Goal: Task Accomplishment & Management: Use online tool/utility

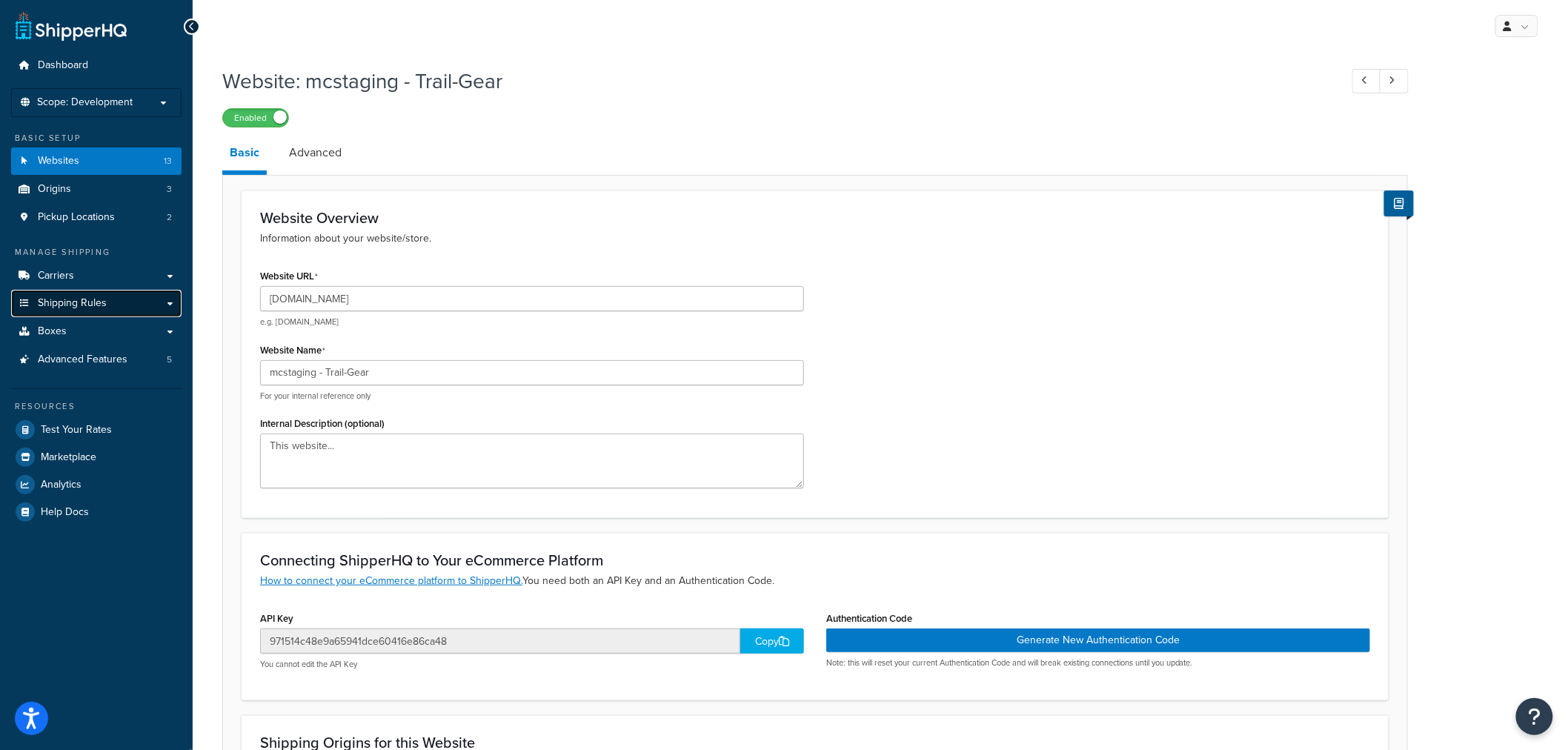
click at [52, 307] on span "Shipping Rules" at bounding box center [72, 303] width 69 height 12
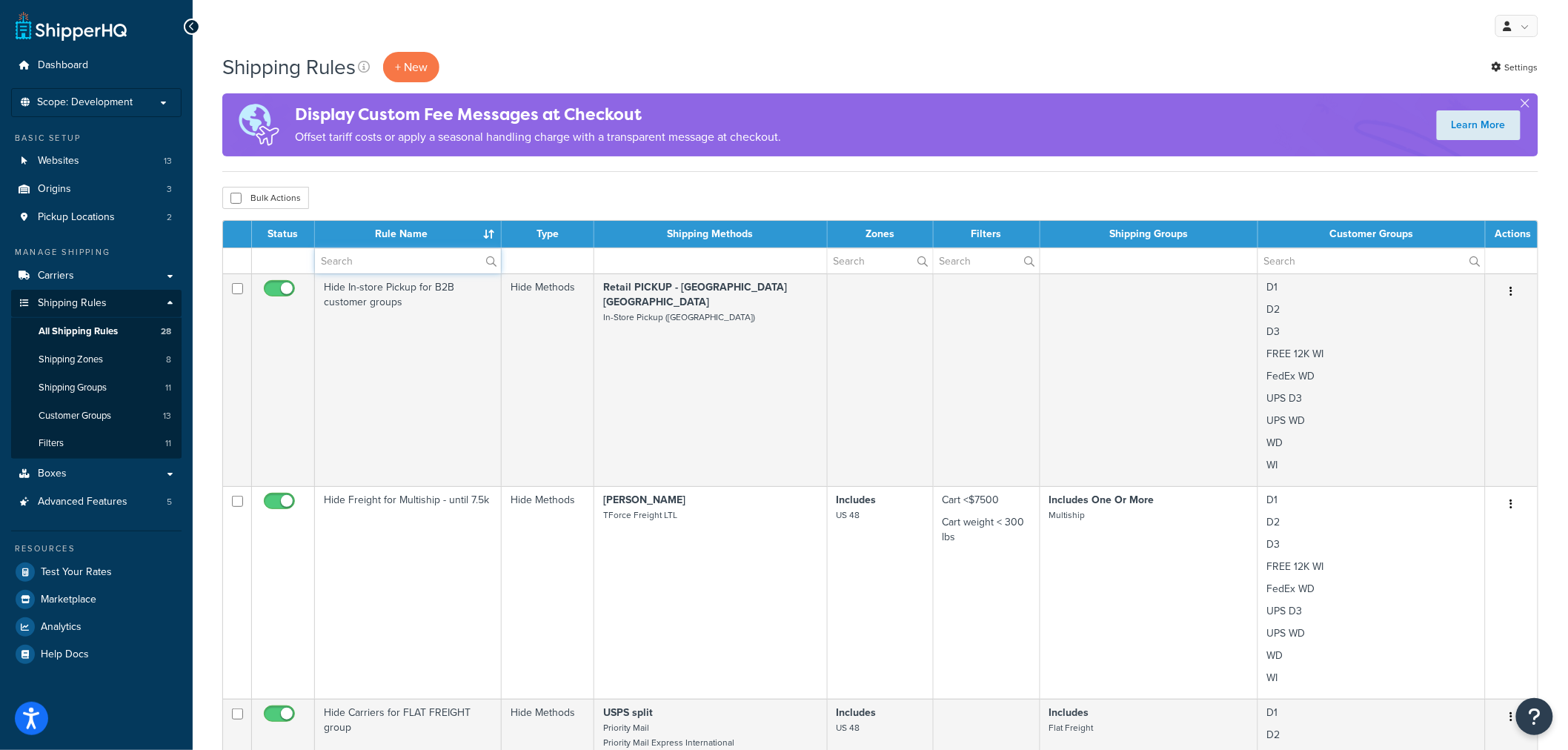
click at [360, 268] on input "text" at bounding box center [408, 260] width 186 height 25
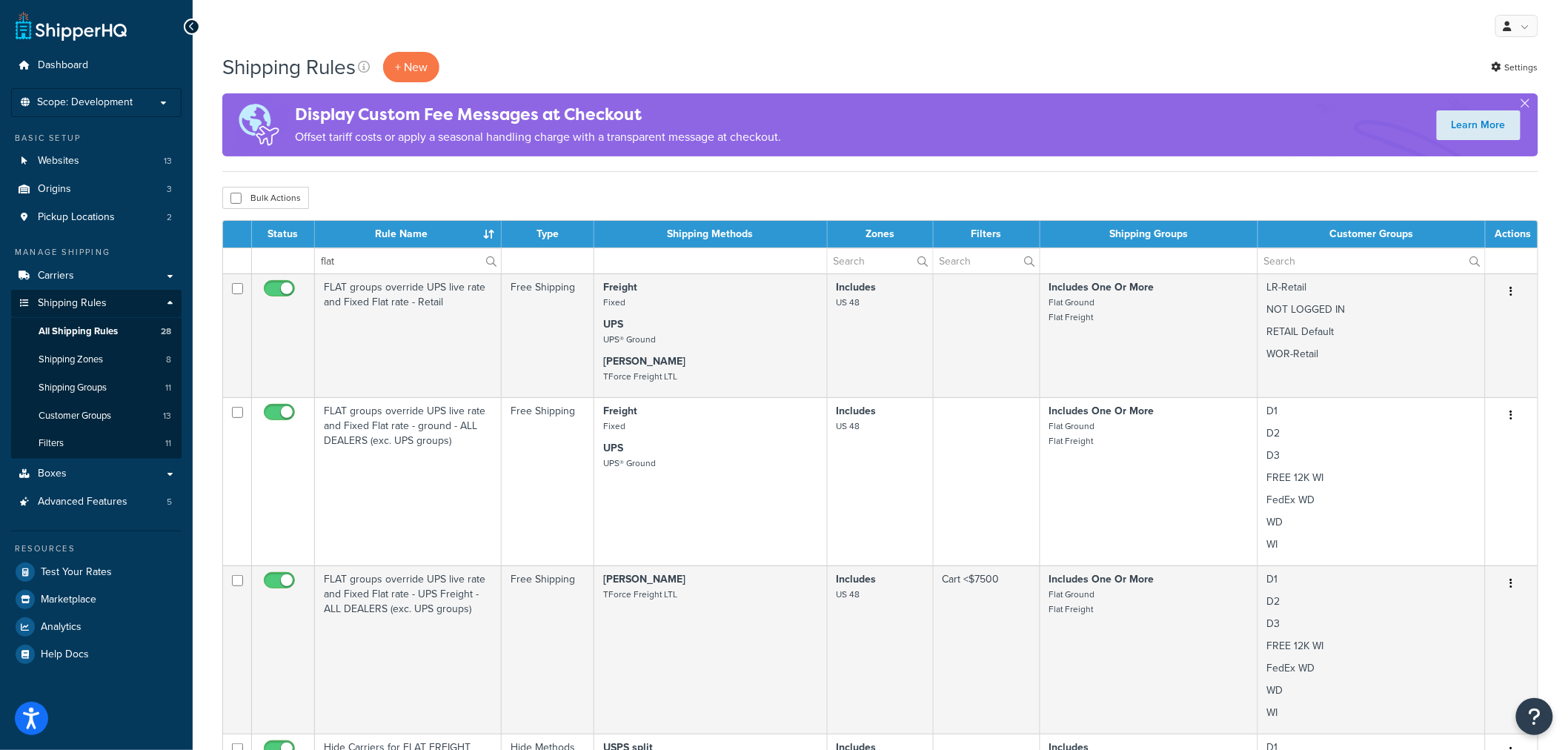
click at [779, 18] on div "My Profile Billing Global Settings Contact Us Logout" at bounding box center [881, 25] width 1376 height 52
click at [390, 270] on input "flat" at bounding box center [408, 260] width 186 height 25
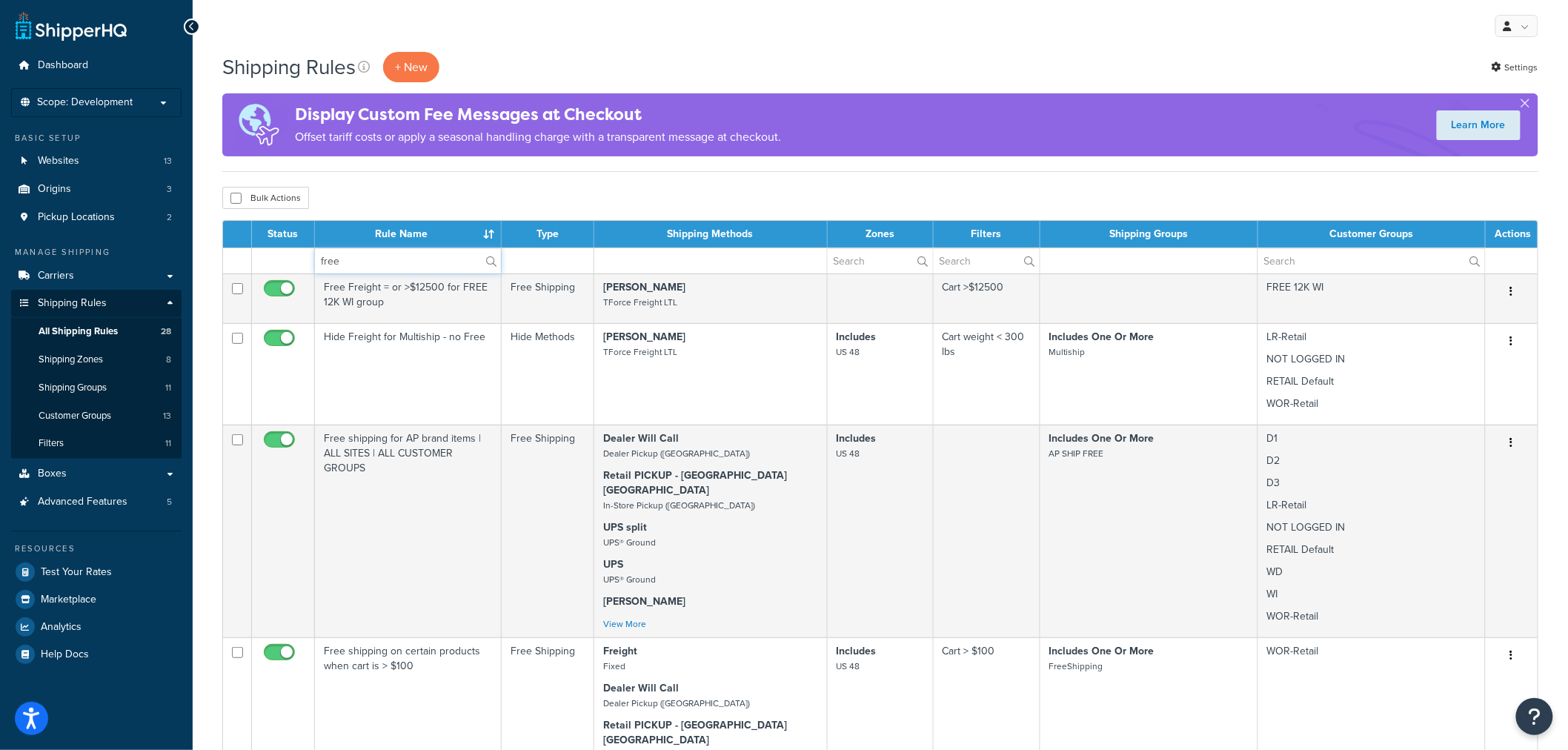
type input "free"
click at [876, 30] on div "My Profile Billing Global Settings Contact Us Logout" at bounding box center [881, 25] width 1376 height 52
click at [106, 109] on span "Scope: Development" at bounding box center [84, 102] width 95 height 12
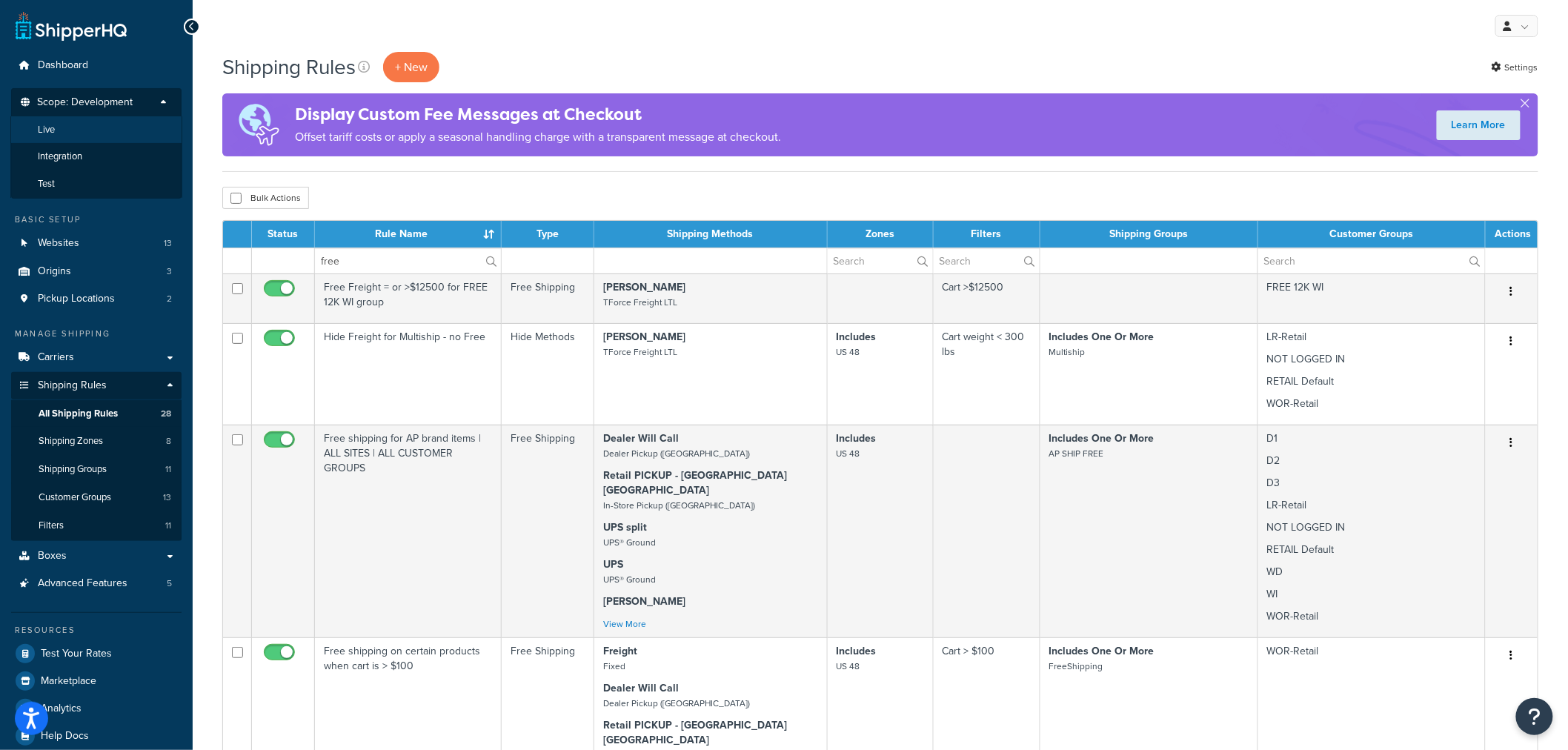
click at [85, 139] on li "Live" at bounding box center [96, 129] width 172 height 27
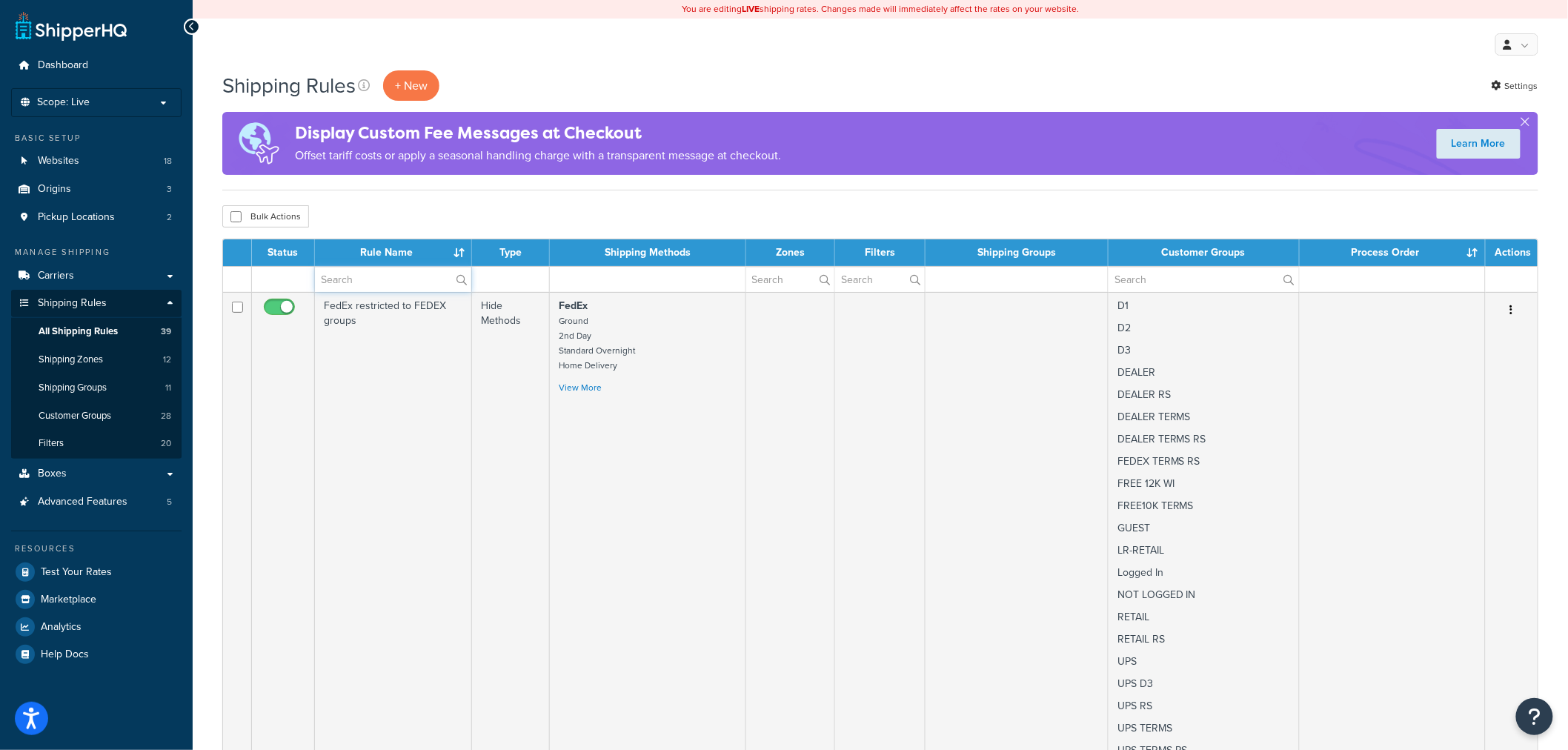
click at [390, 286] on input "text" at bounding box center [393, 279] width 156 height 25
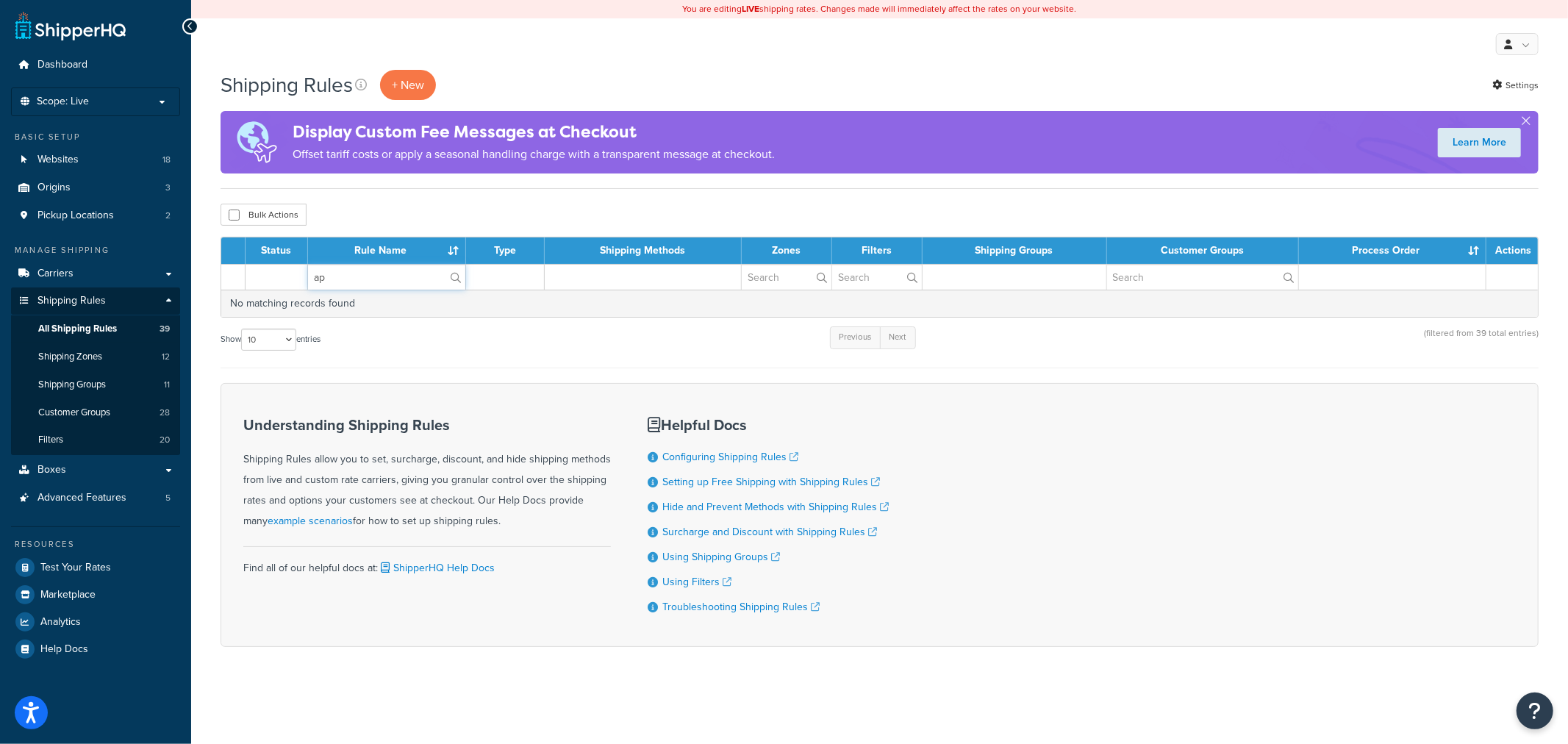
type input "a"
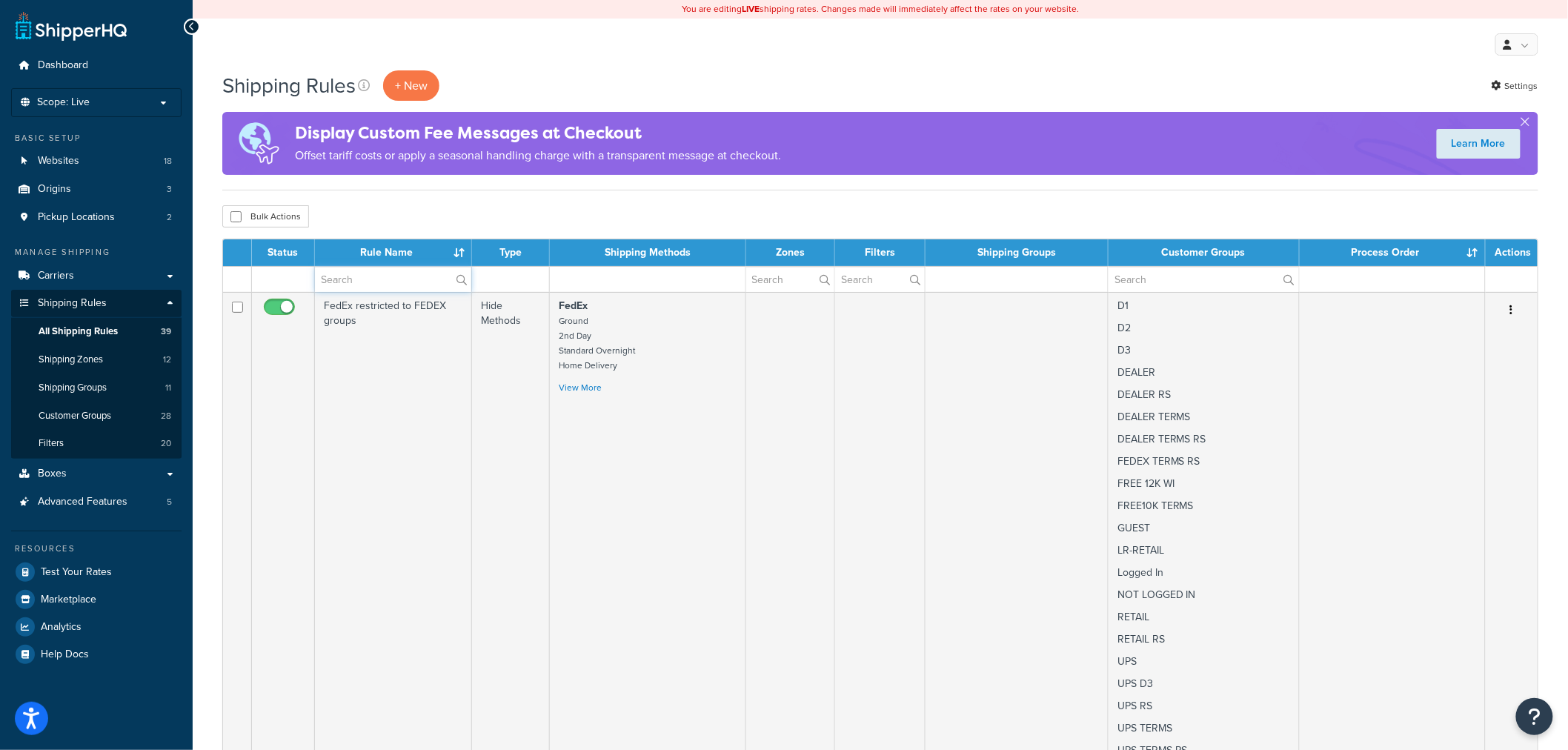
click at [390, 286] on input "text" at bounding box center [393, 279] width 156 height 25
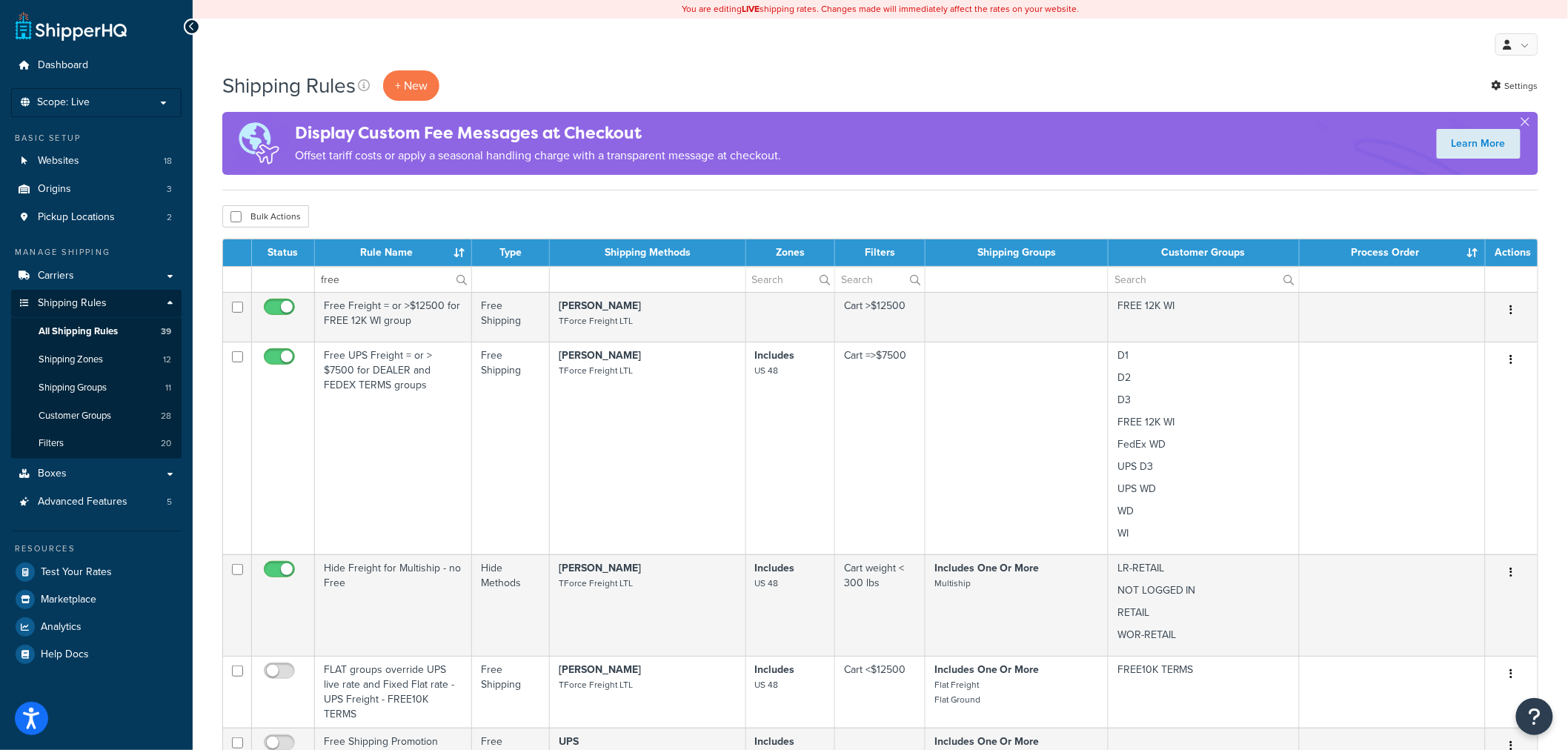
click at [879, 77] on div "Shipping Rules + New Settings" at bounding box center [881, 86] width 1316 height 31
click at [344, 279] on input "free" at bounding box center [393, 279] width 156 height 25
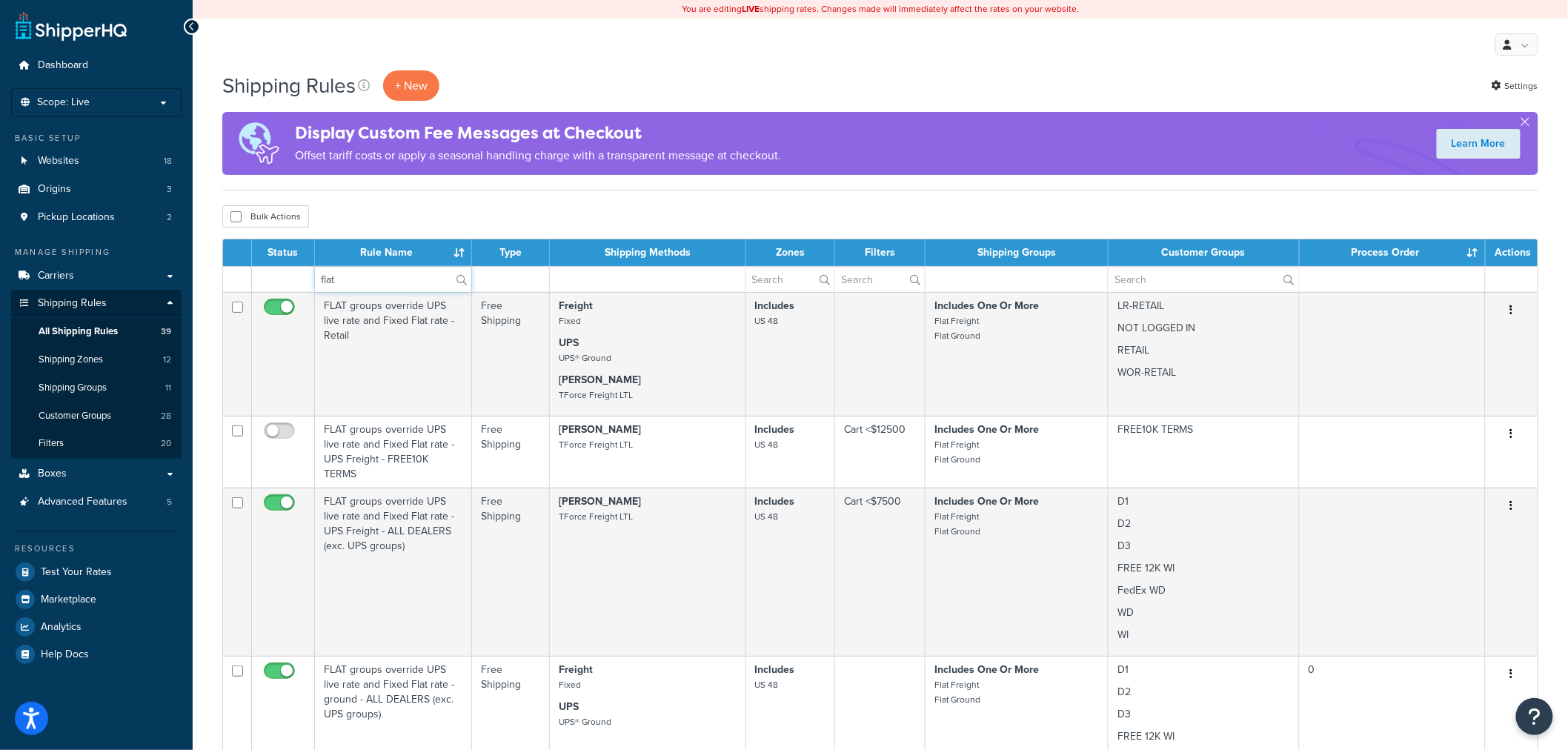
type input "flat"
click at [820, 105] on div "Shipping Rules + New Settings Display Custom Fee Messages at Checkout Offset ta…" at bounding box center [881, 130] width 1316 height 120
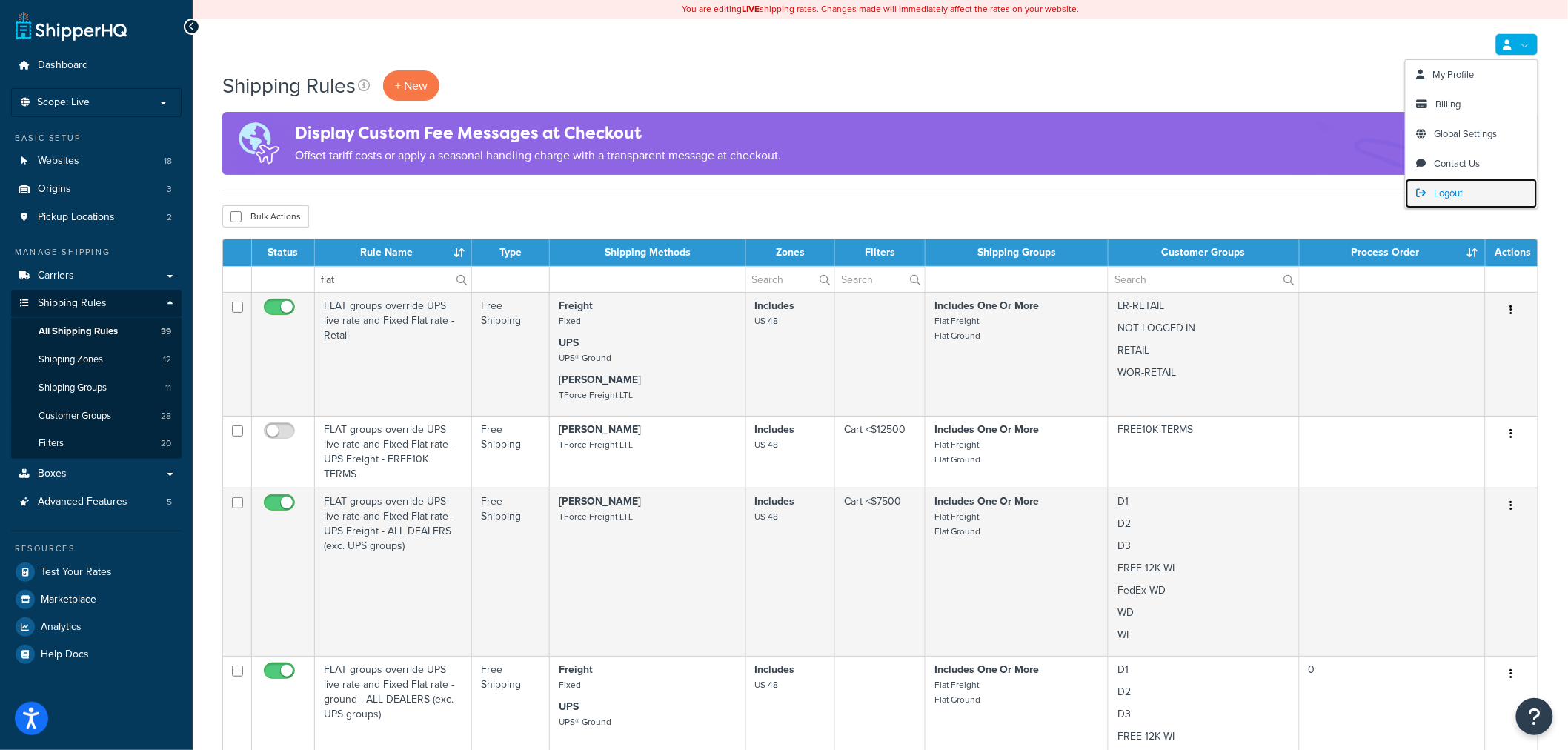
click at [1453, 193] on span "Logout" at bounding box center [1449, 193] width 29 height 14
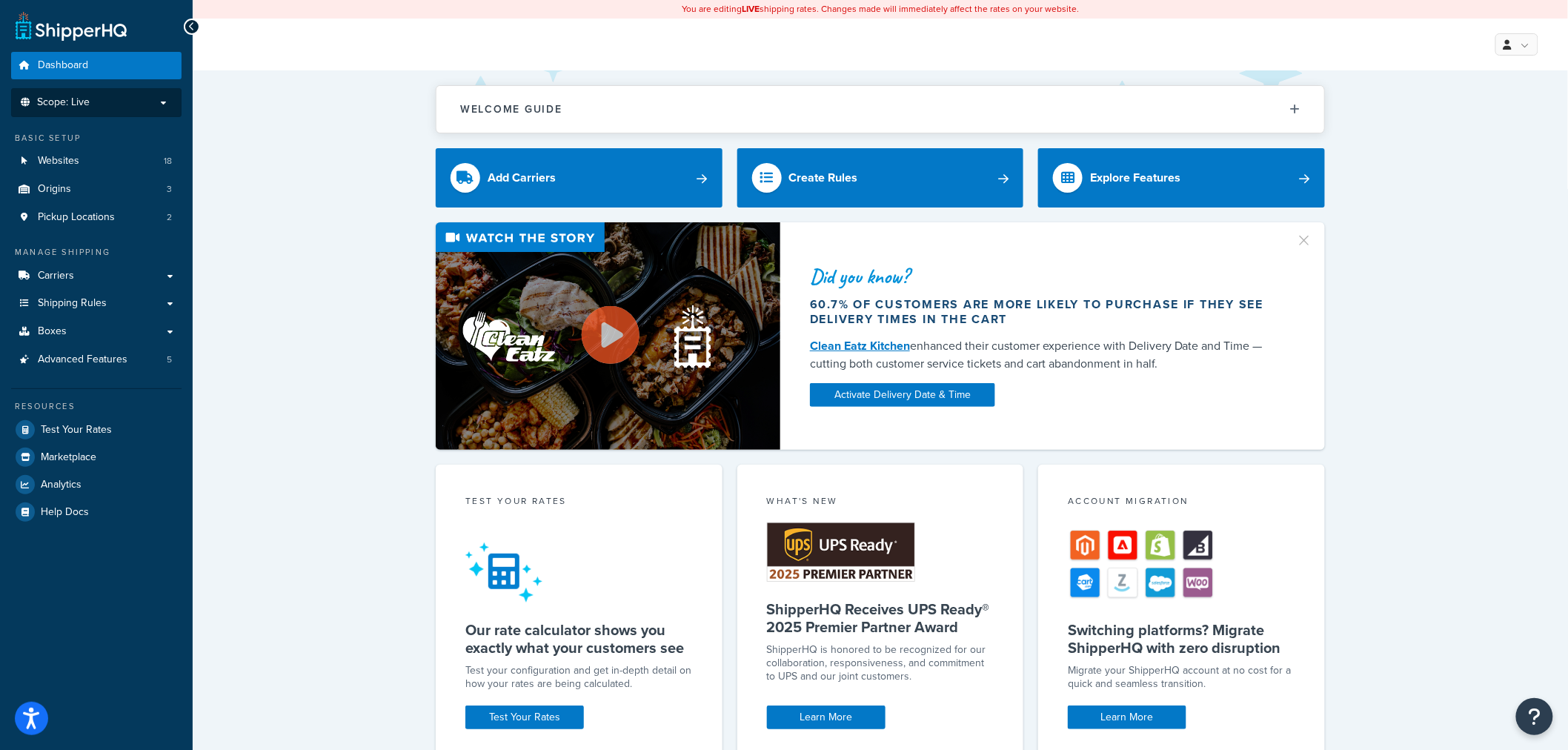
click at [91, 107] on p "Scope: Live" at bounding box center [96, 102] width 157 height 12
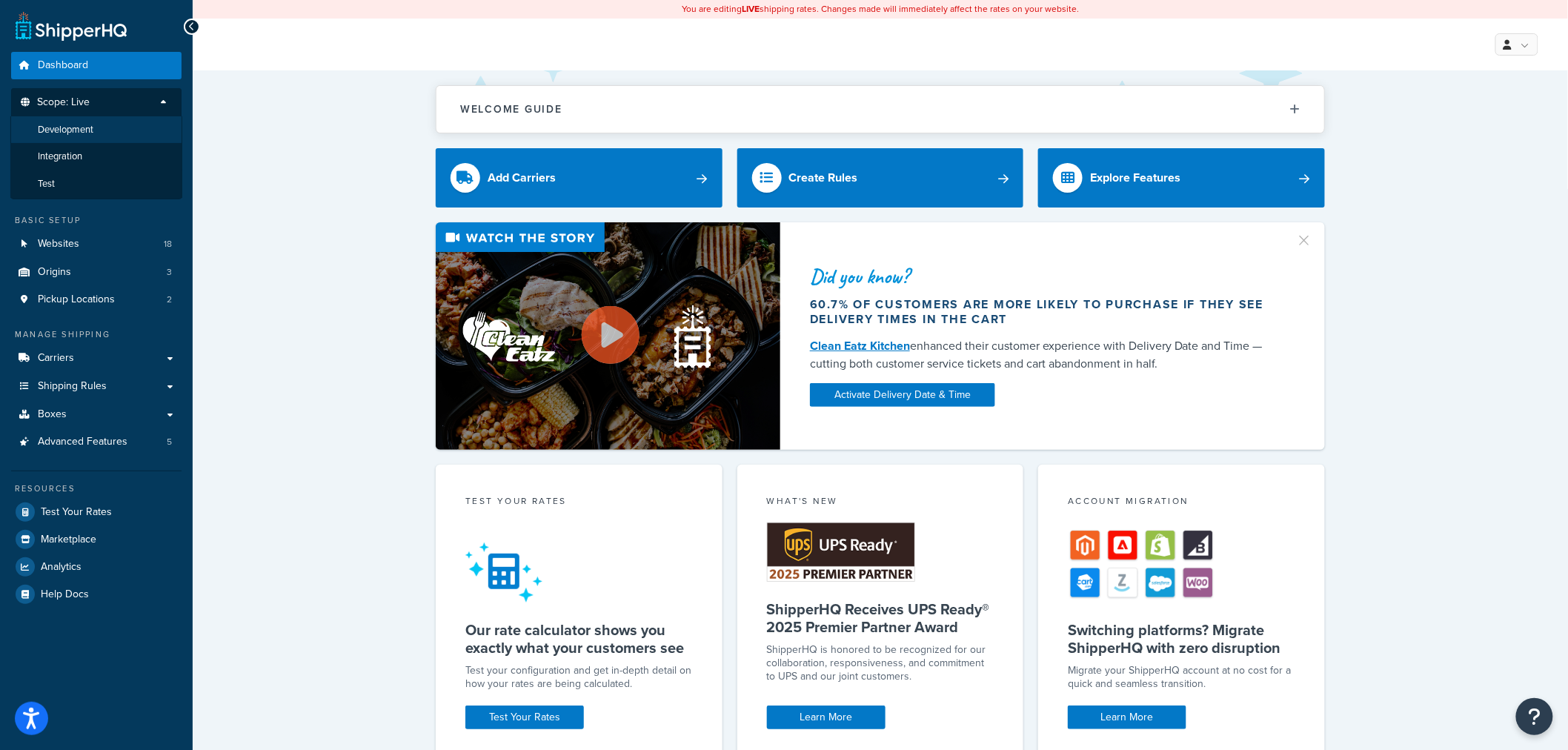
click at [95, 136] on li "Development" at bounding box center [96, 129] width 172 height 27
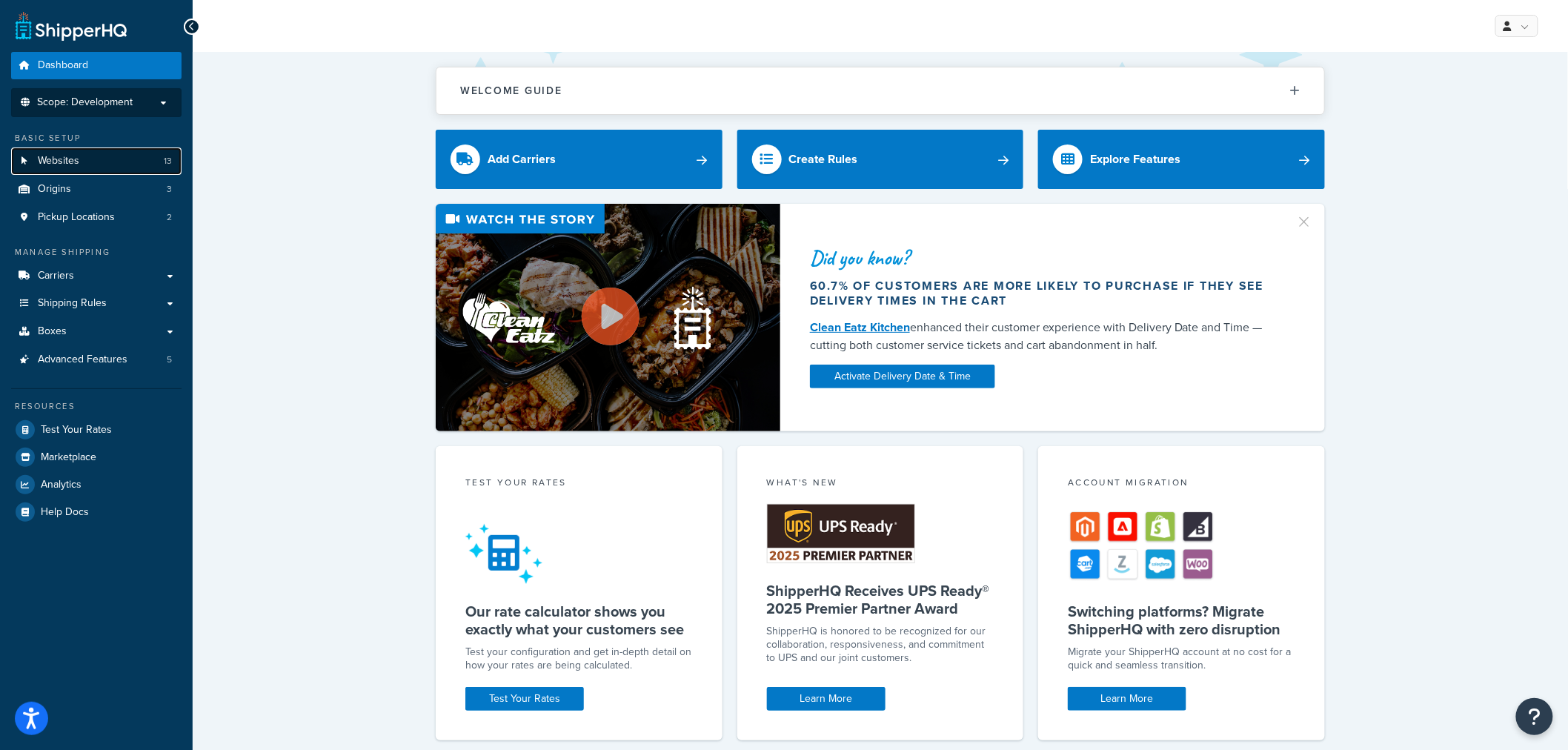
click at [63, 162] on span "Websites" at bounding box center [59, 161] width 42 height 12
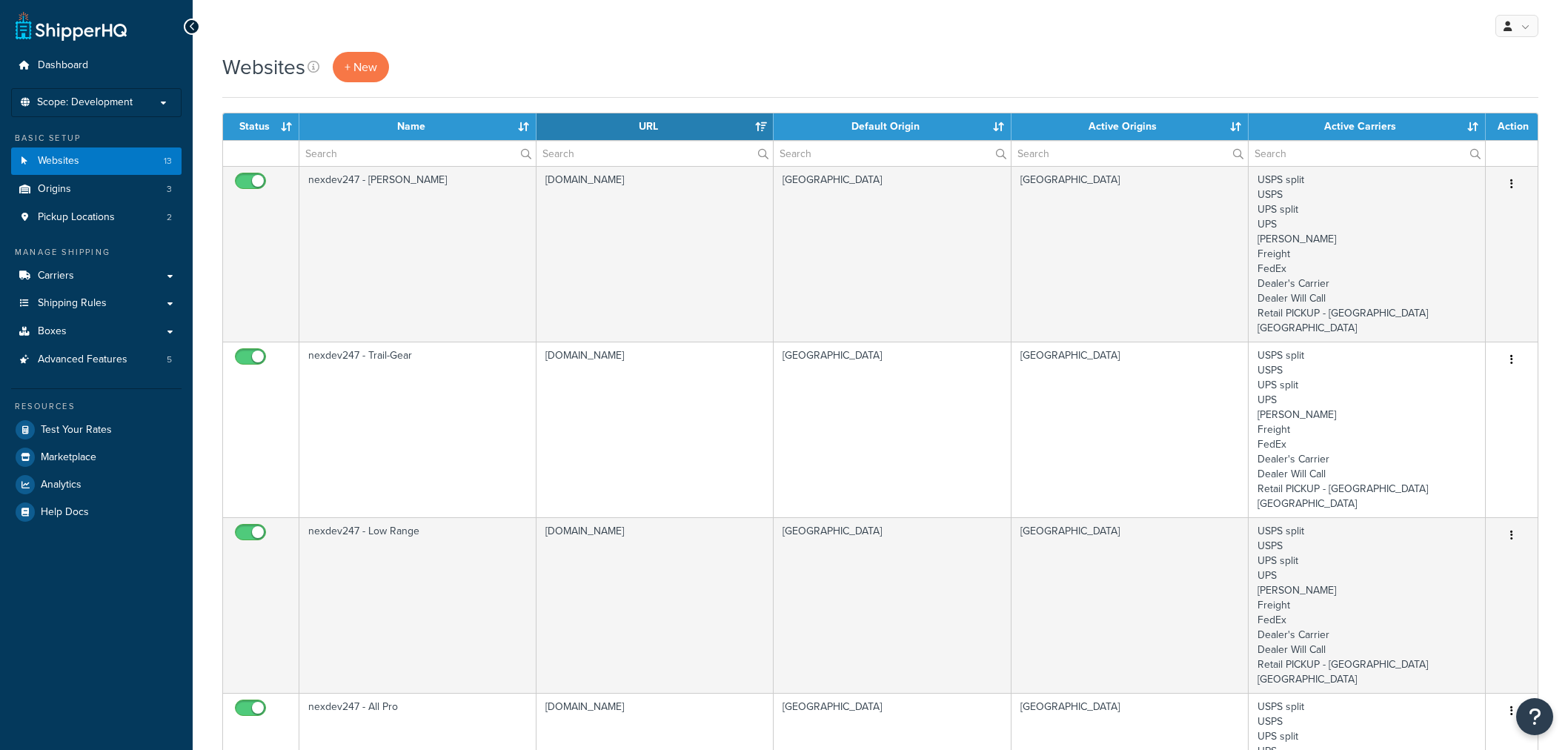
select select "15"
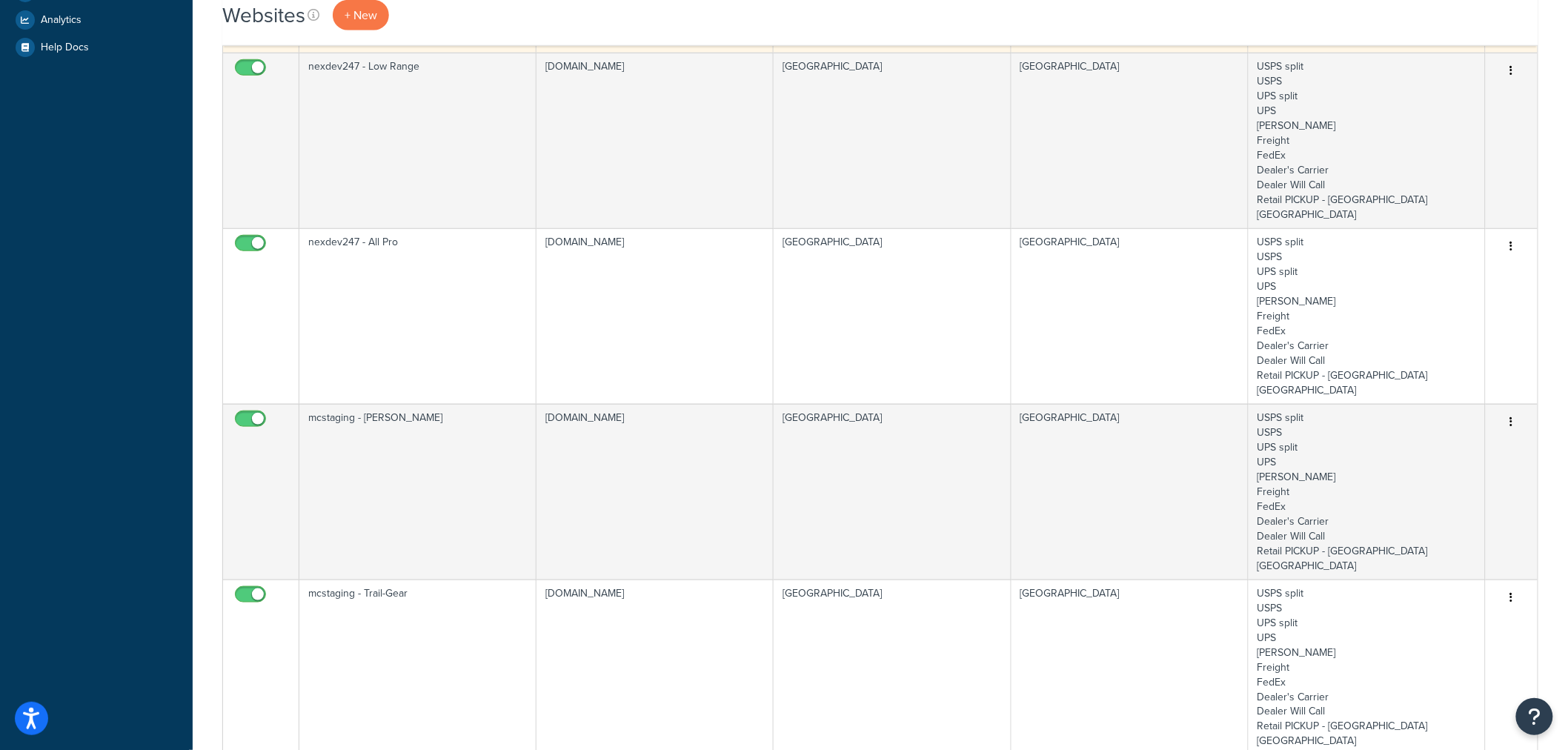
scroll to position [493, 0]
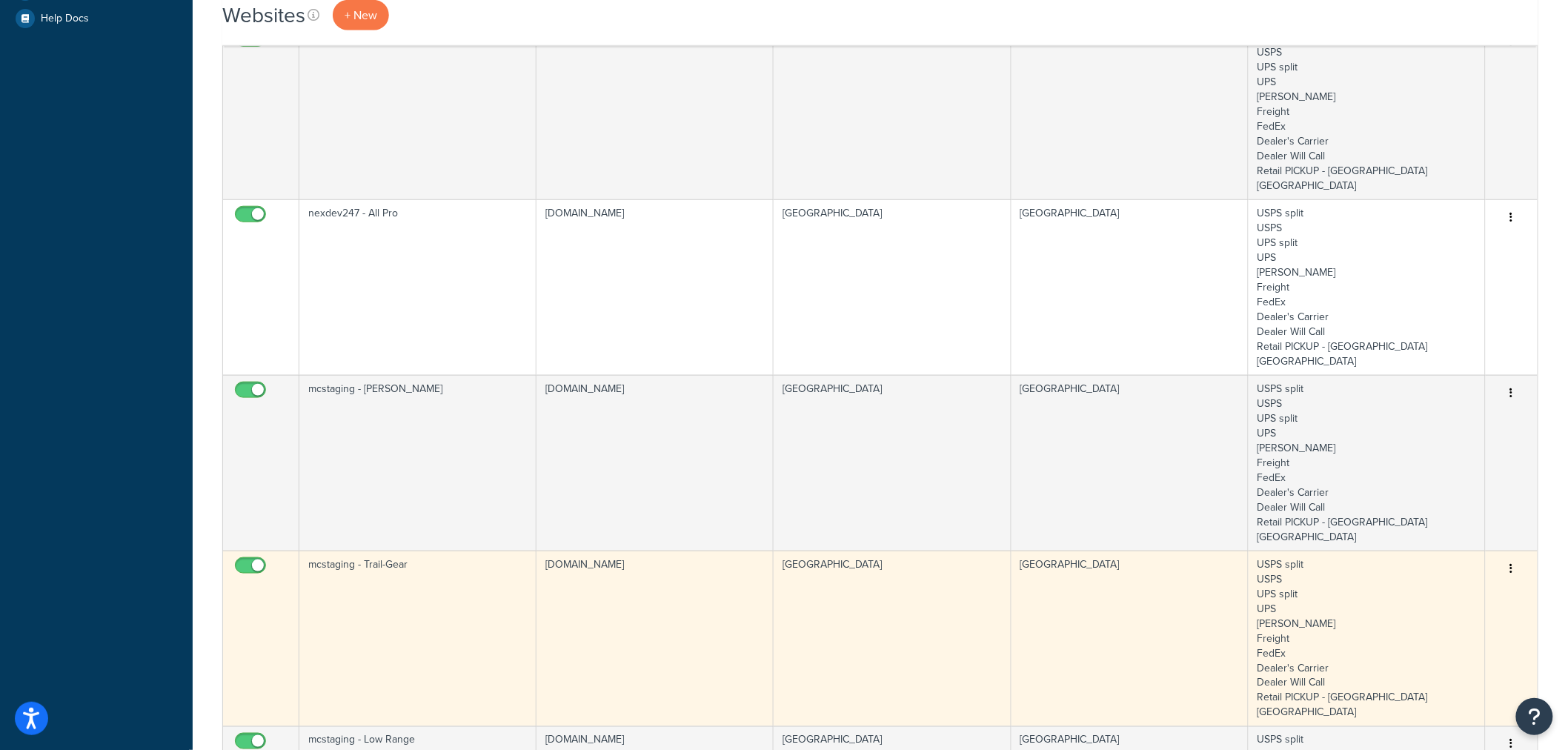
click at [1514, 563] on icon "button" at bounding box center [1511, 568] width 3 height 10
click at [1478, 520] on link "Edit" at bounding box center [1453, 524] width 117 height 31
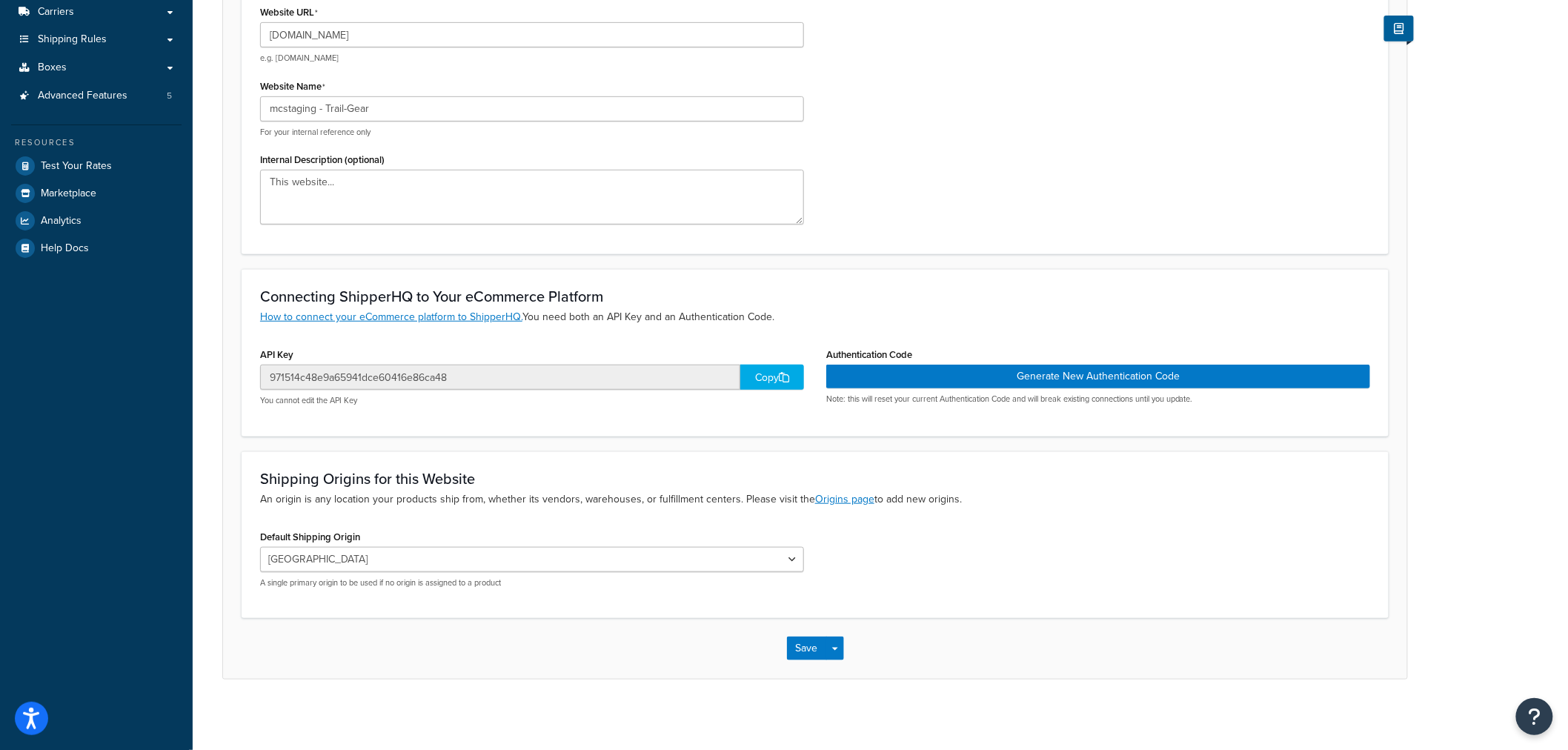
scroll to position [267, 0]
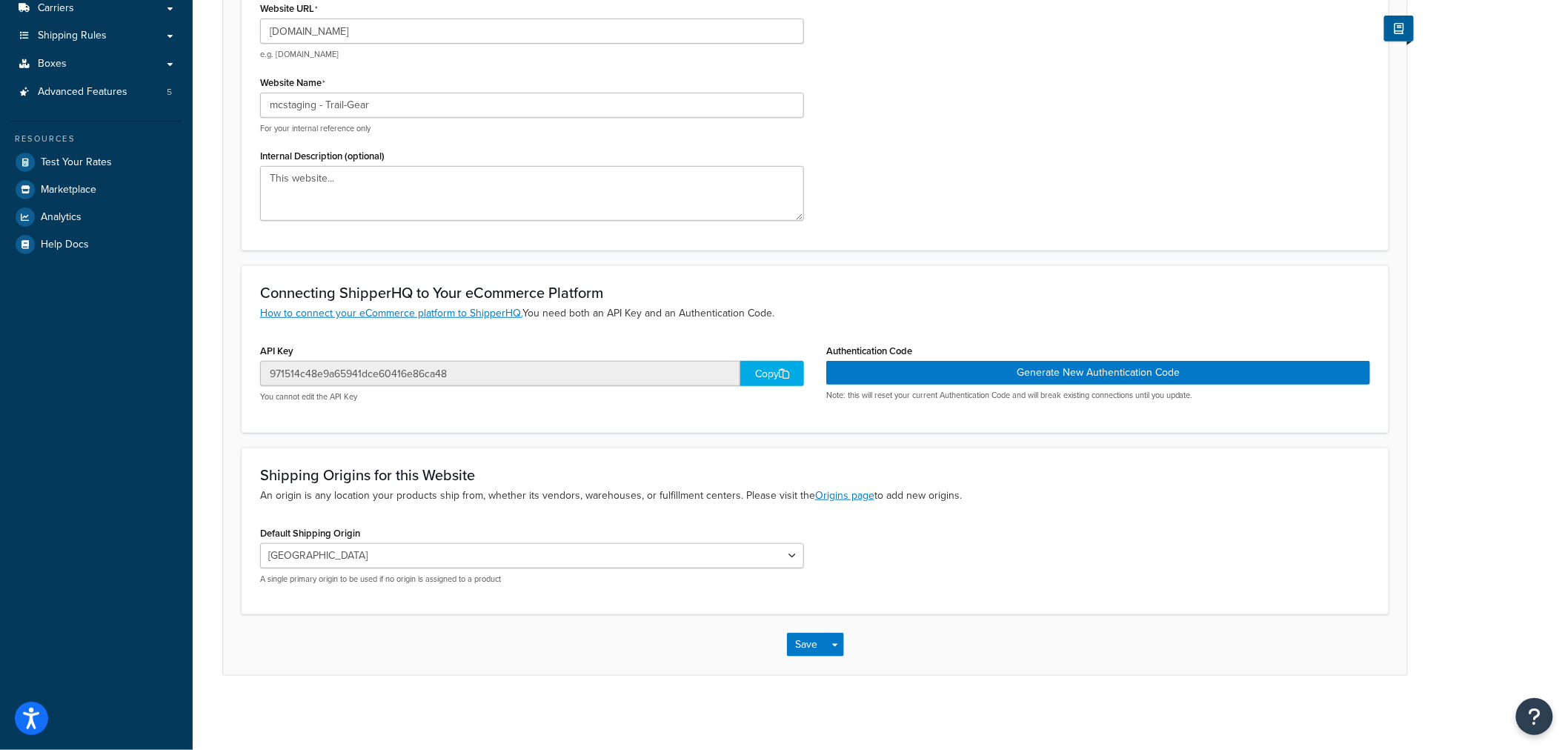
click at [765, 375] on div "Copy" at bounding box center [772, 373] width 64 height 25
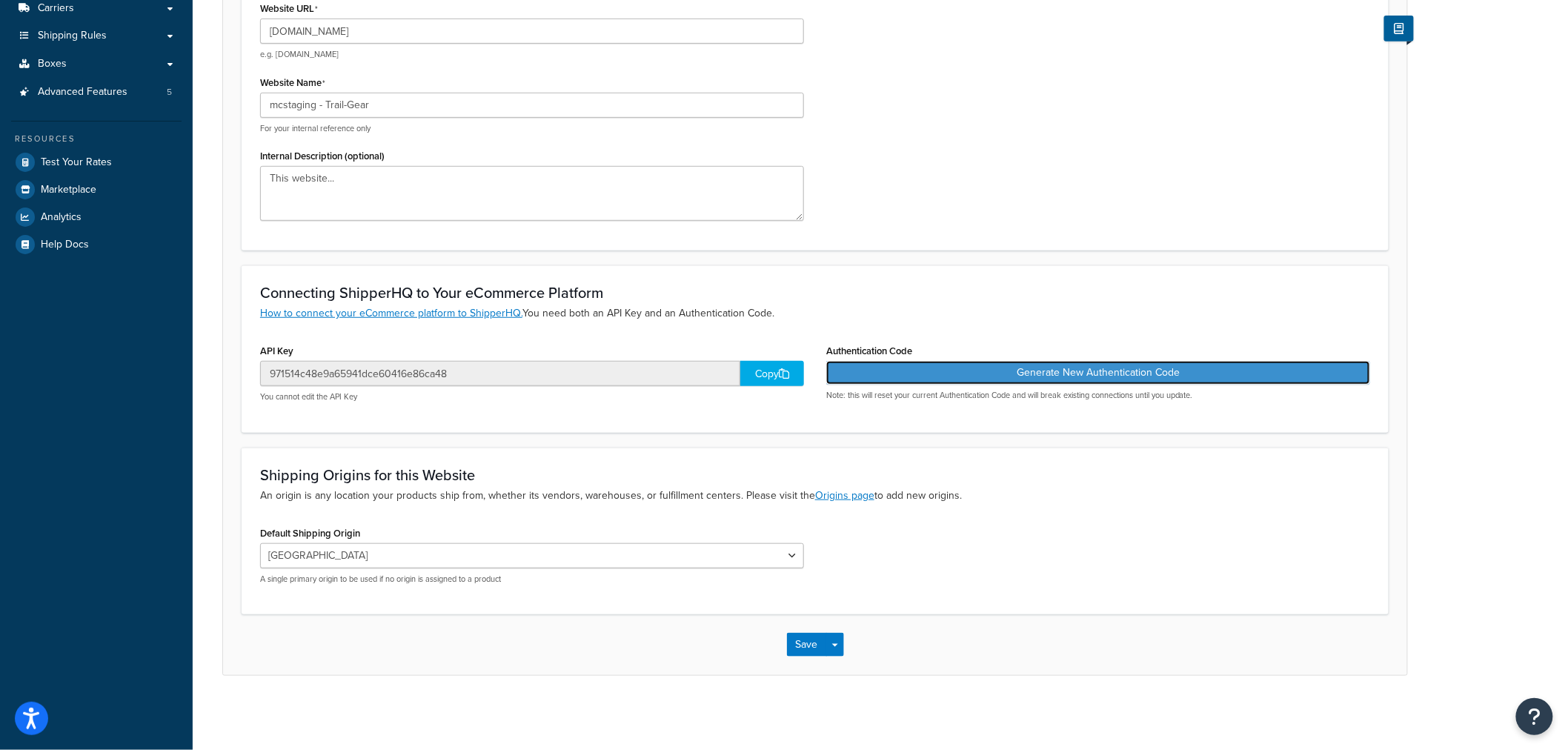
click at [1077, 374] on button "Generate New Authentication Code" at bounding box center [1098, 372] width 544 height 24
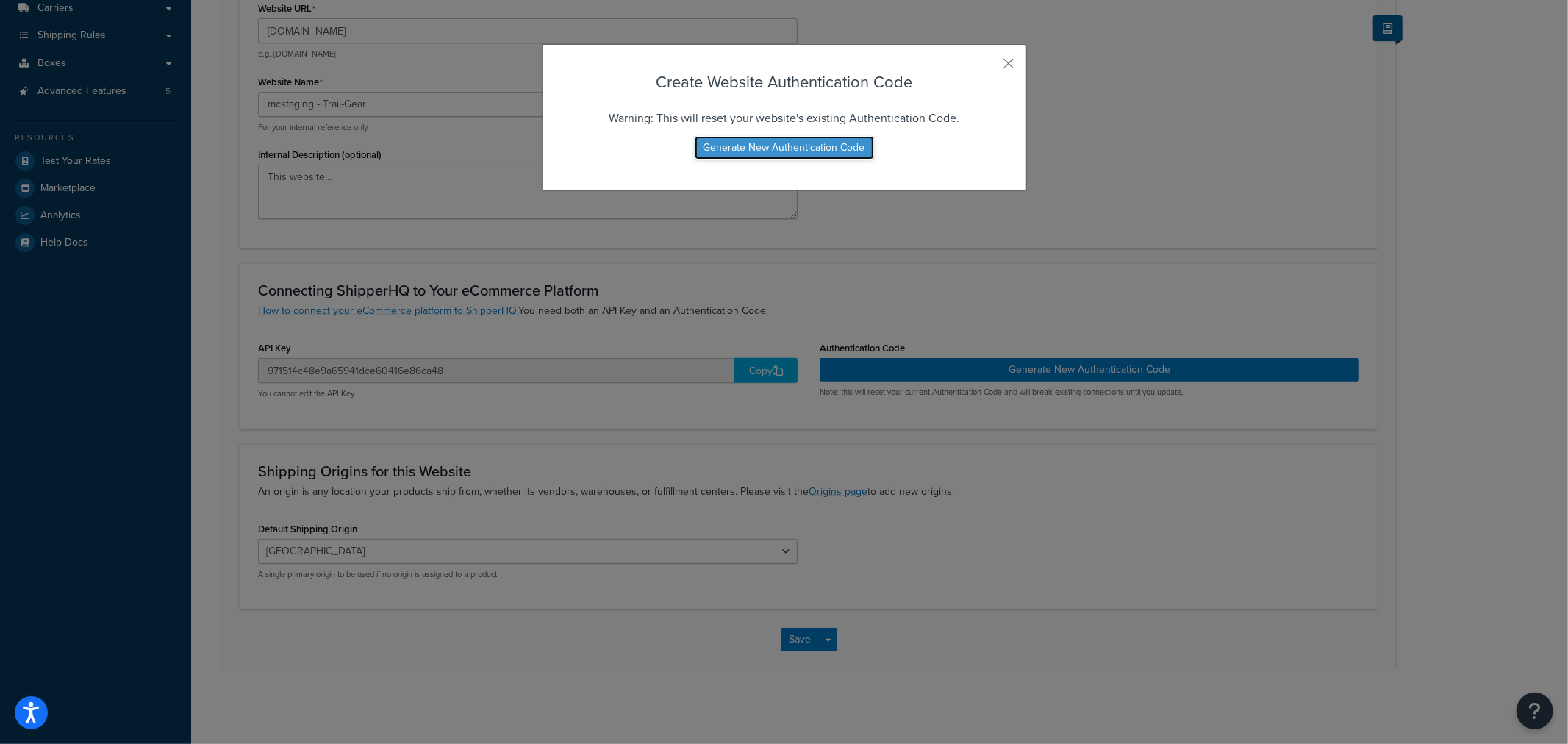
click at [776, 145] on button "Generate New Authentication Code" at bounding box center [784, 147] width 179 height 23
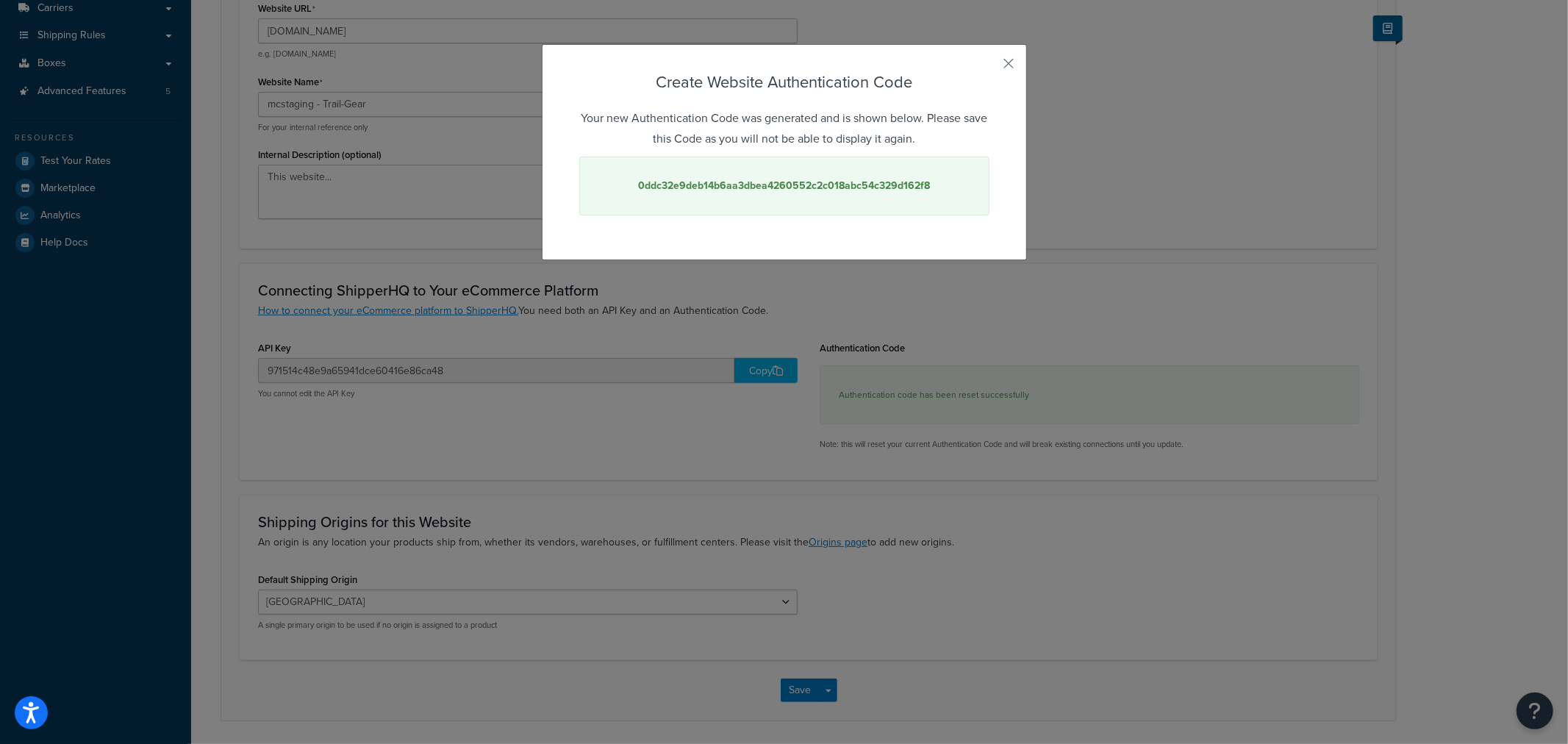
click at [747, 188] on strong "0ddc32e9deb14b6aa3dbea4260552c2c018abc54c329d162f8" at bounding box center [783, 185] width 292 height 16
copy strong "0ddc32e9deb14b6aa3dbea4260552c2c018abc54c329d162f8"
click at [870, 187] on strong "0ddc32e9deb14b6aa3dbea4260552c2c018abc54c329d162f8" at bounding box center [783, 185] width 292 height 16
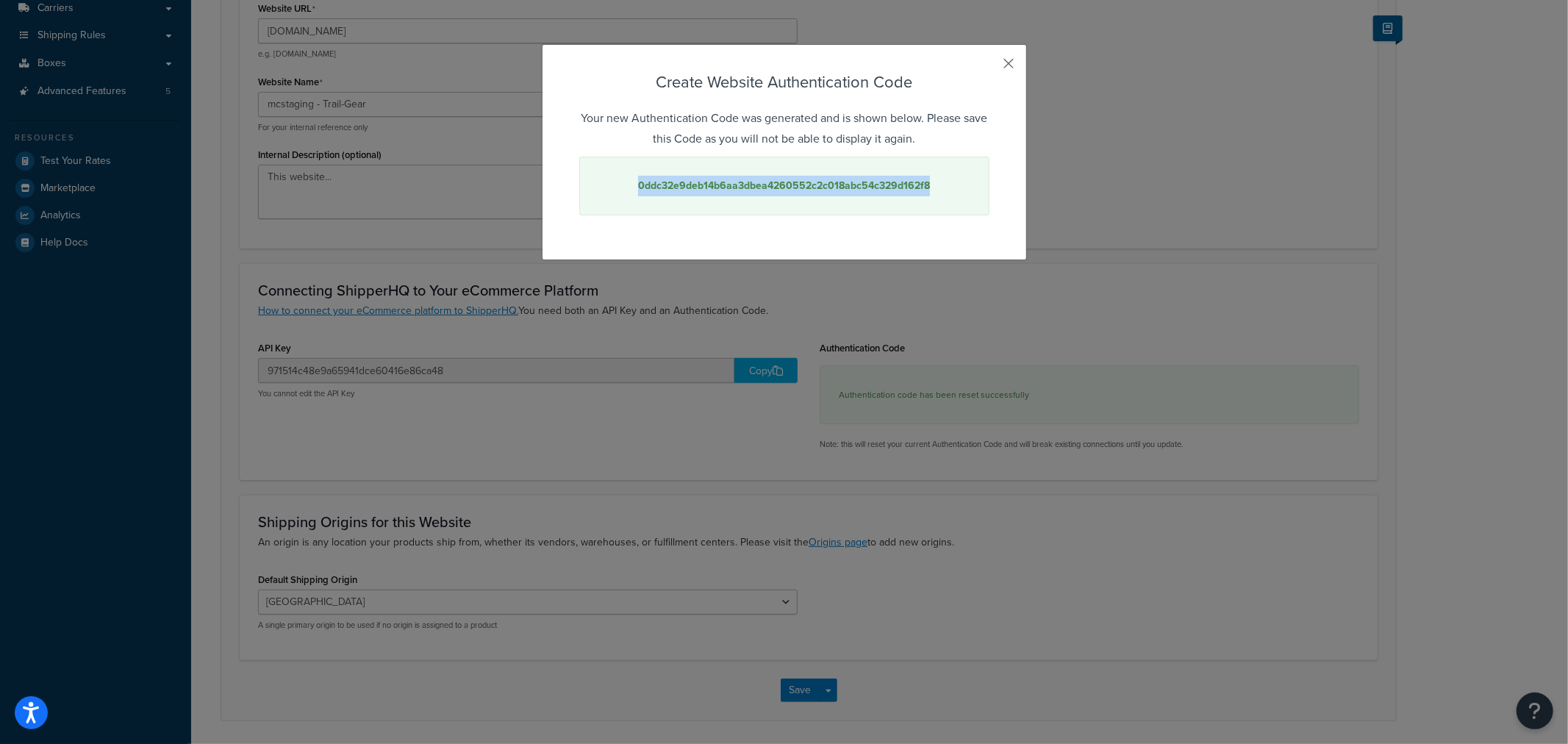
click at [989, 67] on button "button" at bounding box center [988, 68] width 3 height 3
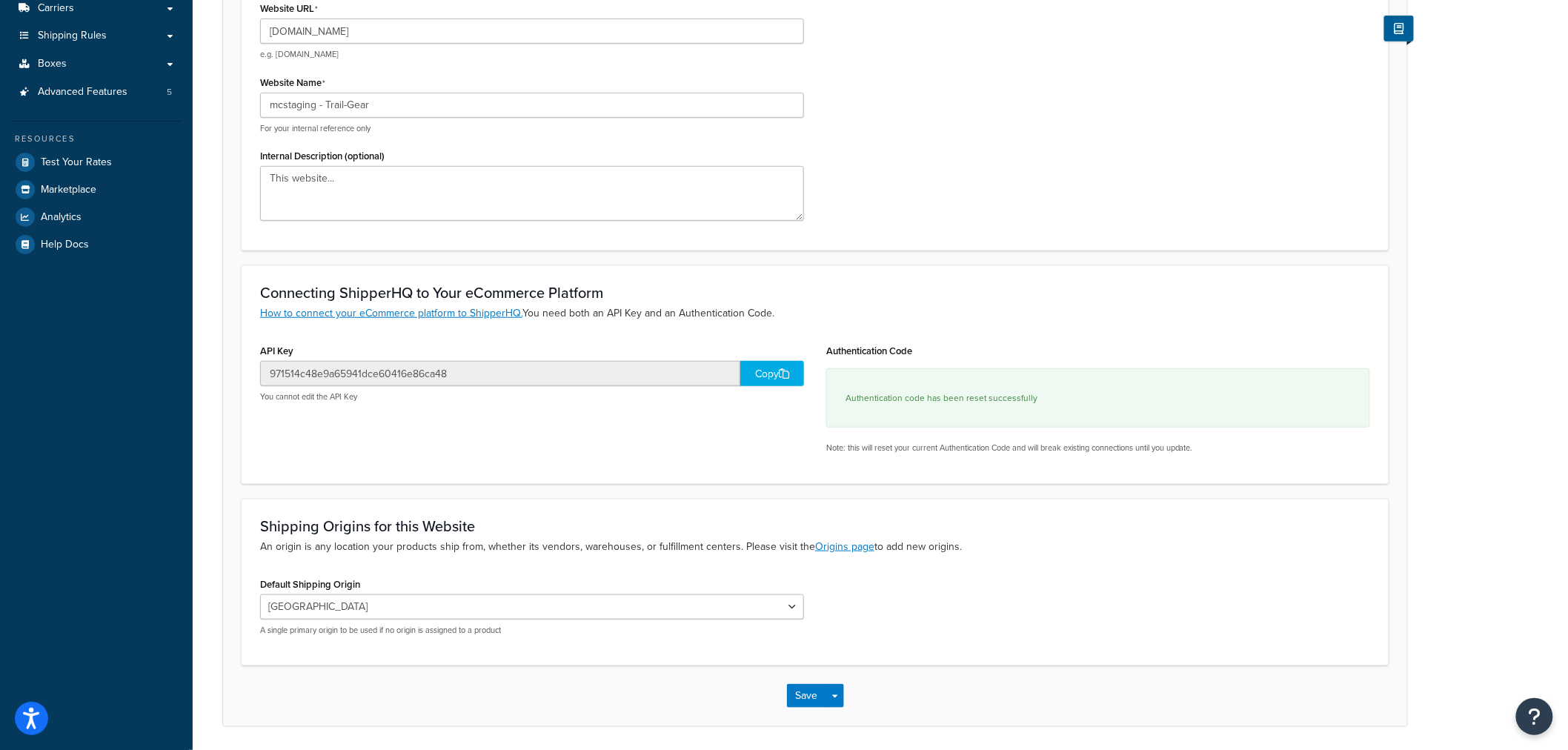
click at [766, 367] on div "Copy" at bounding box center [772, 373] width 64 height 25
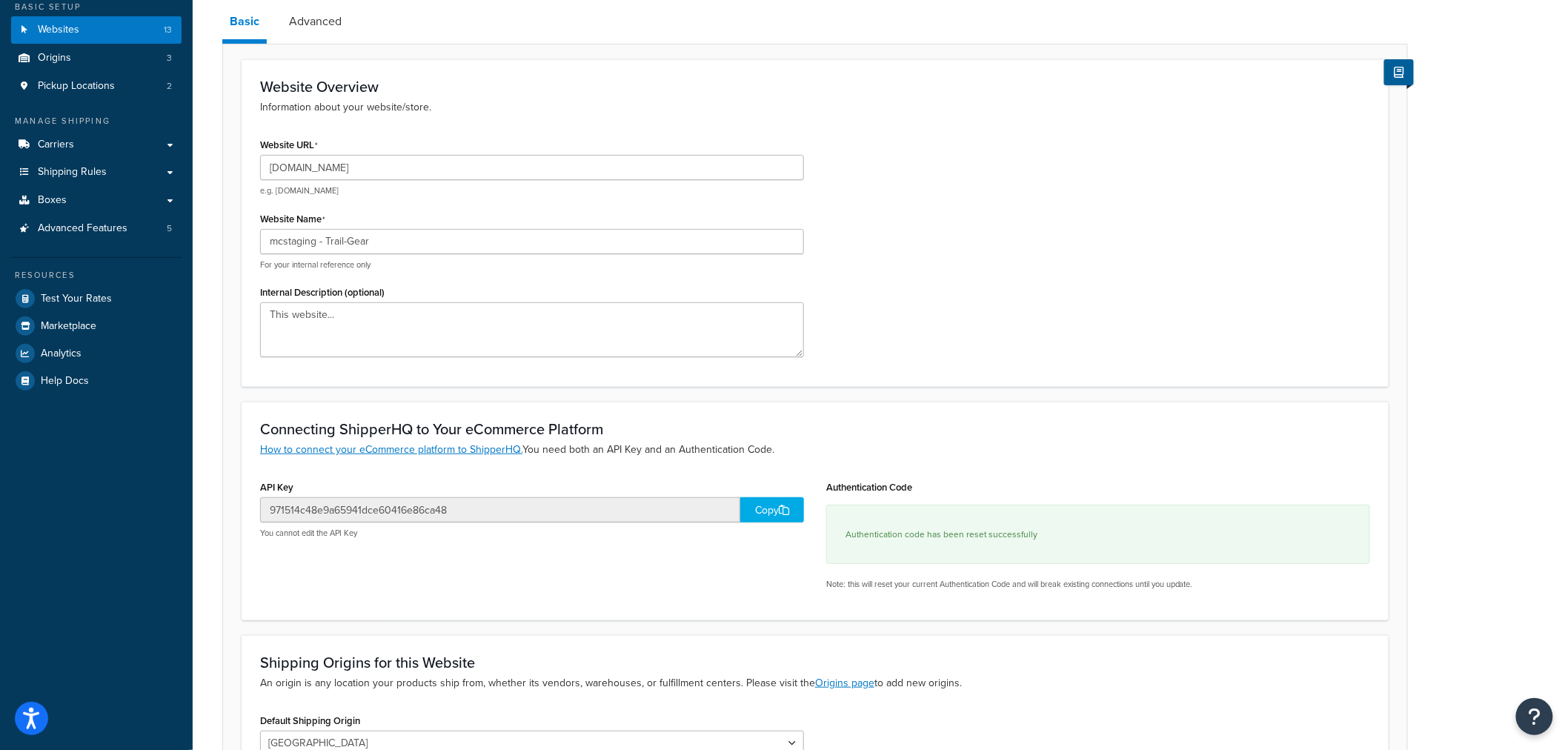
scroll to position [0, 0]
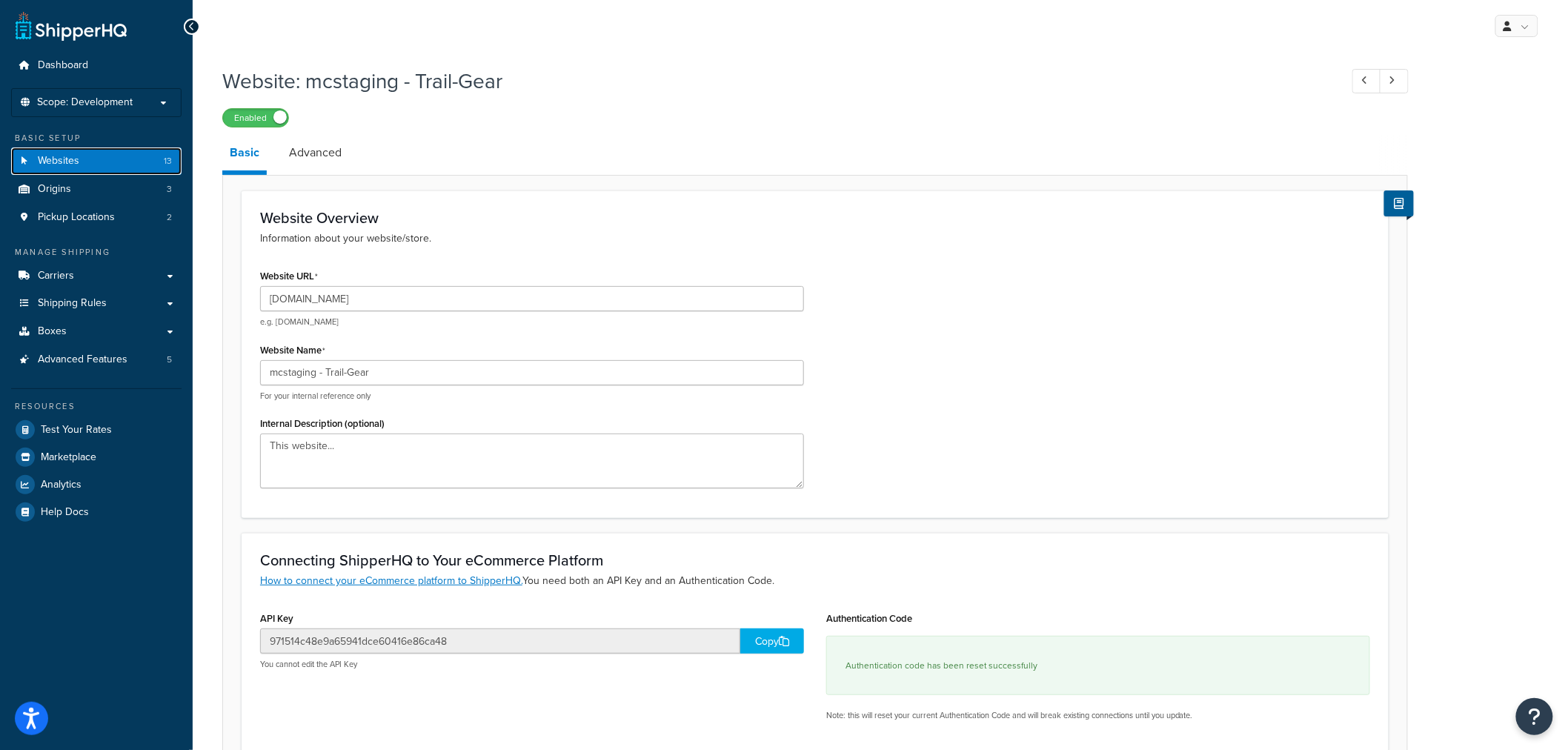
click at [80, 166] on link "Websites 13" at bounding box center [96, 161] width 170 height 27
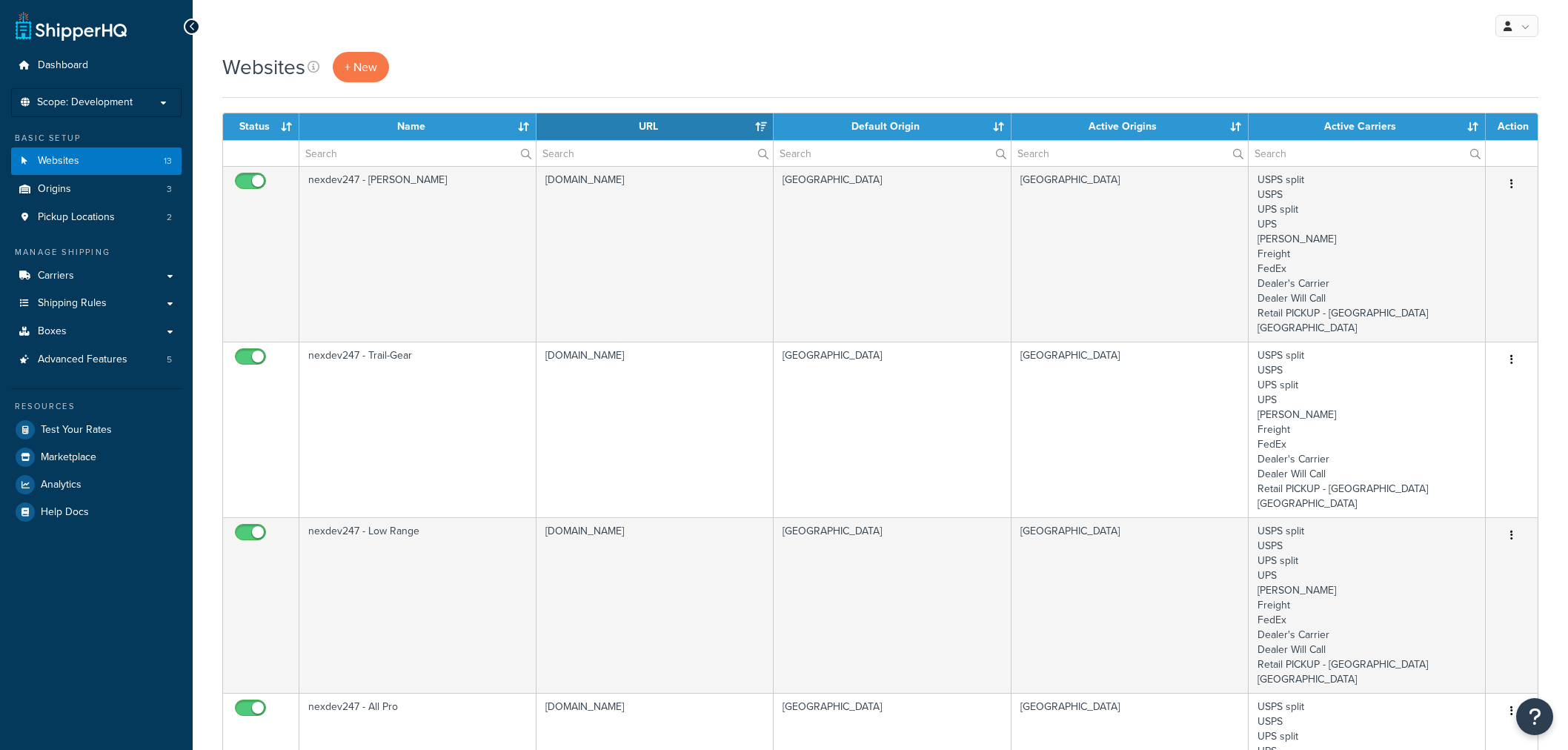
select select "15"
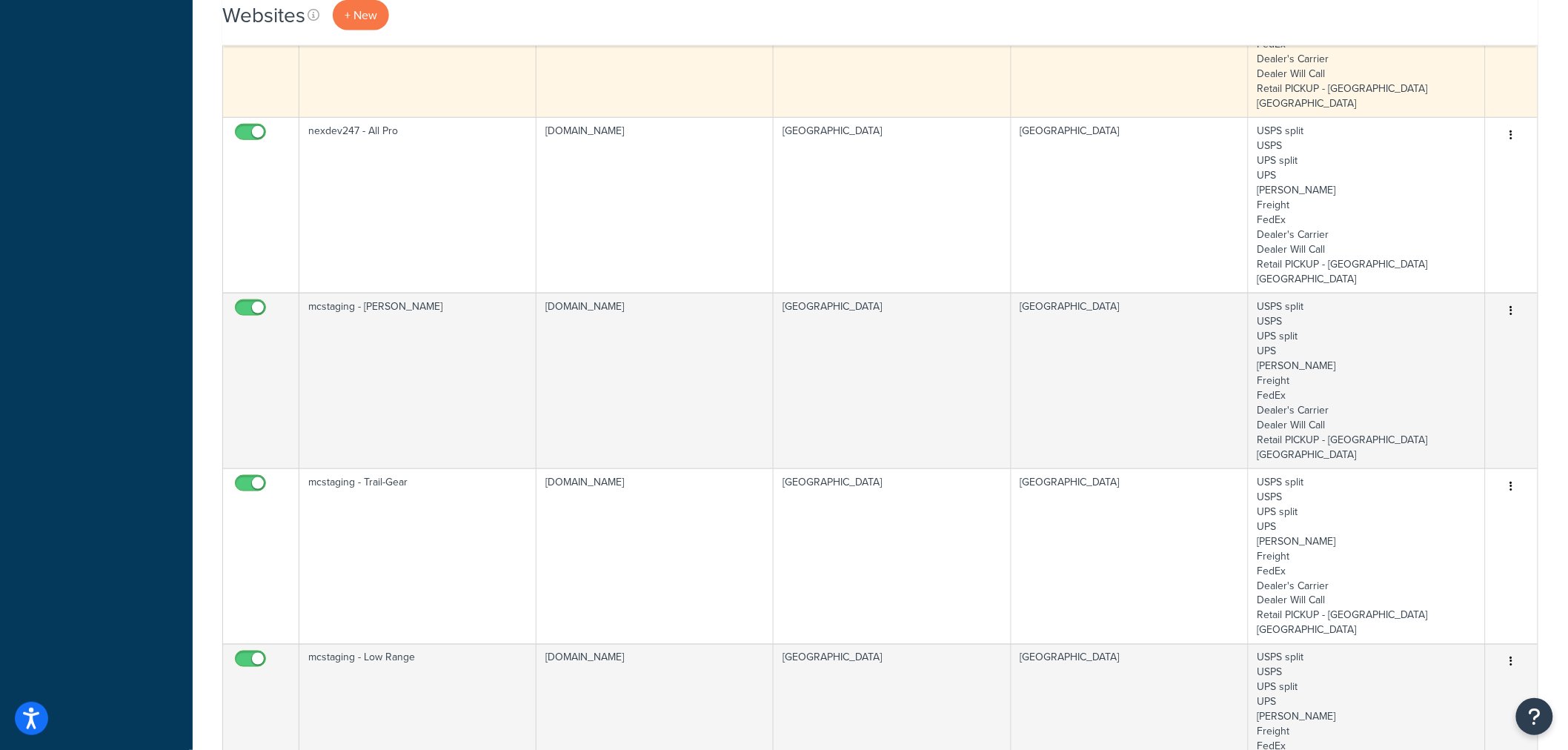
scroll to position [657, 0]
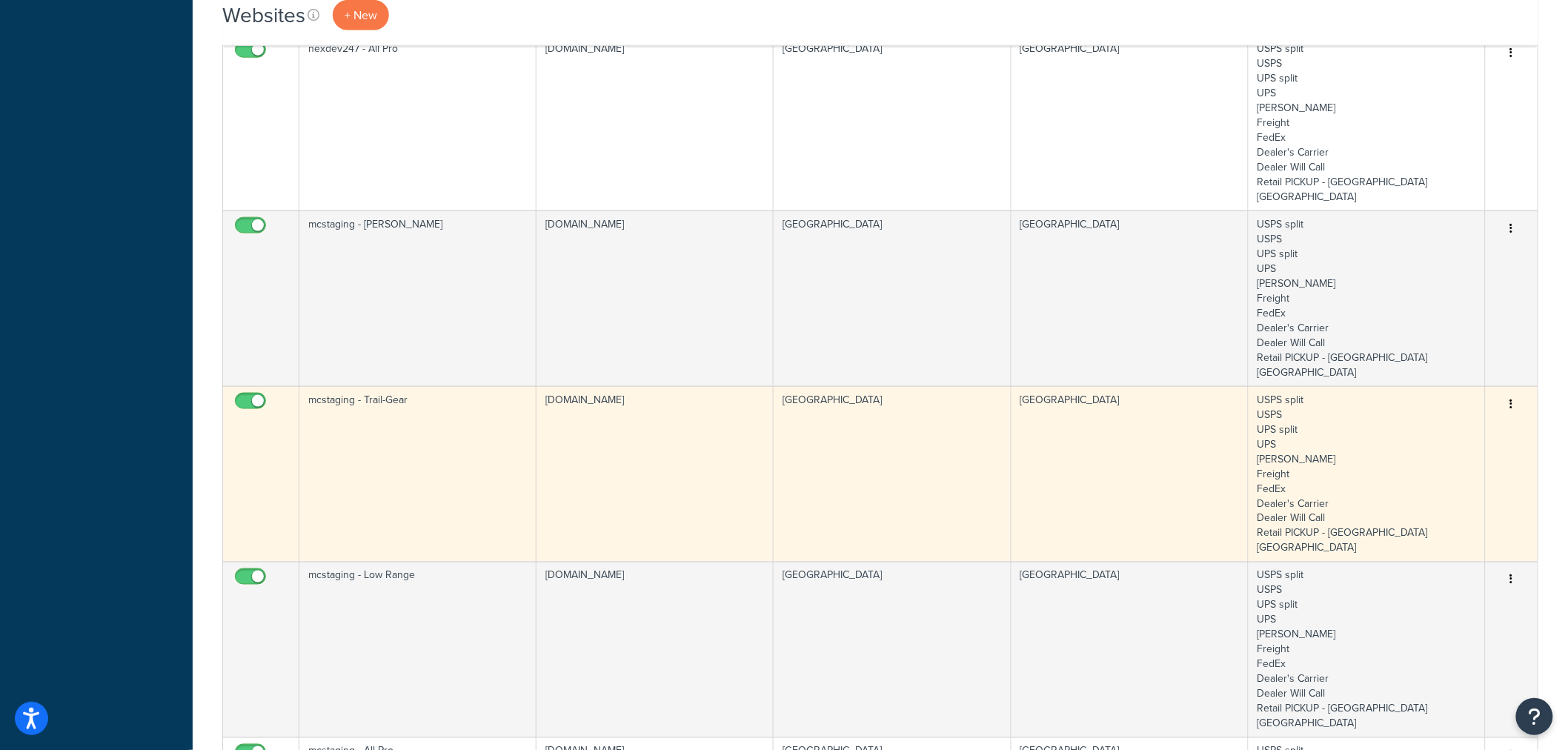
click at [428, 386] on td "mcstaging - Trail-Gear" at bounding box center [418, 473] width 238 height 175
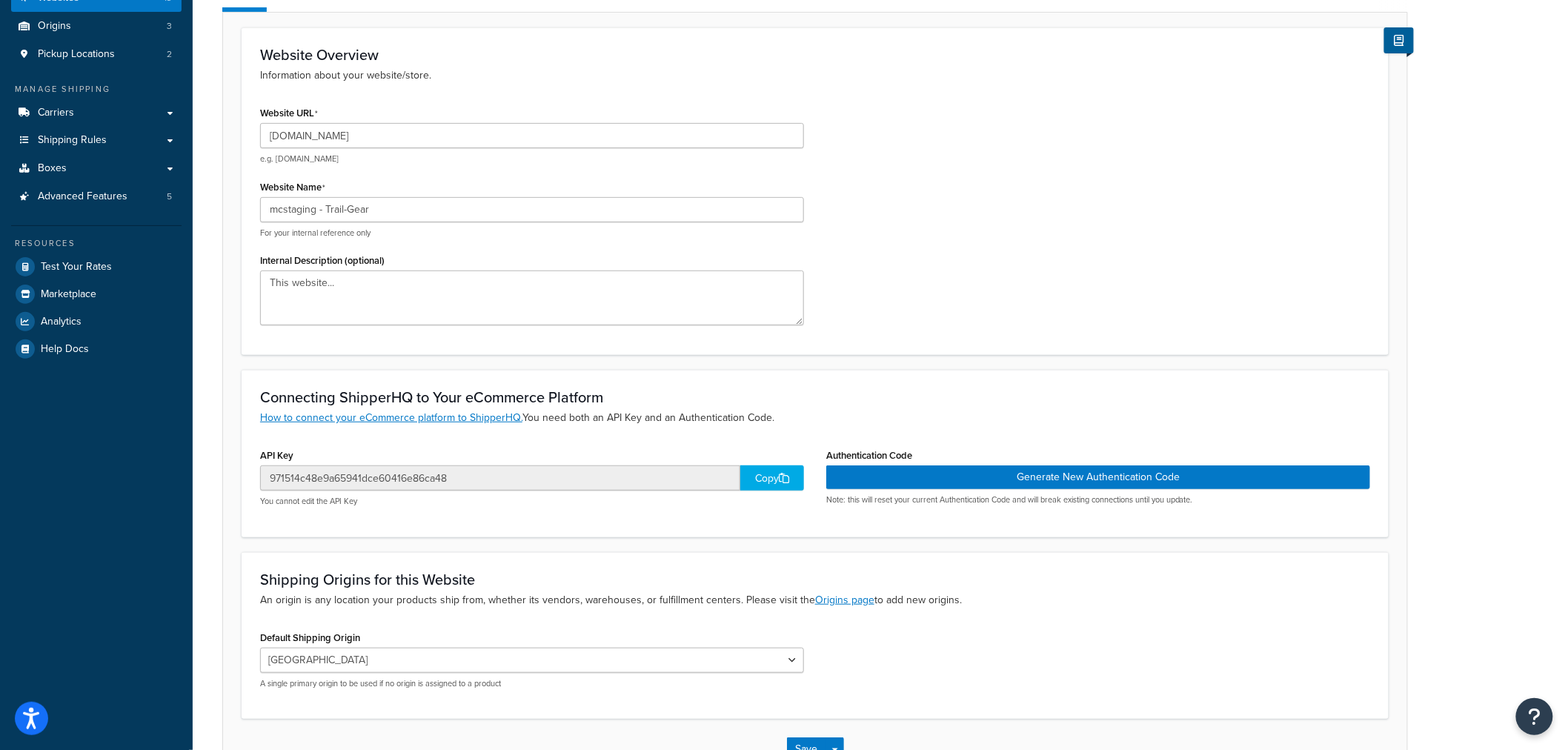
scroll to position [164, 0]
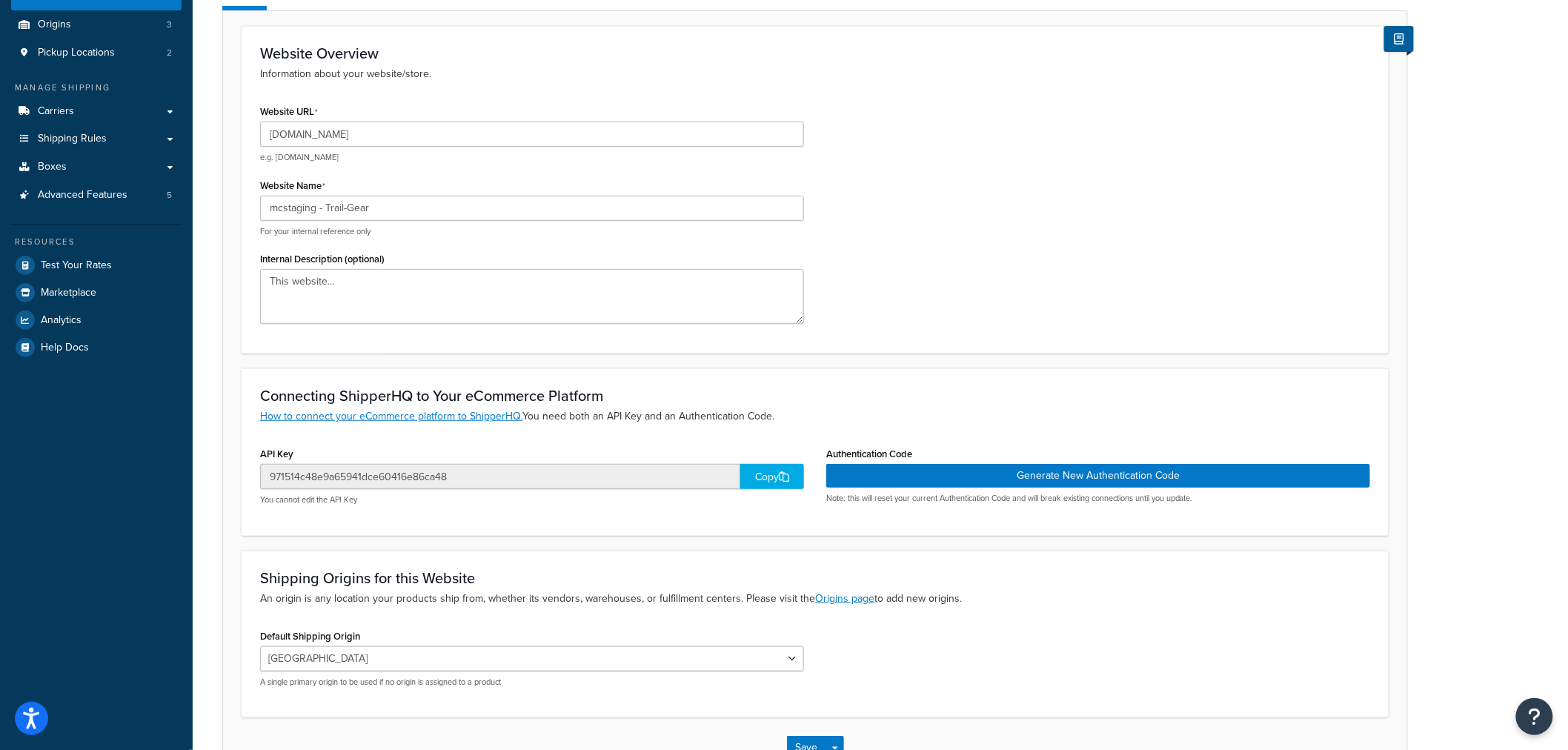
click at [783, 476] on icon at bounding box center [784, 477] width 10 height 10
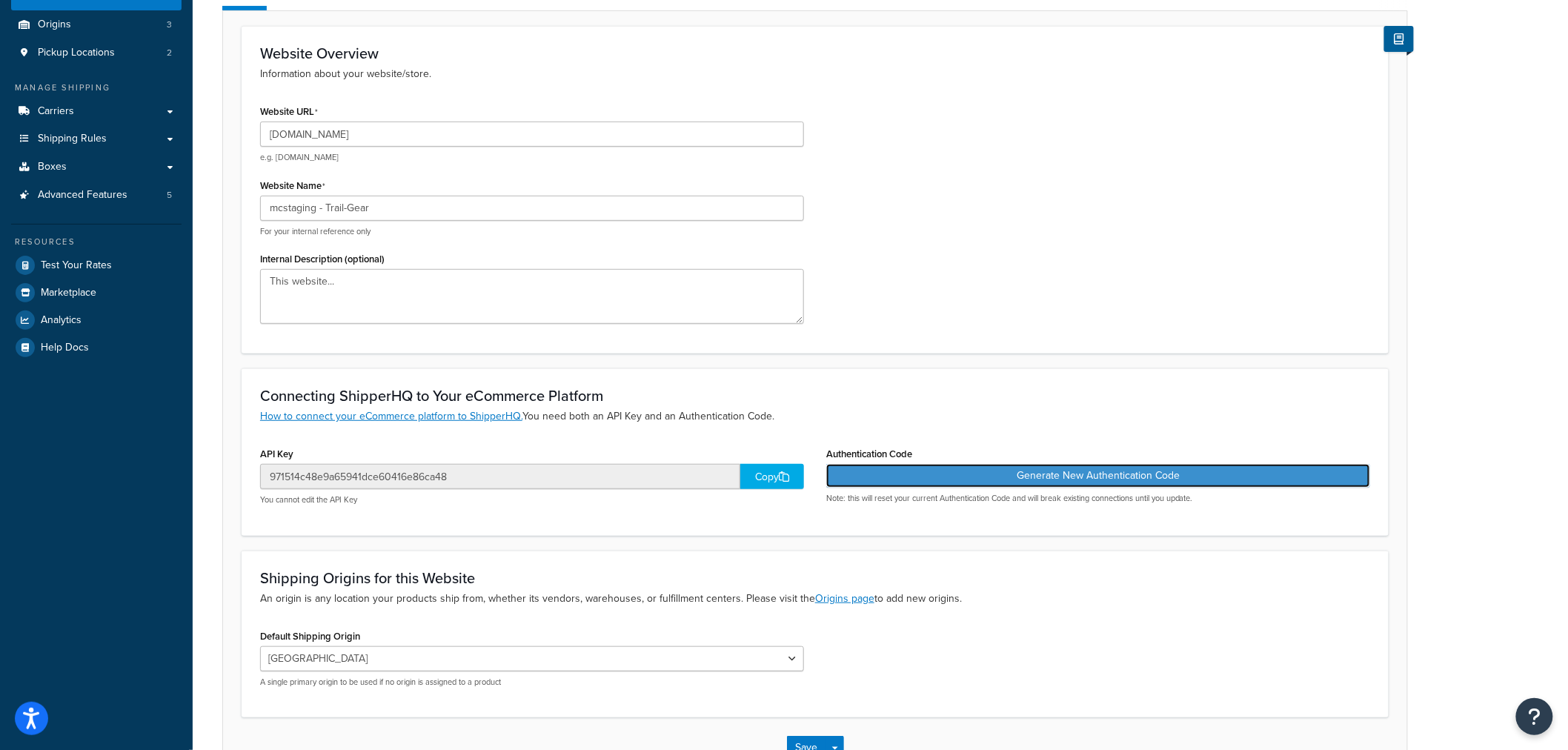
click at [1098, 475] on button "Generate New Authentication Code" at bounding box center [1098, 475] width 544 height 24
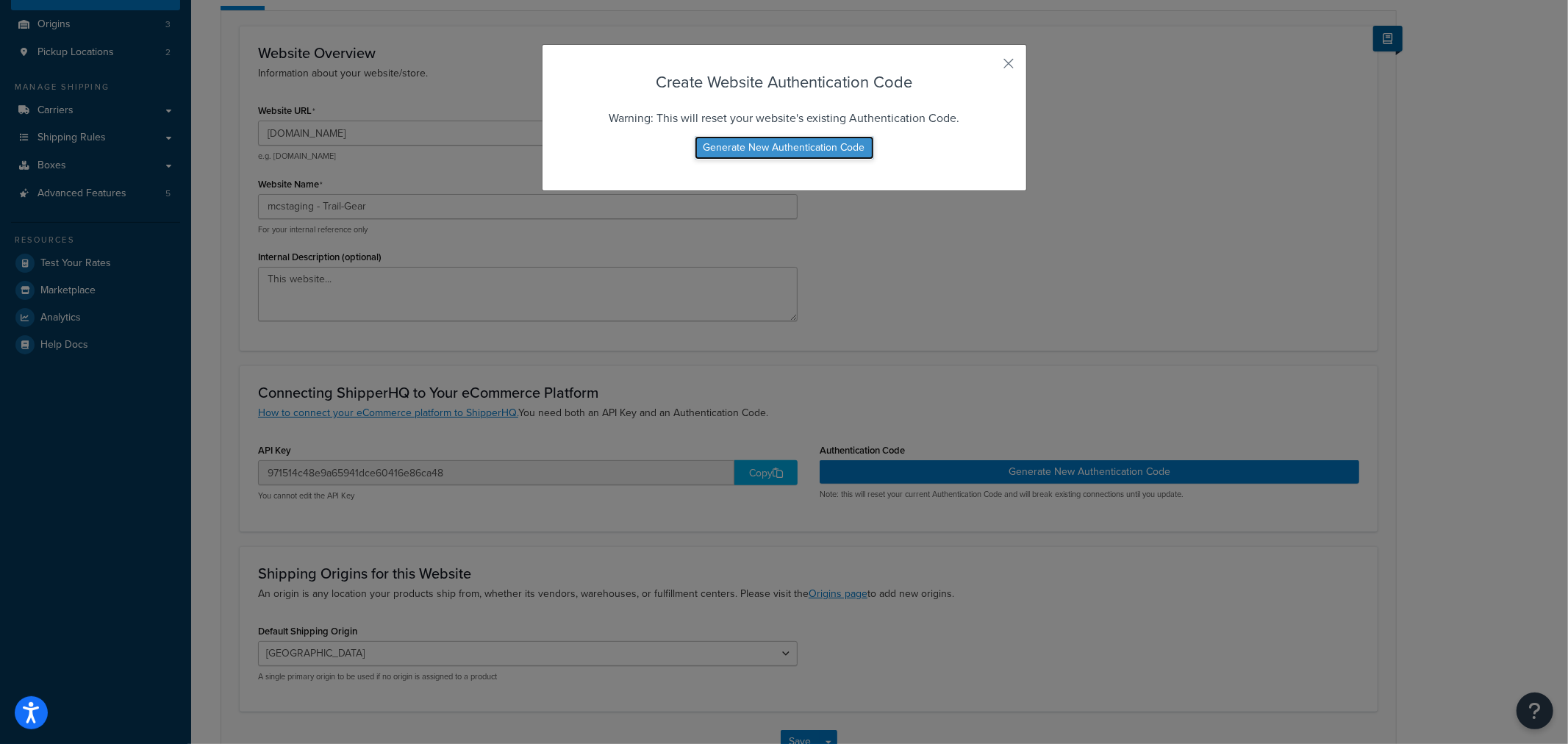
click at [774, 145] on button "Generate New Authentication Code" at bounding box center [784, 147] width 179 height 23
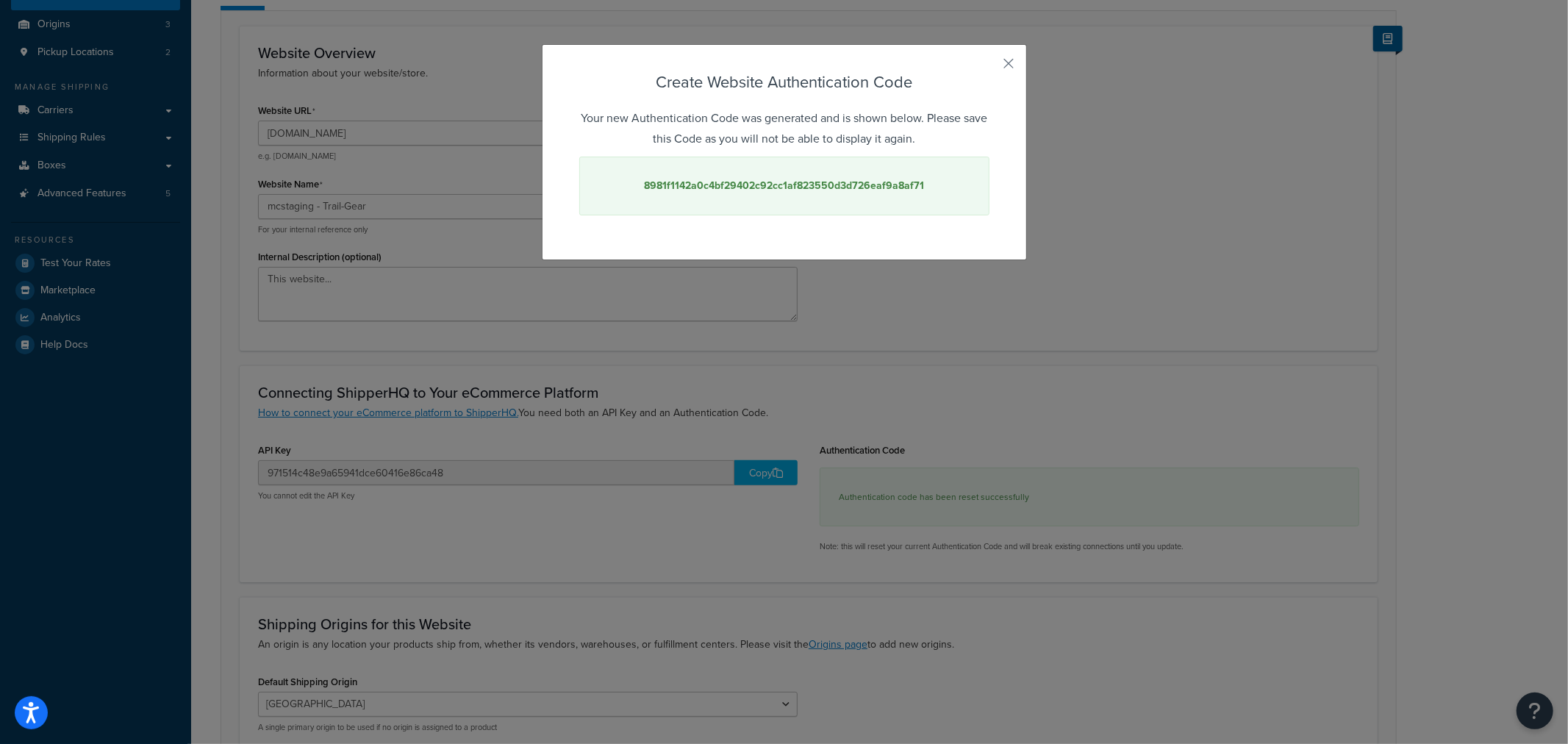
click at [777, 188] on strong "8981f1142a0c4bf29402c92cc1af823550d3d726eaf9a8af71" at bounding box center [783, 185] width 280 height 16
copy strong "8981f1142a0c4bf29402c92cc1af823550d3d726eaf9a8af71"
click at [989, 67] on button "button" at bounding box center [988, 68] width 3 height 3
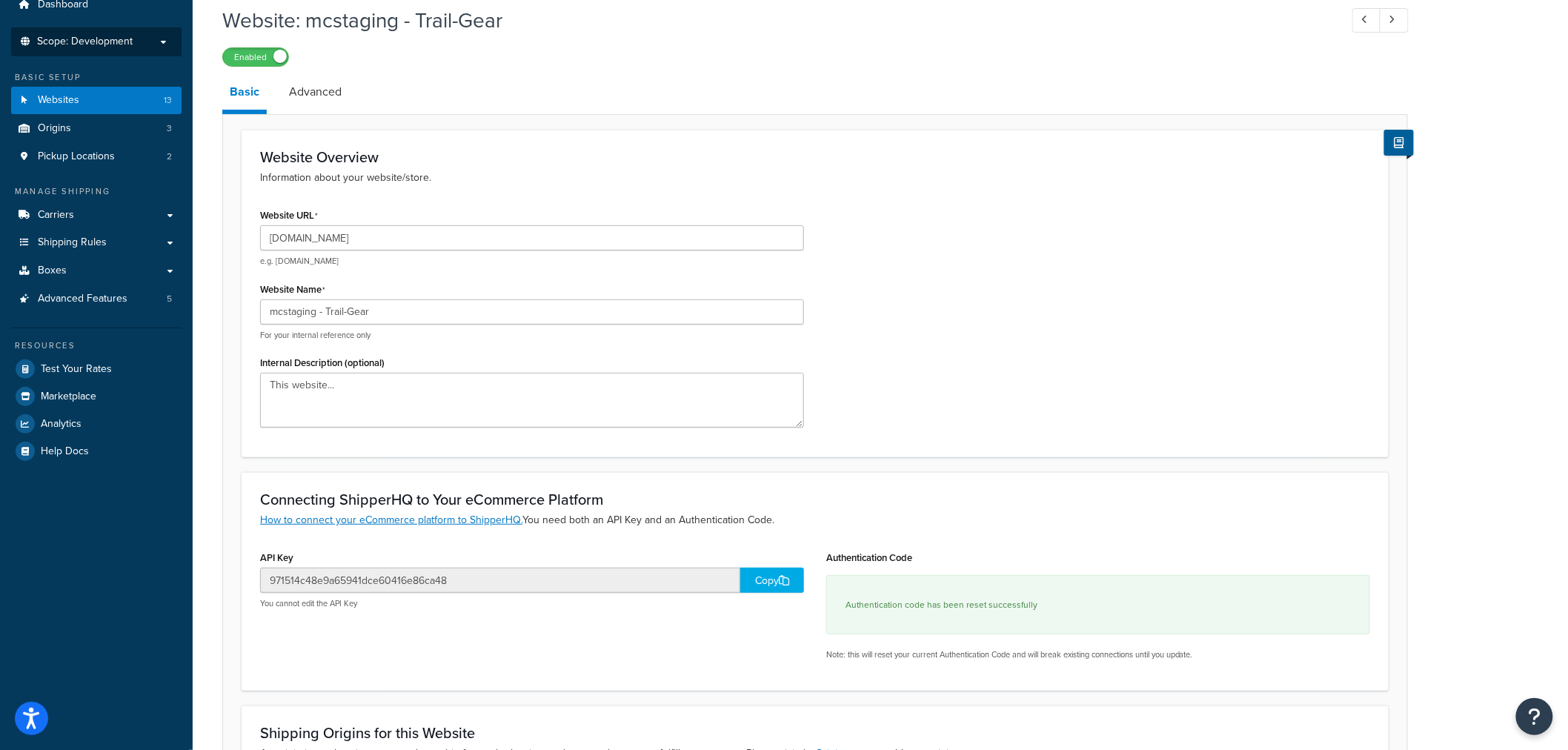
scroll to position [0, 0]
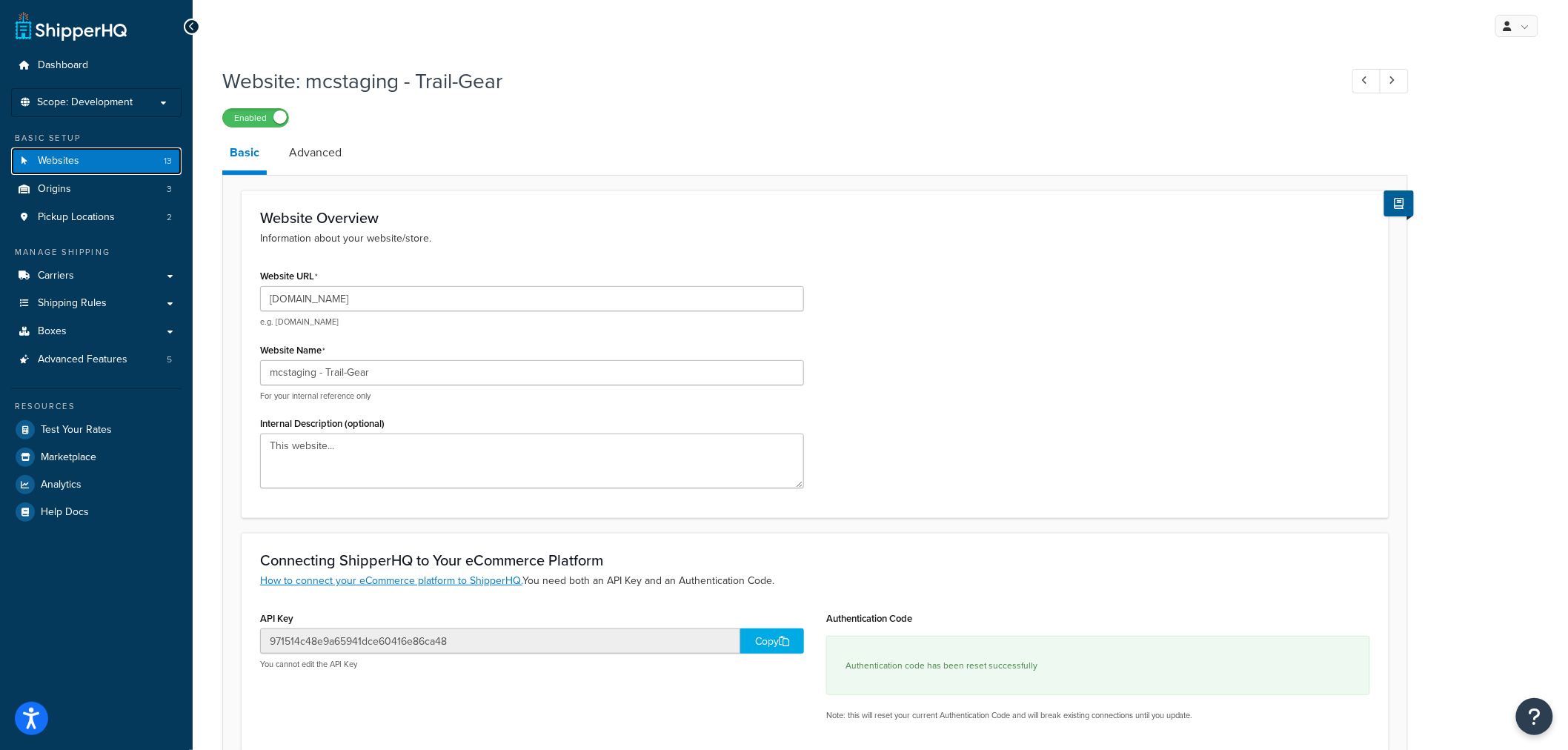
click at [84, 161] on link "Websites 13" at bounding box center [96, 161] width 170 height 27
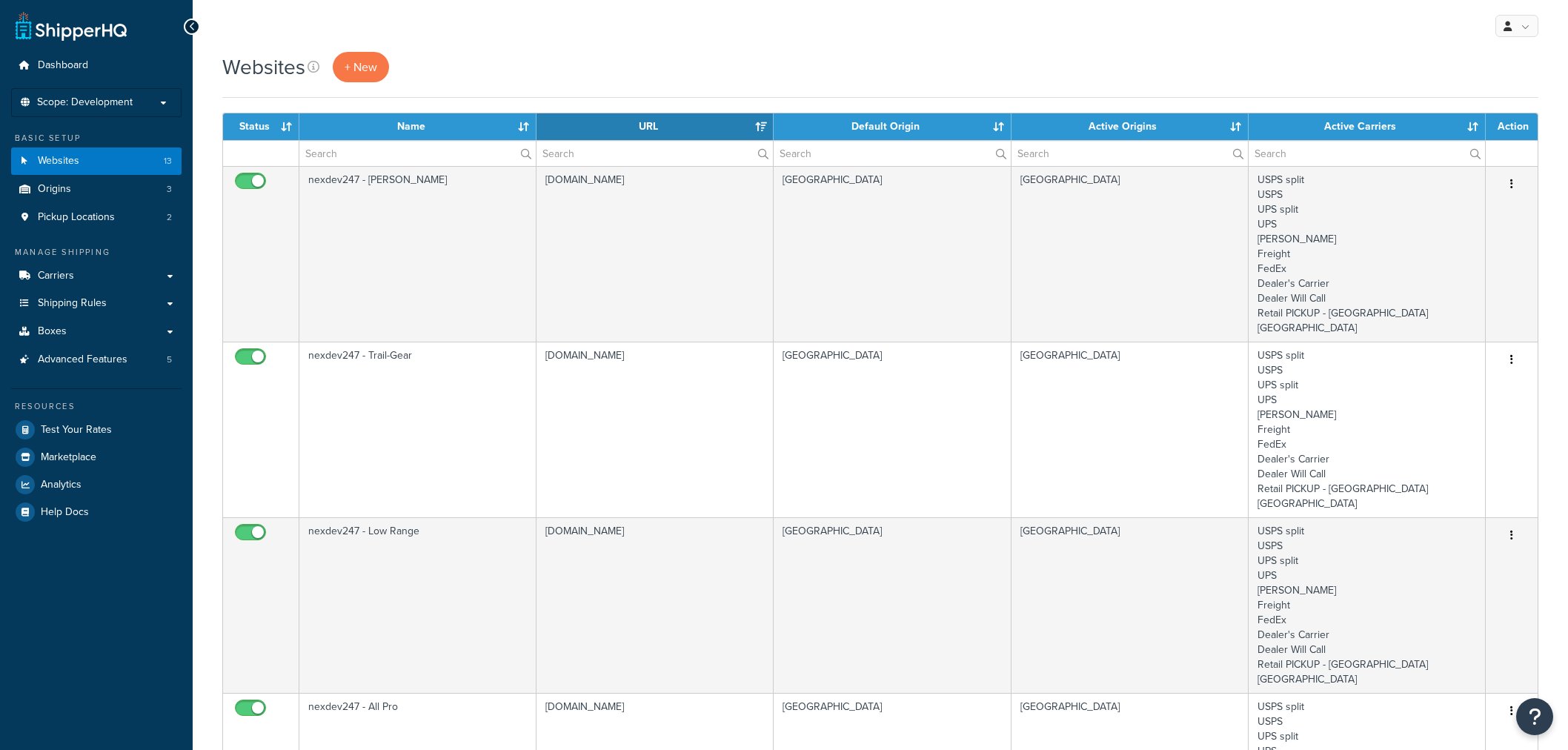
select select "15"
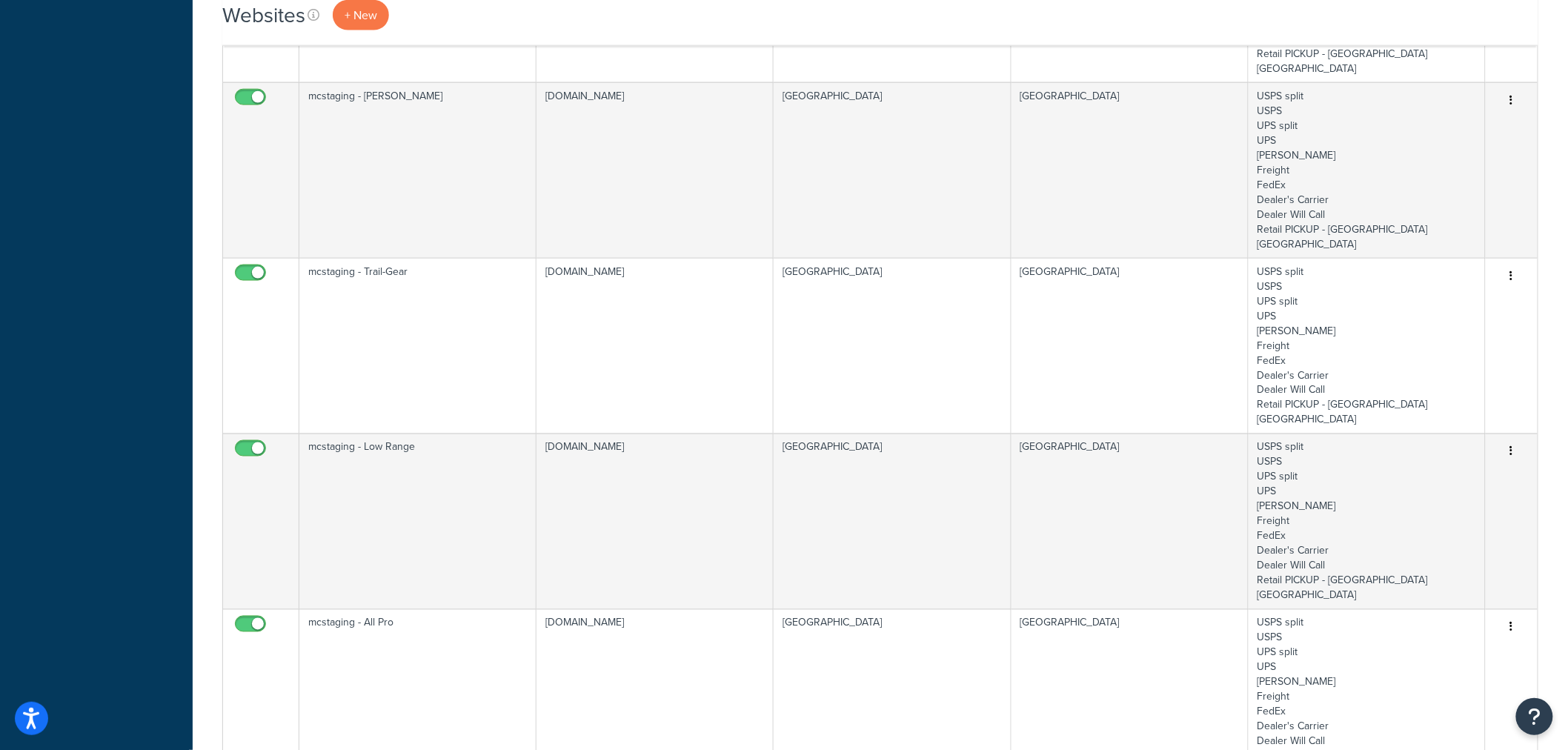
scroll to position [823, 0]
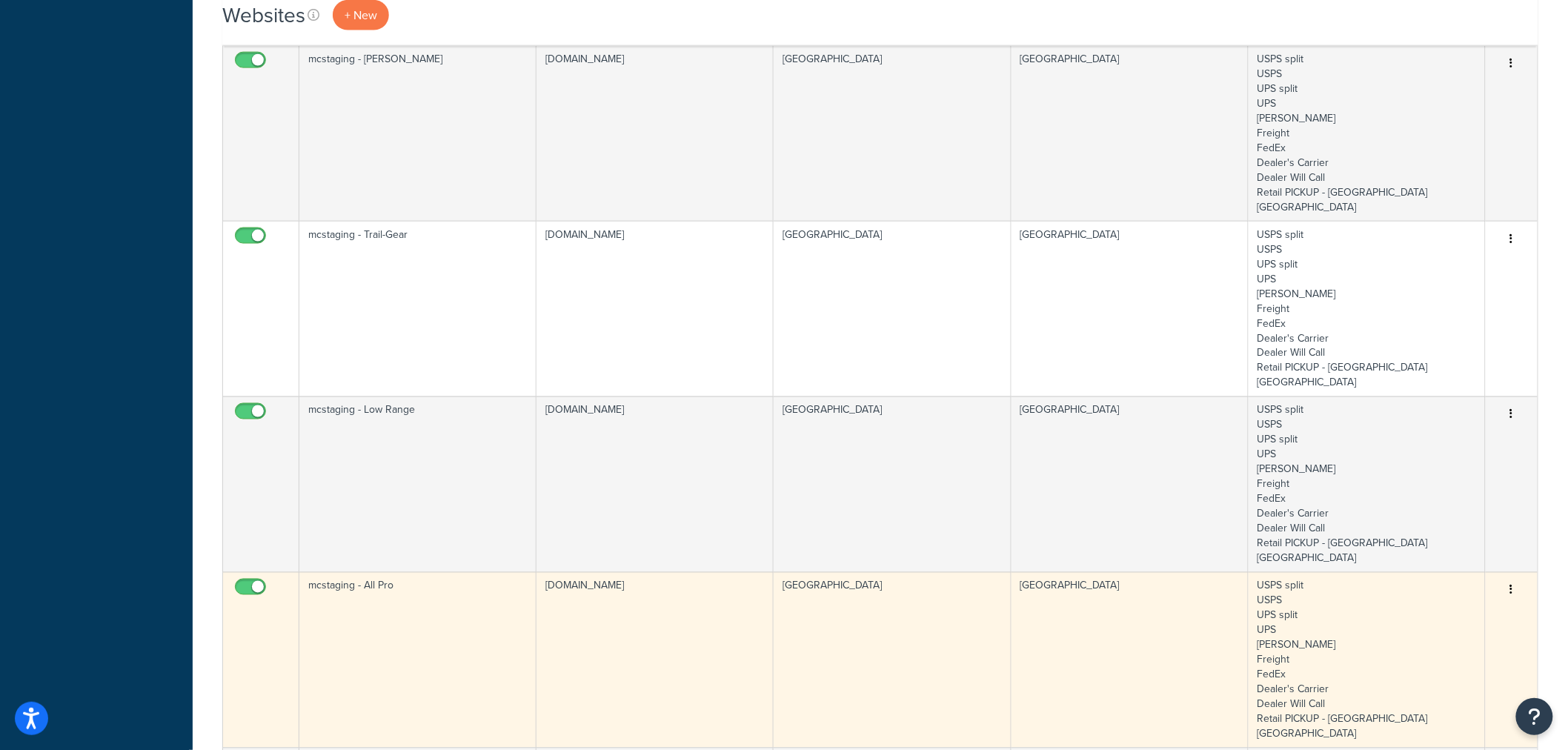
click at [421, 572] on td "mcstaging - All Pro" at bounding box center [418, 659] width 238 height 175
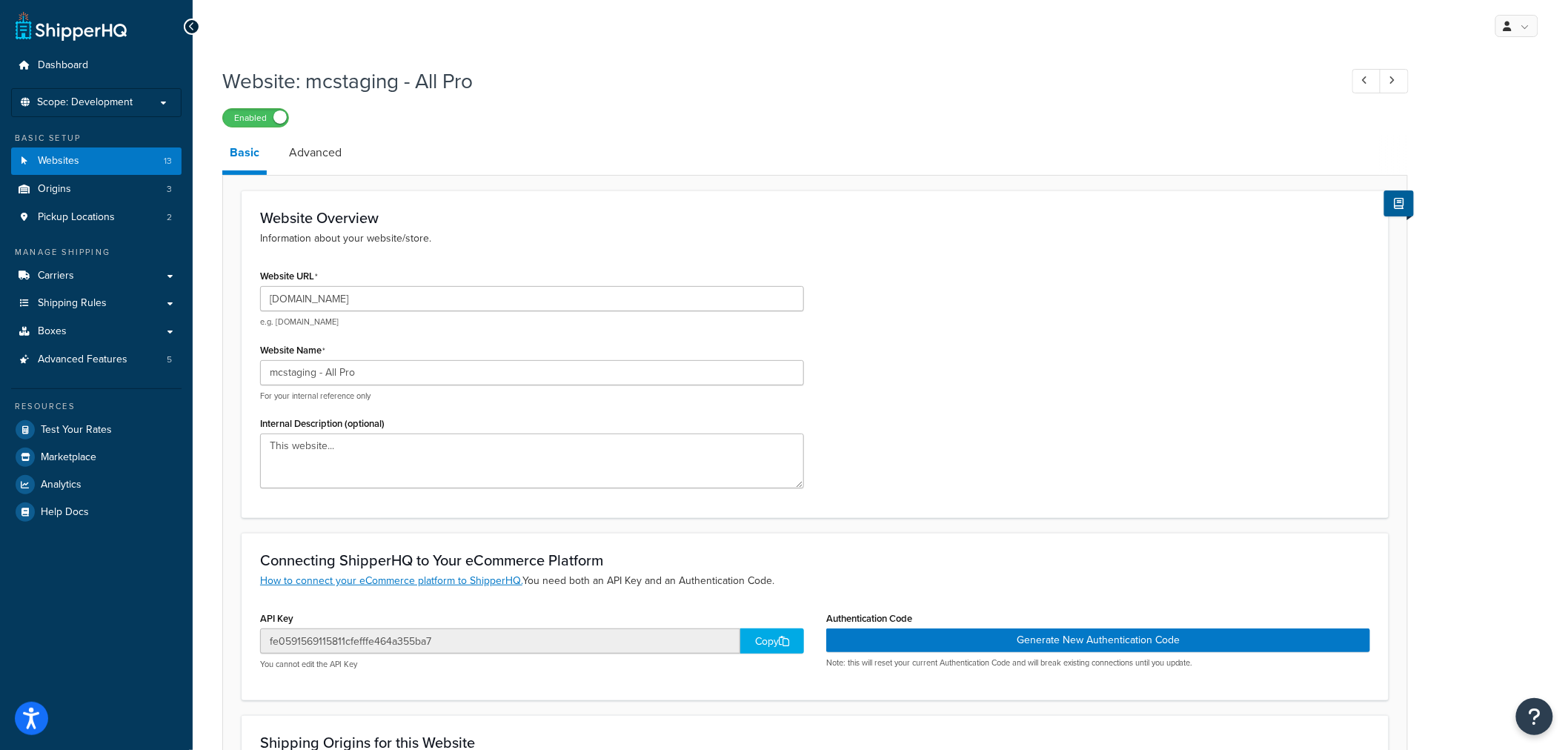
click at [756, 636] on div "Copy" at bounding box center [772, 640] width 64 height 25
click at [83, 276] on link "Carriers" at bounding box center [96, 275] width 170 height 27
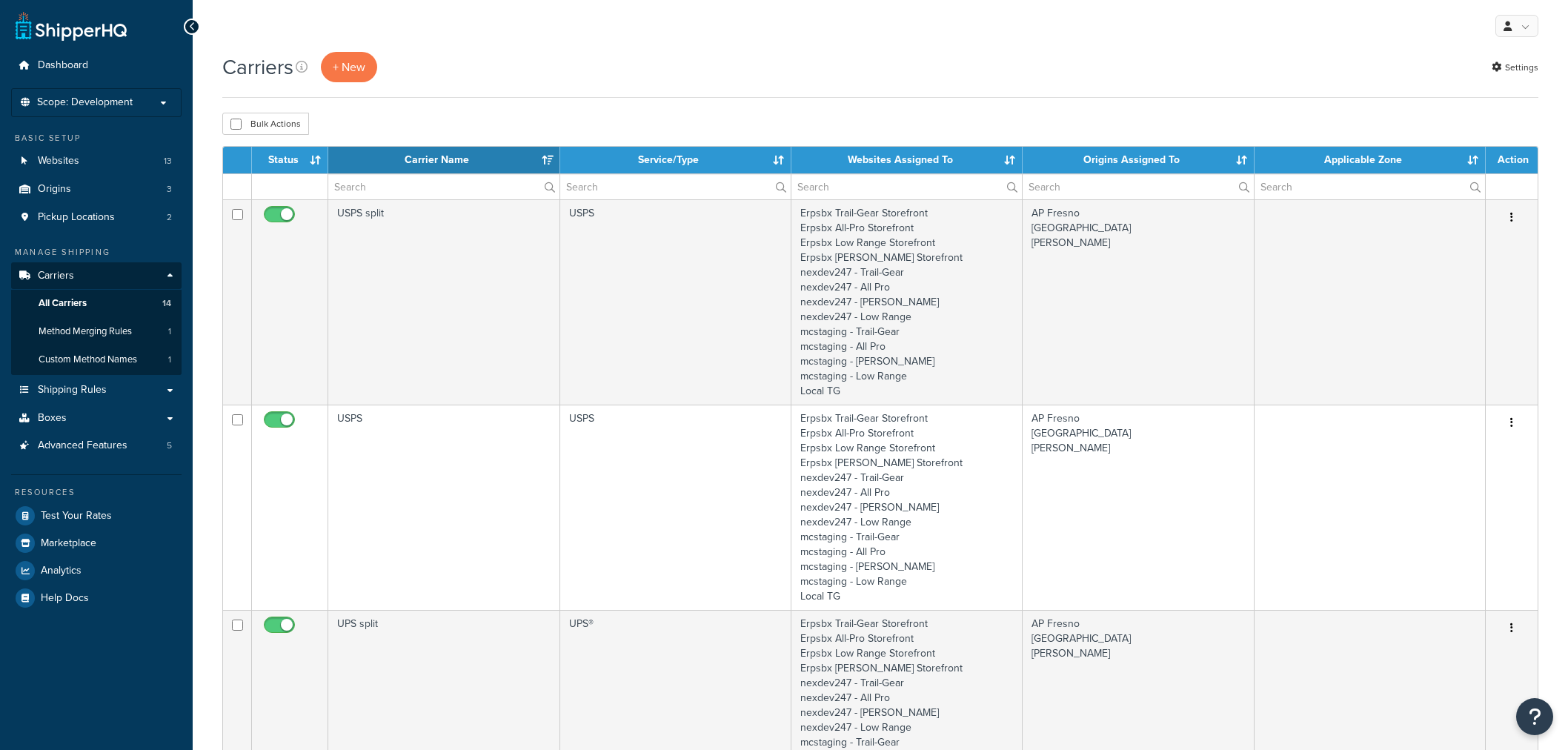
select select "15"
click at [79, 100] on span "Scope: Development" at bounding box center [84, 102] width 95 height 12
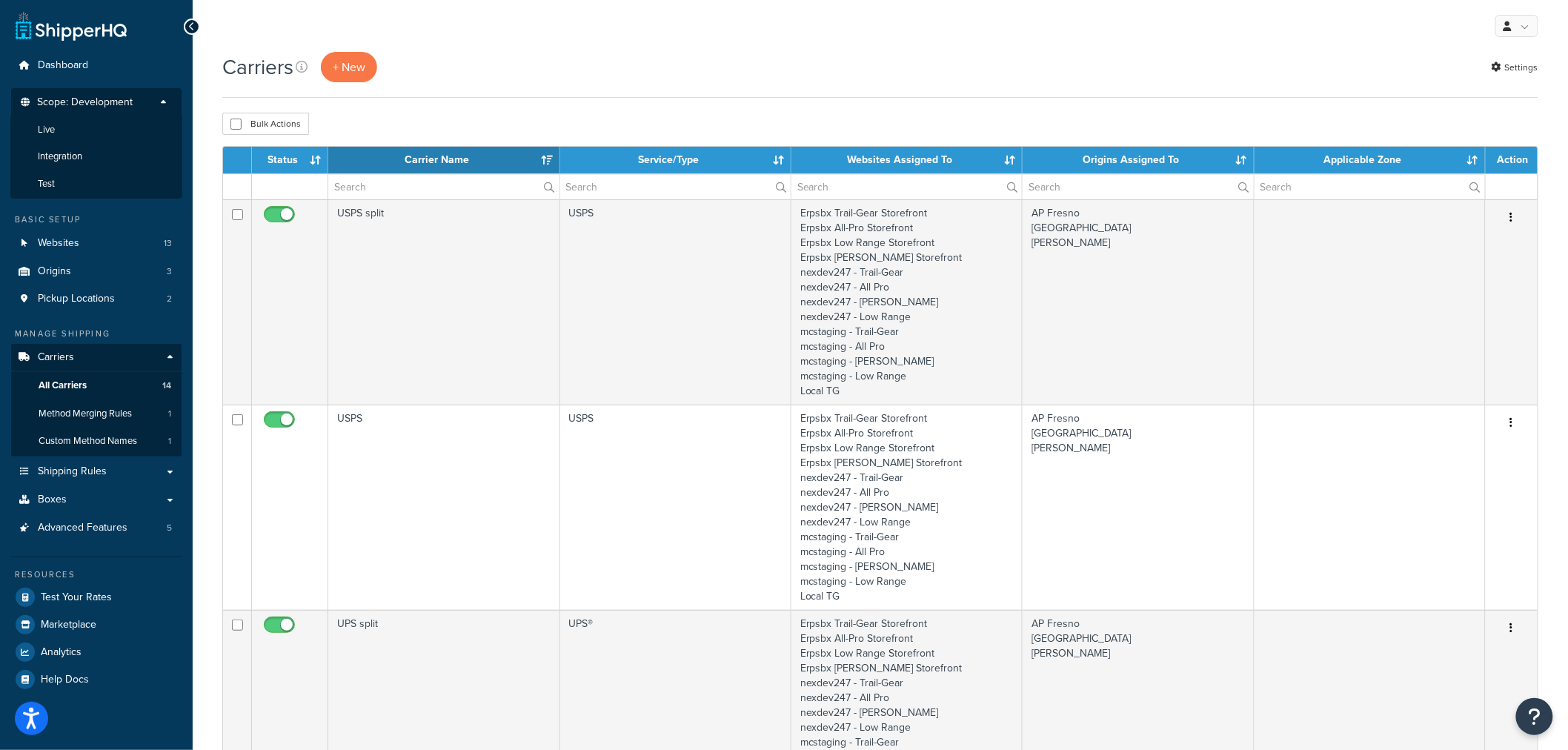
click at [79, 100] on span "Scope: Development" at bounding box center [84, 102] width 95 height 12
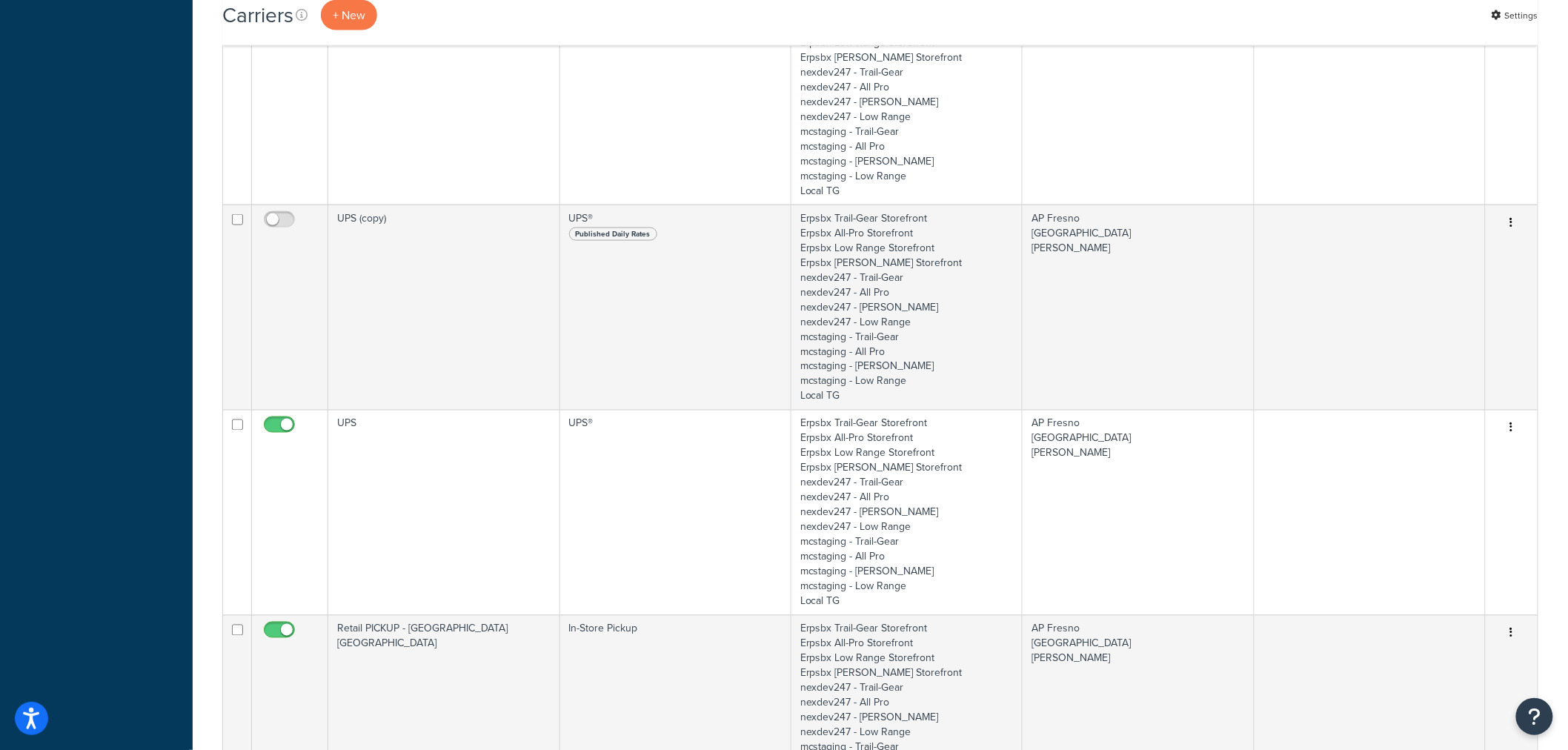
scroll to position [823, 0]
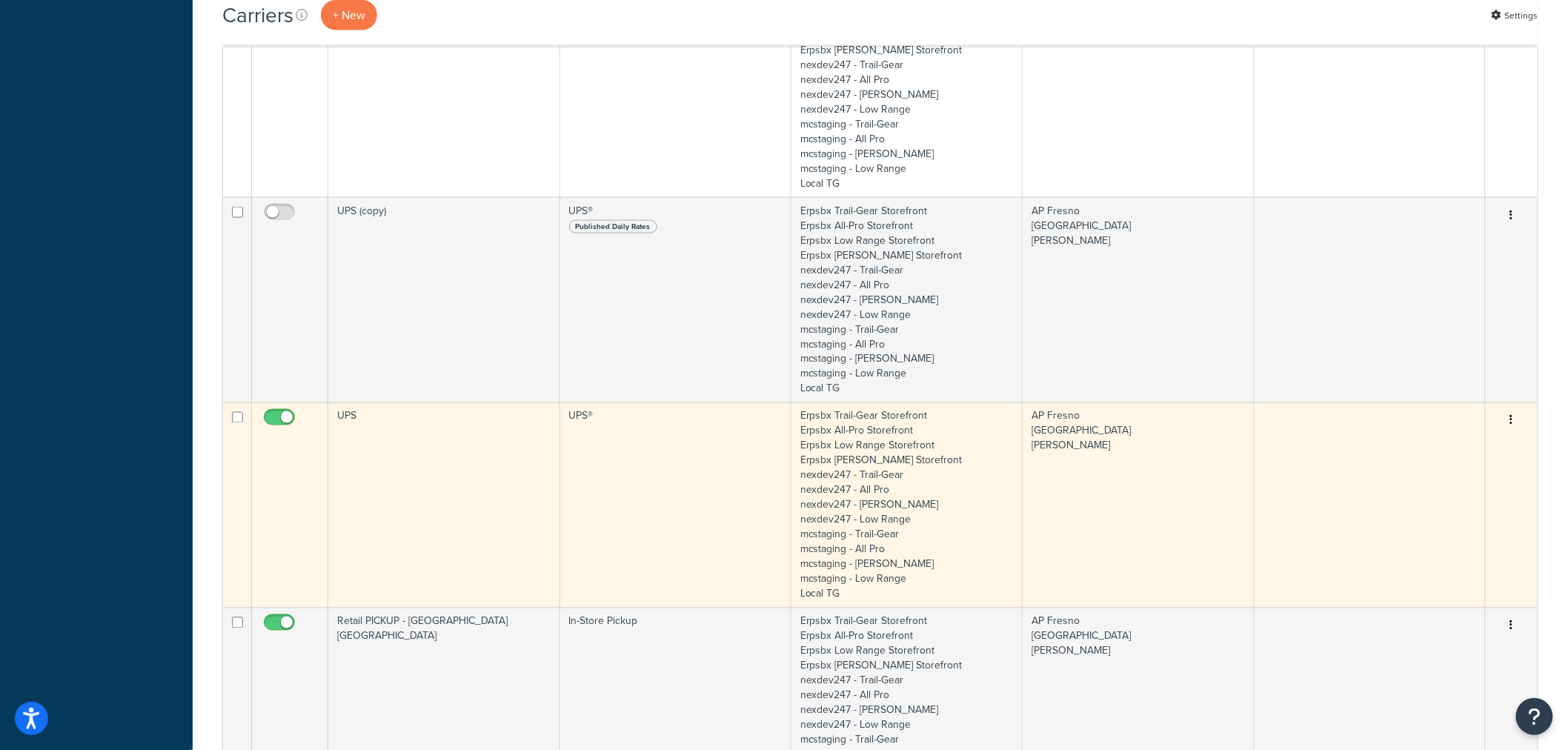
click at [494, 457] on td "UPS" at bounding box center [444, 505] width 231 height 205
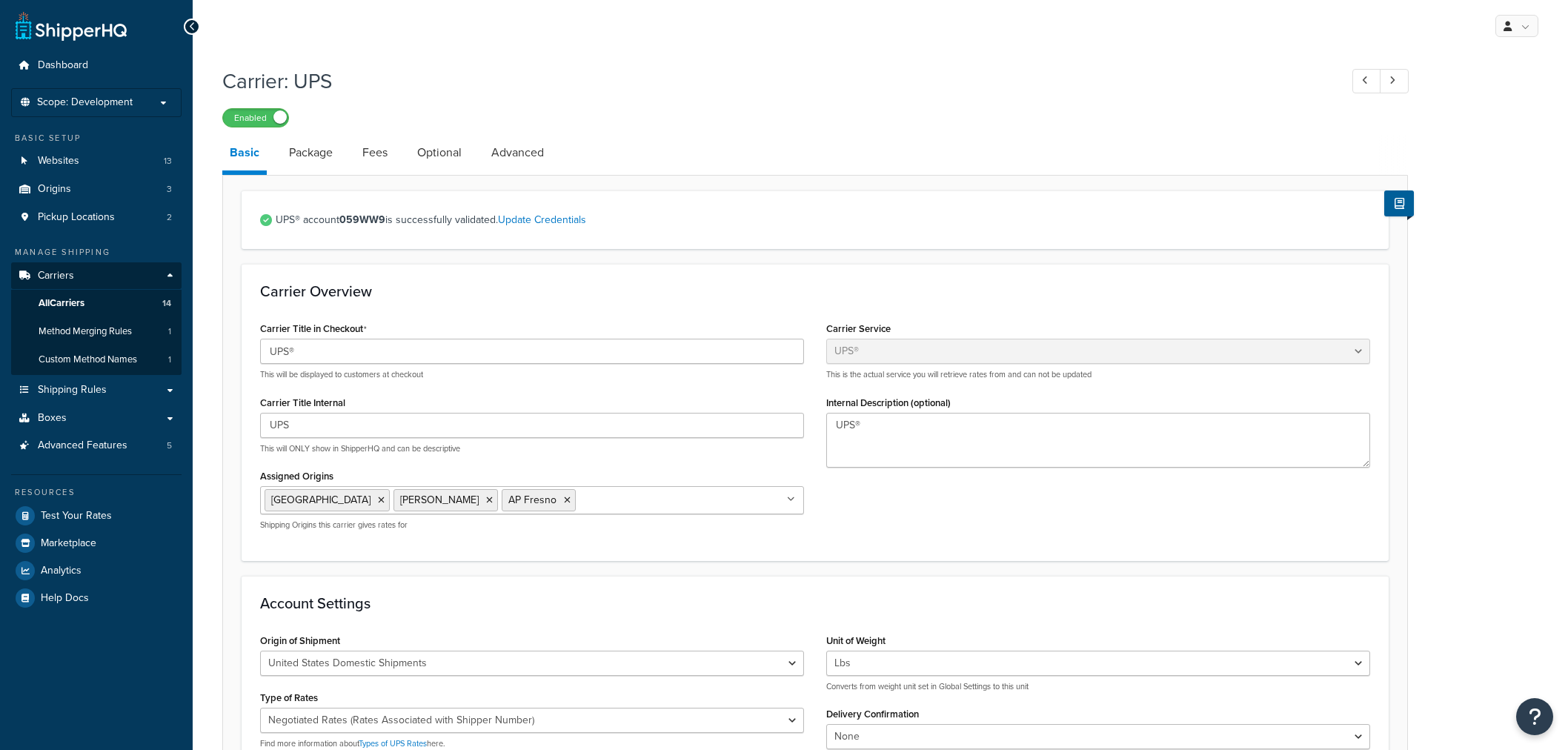
select select "ups"
click at [76, 293] on link "All Carriers 14" at bounding box center [96, 303] width 170 height 27
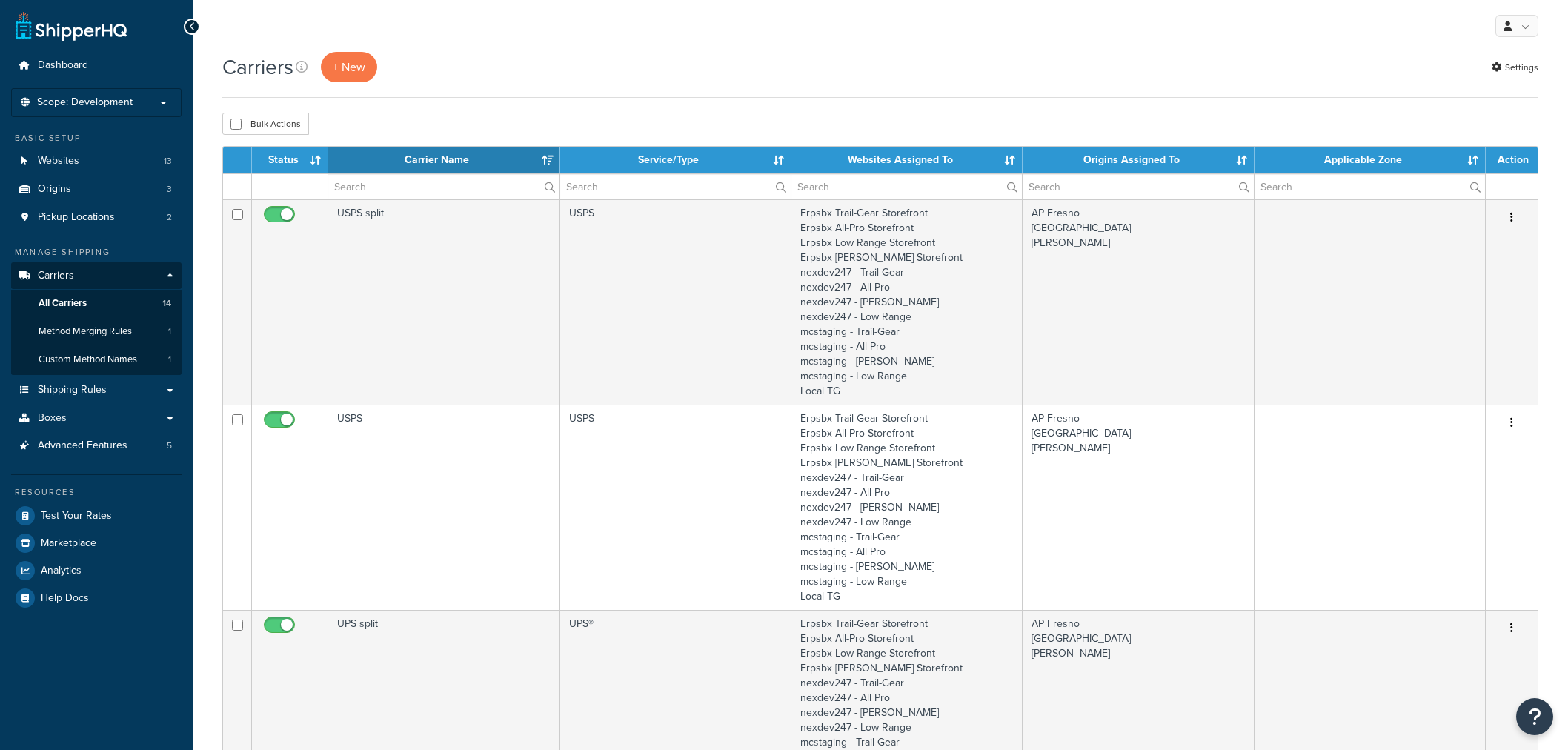
select select "15"
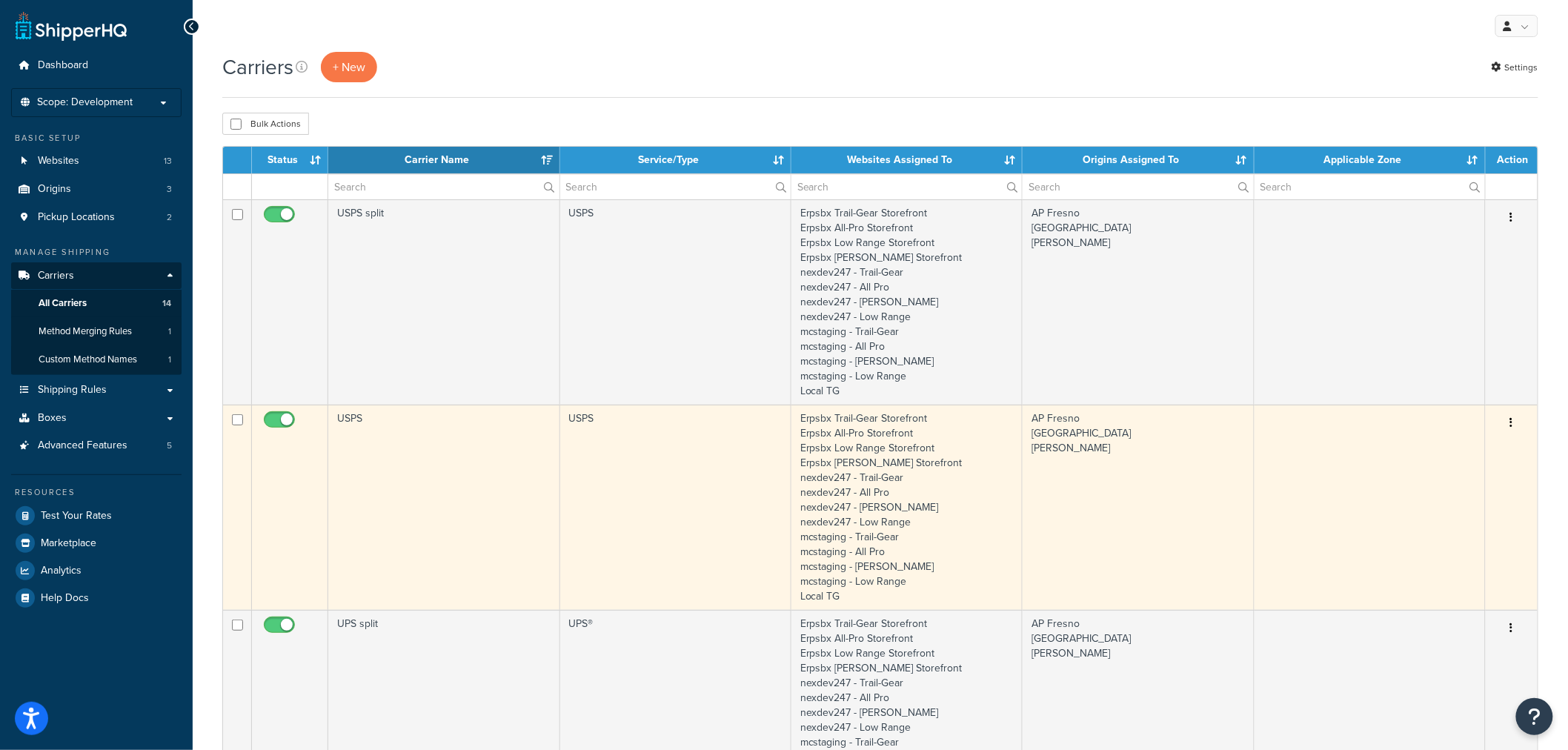
click at [426, 477] on td "USPS" at bounding box center [444, 506] width 231 height 205
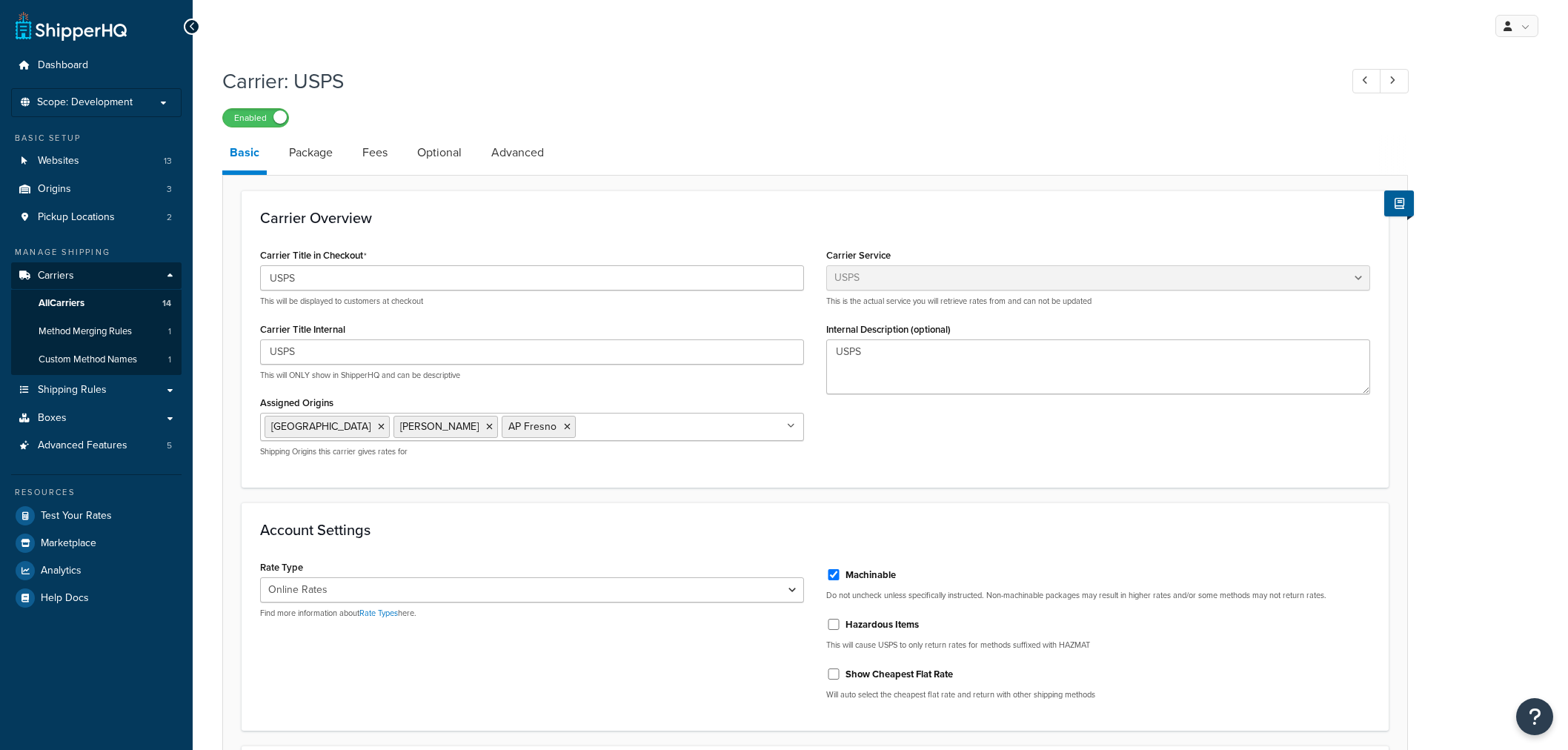
select select "usps"
select select "ONLINE"
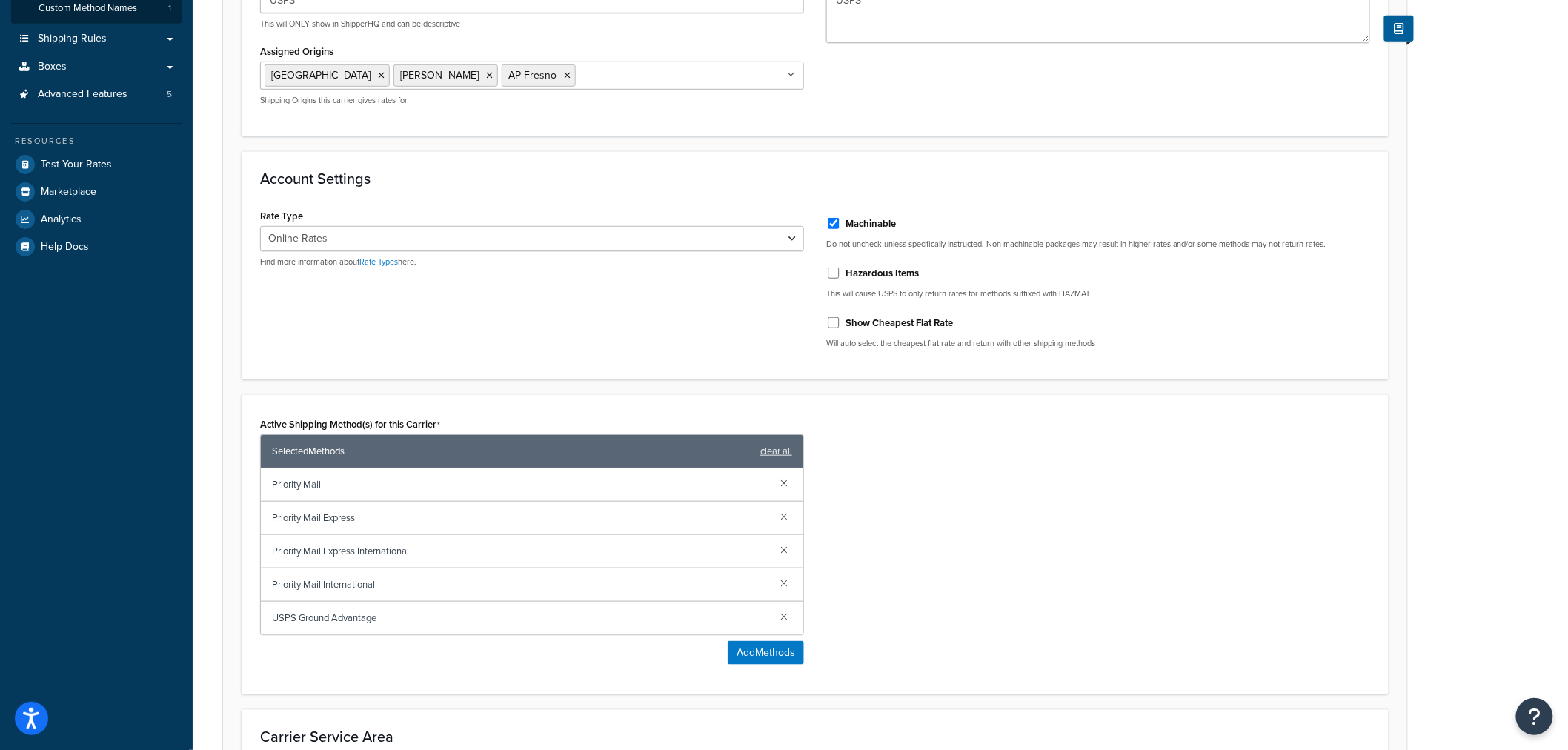
scroll to position [27, 0]
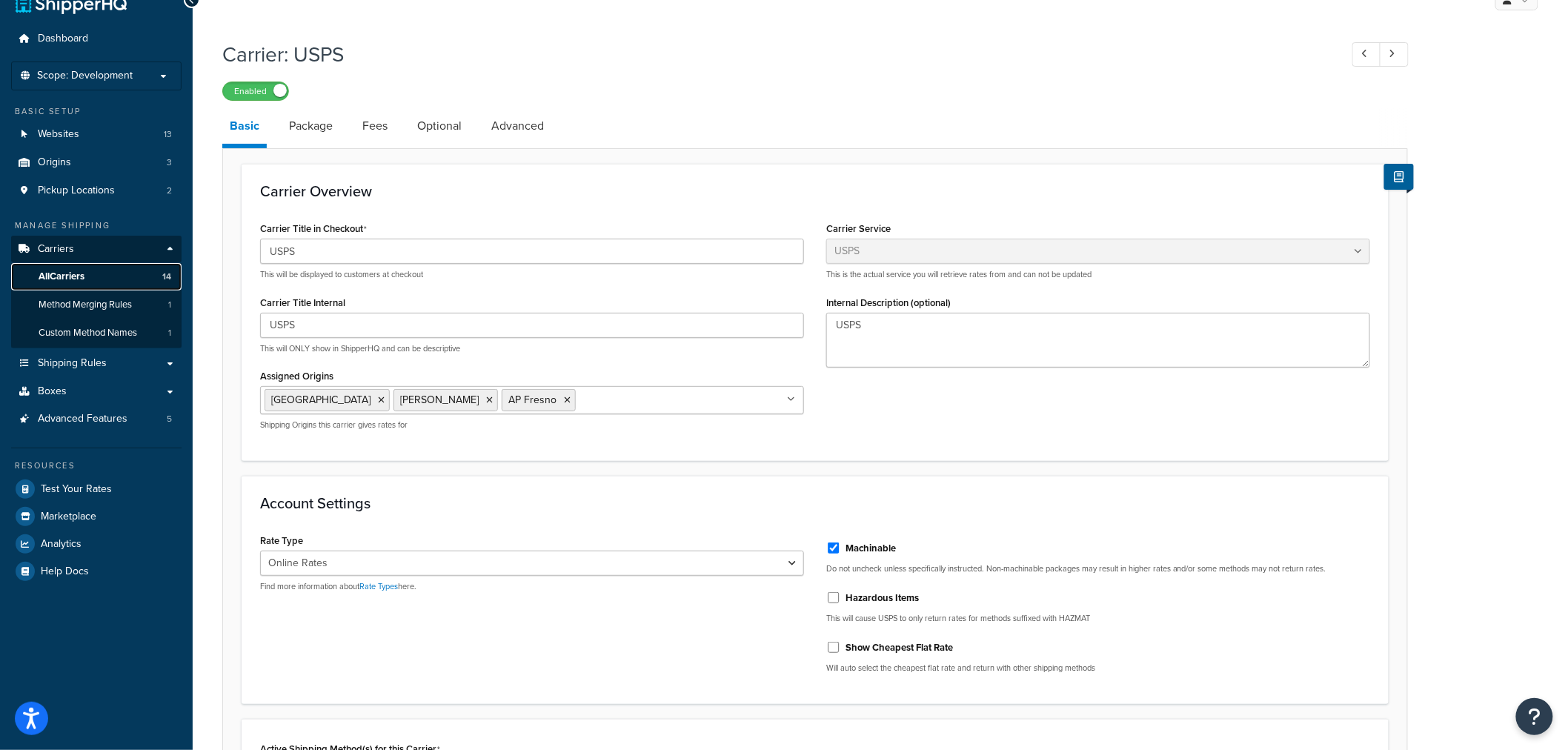
click at [91, 278] on link "All Carriers 14" at bounding box center [96, 276] width 170 height 27
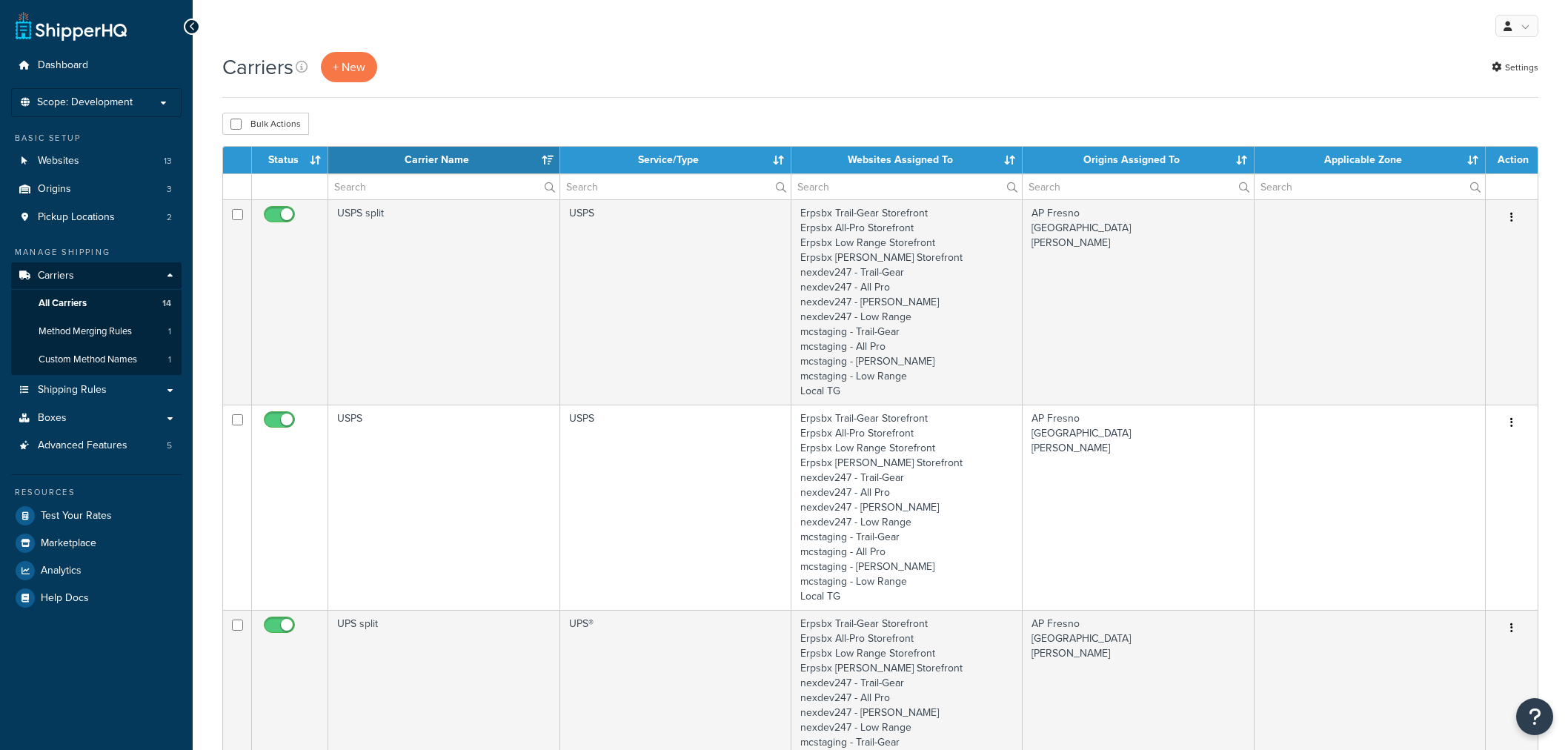
select select "15"
click at [66, 519] on span "Test Your Rates" at bounding box center [76, 516] width 71 height 12
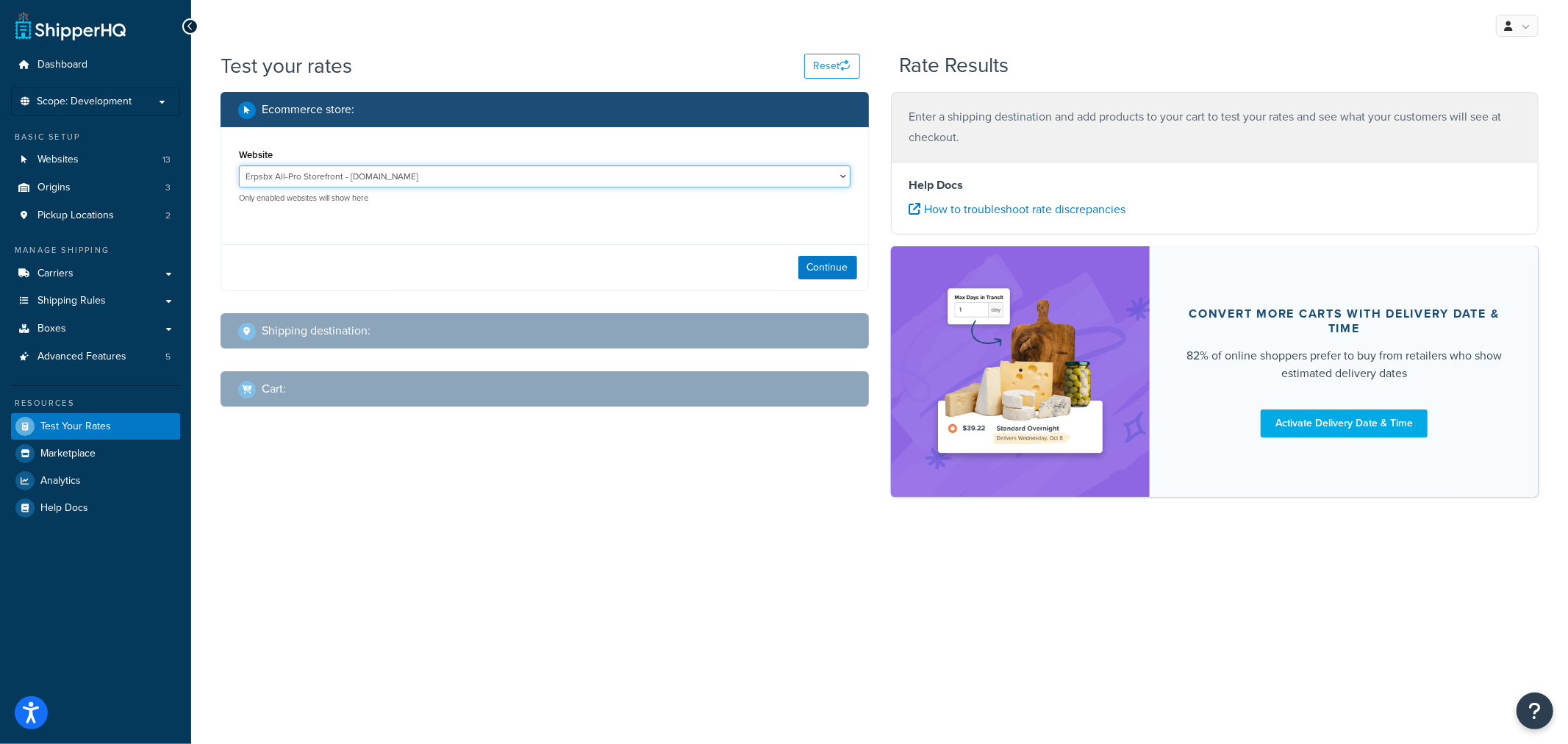
click at [356, 173] on select "Erpsbx All-Pro Storefront - erpsandbox.allprooffroad.com Erpsbx Low Range Store…" at bounding box center [545, 176] width 612 height 22
select select "971514c48e9a65941dce60416e86ca48"
click at [239, 165] on select "Erpsbx All-Pro Storefront - erpsandbox.allprooffroad.com Erpsbx Low Range Store…" at bounding box center [545, 176] width 612 height 22
click at [817, 261] on button "Continue" at bounding box center [827, 267] width 59 height 23
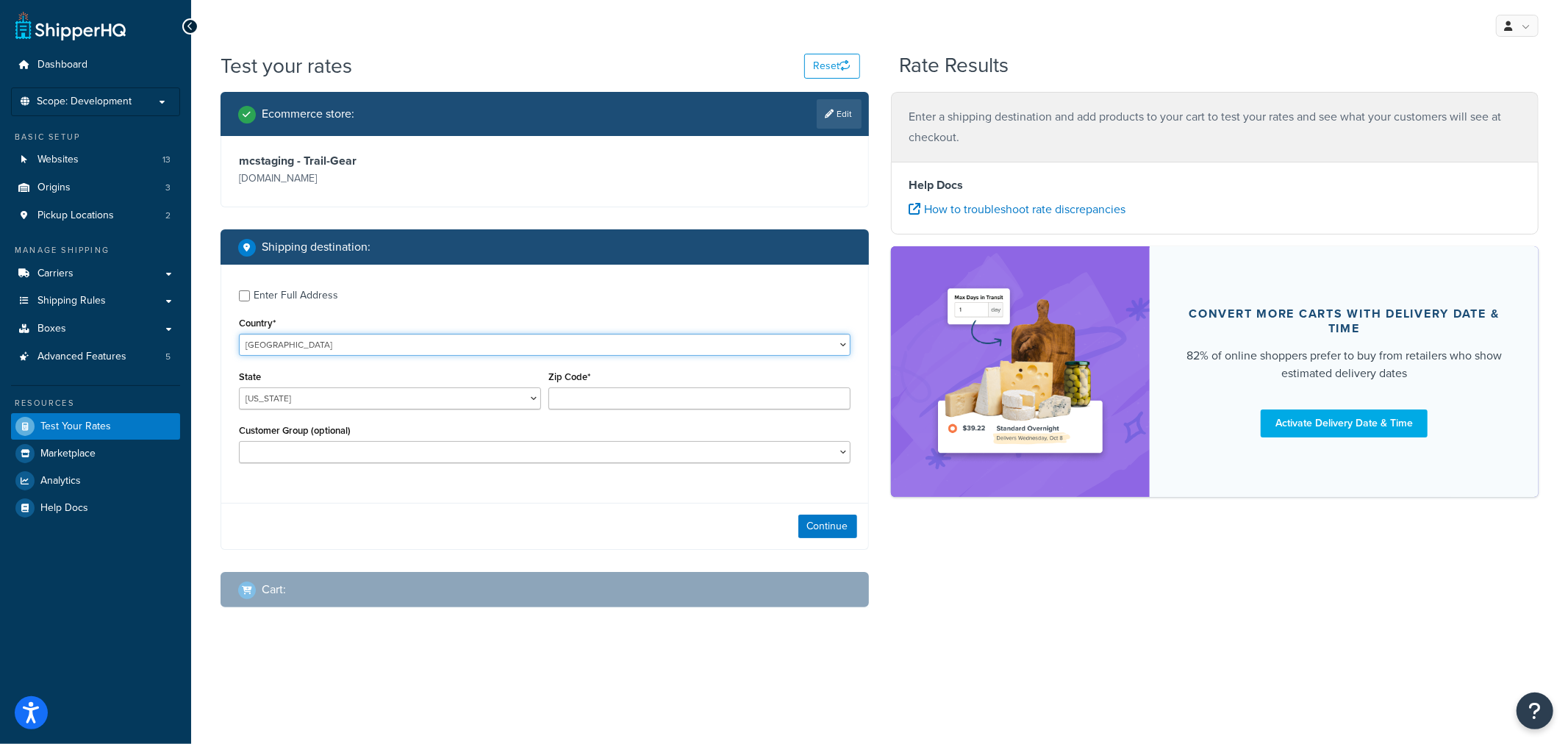
click at [474, 349] on select "United States United Kingdom Afghanistan Åland Islands Albania Algeria American…" at bounding box center [545, 344] width 612 height 22
select select "CA"
click at [239, 333] on select "United States United Kingdom Afghanistan Åland Islands Albania Algeria American…" at bounding box center [545, 344] width 612 height 22
click at [526, 402] on select "Alberta British Columbia Manitoba New Brunswick Newfoundland and Labrador North…" at bounding box center [390, 398] width 302 height 22
select select "BC"
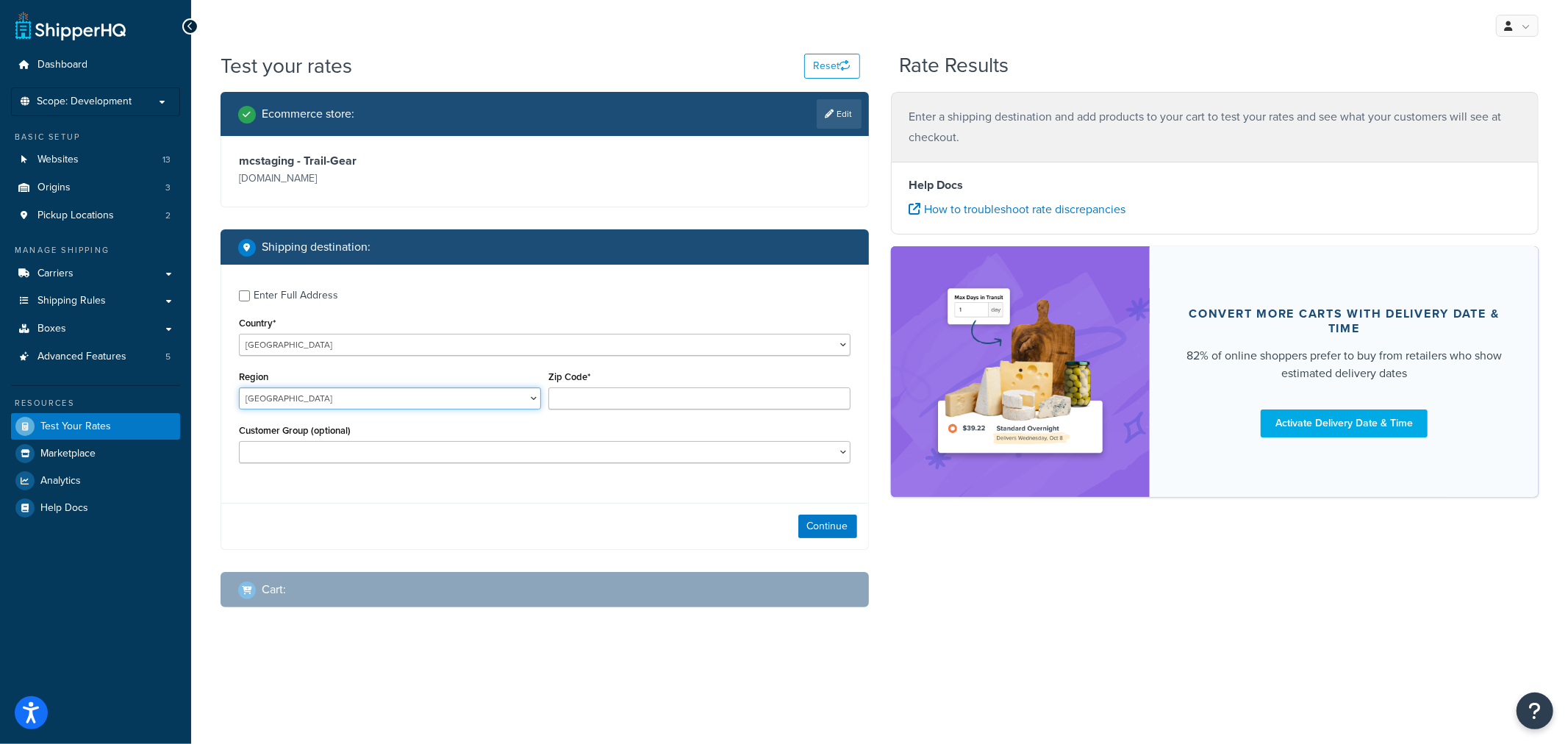
click at [239, 388] on select "Alberta British Columbia Manitoba New Brunswick Newfoundland and Labrador North…" at bounding box center [390, 398] width 302 height 22
click at [723, 399] on input "Zip Code*" at bounding box center [699, 398] width 302 height 22
paste input "V5E 1Z9"
type input "V5E 1Z9"
click at [376, 453] on select "D1 D2 D3 FedEx WD FREE 12K WI LR-Retail NOT LOGGED IN RETAIL Default UPS D3 UPS…" at bounding box center [545, 451] width 612 height 22
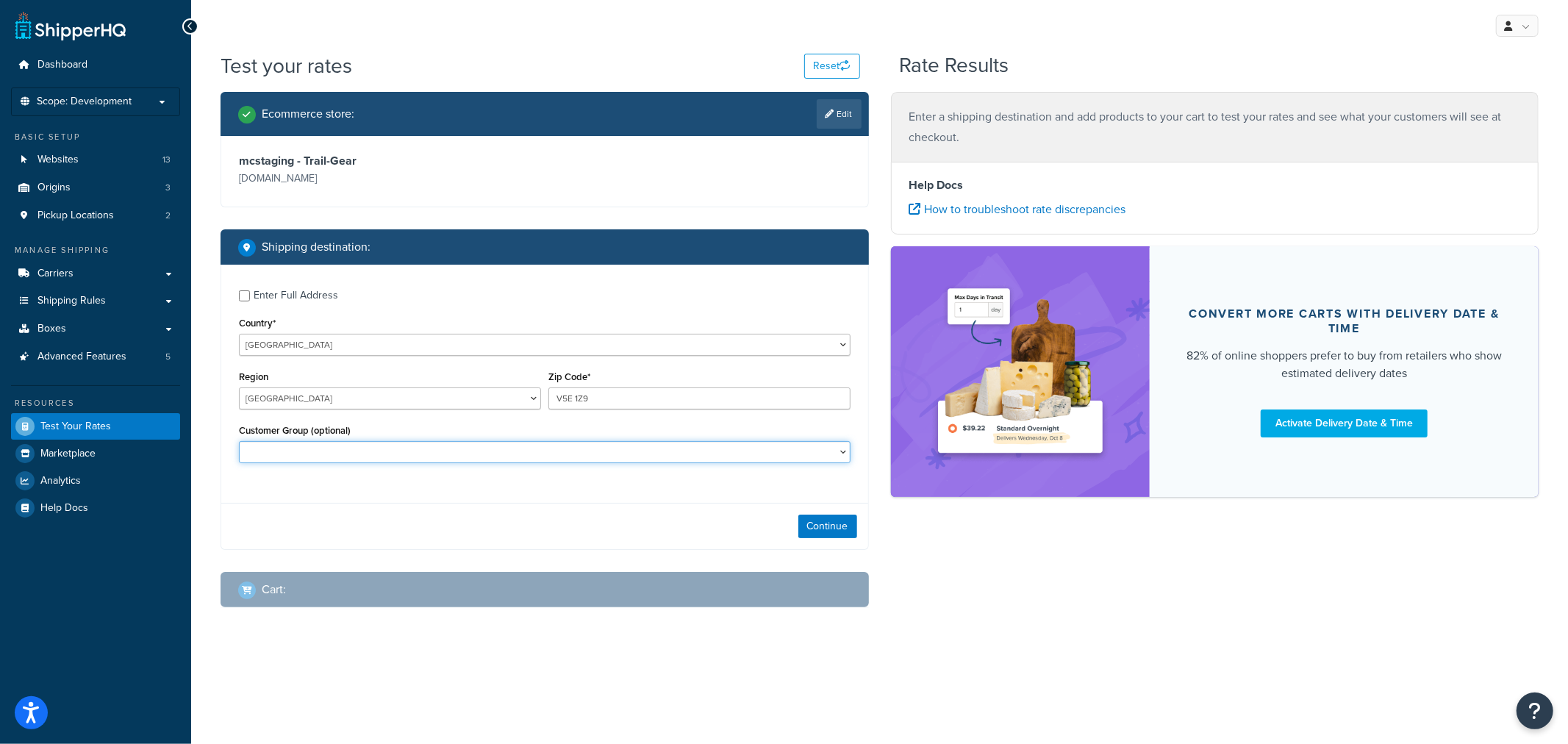
select select "NOT LOGGED IN"
click at [239, 442] on select "D1 D2 D3 FedEx WD FREE 12K WI LR-Retail NOT LOGGED IN RETAIL Default UPS D3 UPS…" at bounding box center [545, 451] width 612 height 22
click at [820, 532] on button "Continue" at bounding box center [827, 526] width 59 height 23
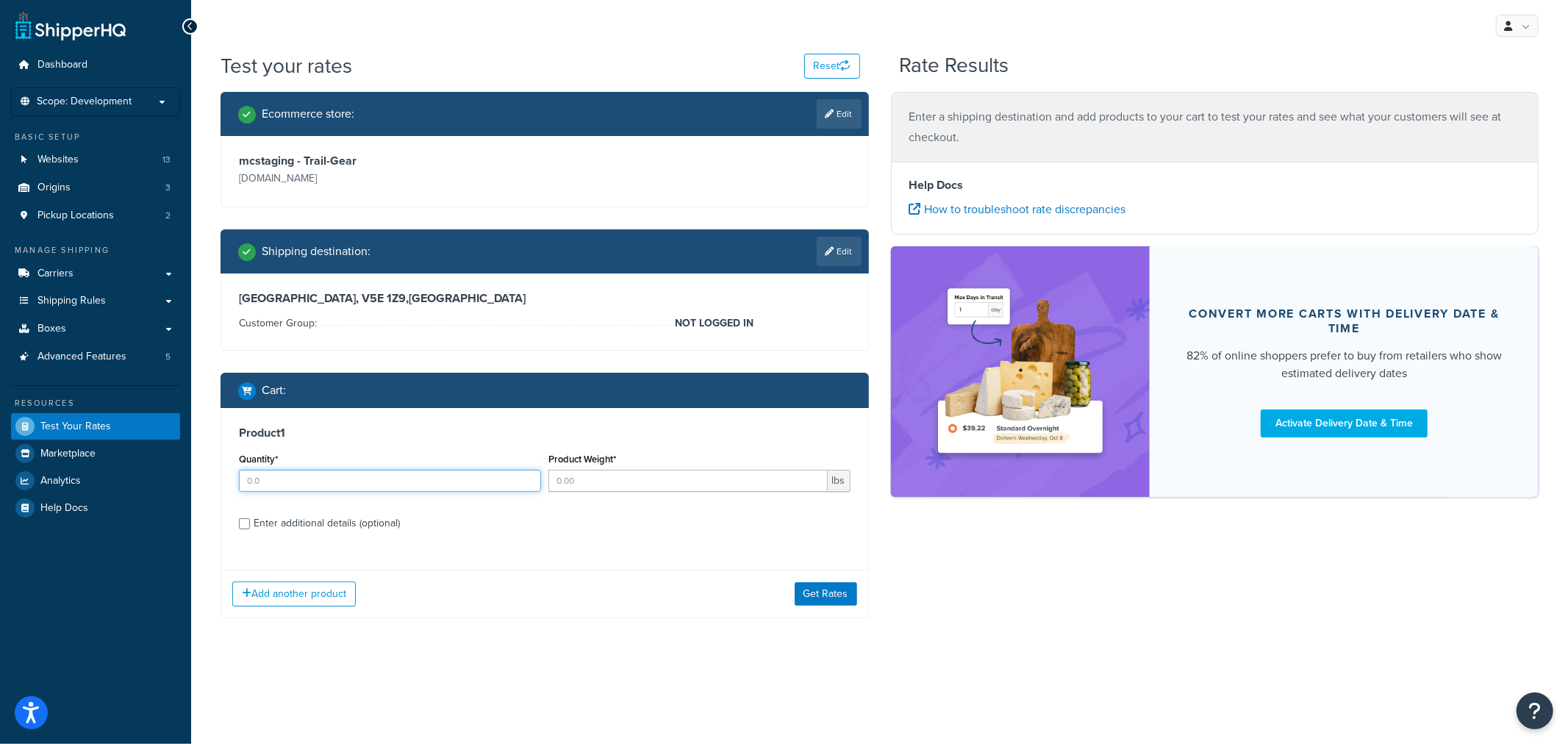
click at [502, 478] on input "Quantity*" at bounding box center [390, 480] width 302 height 22
type input "1"
type input "39"
click at [361, 518] on div "Enter additional details (optional)" at bounding box center [327, 523] width 146 height 21
click at [249, 518] on input "Enter additional details (optional)" at bounding box center [244, 523] width 11 height 11
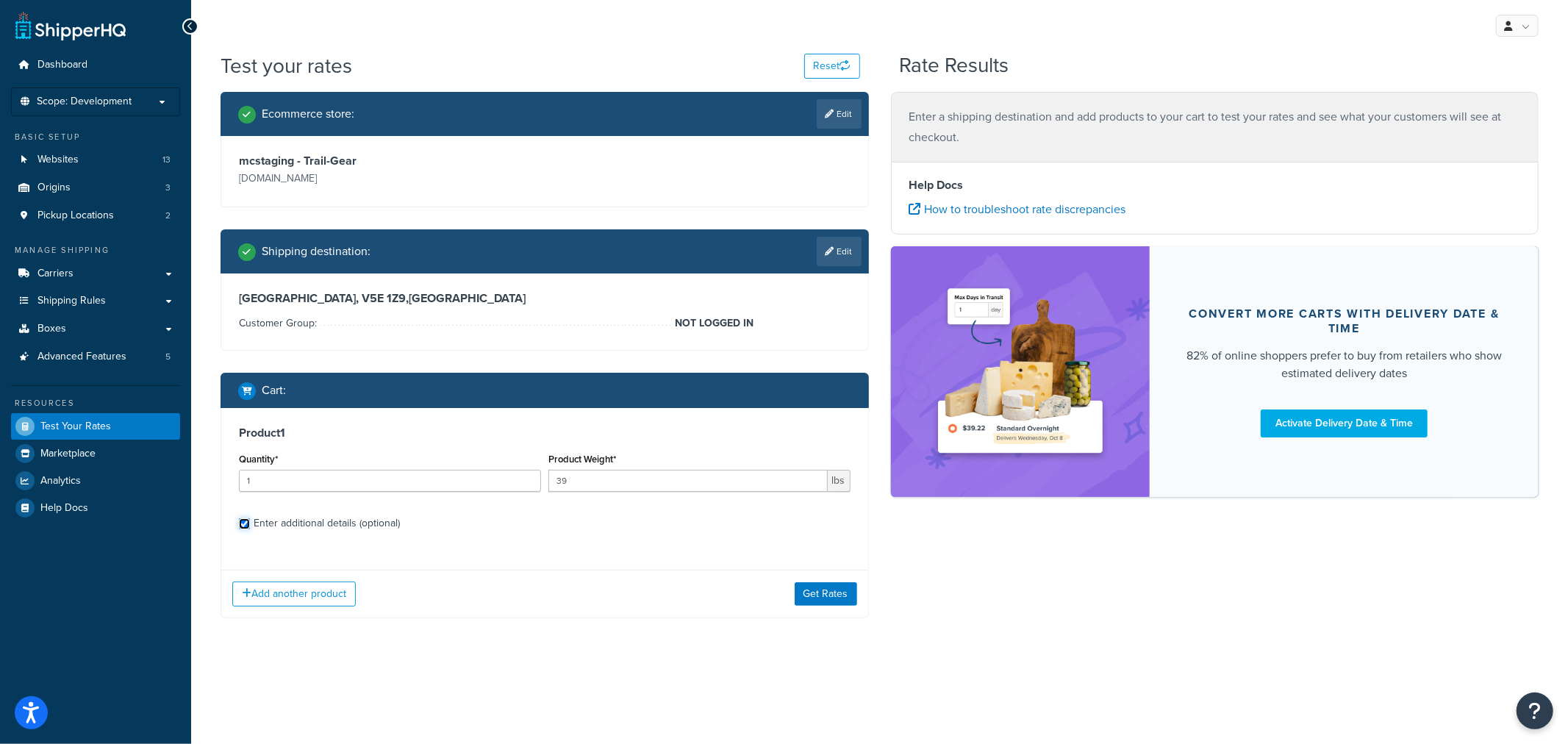
checkbox input "true"
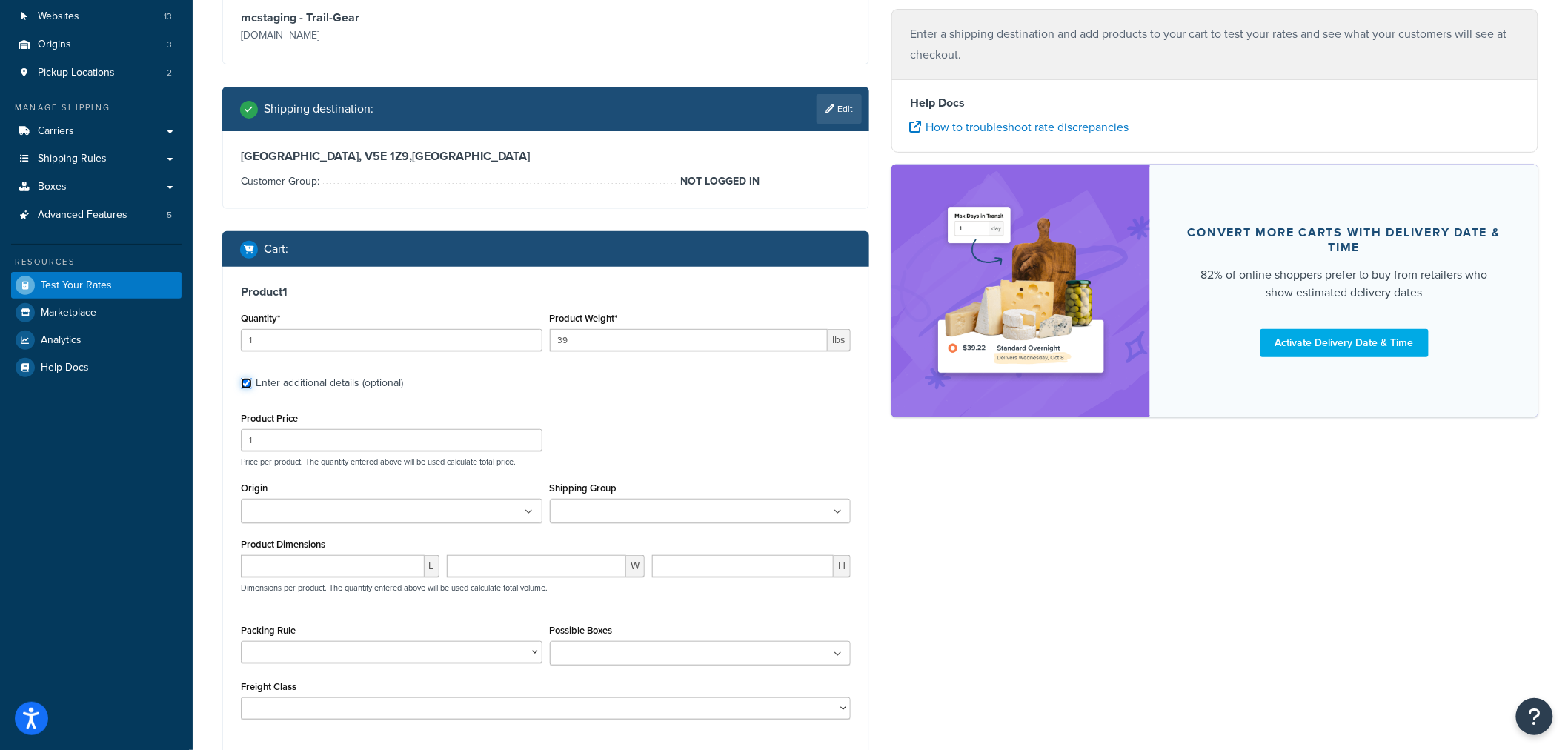
scroll to position [286, 0]
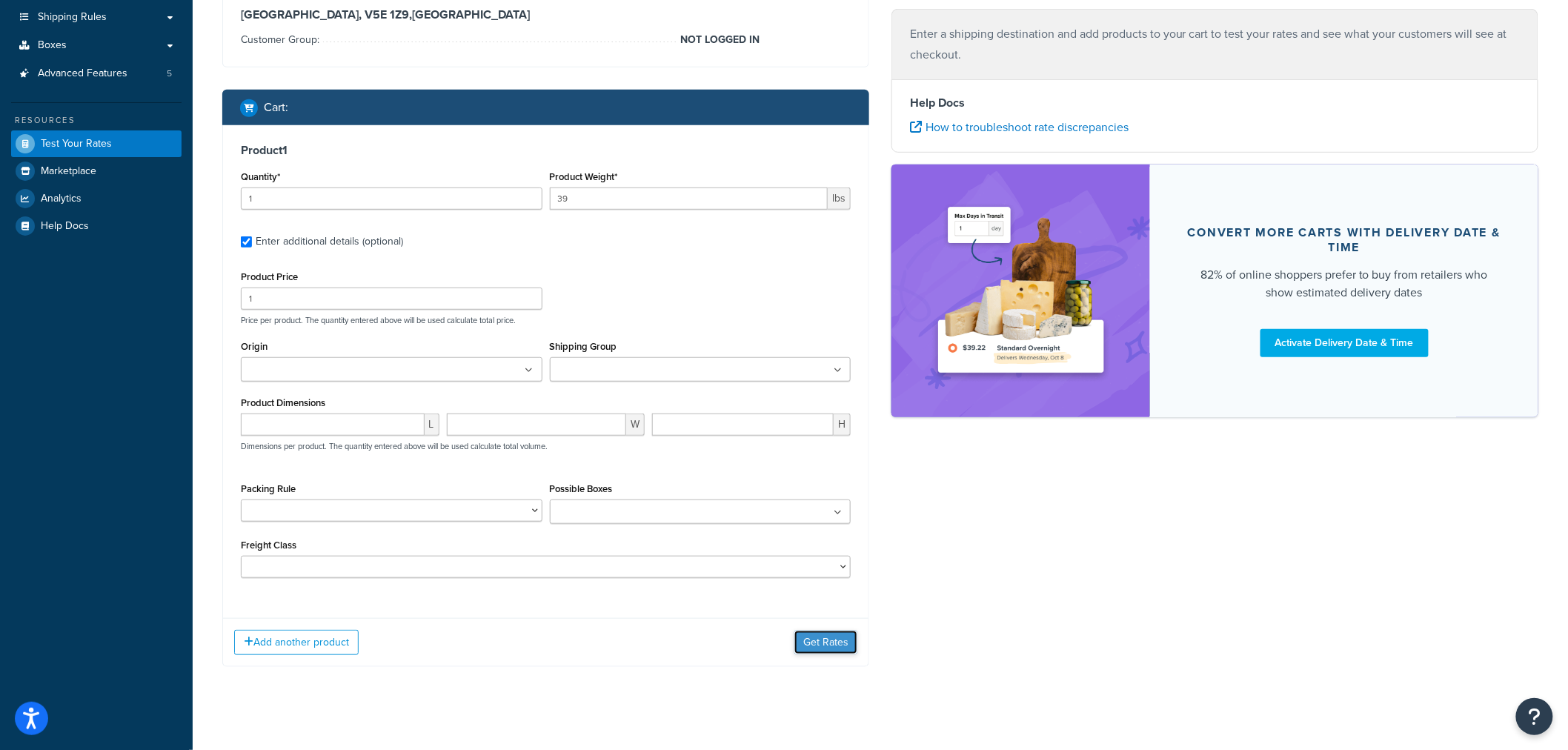
click at [806, 638] on button "Get Rates" at bounding box center [826, 642] width 63 height 24
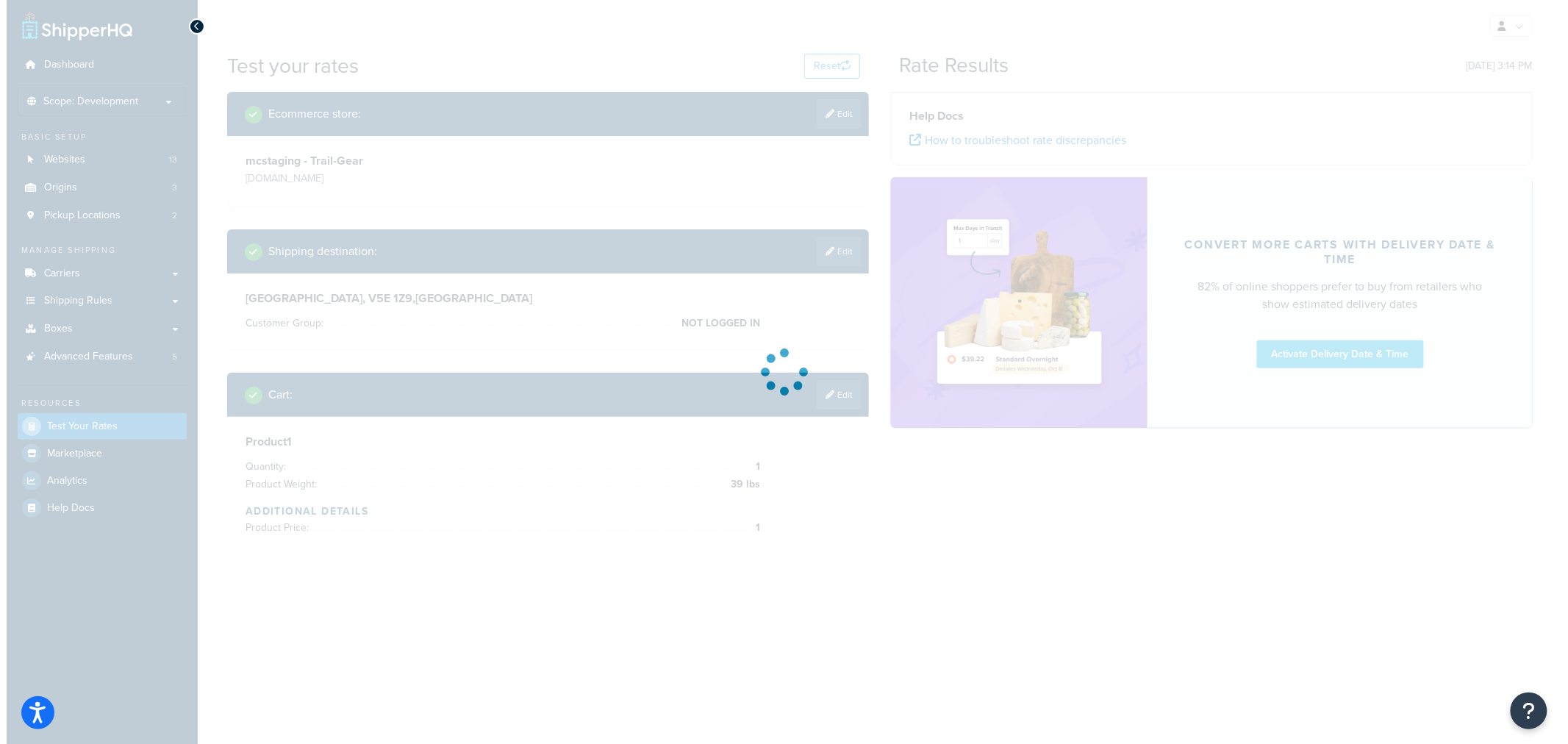
scroll to position [0, 0]
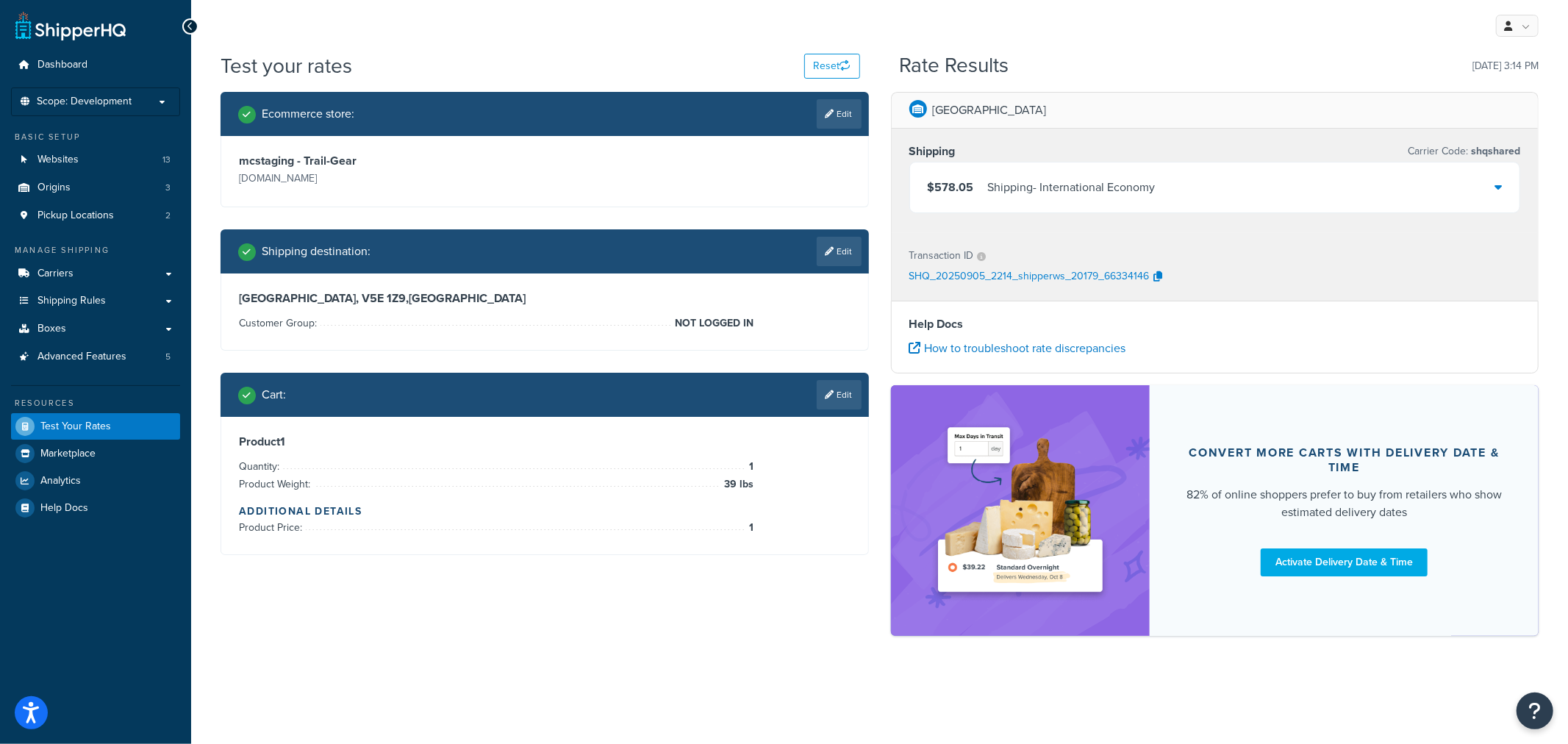
click at [1125, 277] on p "SHQ_20250905_2214_shipperws_20179_66334146" at bounding box center [1029, 276] width 240 height 22
click at [1157, 276] on icon "button" at bounding box center [1158, 276] width 9 height 10
click at [61, 281] on link "Carriers" at bounding box center [95, 273] width 169 height 27
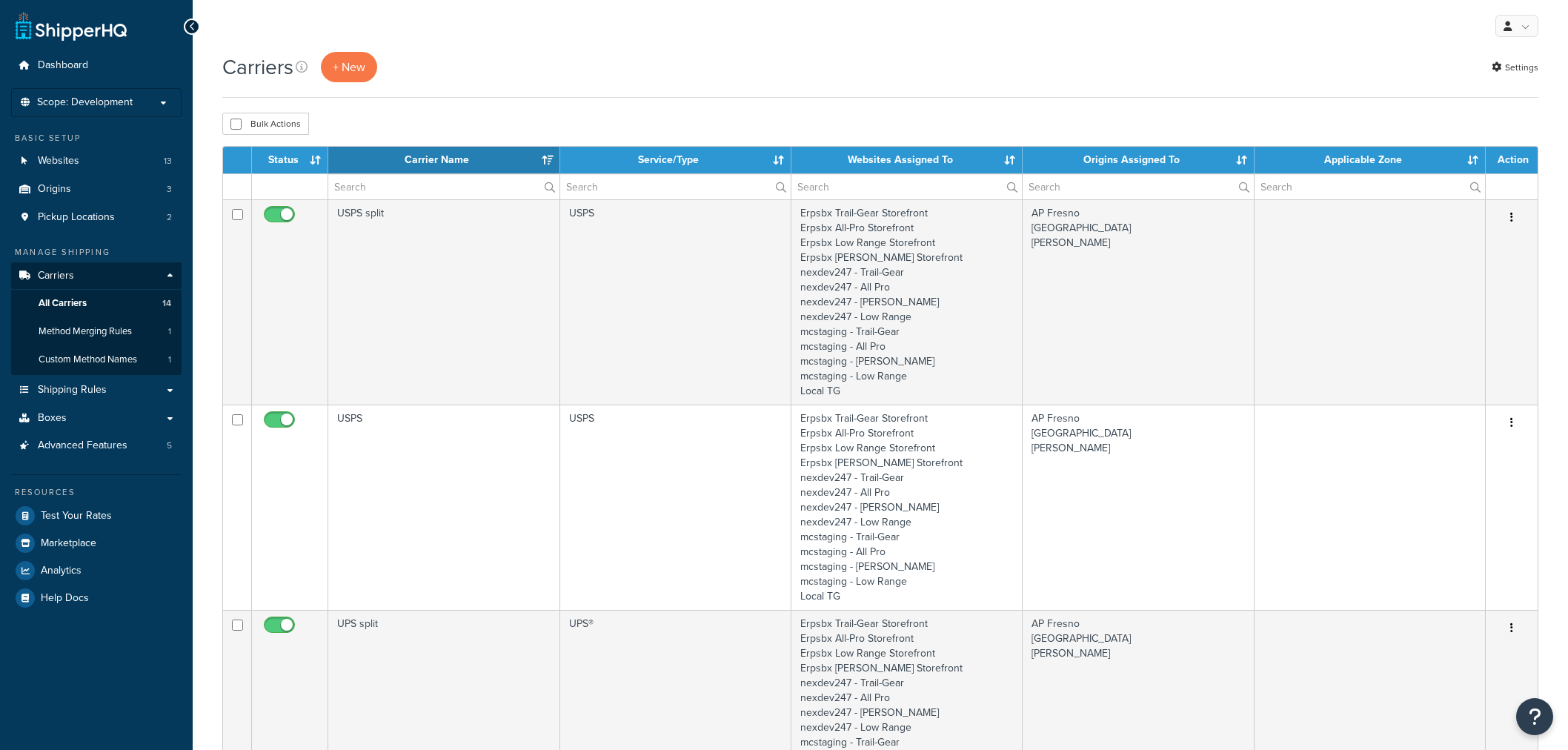
select select "15"
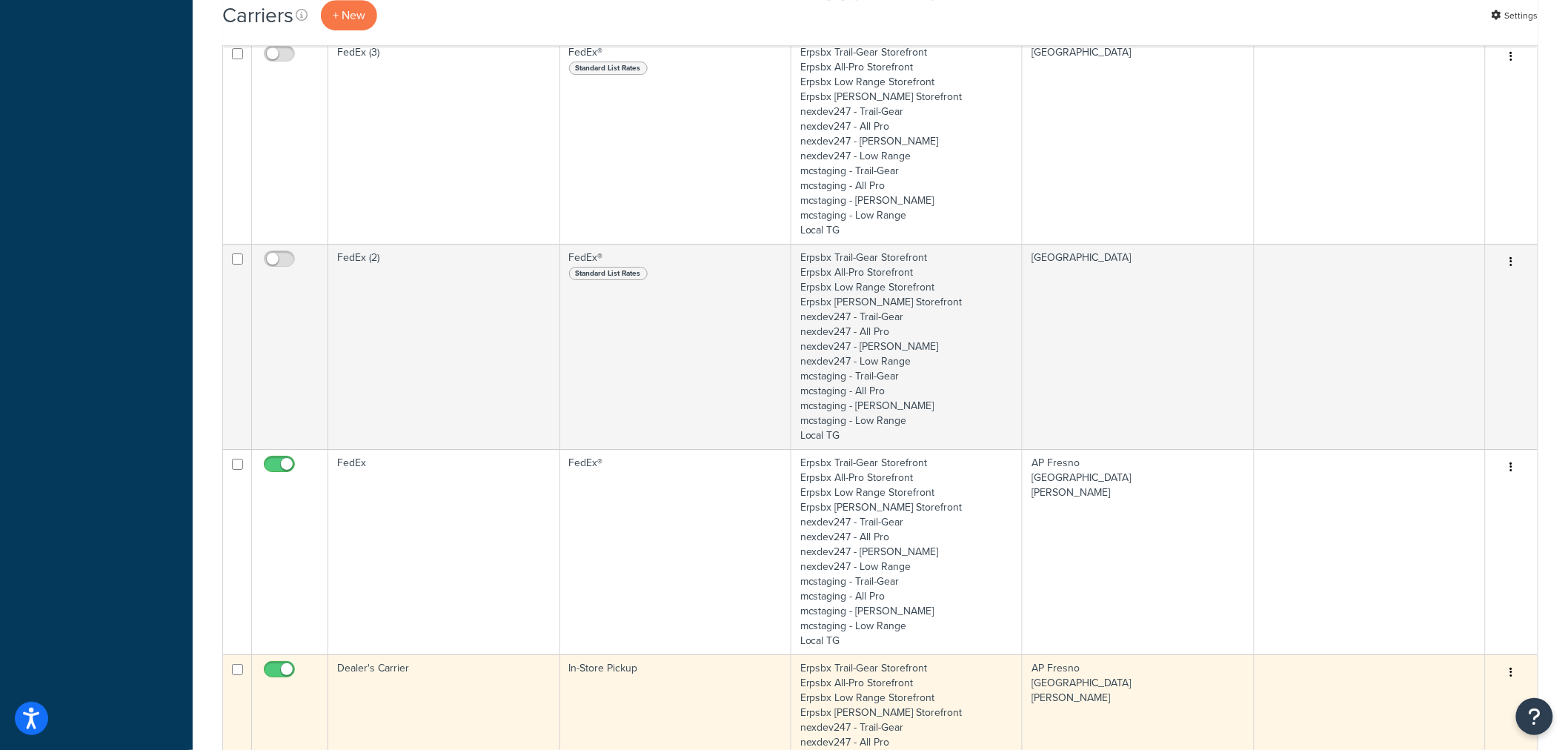
scroll to position [1975, 0]
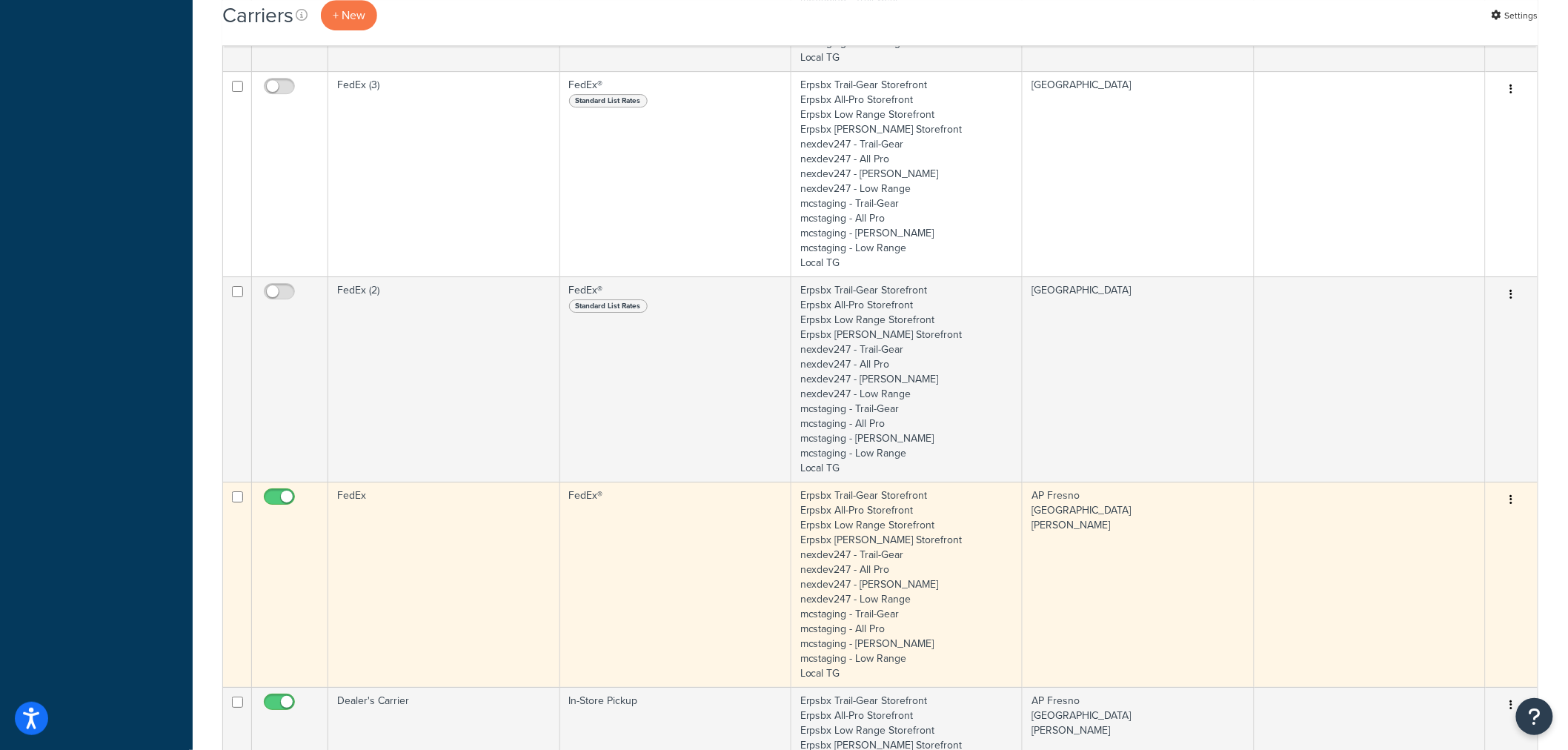
click at [423, 519] on td "FedEx" at bounding box center [444, 583] width 231 height 205
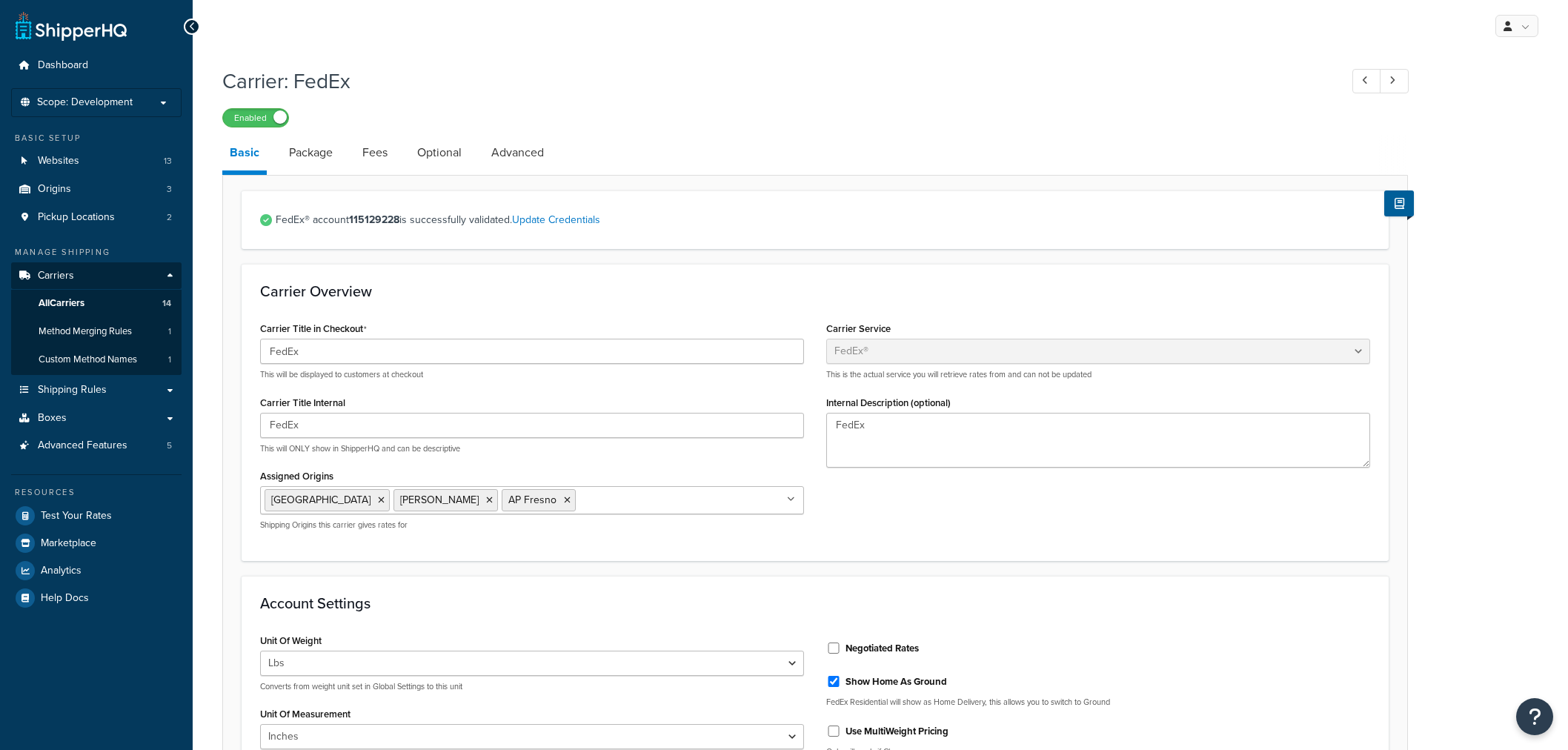
select select "fedEx"
select select "REGULAR_PICKUP"
select select "YOUR_PACKAGING"
click at [62, 164] on span "Websites" at bounding box center [59, 161] width 42 height 12
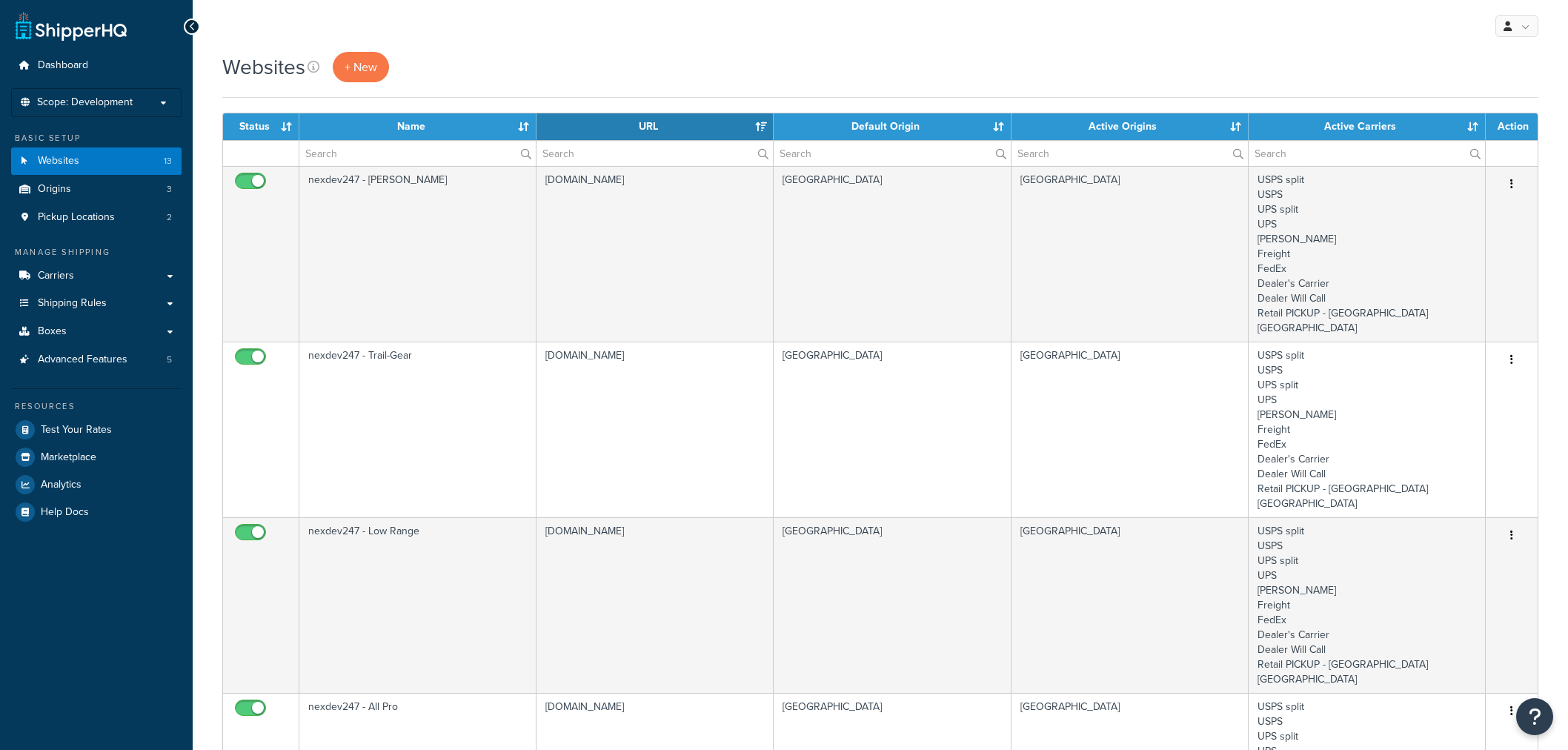
select select "15"
click at [64, 301] on span "Shipping Rules" at bounding box center [72, 303] width 69 height 12
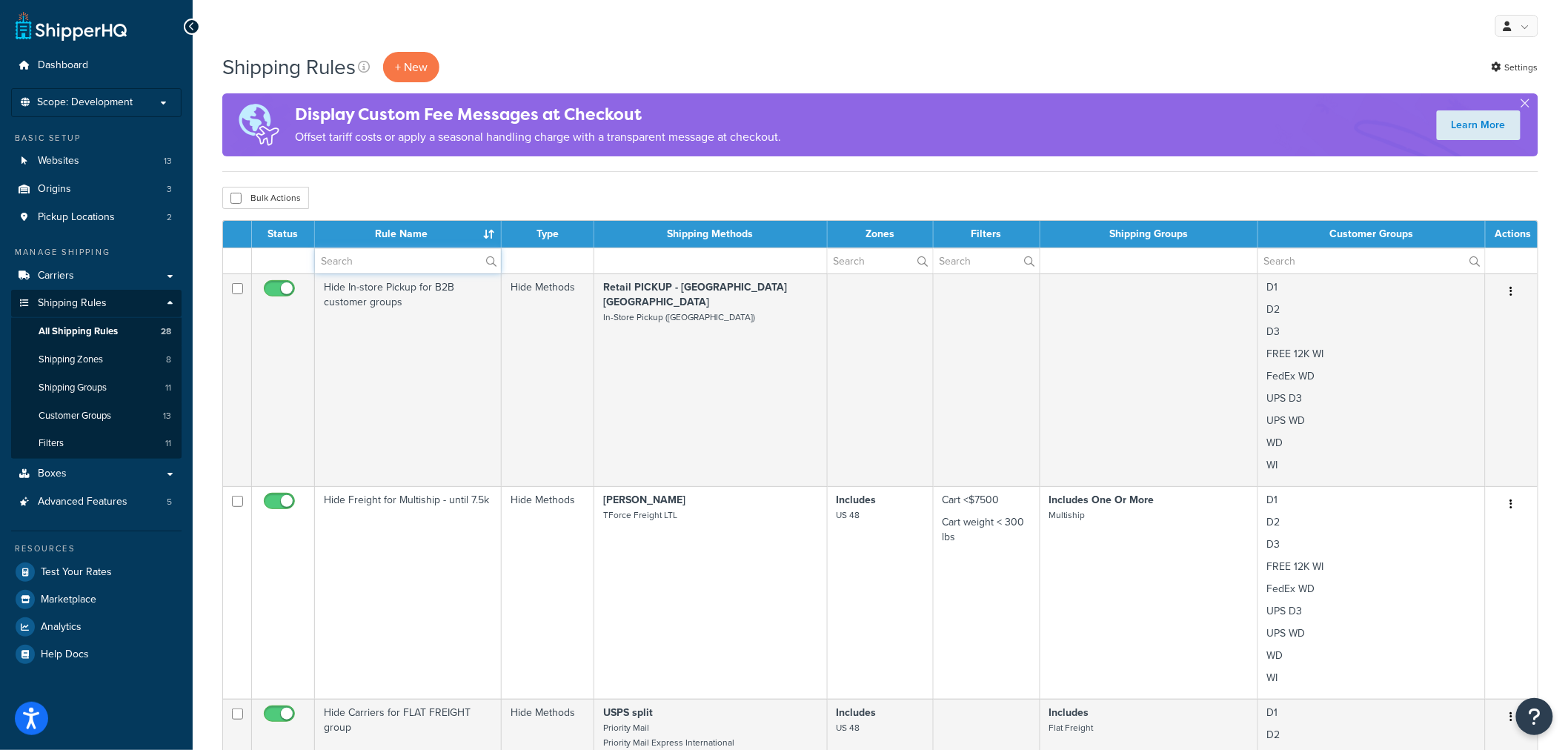
click at [398, 270] on input "text" at bounding box center [408, 260] width 186 height 25
type input "hide"
click at [699, 16] on div "My Profile Billing Global Settings Contact Us Logout" at bounding box center [881, 25] width 1376 height 52
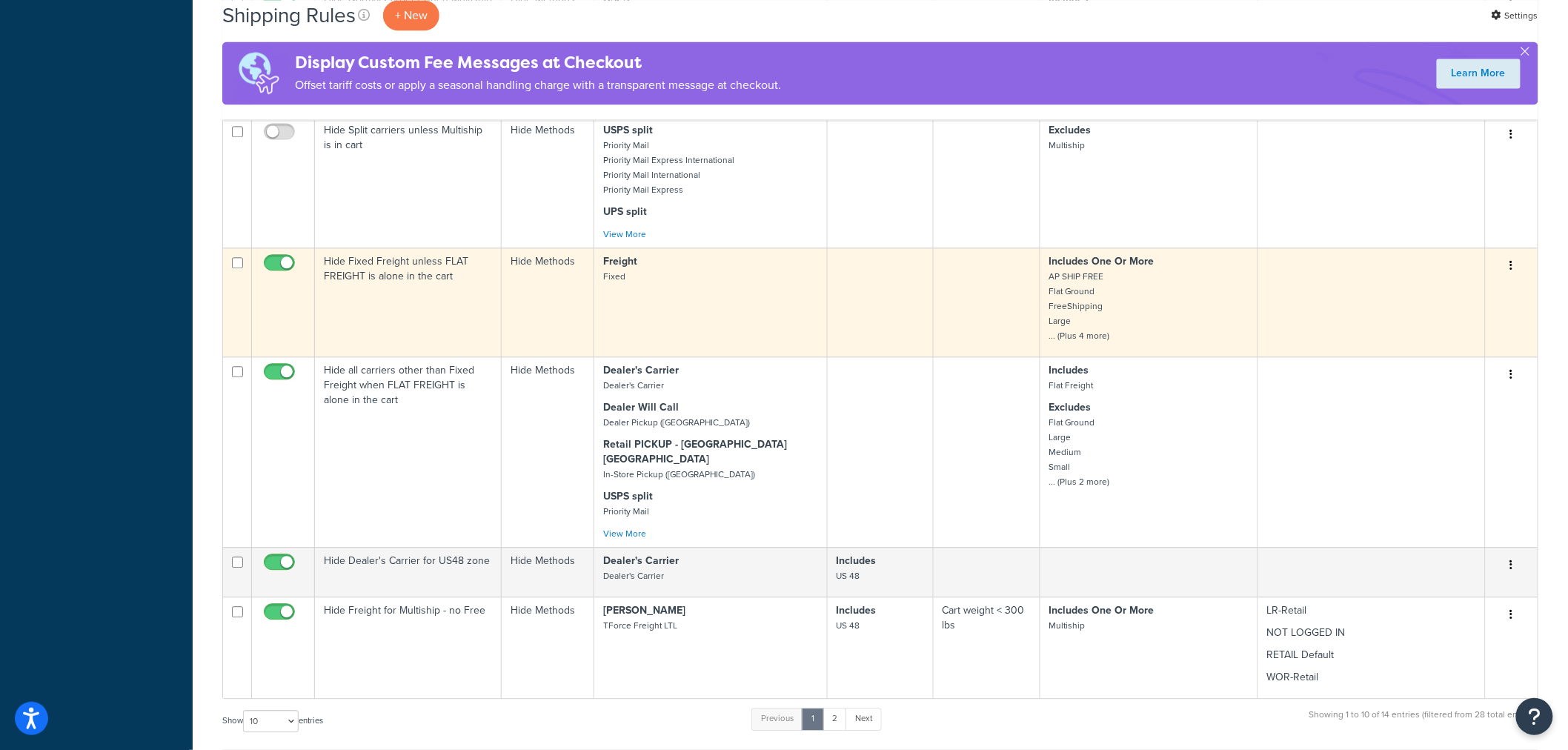
scroll to position [1399, 0]
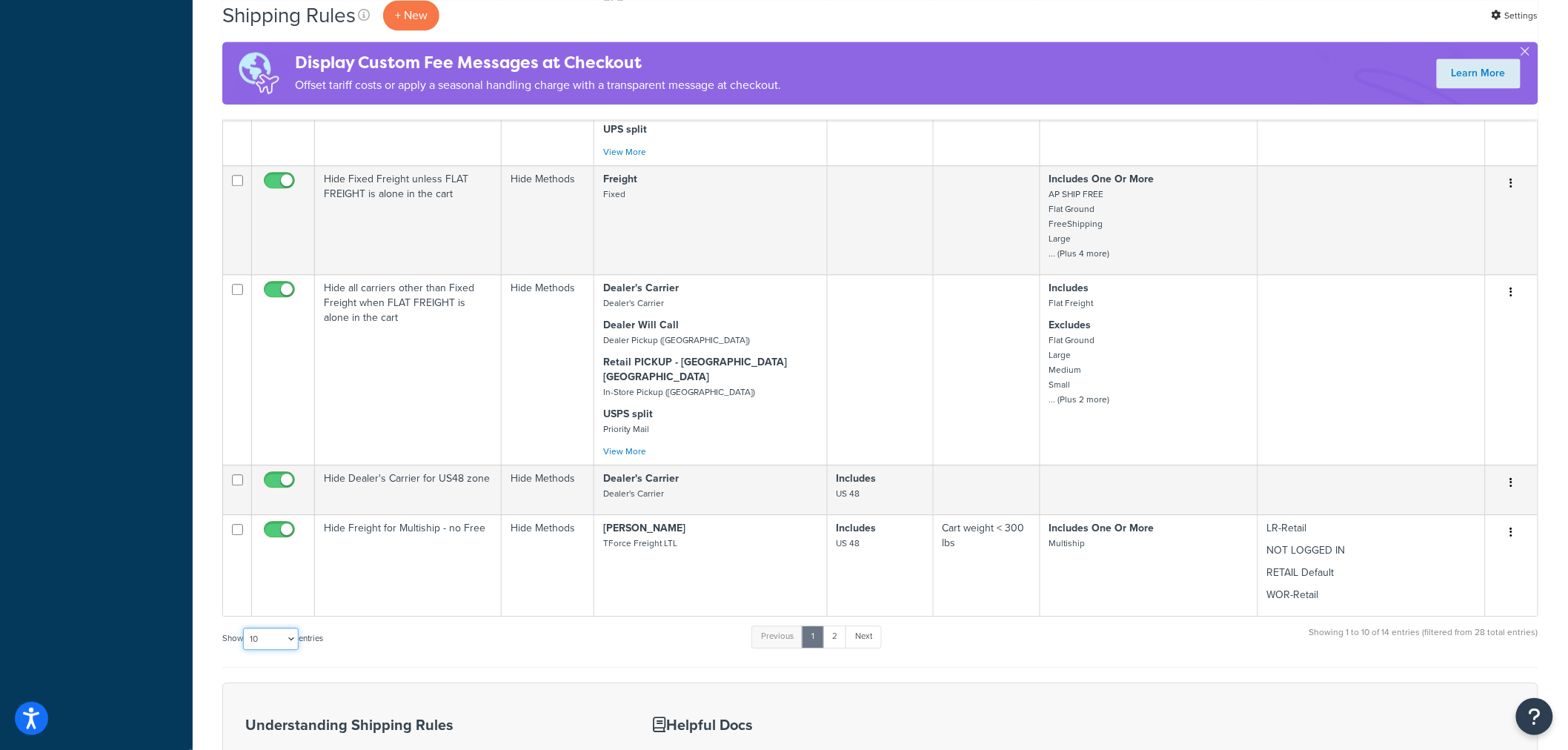
click at [270, 628] on select "10 15 25 50 100 1000" at bounding box center [271, 638] width 56 height 22
select select "100"
click at [245, 628] on select "10 15 25 50 100 1000" at bounding box center [271, 638] width 56 height 22
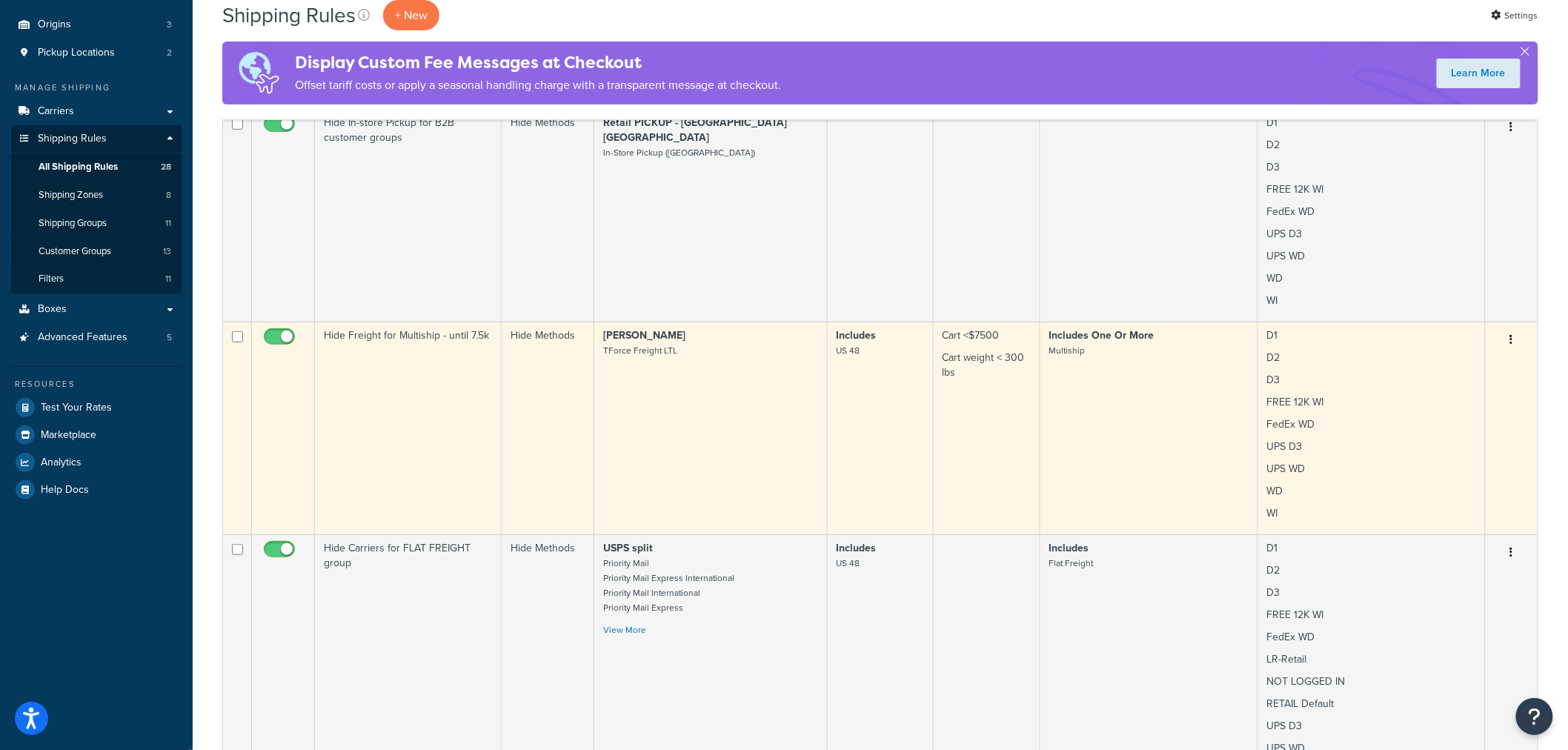
scroll to position [0, 0]
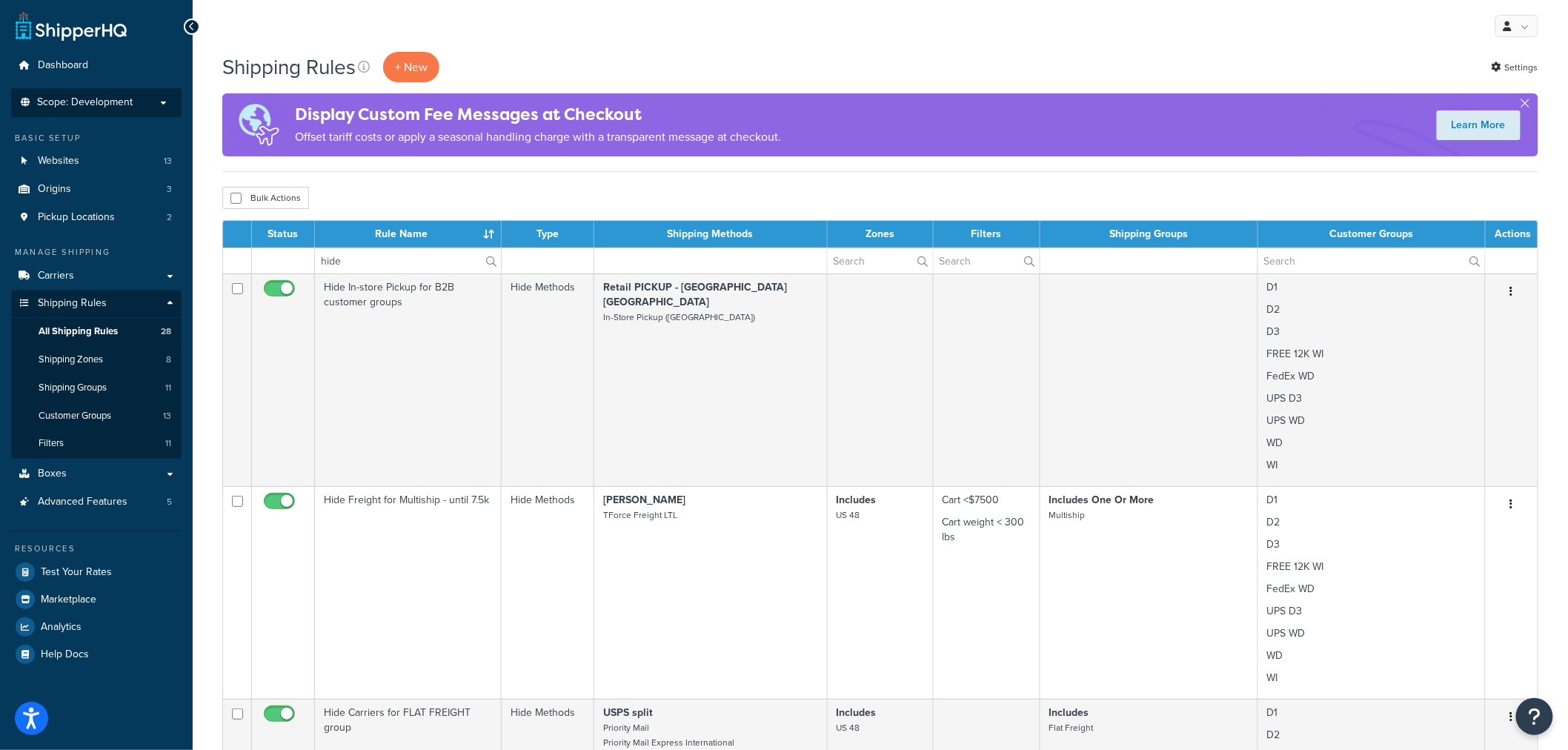
click at [85, 96] on span "Scope: Development" at bounding box center [84, 102] width 95 height 12
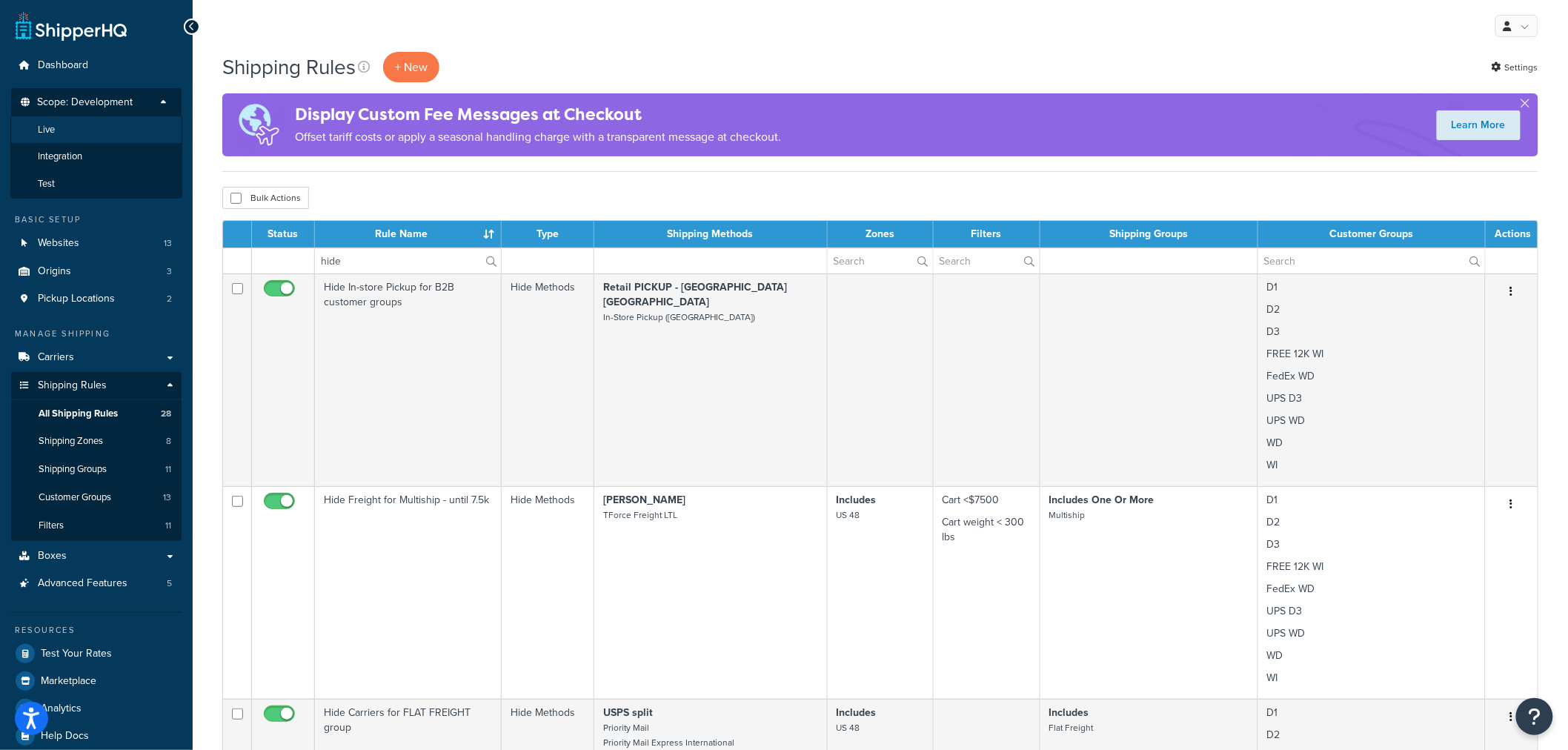
click at [72, 131] on li "Live" at bounding box center [96, 129] width 172 height 27
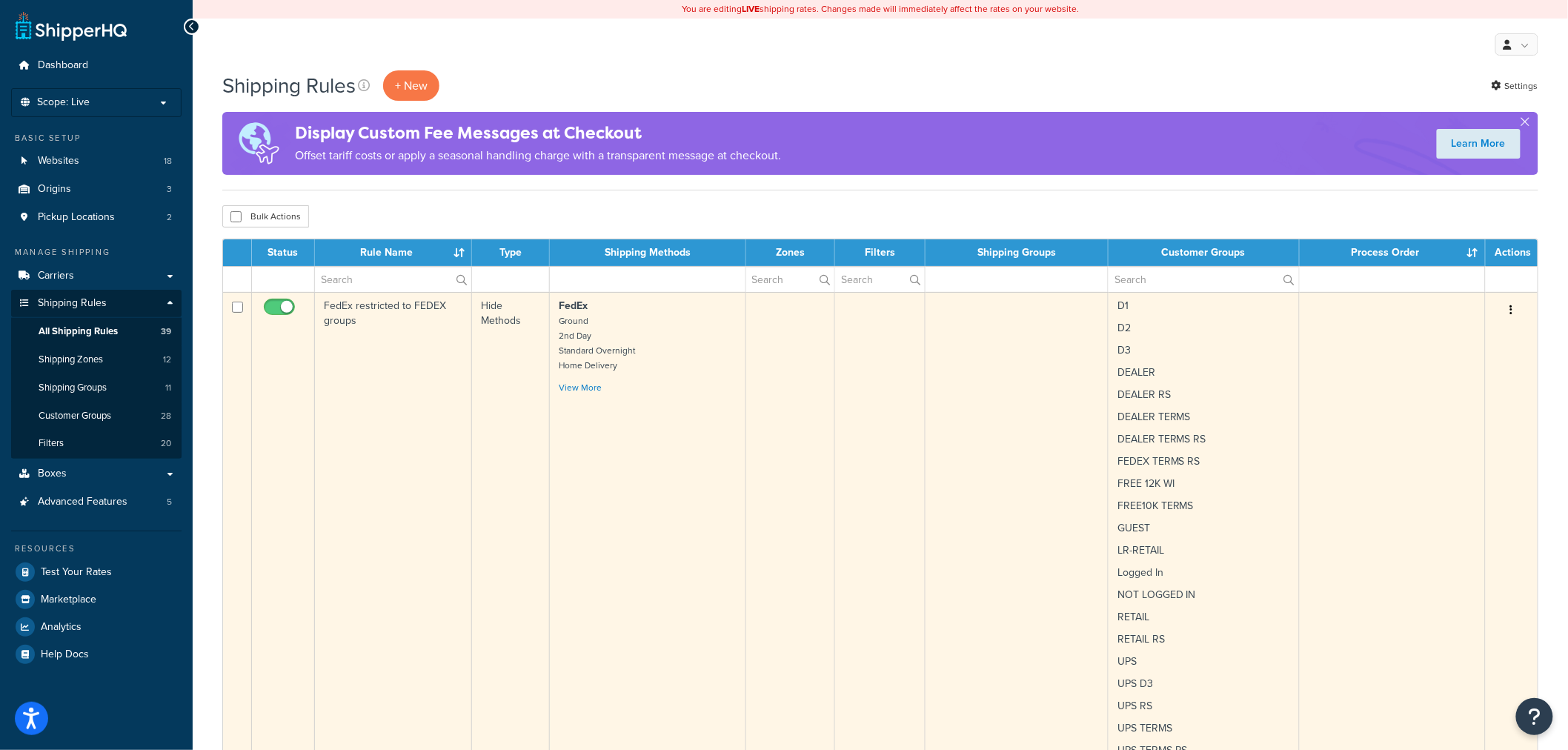
click at [378, 367] on td "FedEx restricted to FEDEX groups" at bounding box center [394, 587] width 157 height 590
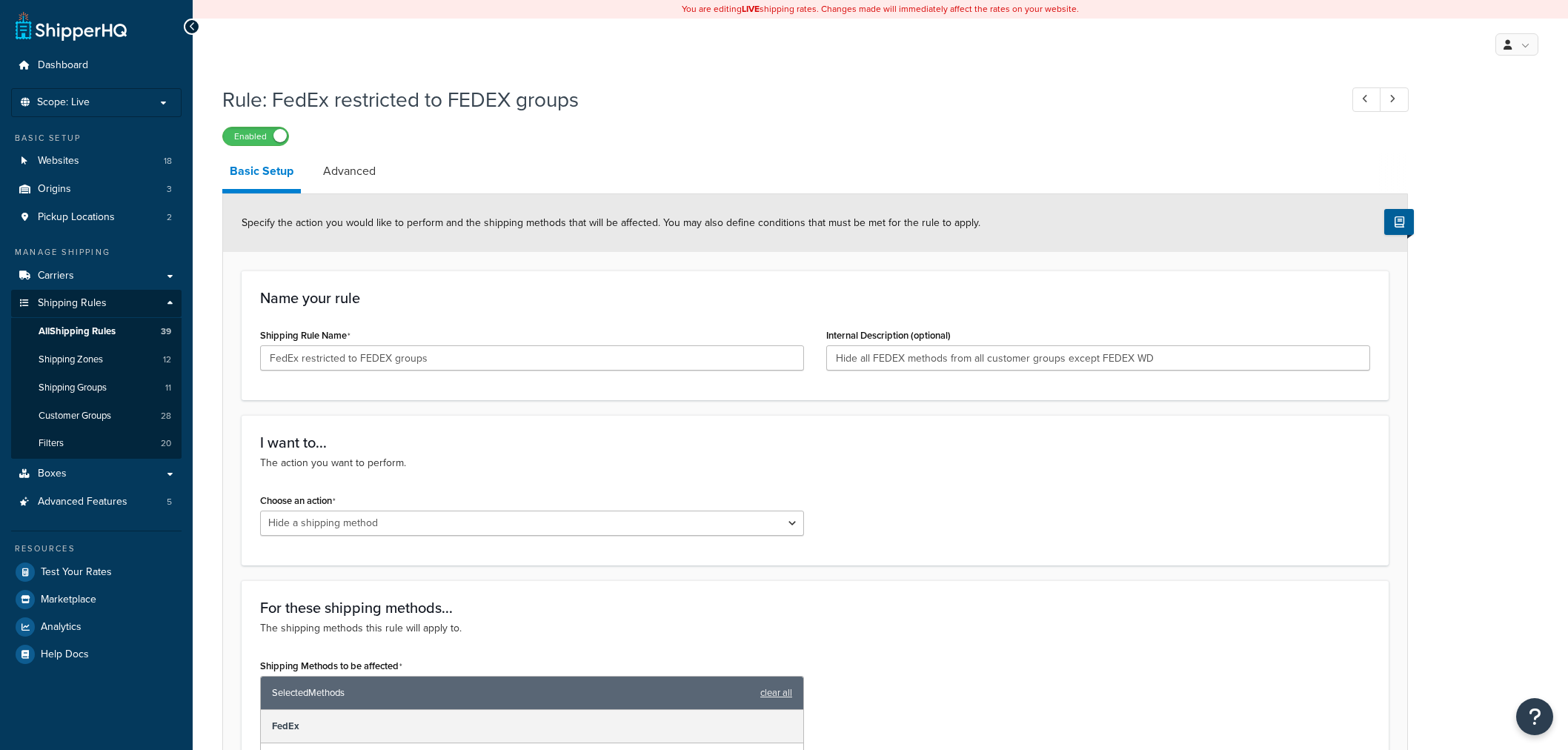
select select "HIDE"
drag, startPoint x: 442, startPoint y: 354, endPoint x: 157, endPoint y: 326, distance: 286.4
click at [280, 351] on input "FedEx restricted to FEDEX groups" at bounding box center [532, 357] width 544 height 25
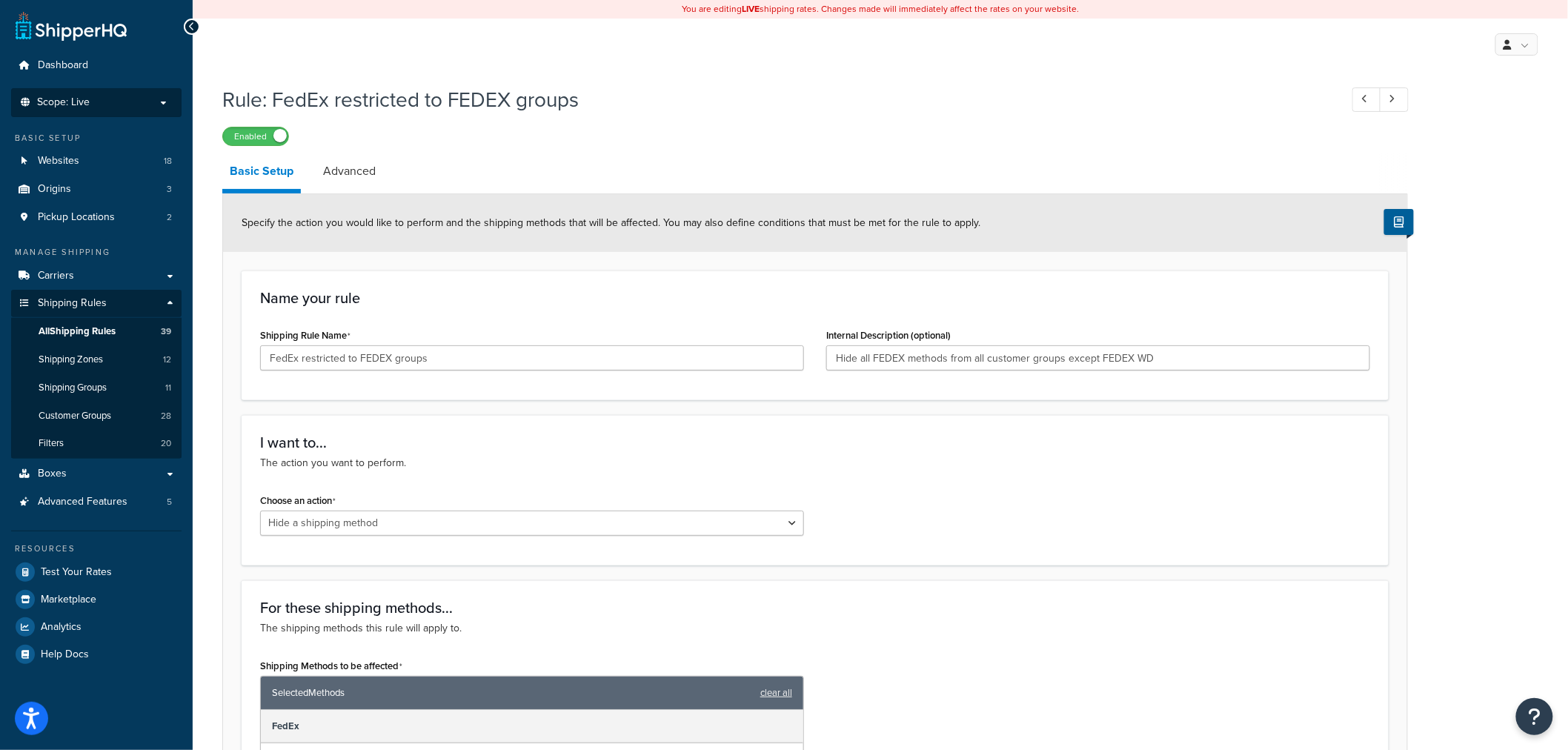
click at [71, 100] on span "Scope: Live" at bounding box center [63, 102] width 52 height 12
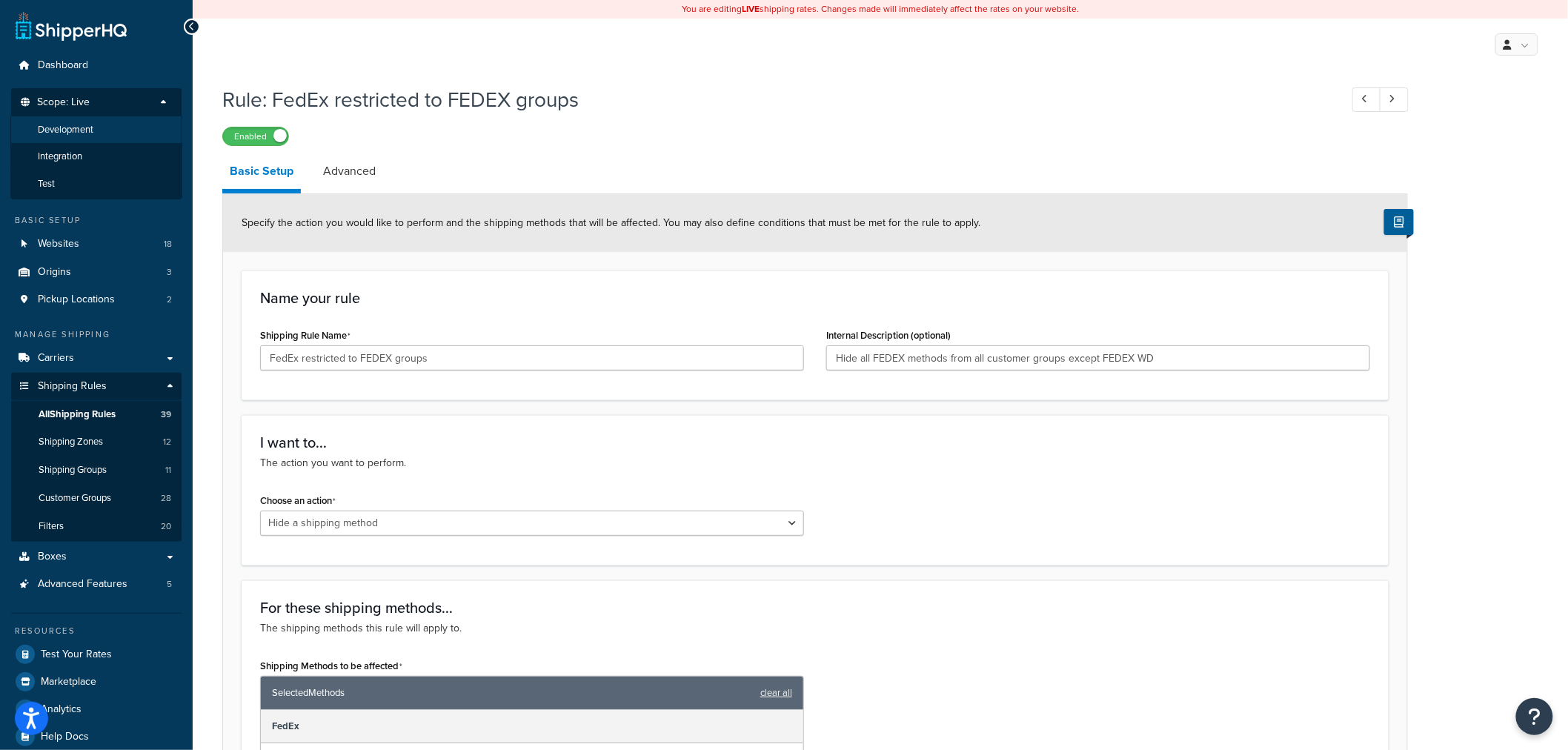
click at [78, 130] on span "Development" at bounding box center [66, 130] width 56 height 12
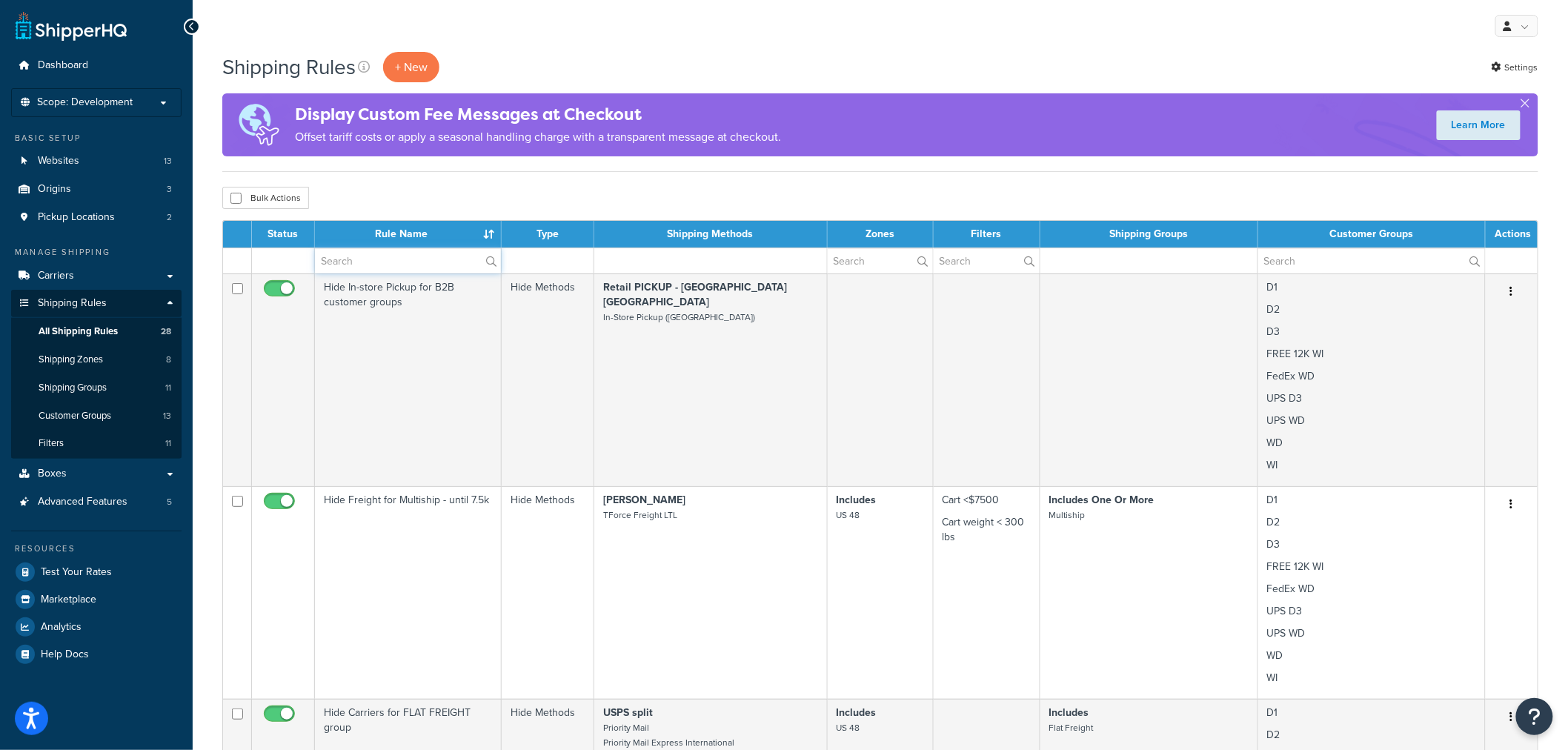
click at [389, 270] on input "text" at bounding box center [408, 260] width 186 height 25
paste input "FedEx"
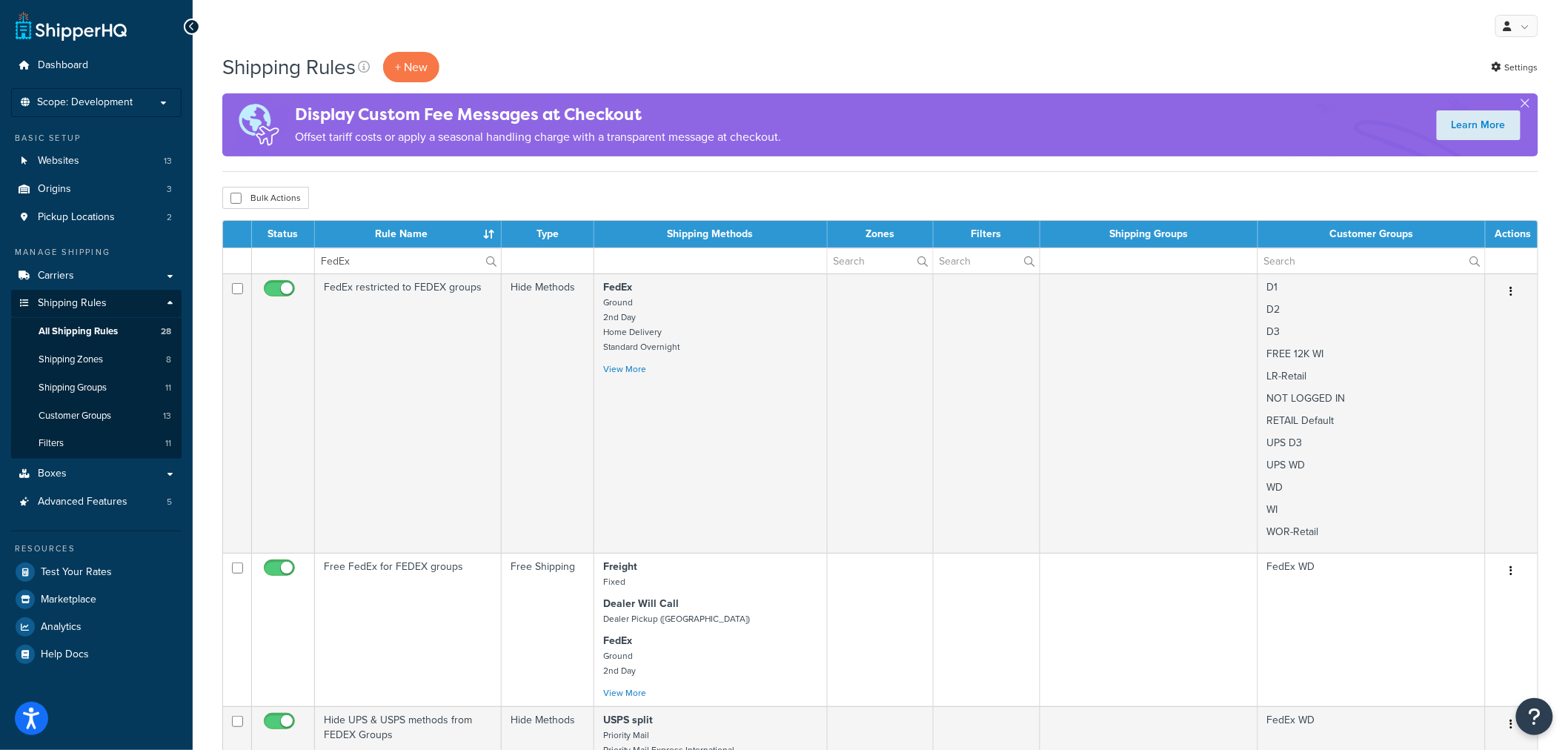
click at [762, 38] on div "My Profile Billing Global Settings Contact Us Logout" at bounding box center [881, 25] width 1376 height 52
click at [412, 262] on input "FedEx" at bounding box center [408, 260] width 186 height 25
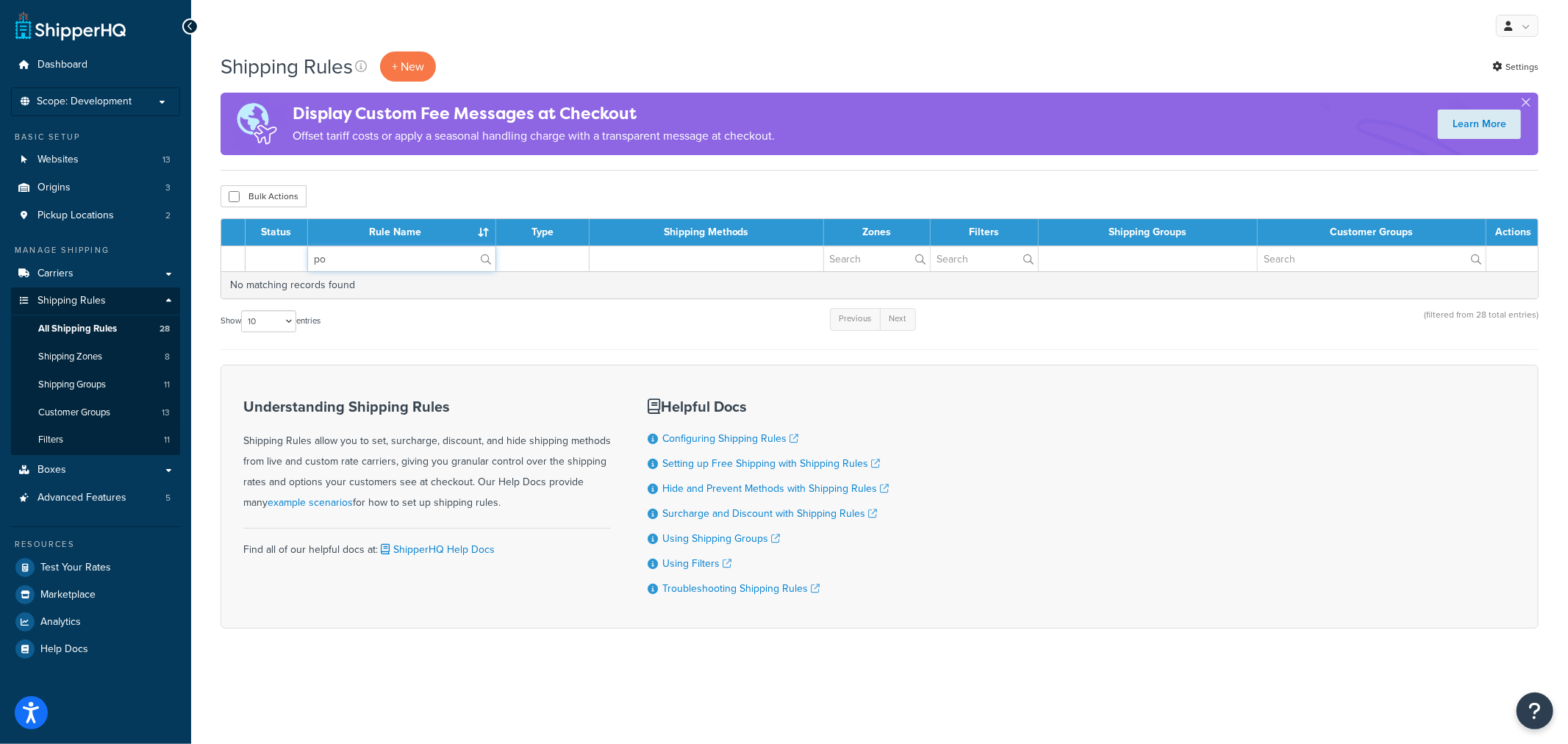
type input "p"
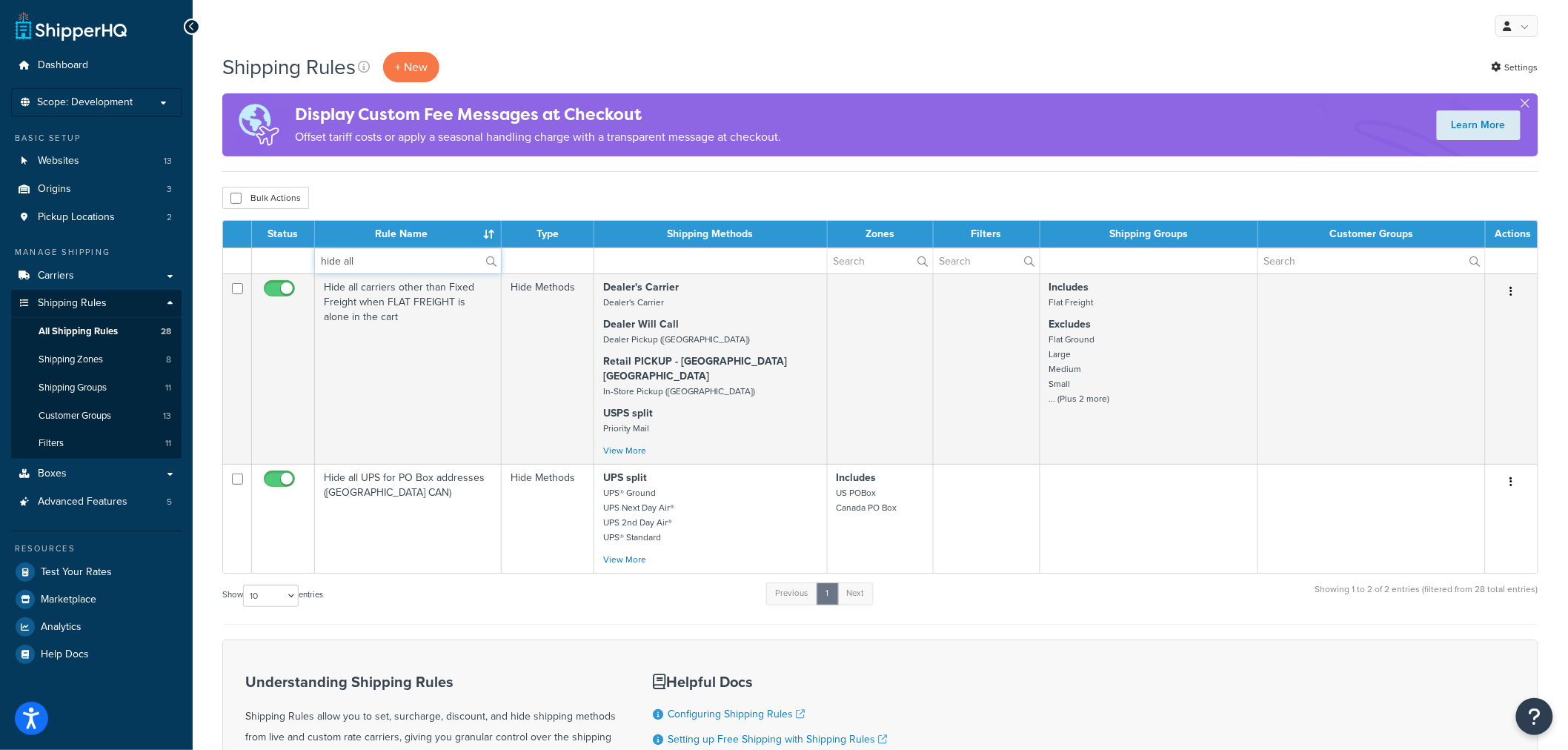
type input "hide all"
click at [623, 27] on div "My Profile Billing Global Settings Contact Us Logout" at bounding box center [881, 25] width 1376 height 52
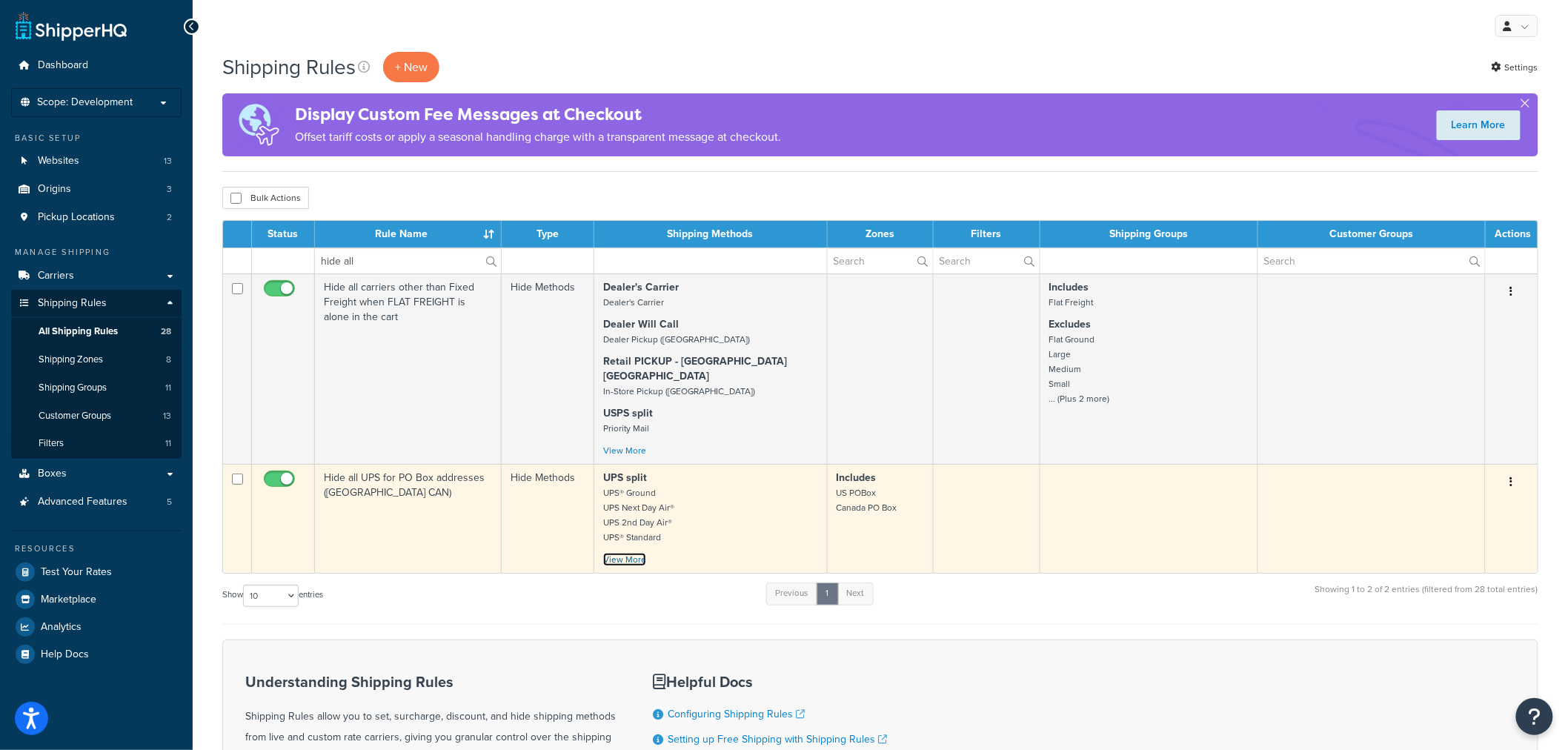
click at [624, 553] on link "View More" at bounding box center [625, 559] width 43 height 13
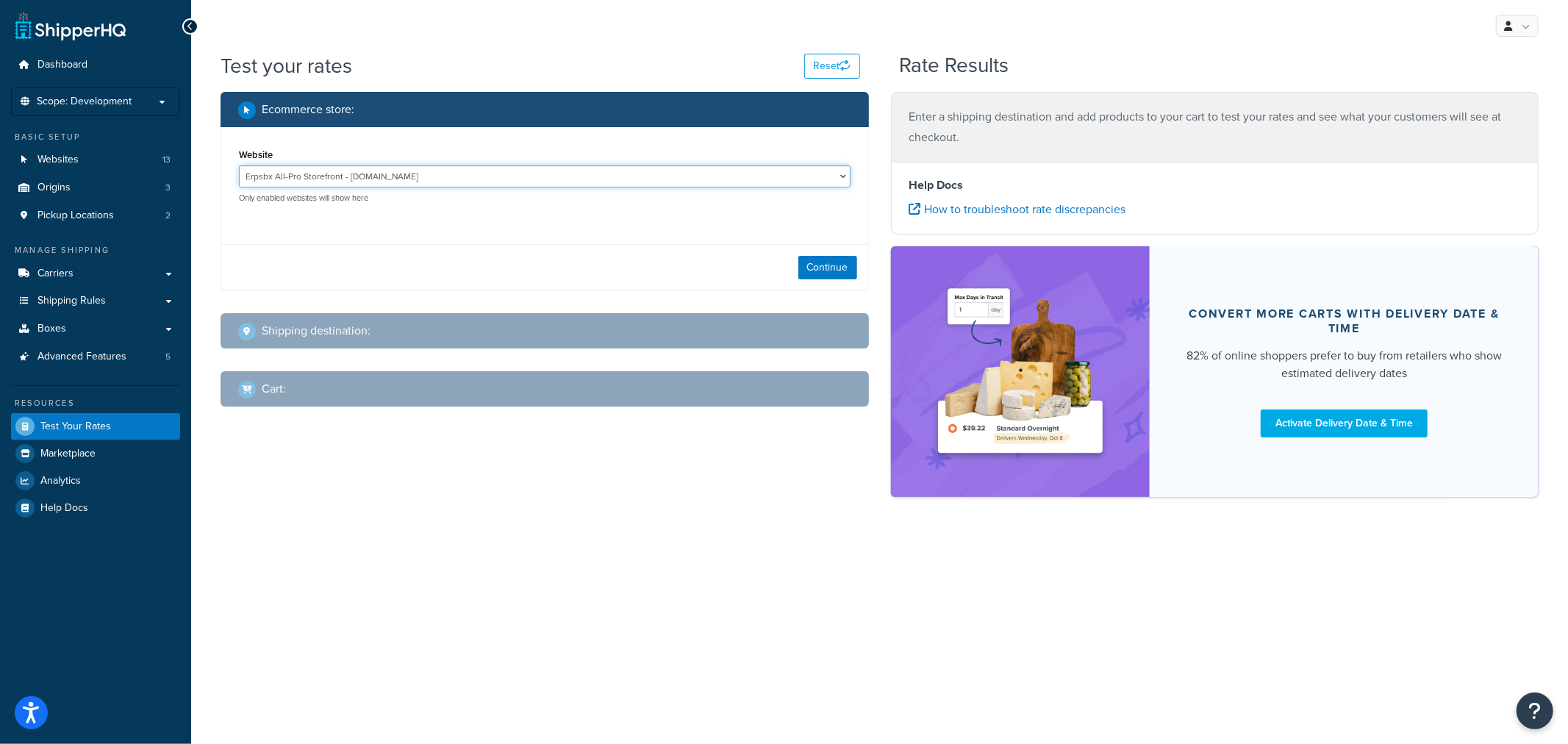
click at [827, 172] on select "Erpsbx All-Pro Storefront - erpsandbox.allprooffroad.com Erpsbx Low Range Store…" at bounding box center [545, 176] width 612 height 22
select select "971514c48e9a65941dce60416e86ca48"
click at [239, 165] on select "Erpsbx All-Pro Storefront - erpsandbox.allprooffroad.com Erpsbx Low Range Store…" at bounding box center [545, 176] width 612 height 22
drag, startPoint x: 787, startPoint y: 264, endPoint x: 797, endPoint y: 268, distance: 10.8
click at [787, 264] on div "Continue" at bounding box center [544, 267] width 647 height 46
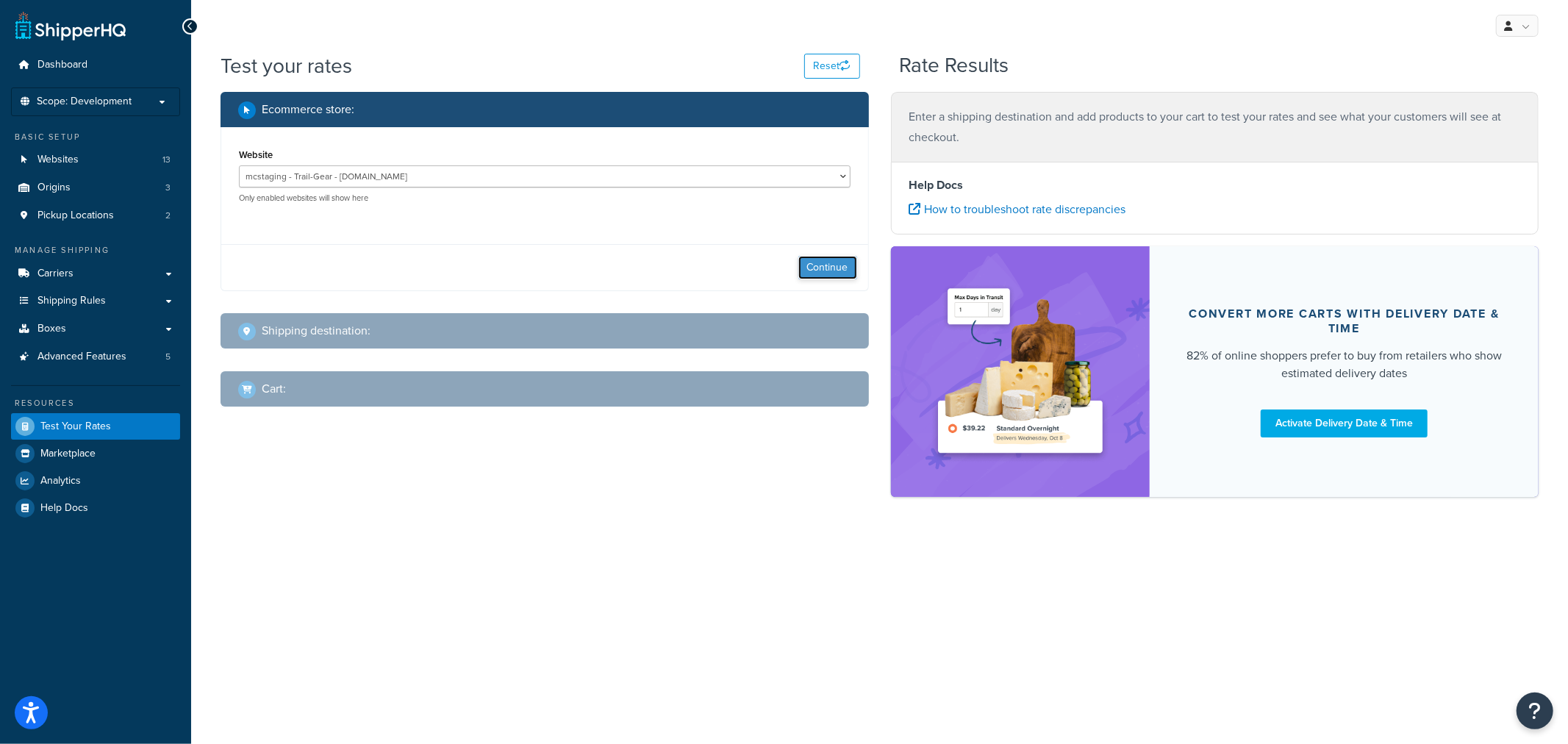
click at [823, 269] on button "Continue" at bounding box center [827, 267] width 59 height 23
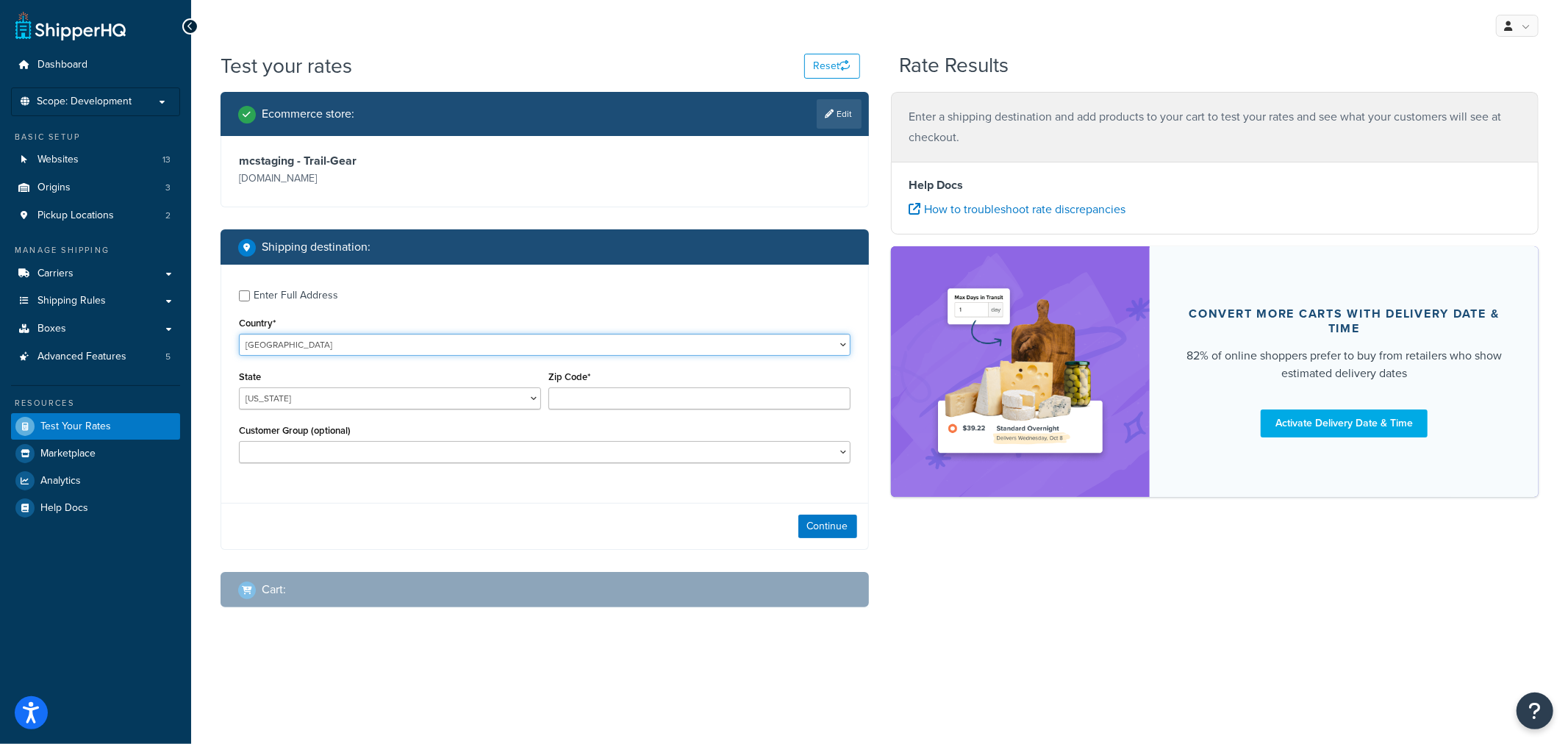
click at [409, 338] on select "United States United Kingdom Afghanistan Åland Islands Albania Algeria American…" at bounding box center [545, 344] width 612 height 22
select select "CA"
click at [239, 333] on select "United States United Kingdom Afghanistan Åland Islands Albania Algeria American…" at bounding box center [545, 344] width 612 height 22
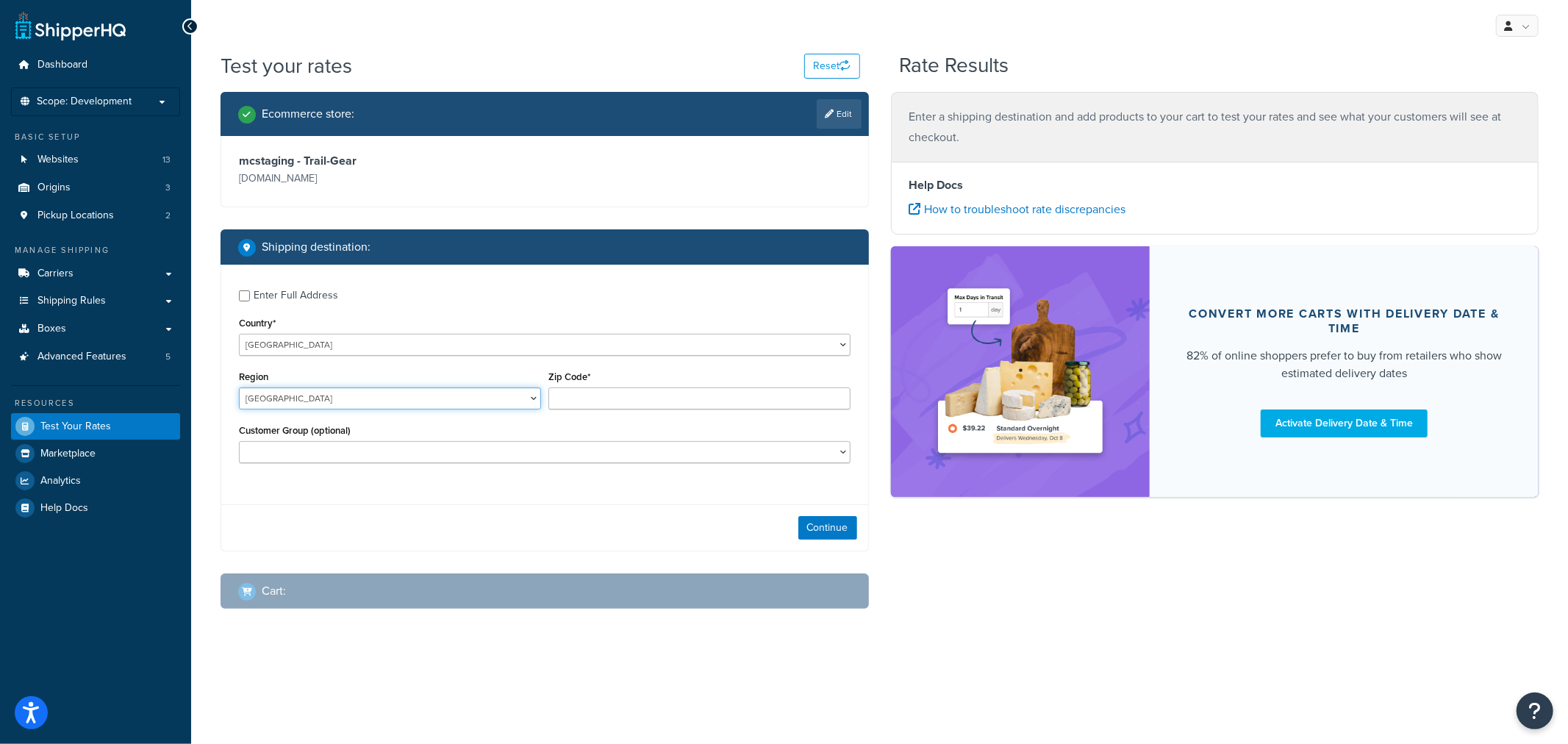
click at [473, 403] on select "Alberta British Columbia Manitoba New Brunswick Newfoundland and Labrador North…" at bounding box center [390, 398] width 302 height 22
select select "BC"
click at [239, 388] on select "Alberta British Columbia Manitoba New Brunswick Newfoundland and Labrador North…" at bounding box center [390, 398] width 302 height 22
click at [571, 400] on input "Zip Code*" at bounding box center [699, 398] width 302 height 22
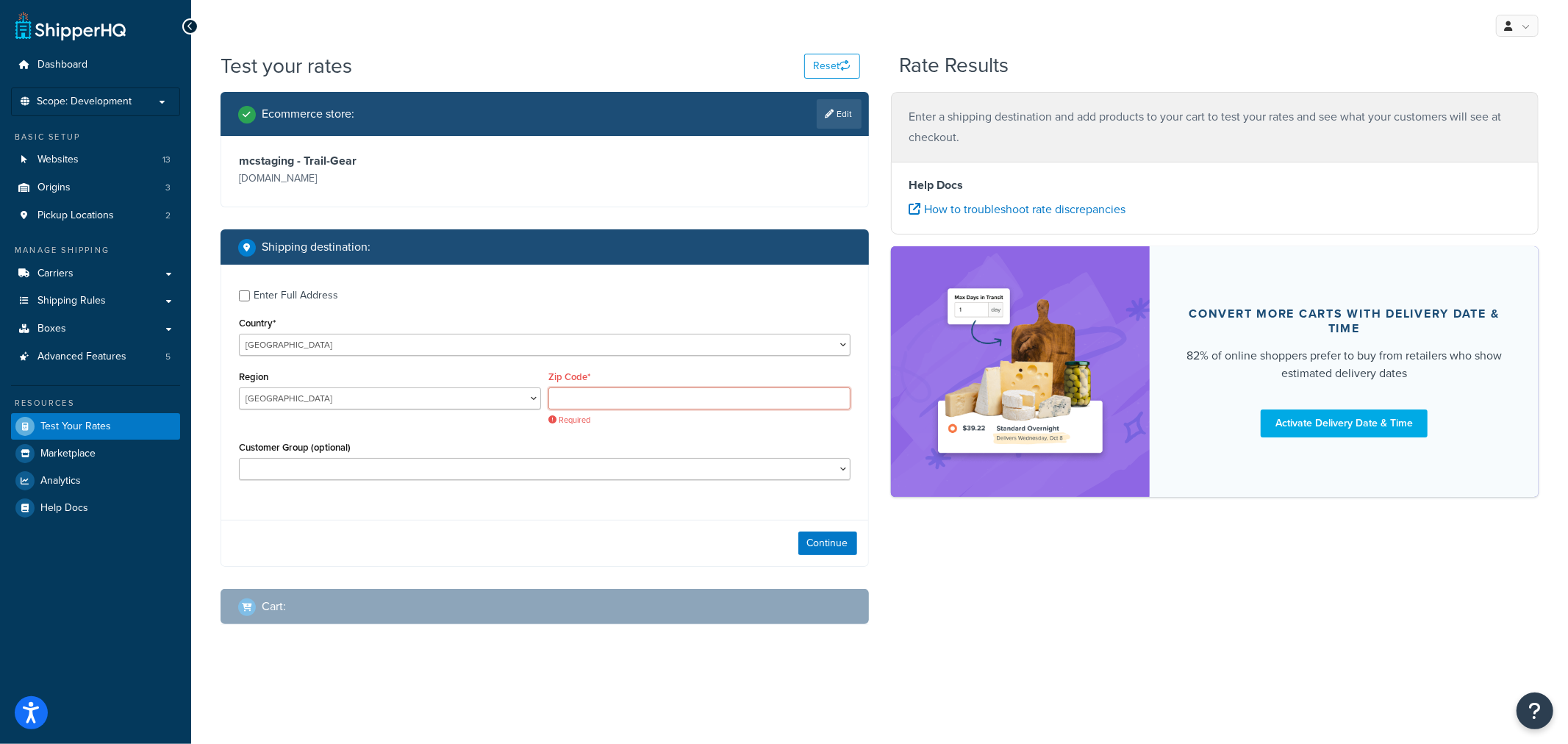
click at [609, 397] on input "Zip Code*" at bounding box center [699, 398] width 302 height 22
paste input "V5E 1Z9"
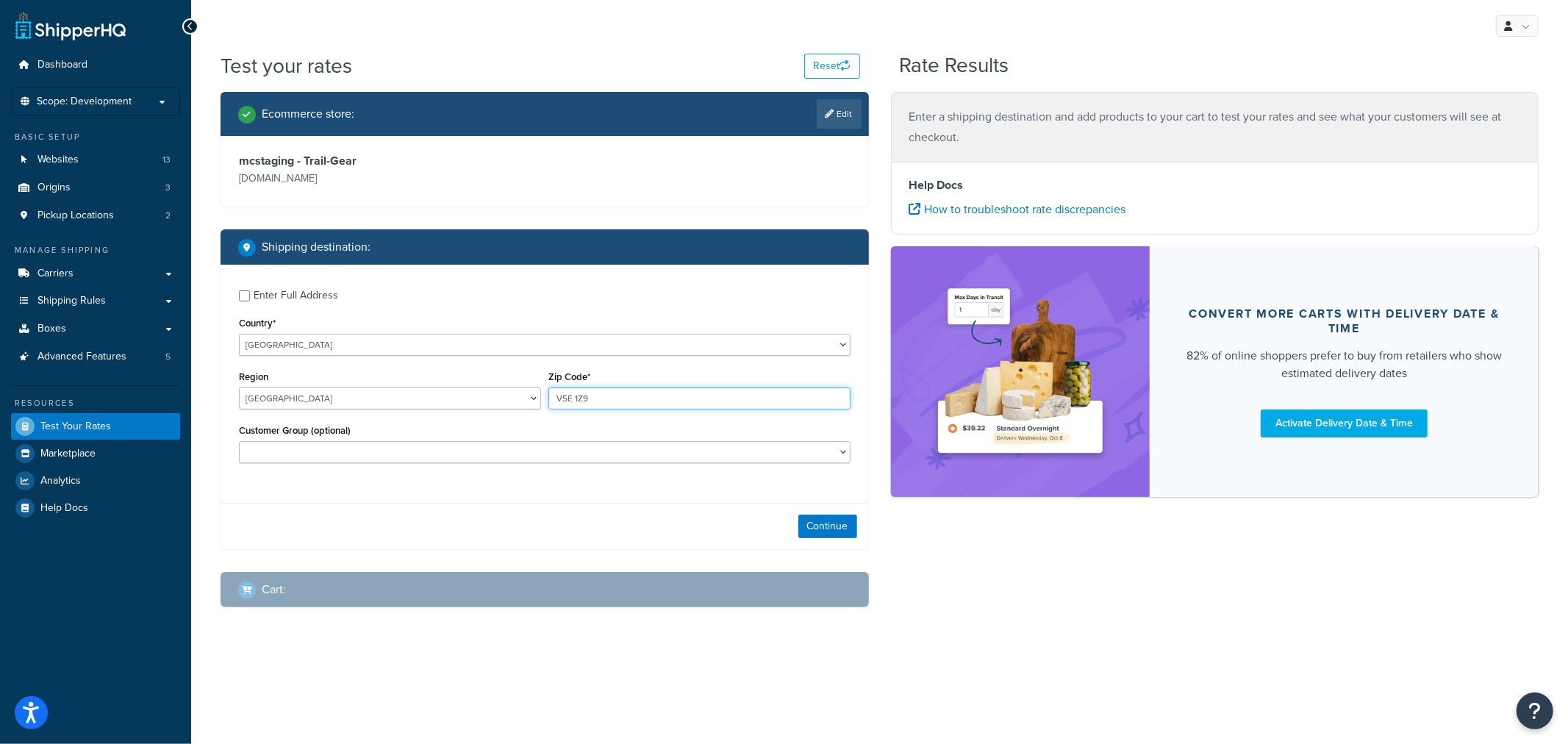
type input "V5E 1Z9"
click at [394, 456] on select "D1 D2 D3 FedEx WD FREE 12K WI LR-Retail NOT LOGGED IN RETAIL Default UPS D3 UPS…" at bounding box center [545, 451] width 612 height 22
select select "NOT LOGGED IN"
click at [239, 442] on select "D1 D2 D3 FedEx WD FREE 12K WI LR-Retail NOT LOGGED IN RETAIL Default UPS D3 UPS…" at bounding box center [545, 451] width 612 height 22
click at [826, 523] on button "Continue" at bounding box center [827, 526] width 59 height 23
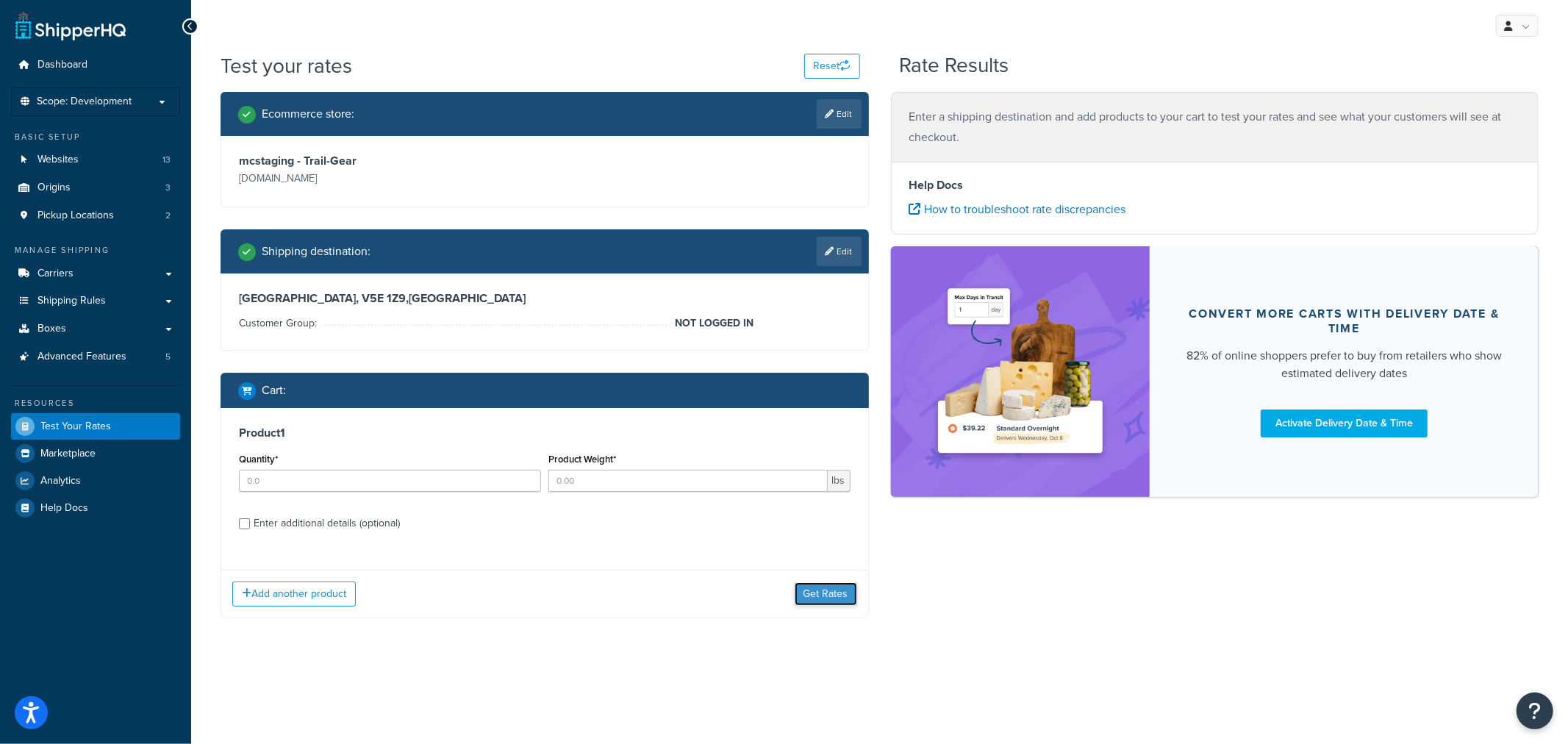
click at [838, 598] on button "Get Rates" at bounding box center [826, 593] width 62 height 23
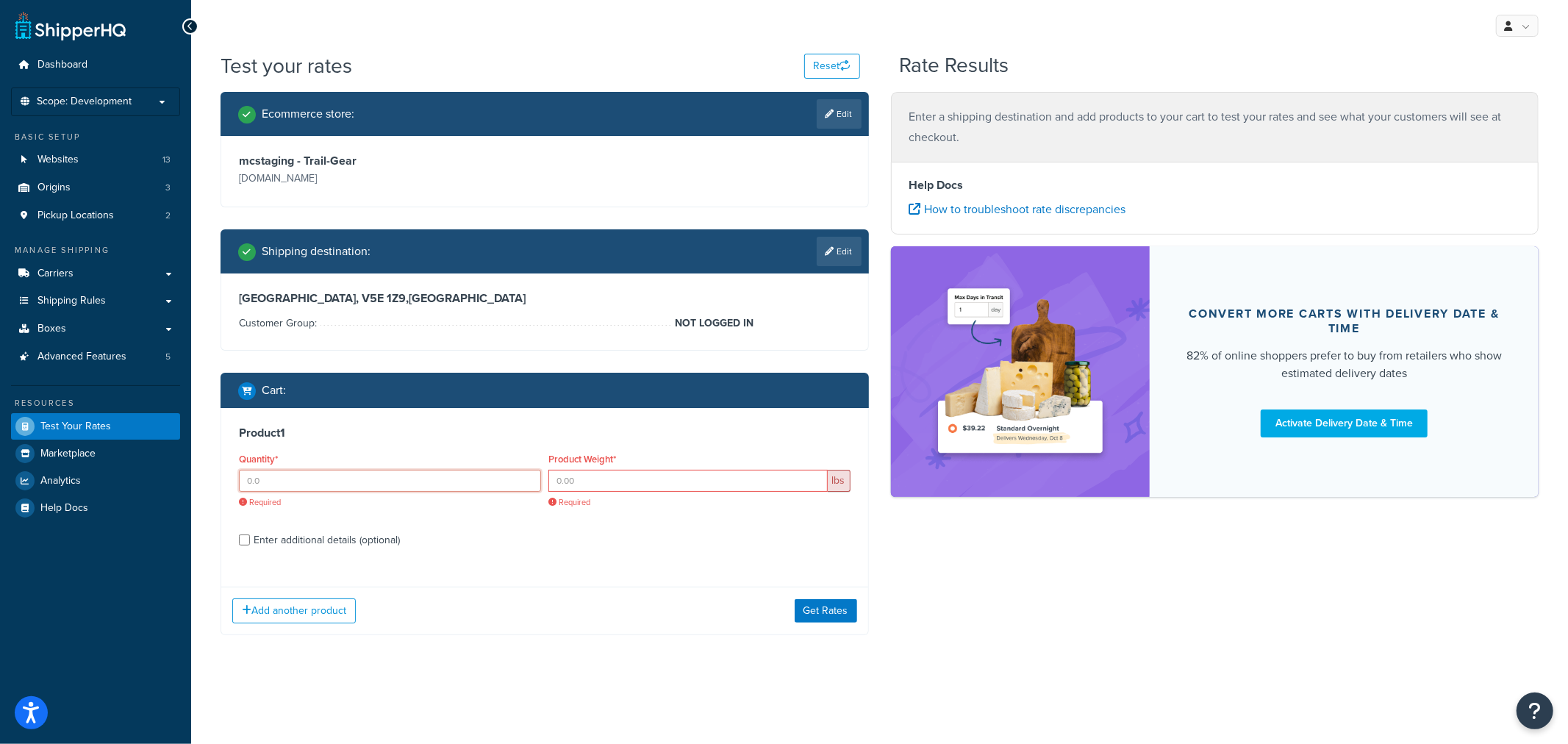
click at [464, 477] on input "Quantity*" at bounding box center [390, 480] width 302 height 22
type input "1"
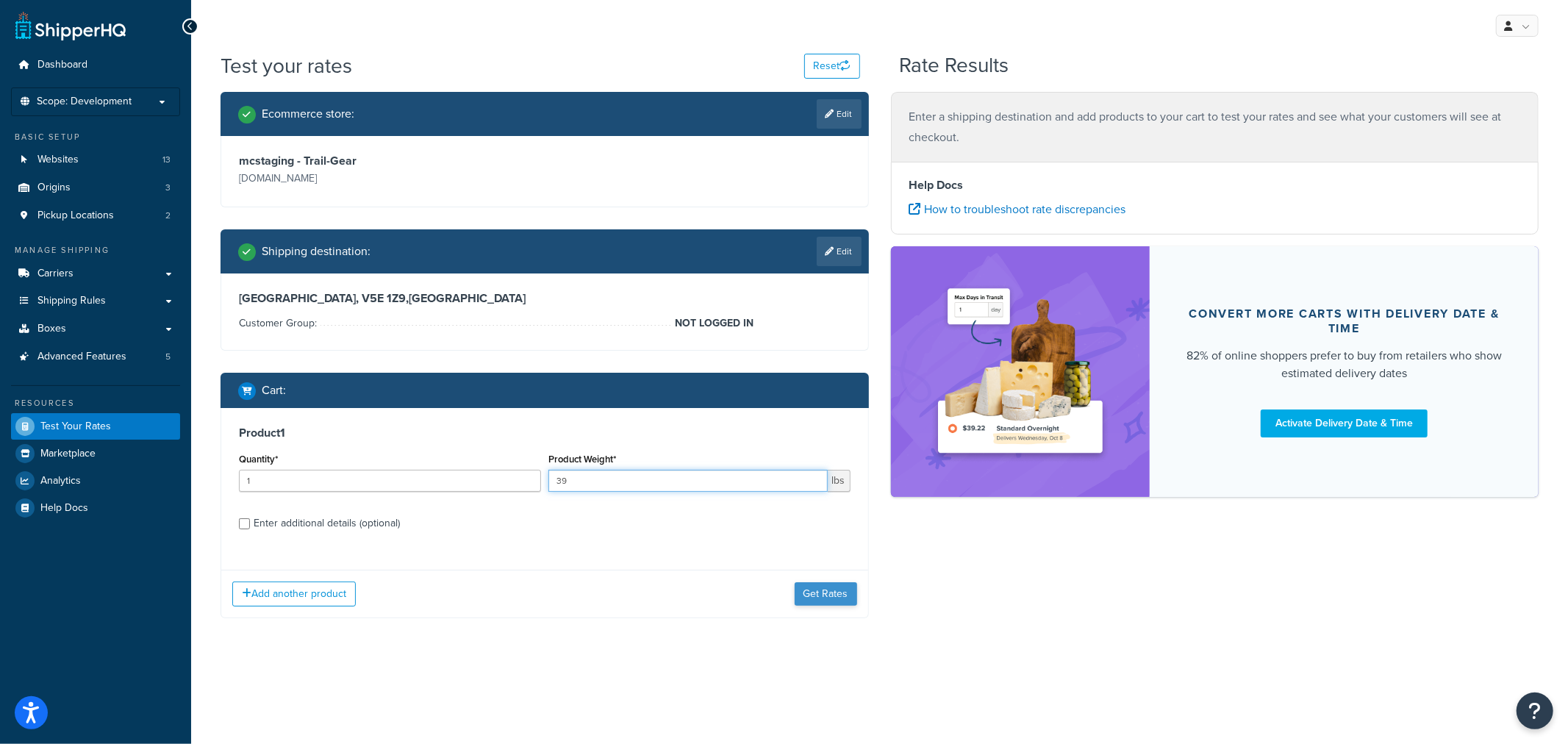
type input "39"
click at [810, 597] on button "Get Rates" at bounding box center [826, 593] width 62 height 23
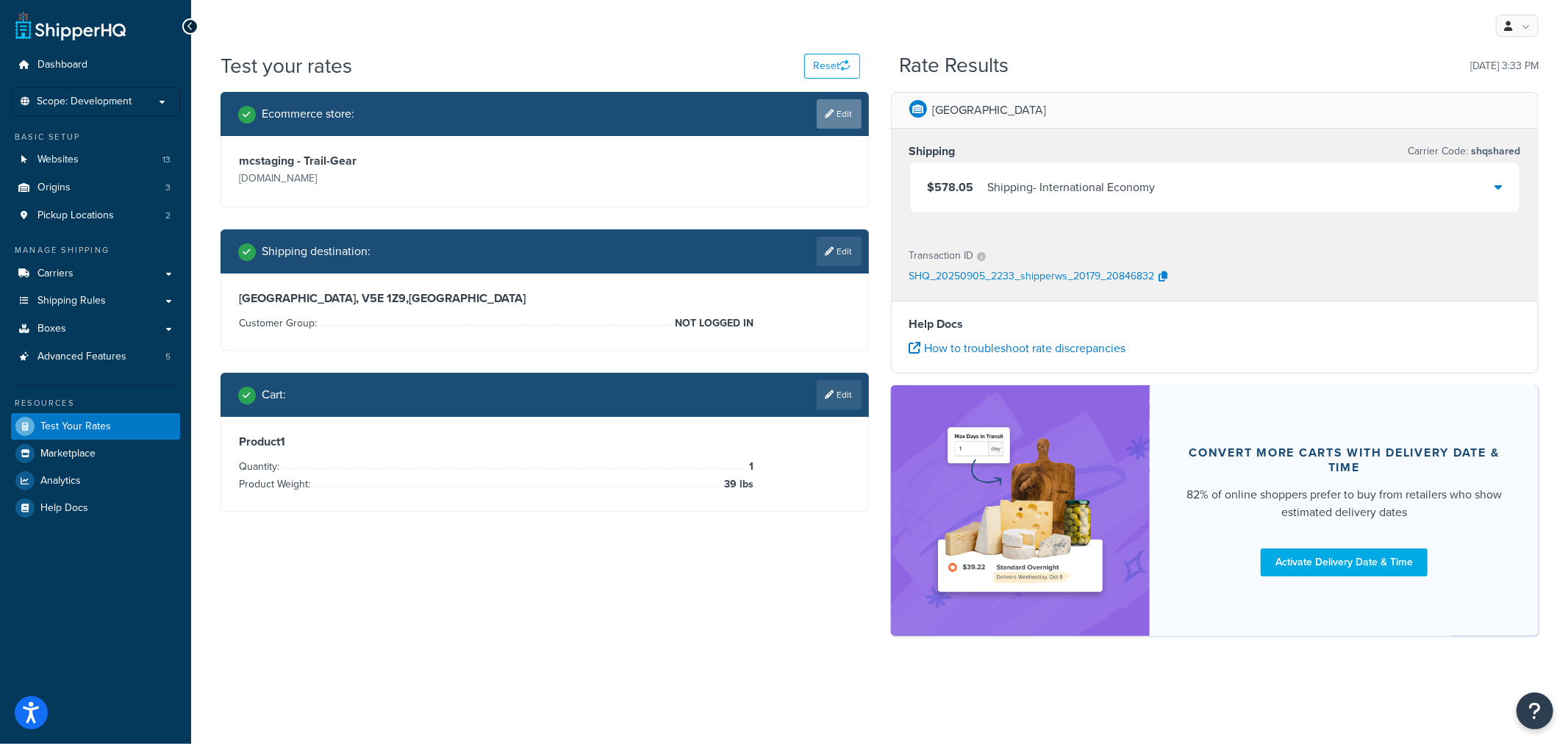
click at [839, 107] on link "Edit" at bounding box center [839, 114] width 45 height 29
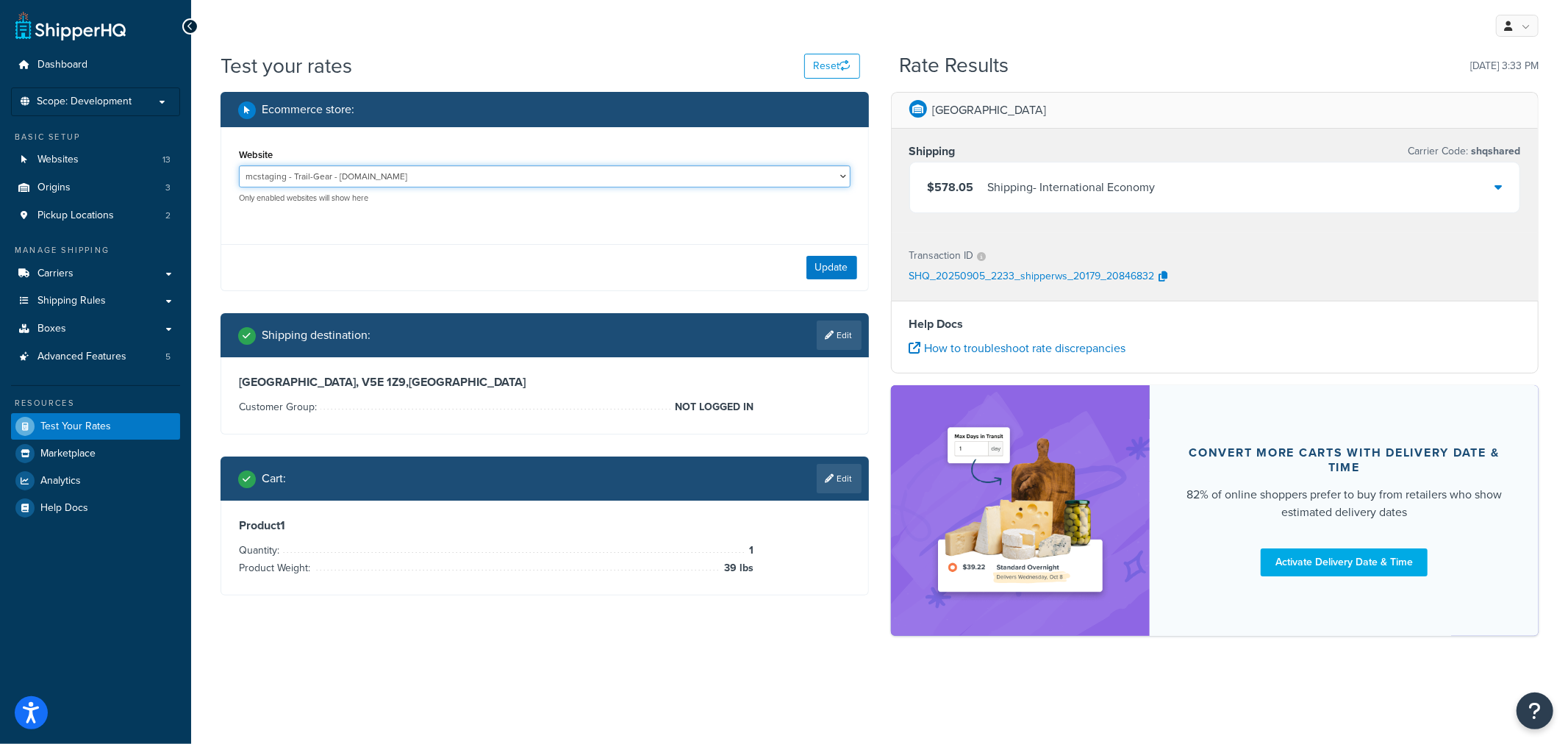
click at [414, 177] on select "Erpsbx All-Pro Storefront - erpsandbox.allprooffroad.com Erpsbx Low Range Store…" at bounding box center [545, 176] width 612 height 22
select select "fe0591569115811cfefffe464a355ba7"
click at [239, 165] on select "Erpsbx All-Pro Storefront - erpsandbox.allprooffroad.com Erpsbx Low Range Store…" at bounding box center [545, 176] width 612 height 22
click at [821, 269] on button "Update" at bounding box center [832, 267] width 51 height 23
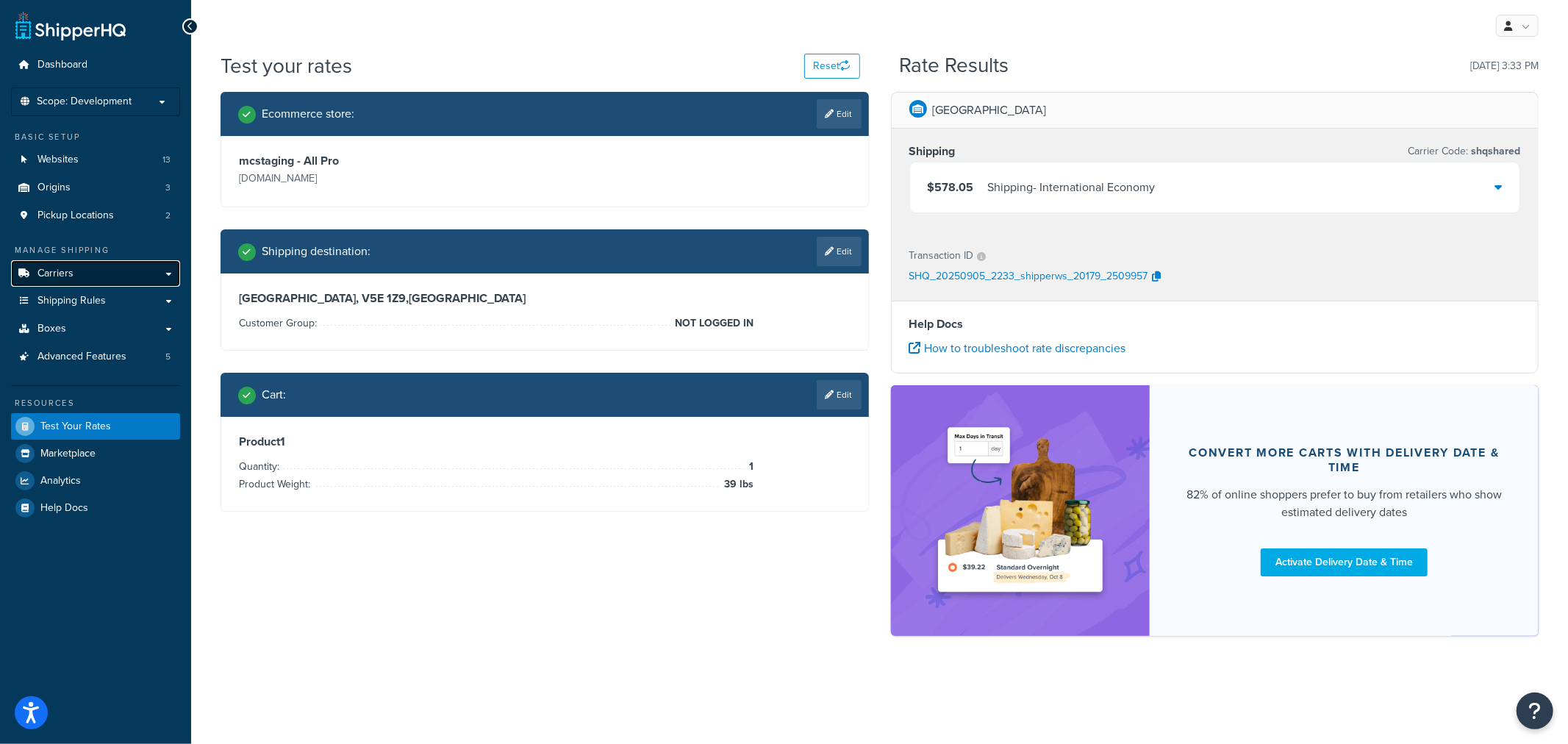
click at [65, 275] on span "Carriers" at bounding box center [55, 274] width 36 height 12
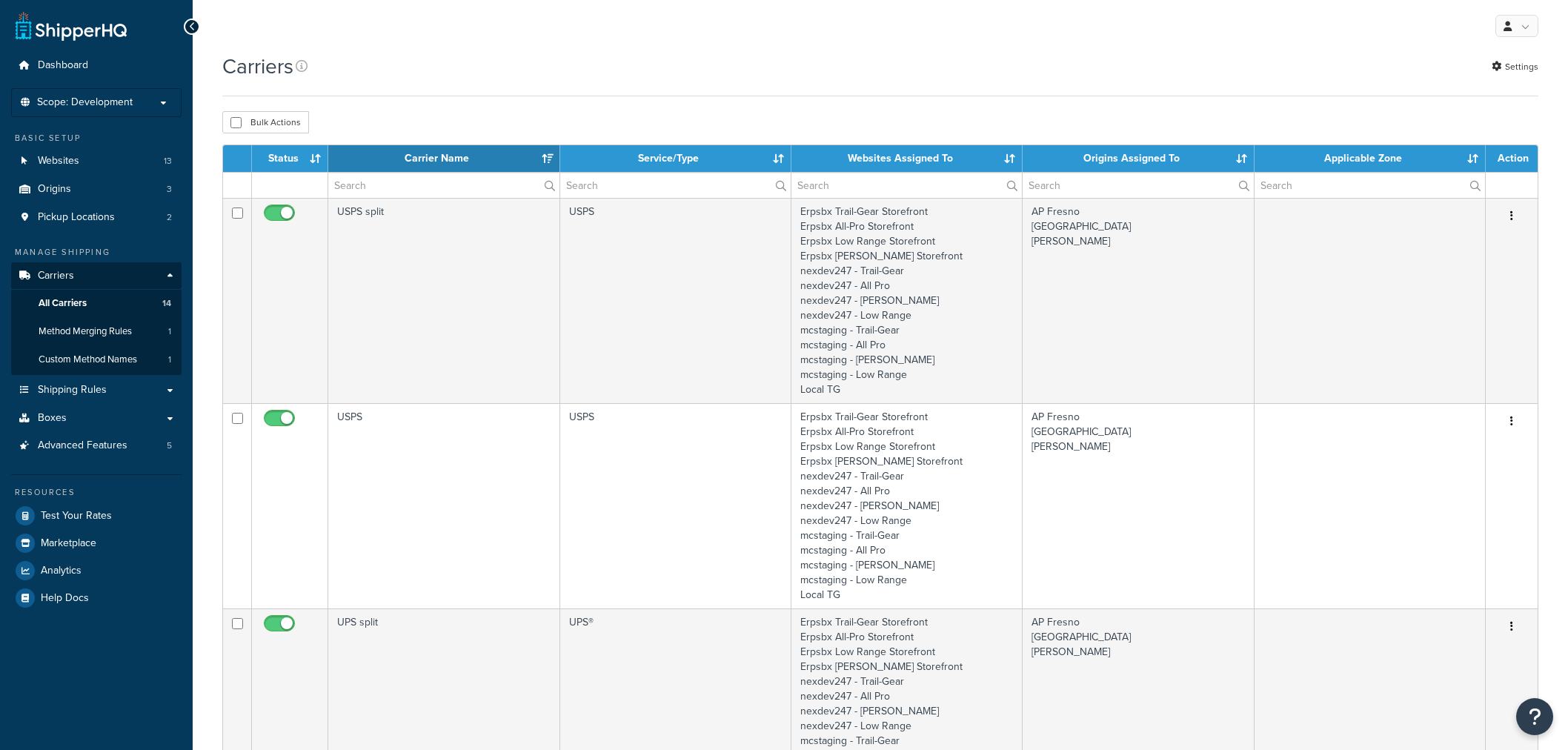
select select "15"
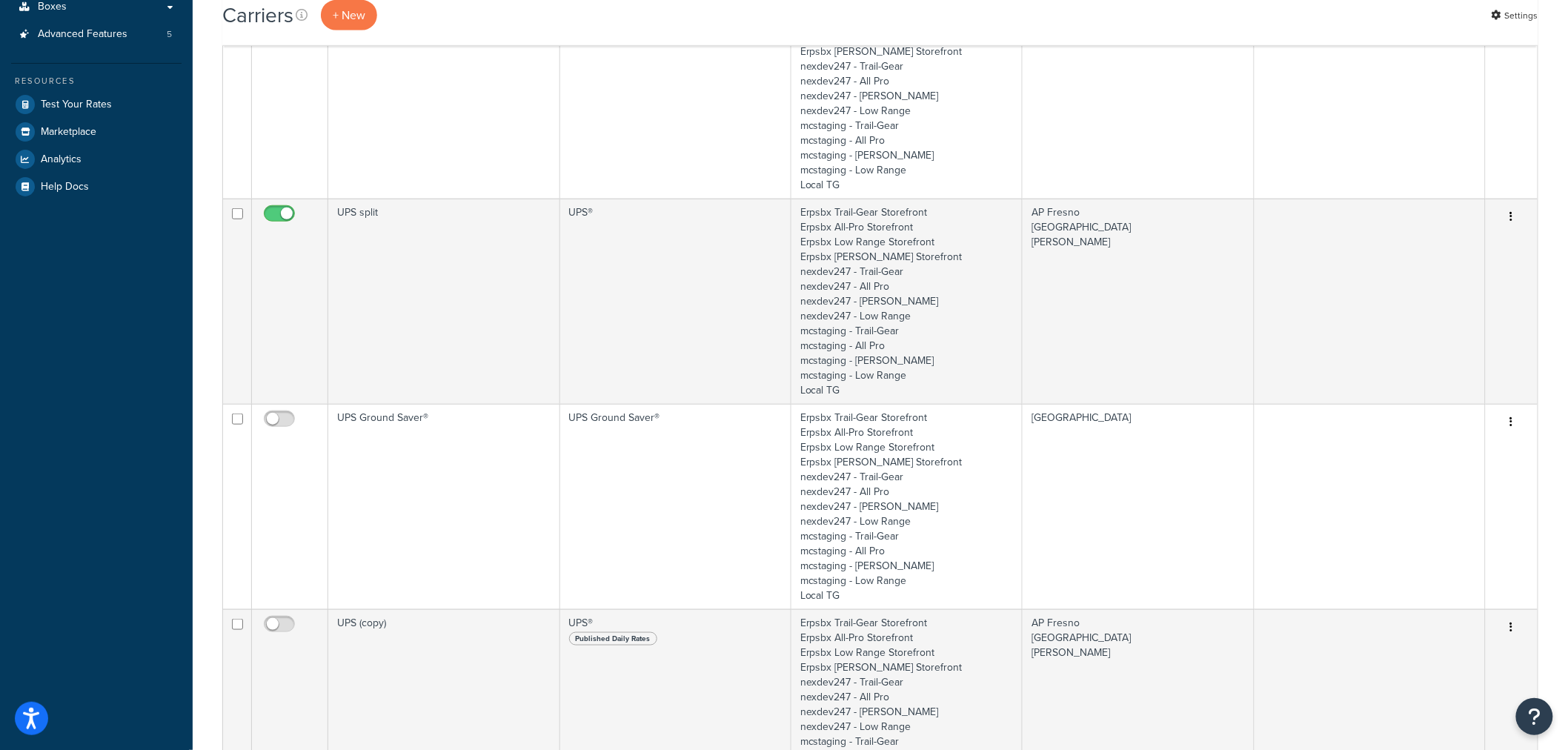
scroll to position [82, 0]
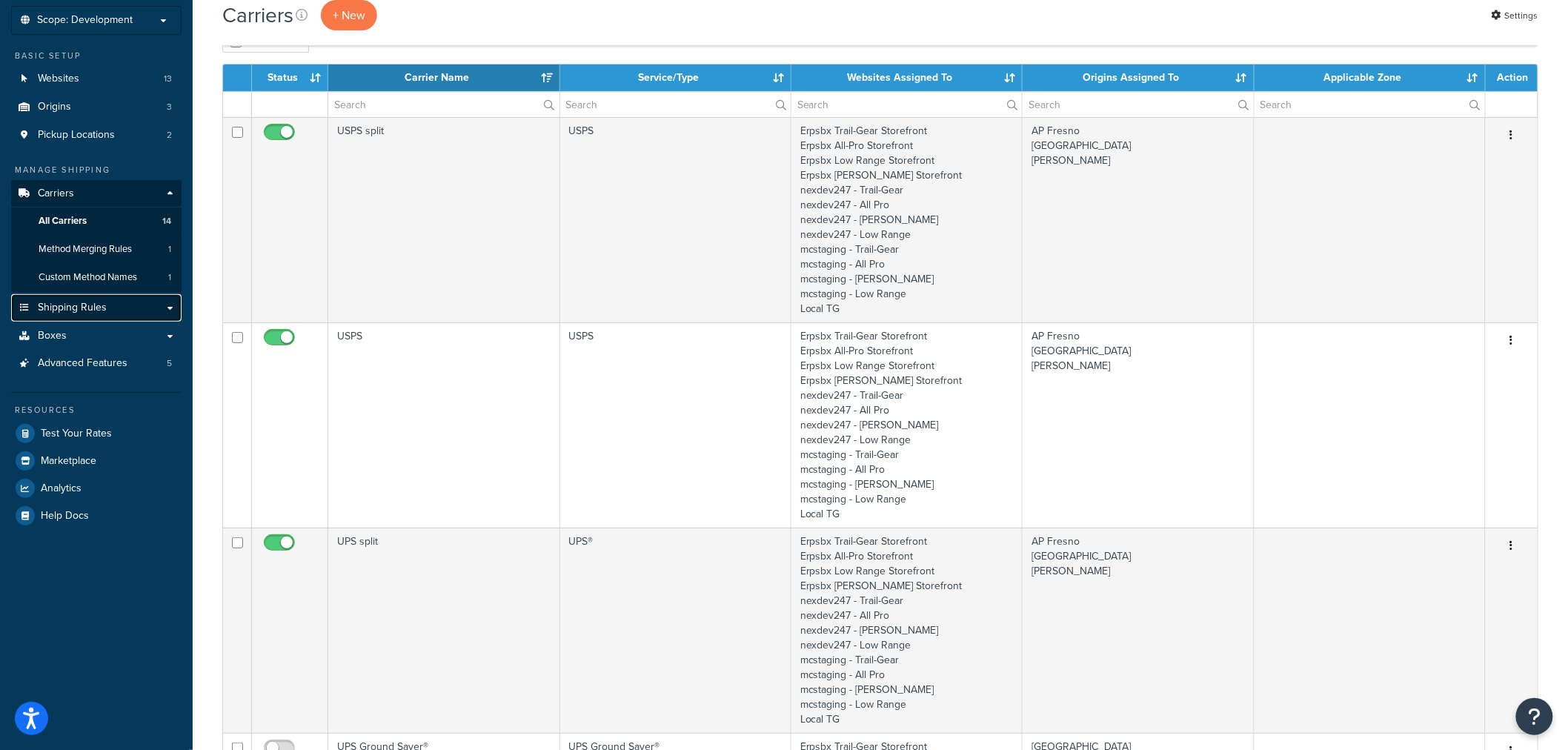
click at [61, 302] on span "Shipping Rules" at bounding box center [72, 307] width 69 height 12
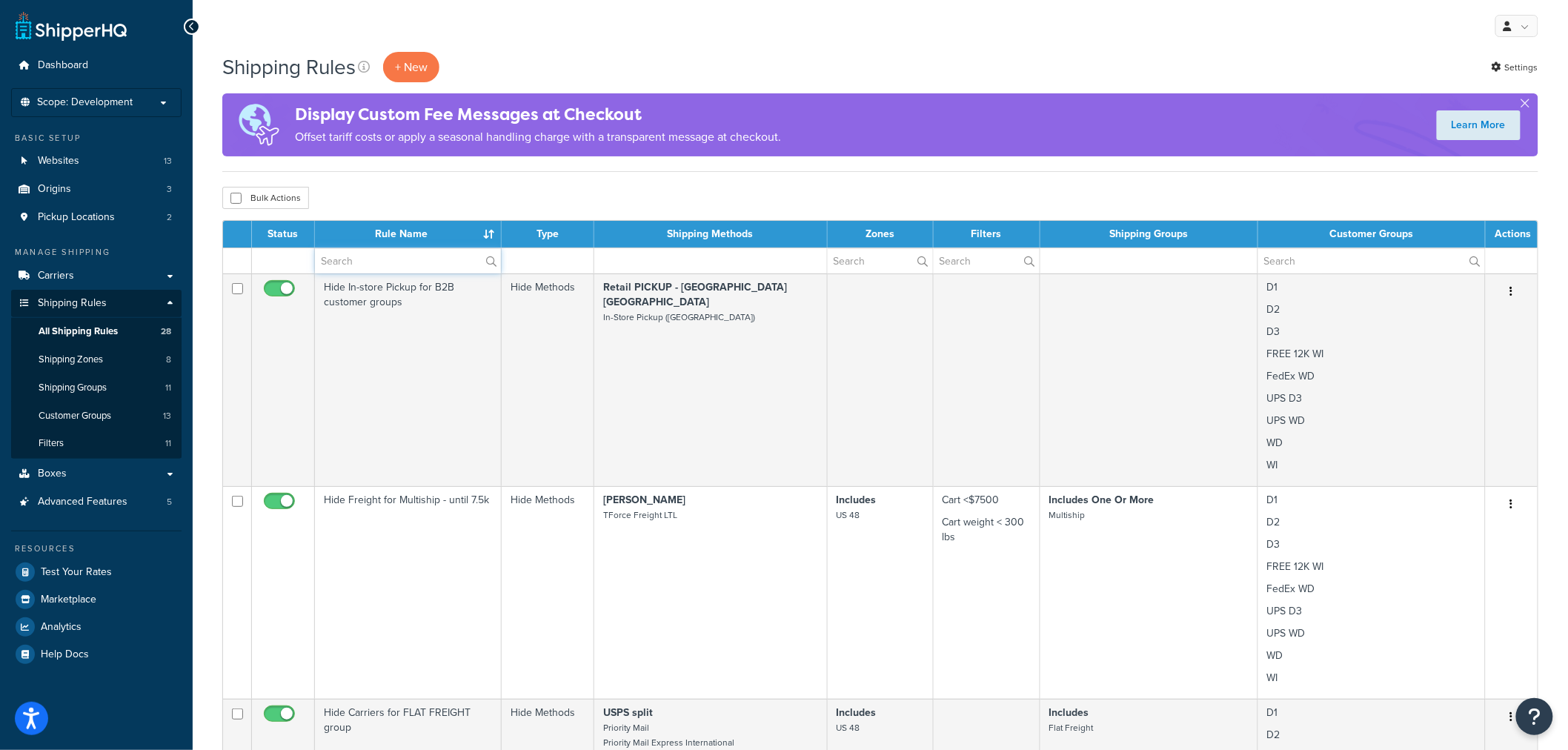
click at [383, 260] on input "text" at bounding box center [408, 260] width 186 height 25
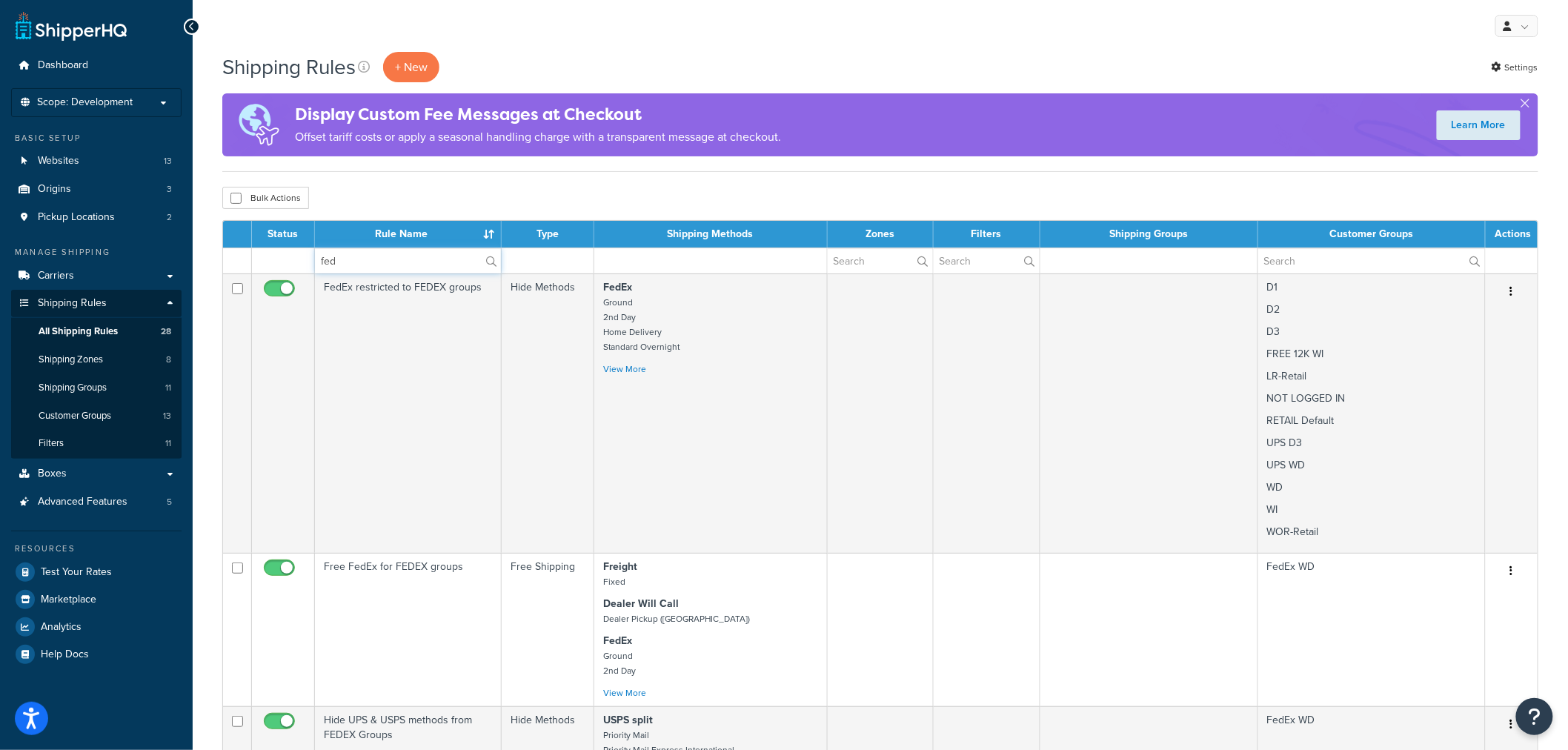
type input "FEDEX"
click at [760, 43] on div "My Profile Billing Global Settings Contact Us Logout" at bounding box center [881, 25] width 1376 height 52
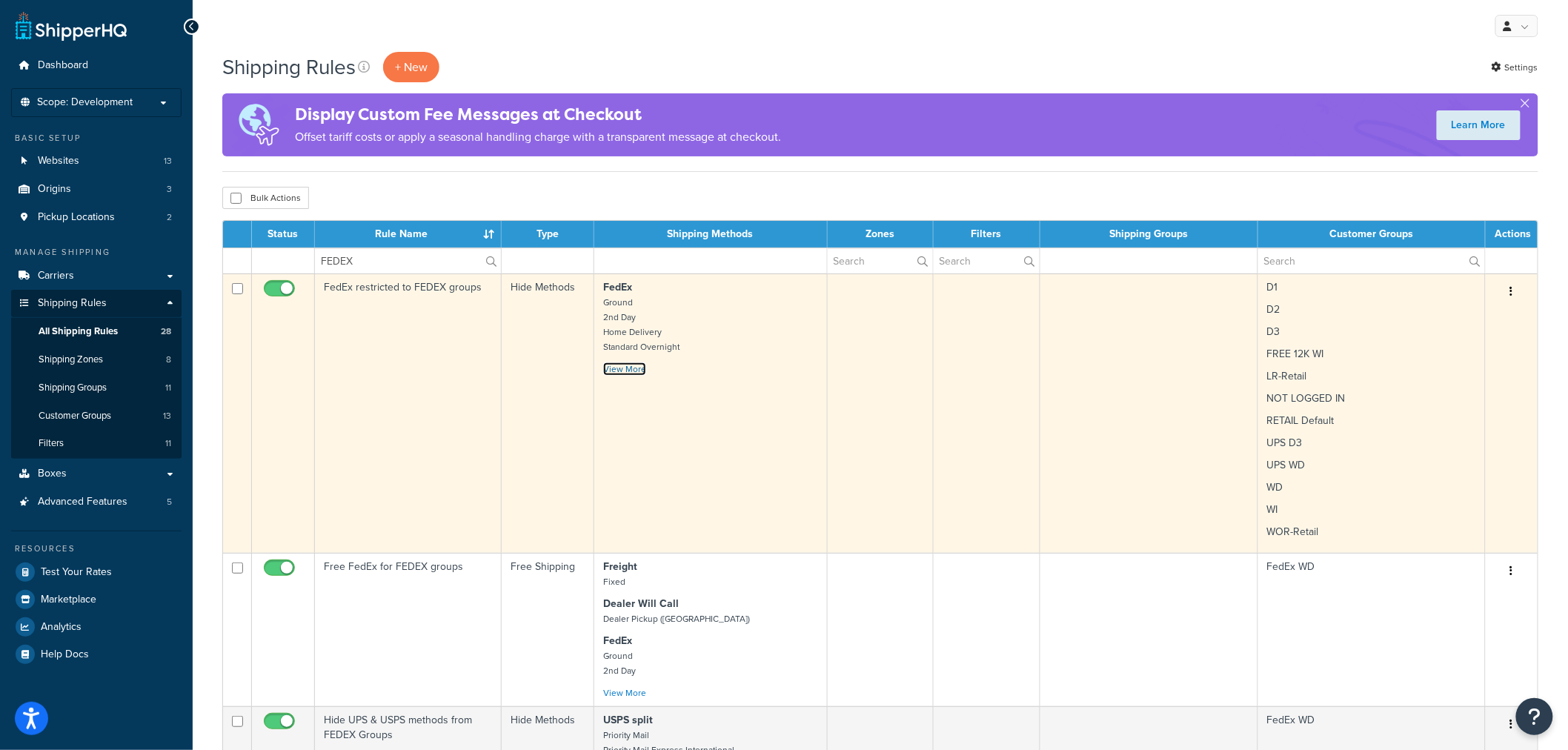
click at [612, 368] on link "View More" at bounding box center [625, 368] width 43 height 13
click at [470, 379] on td "FedEx restricted to FEDEX groups" at bounding box center [409, 413] width 187 height 279
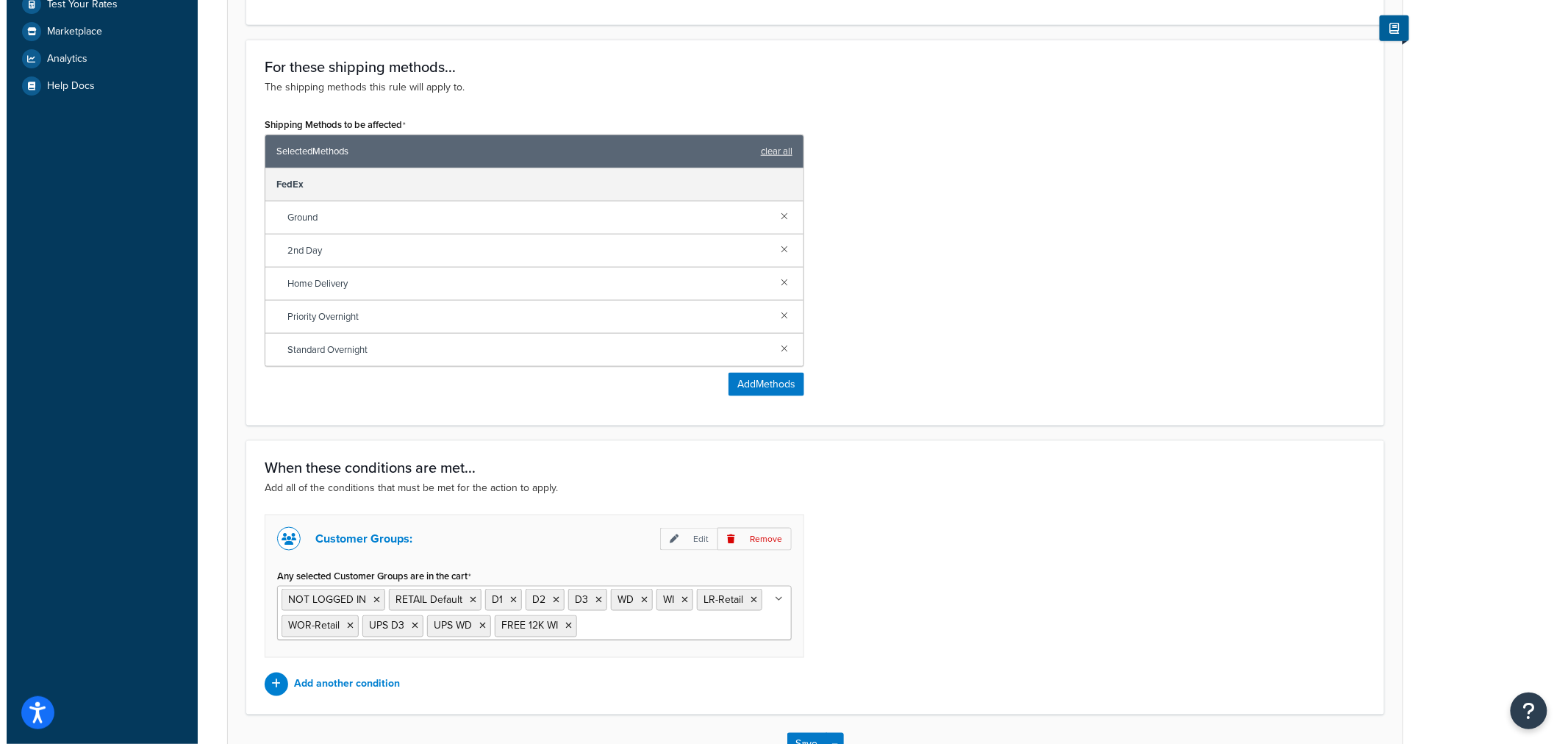
scroll to position [571, 0]
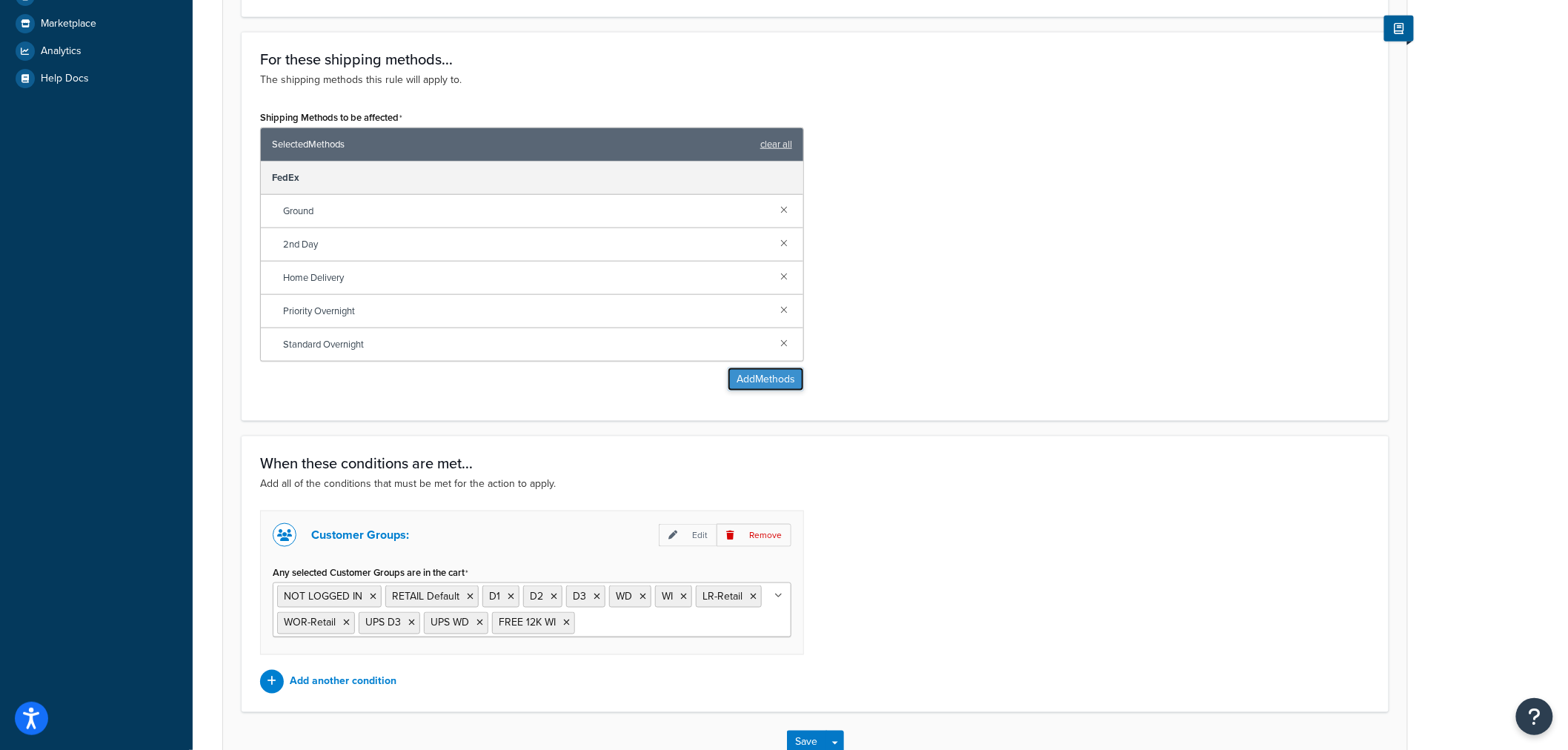
click at [736, 378] on button "Add Methods" at bounding box center [765, 379] width 76 height 24
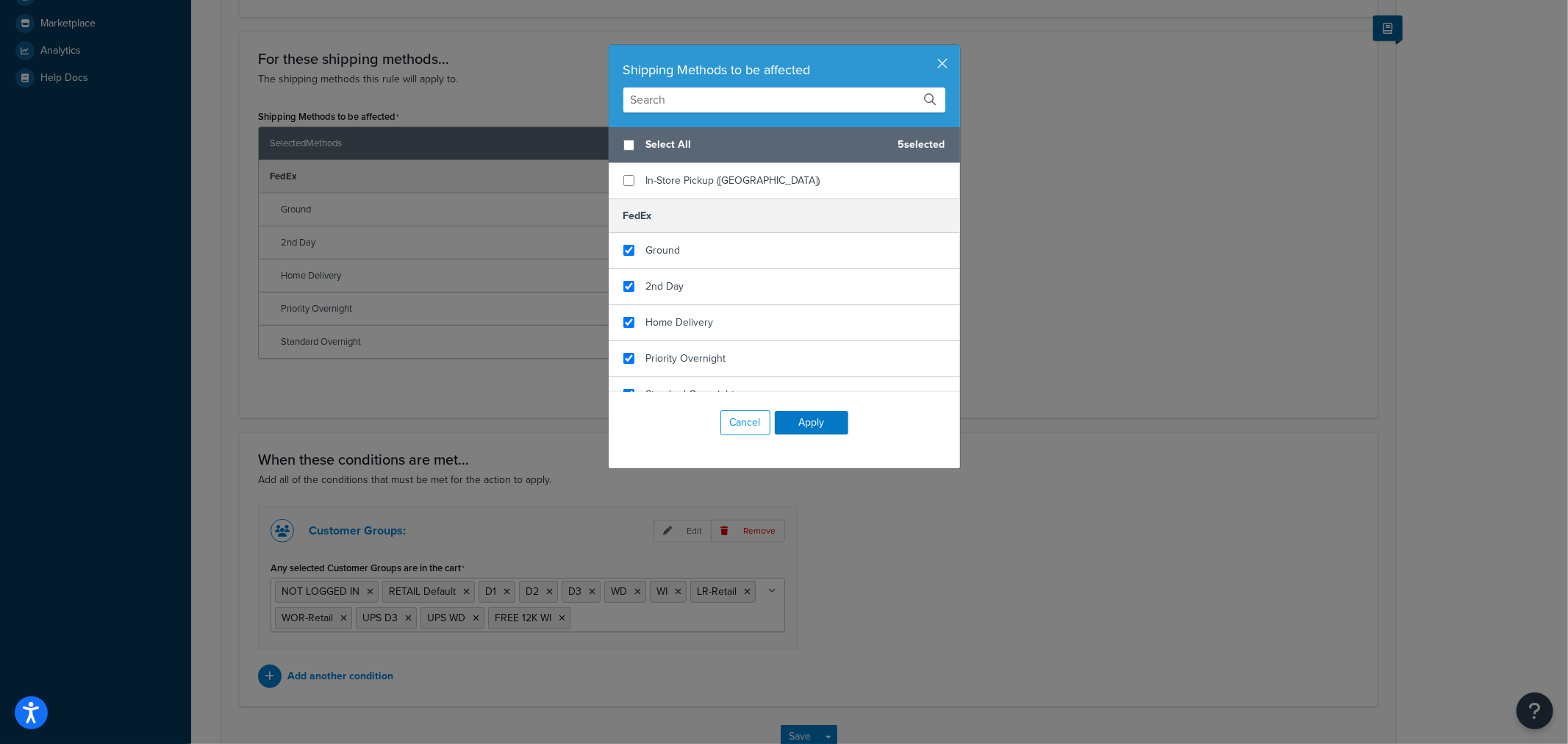
scroll to position [327, 0]
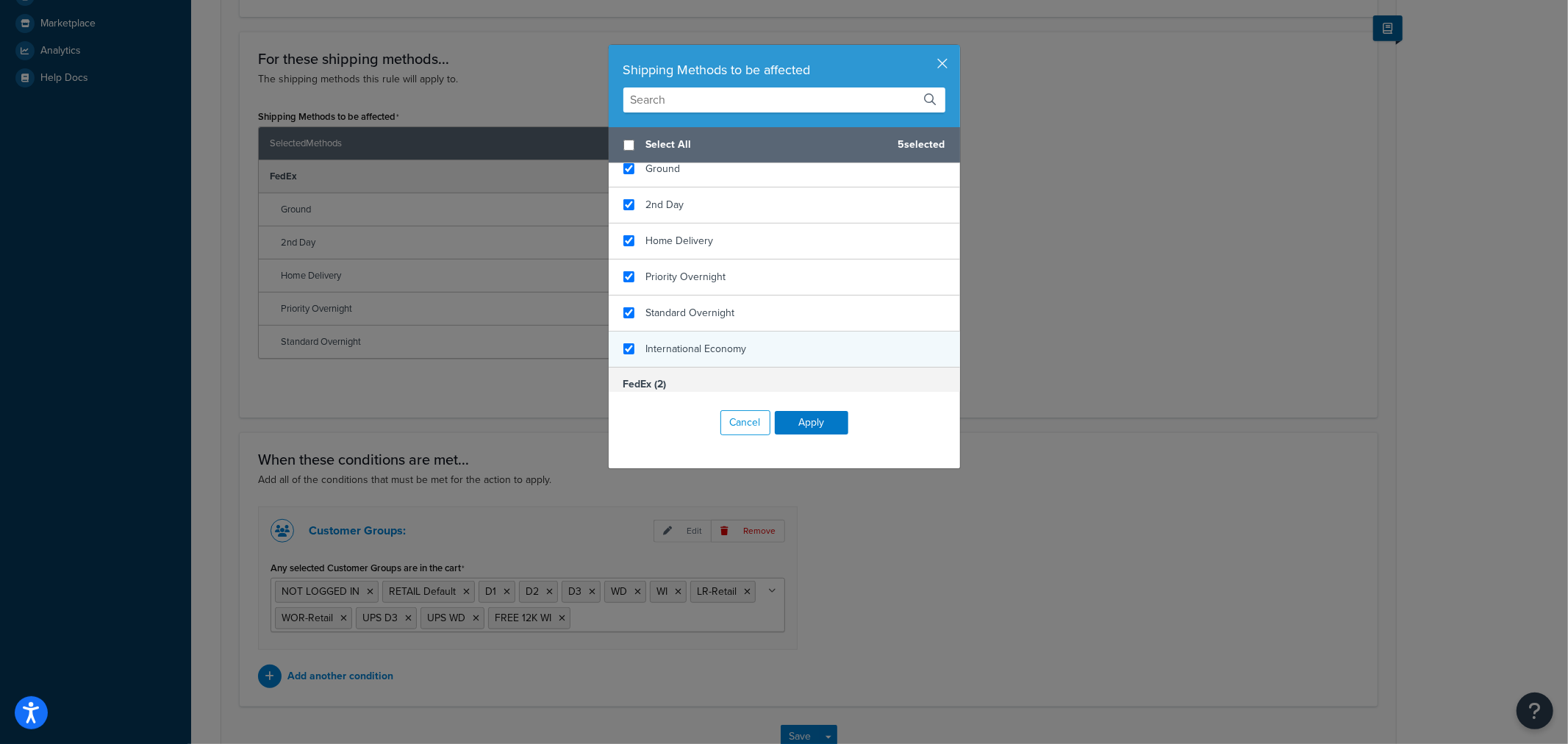
checkbox input "true"
click at [704, 351] on span "International Economy" at bounding box center [697, 349] width 100 height 16
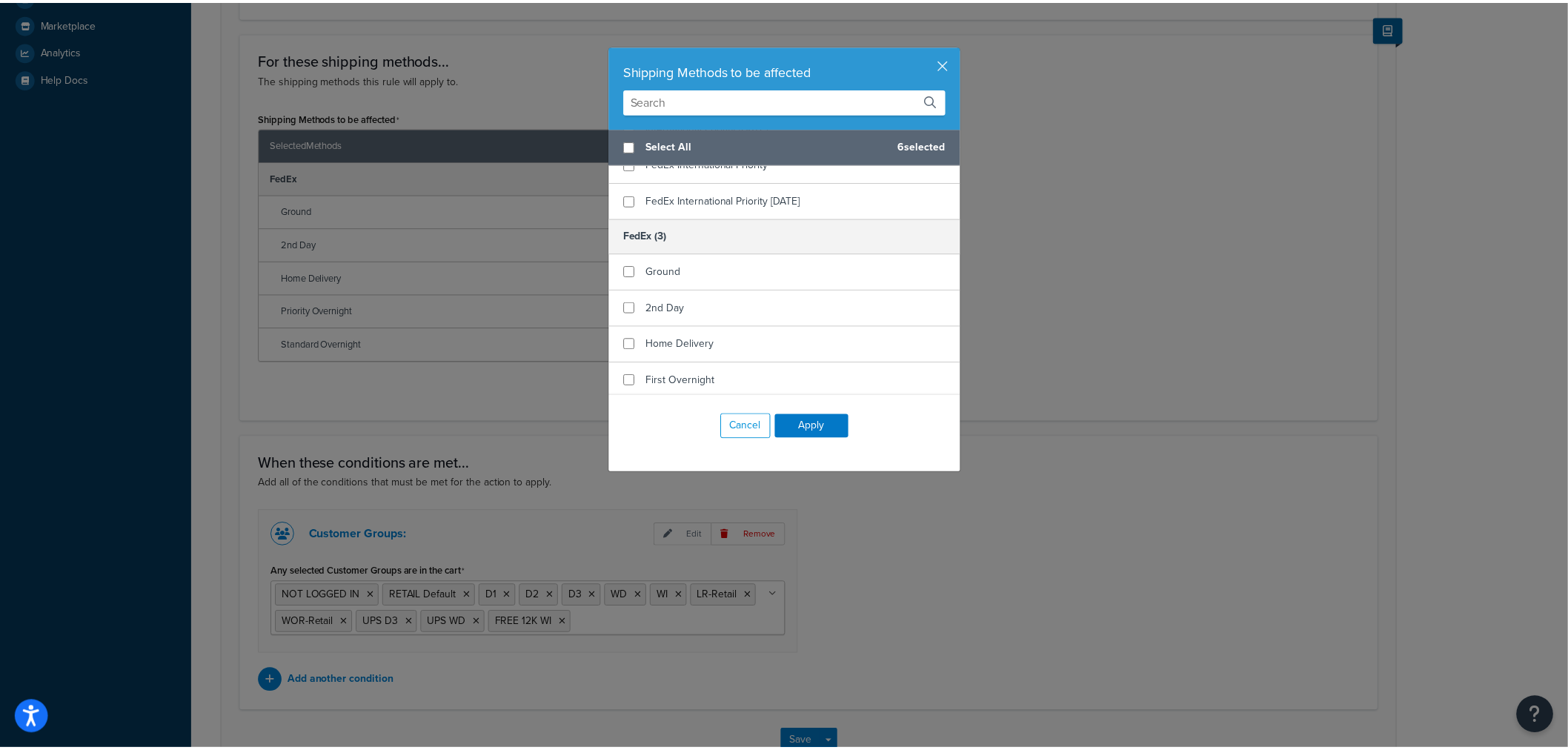
scroll to position [987, 0]
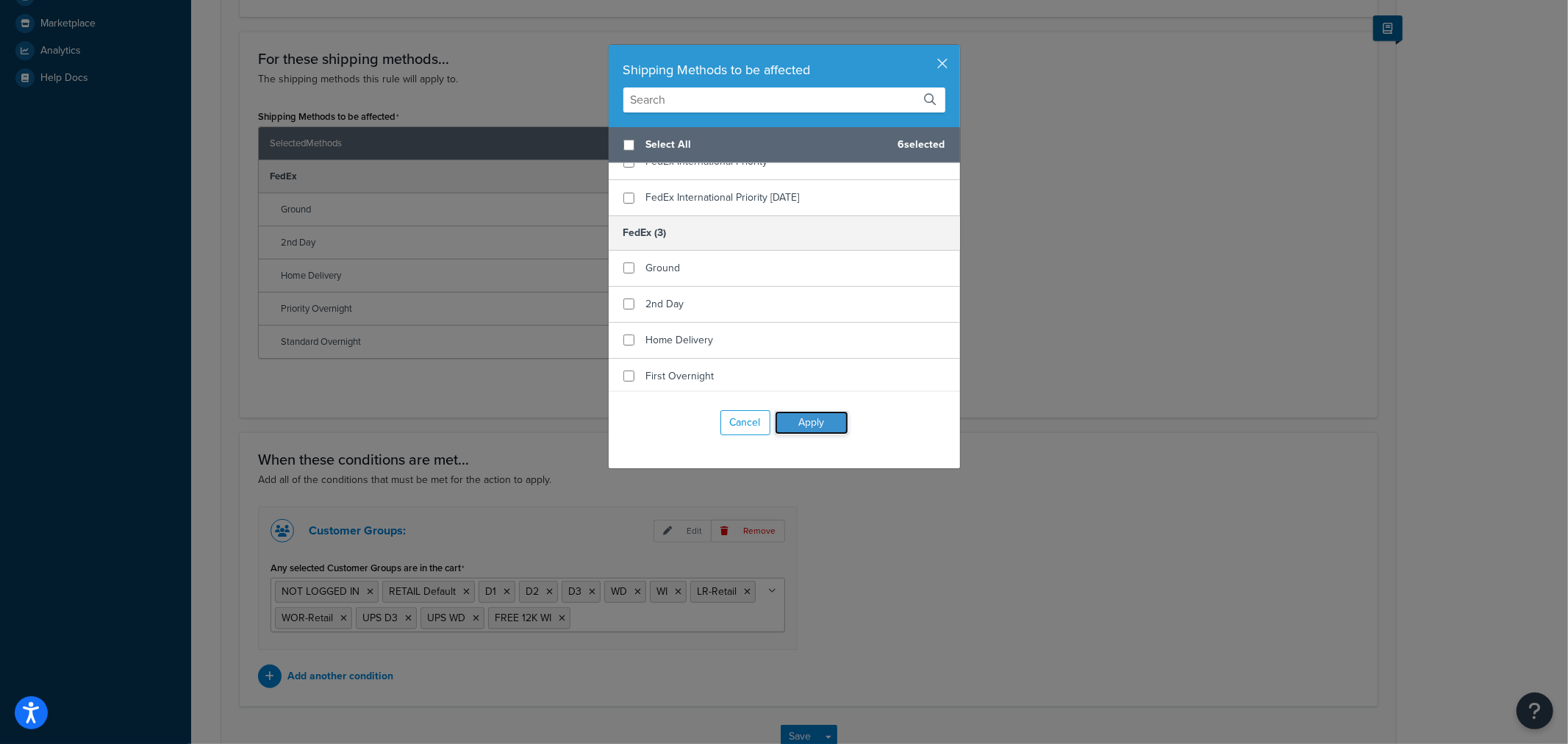
click at [825, 424] on button "Apply" at bounding box center [811, 422] width 74 height 23
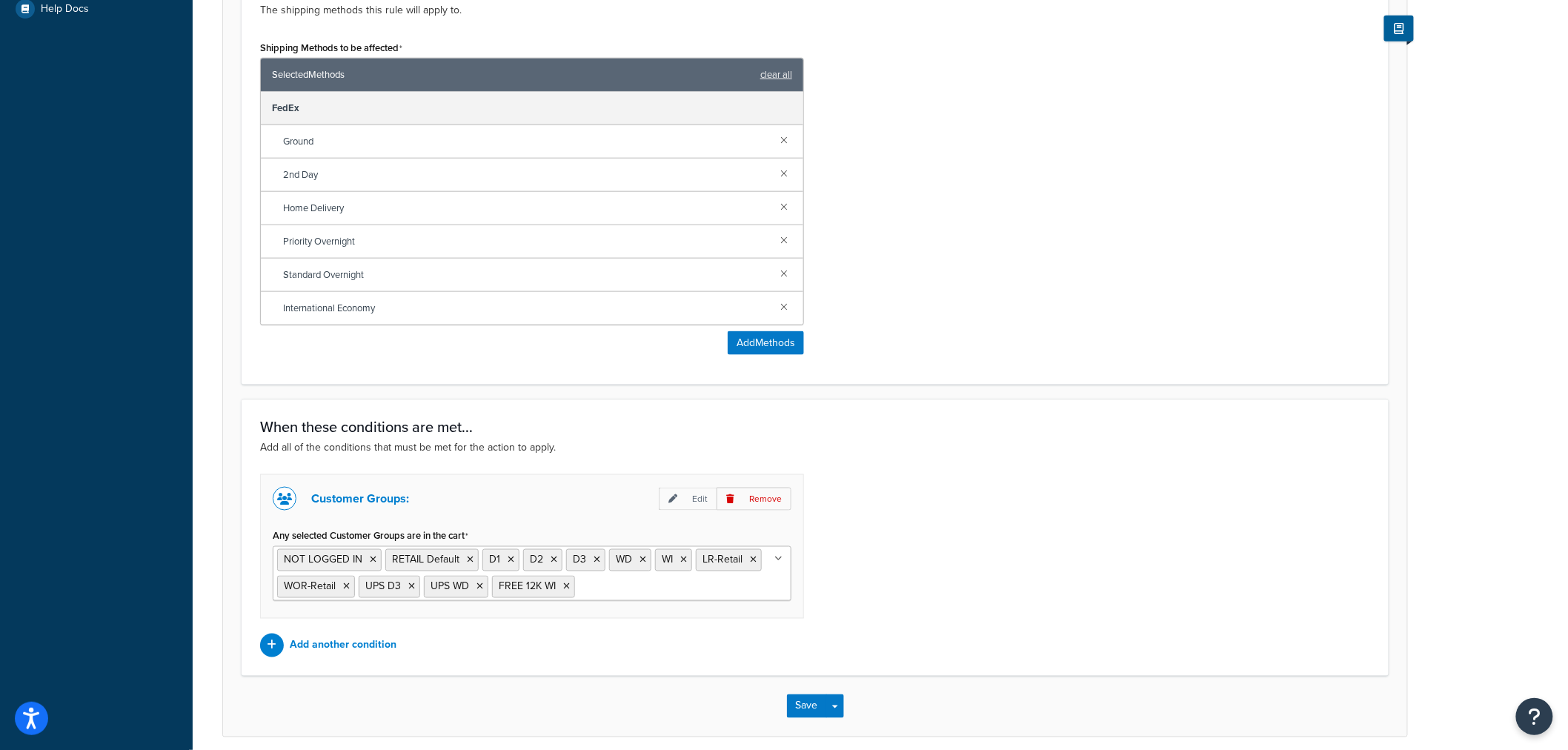
scroll to position [707, 0]
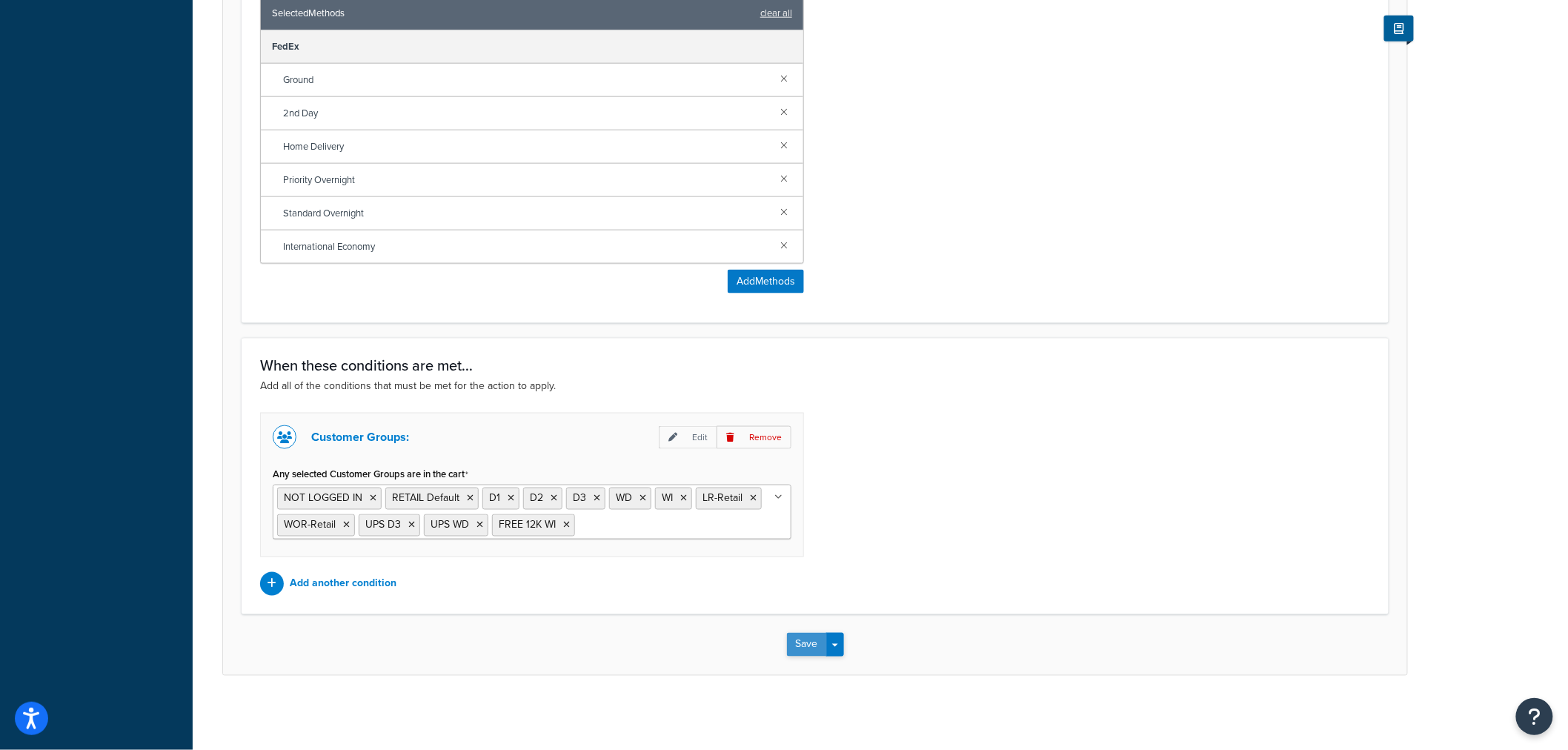
click at [816, 644] on button "Save" at bounding box center [807, 644] width 40 height 24
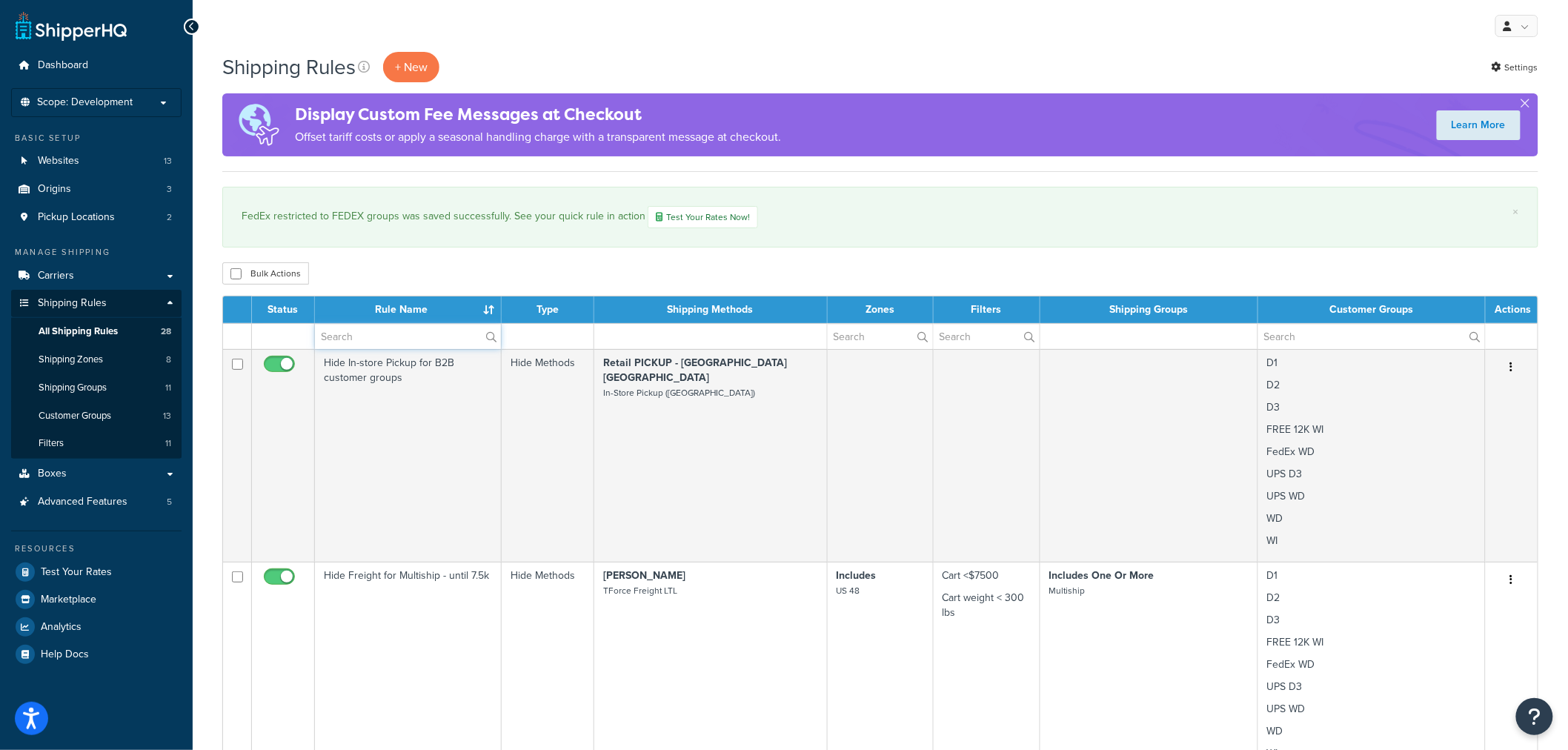
click at [395, 339] on input "text" at bounding box center [408, 336] width 186 height 25
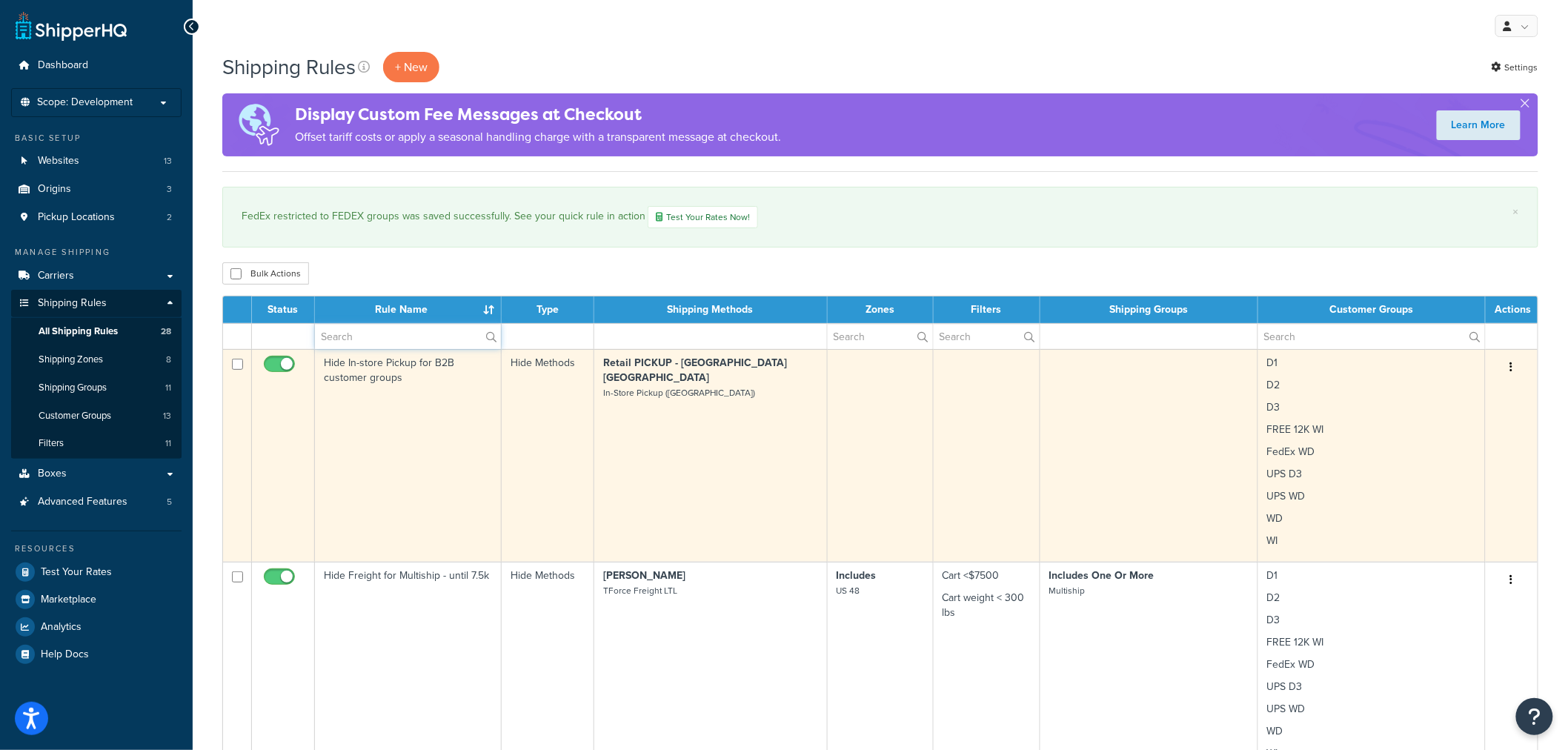
type input "FEDEX"
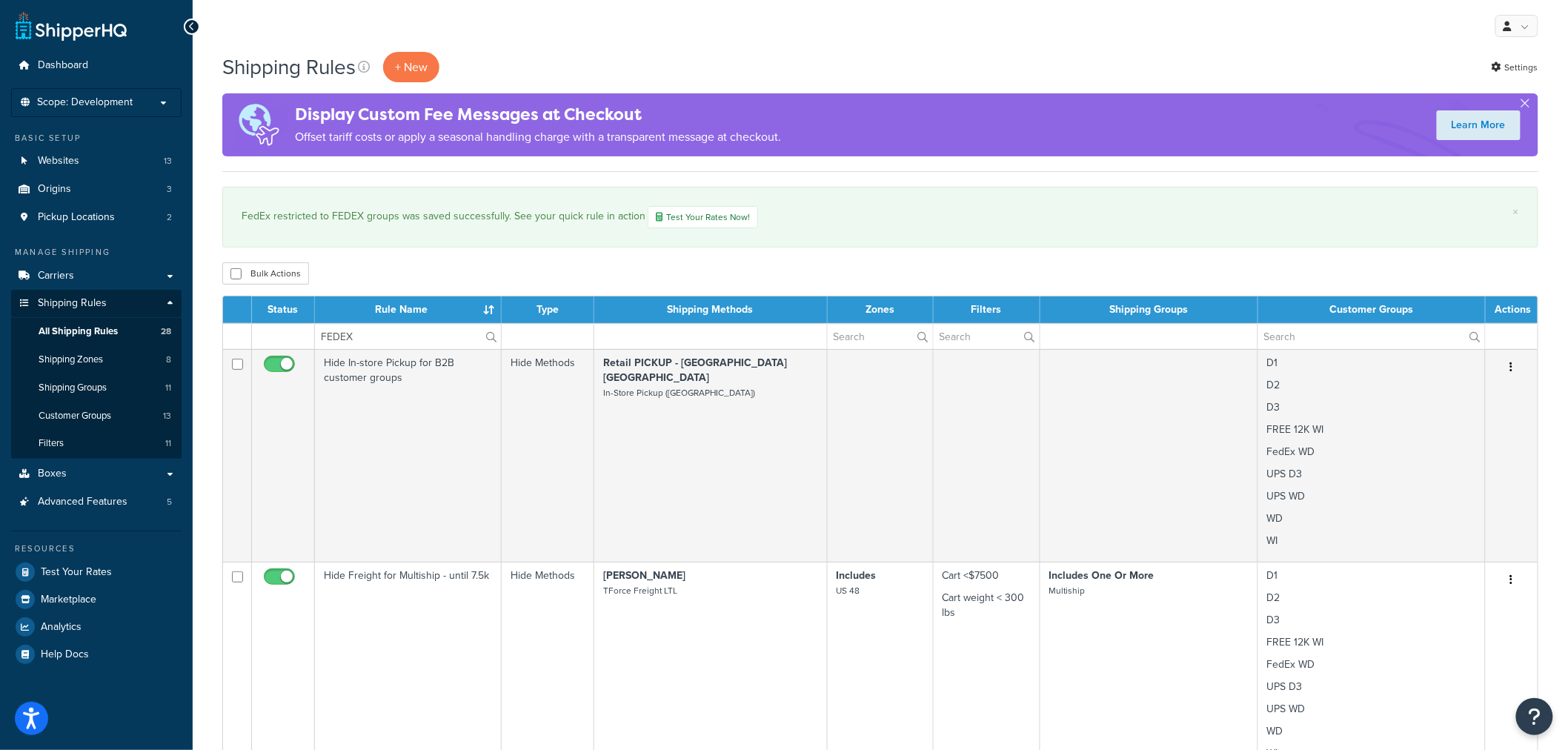
click at [795, 40] on div "My Profile Billing Global Settings Contact Us Logout" at bounding box center [881, 25] width 1376 height 52
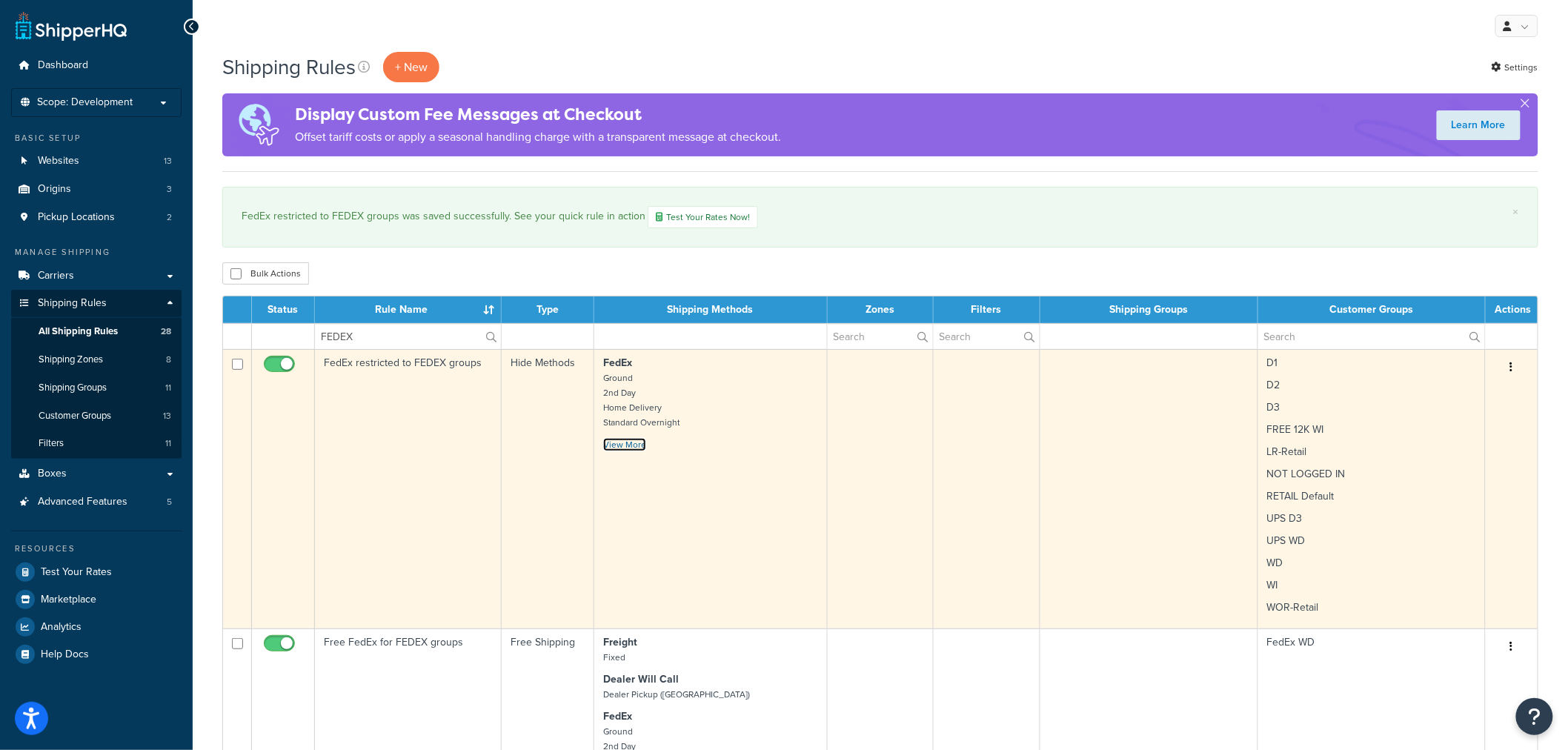
click at [604, 442] on link "View More" at bounding box center [625, 444] width 43 height 13
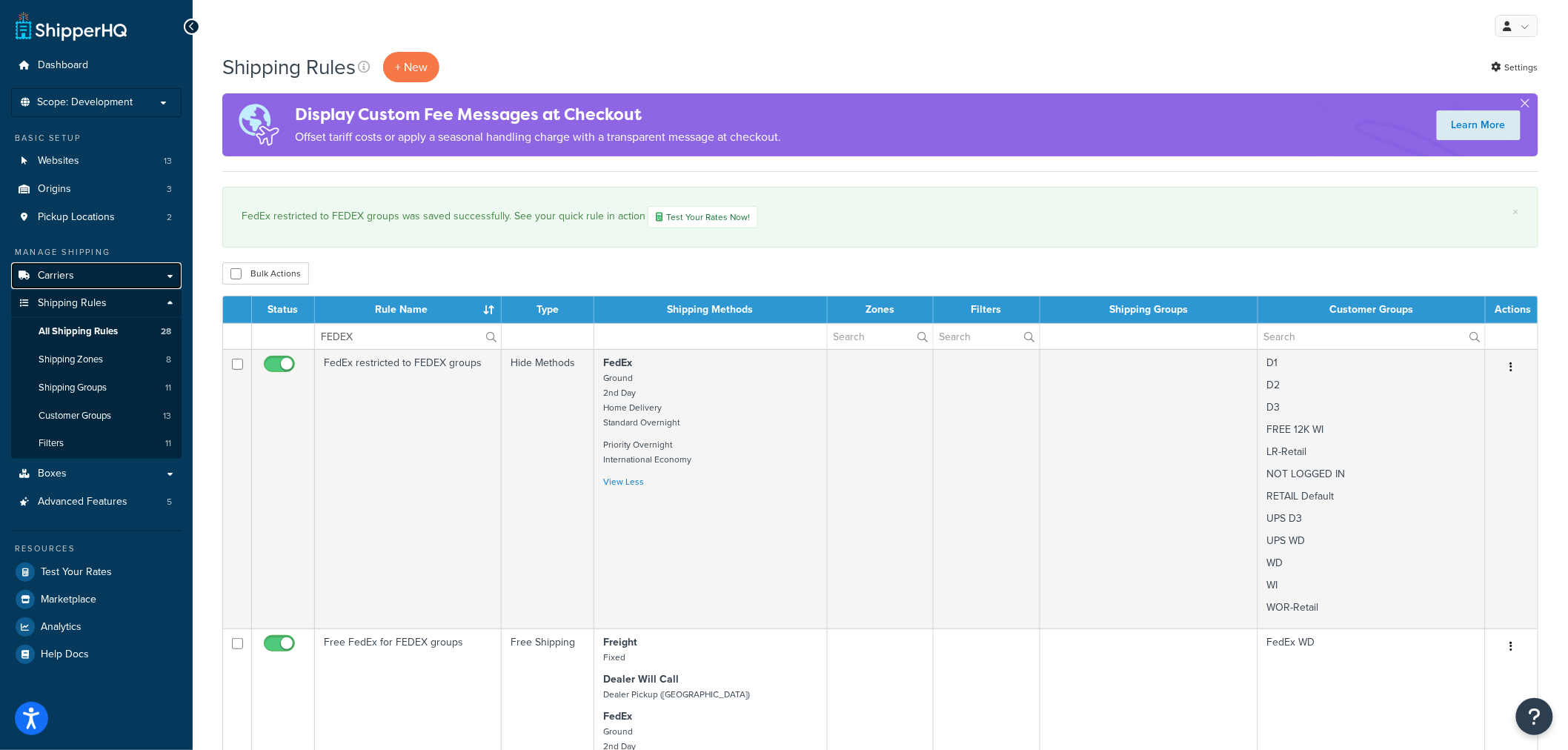
click at [82, 276] on link "Carriers" at bounding box center [96, 275] width 170 height 27
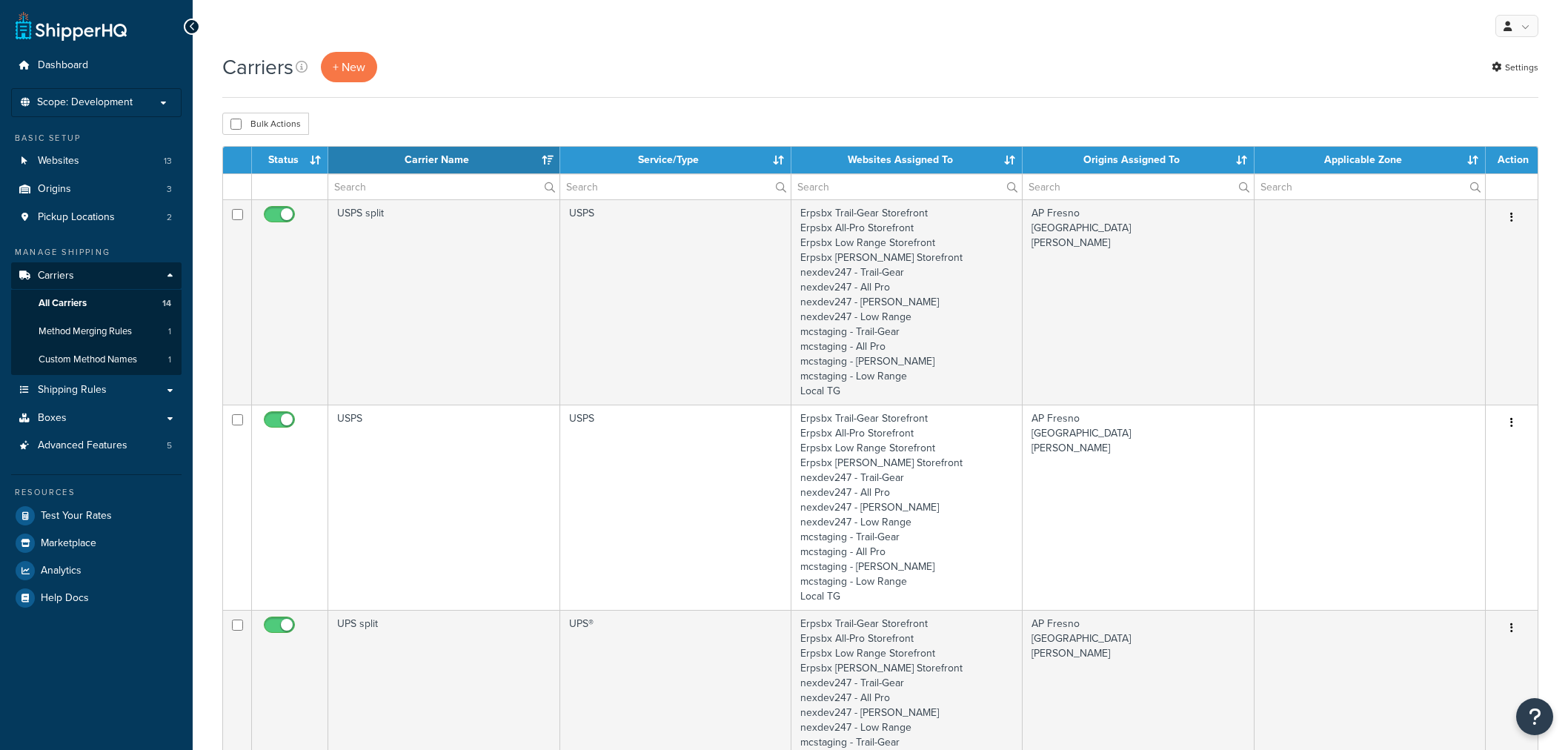
select select "15"
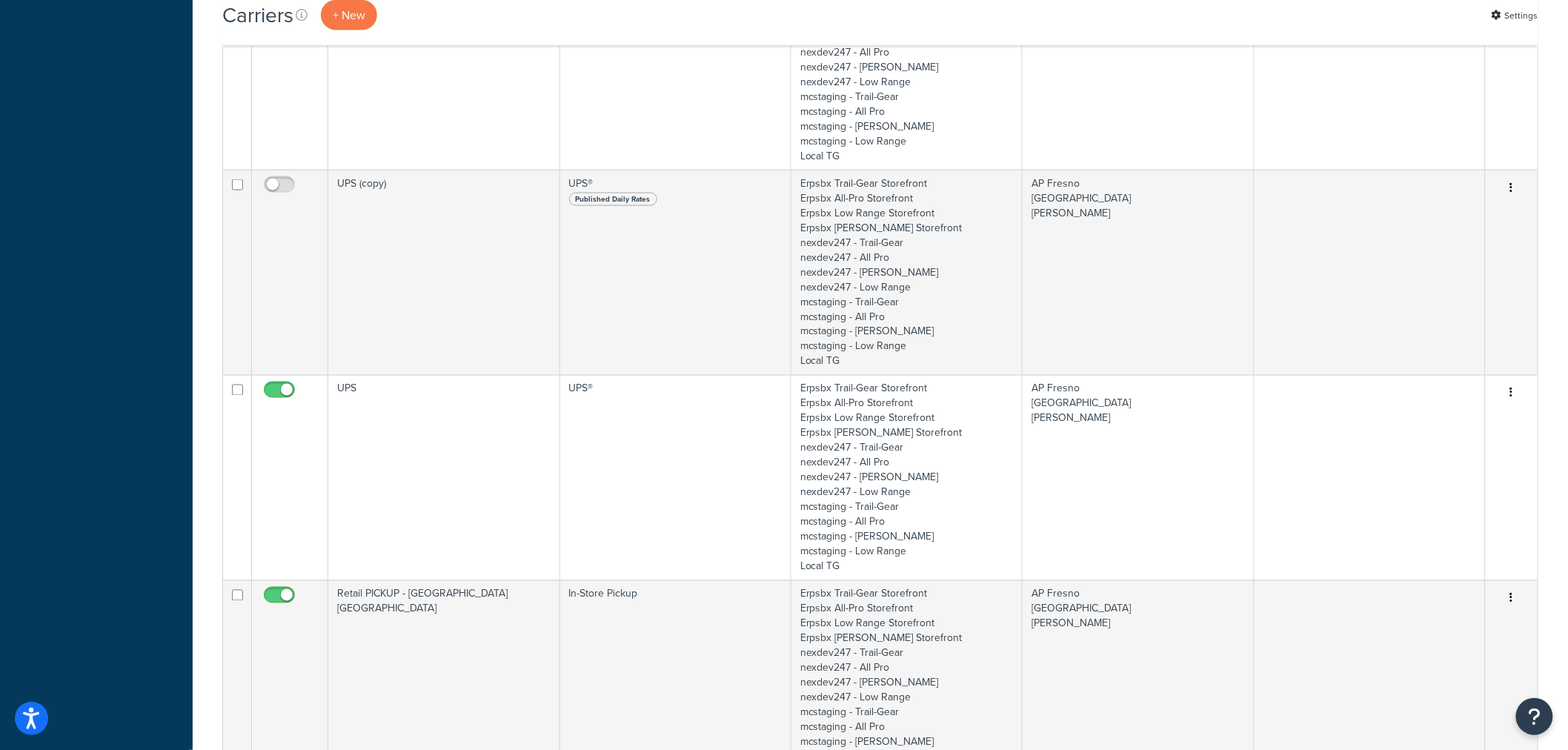
scroll to position [905, 0]
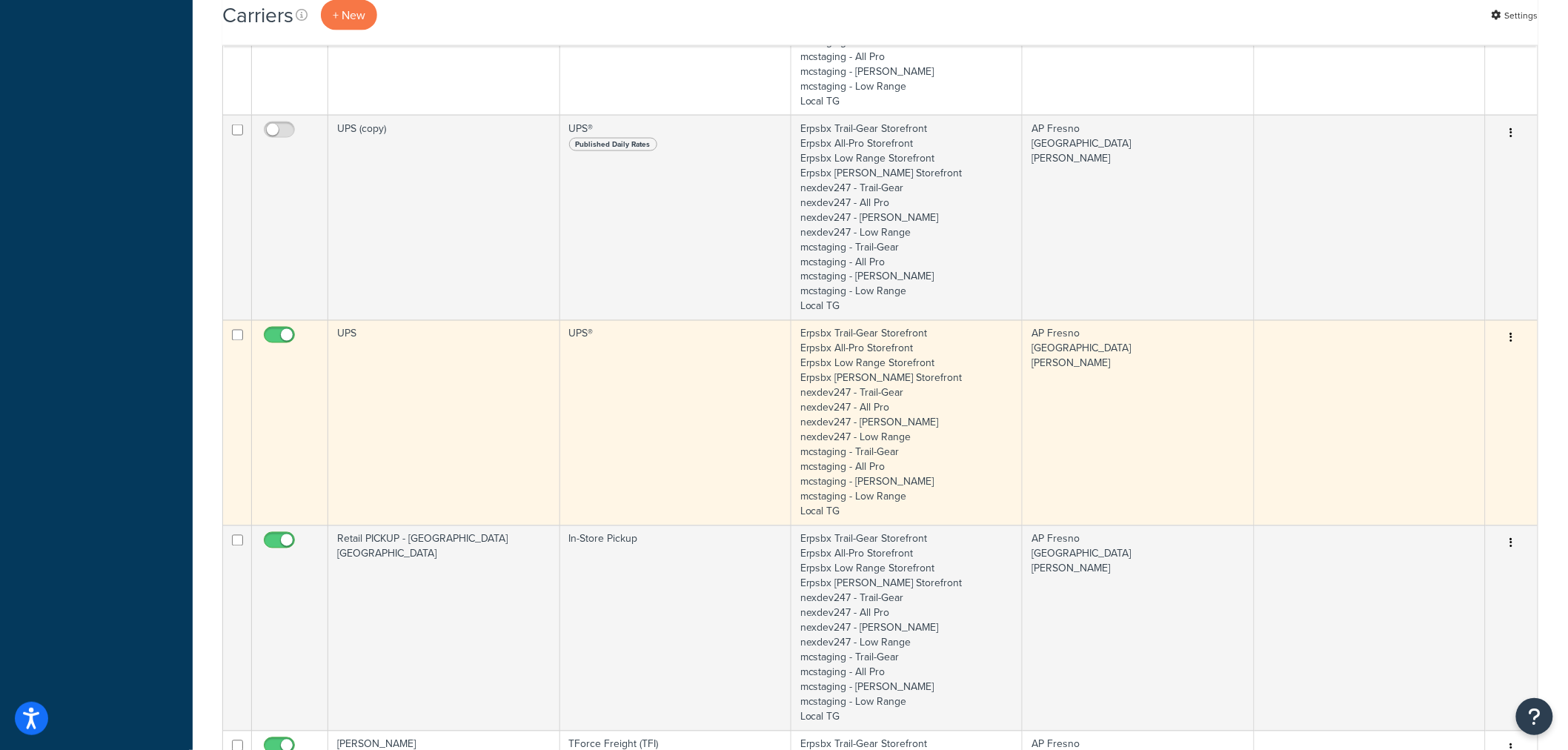
click at [413, 375] on td "UPS" at bounding box center [444, 423] width 231 height 205
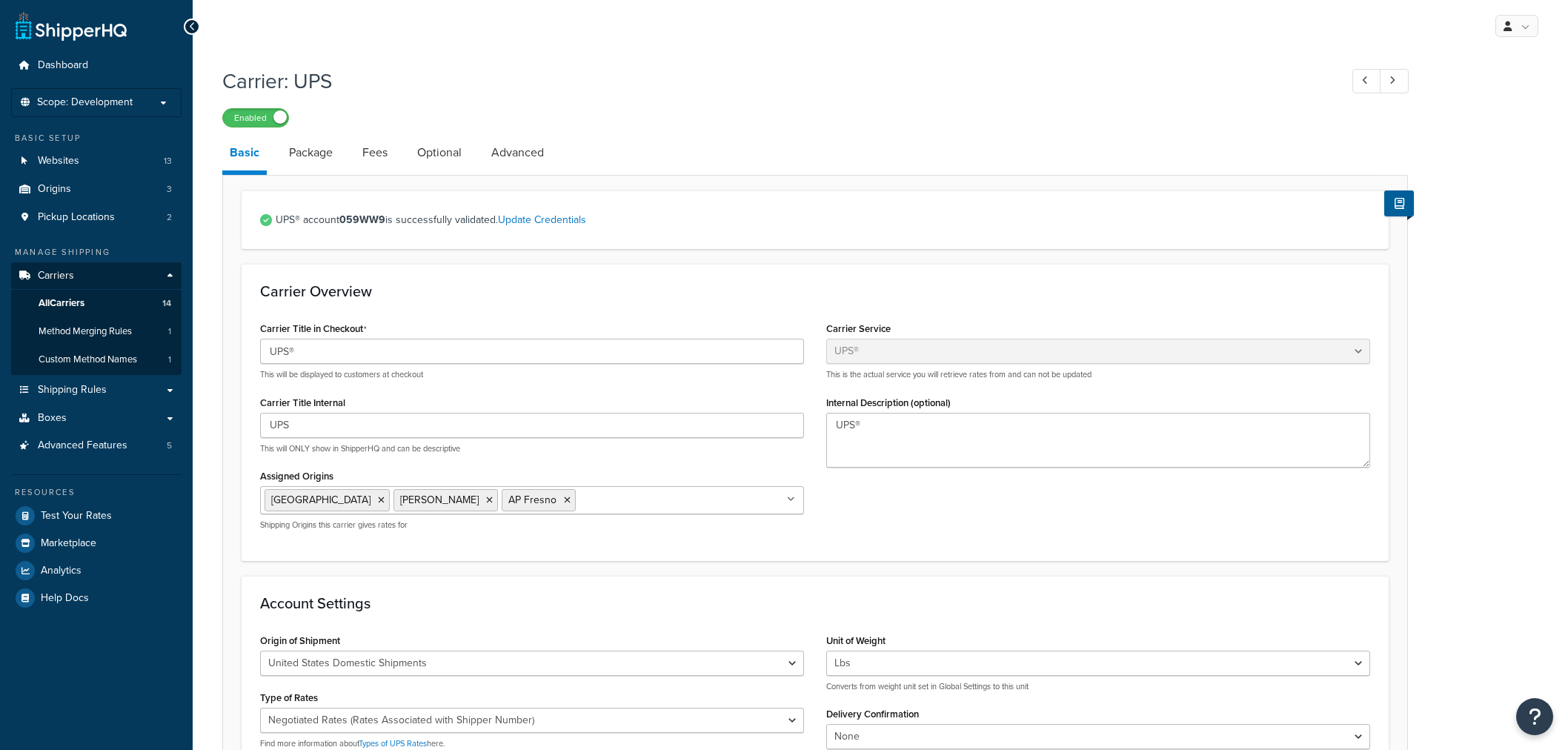
select select "ups"
click at [61, 531] on link "Marketplace" at bounding box center [96, 543] width 170 height 27
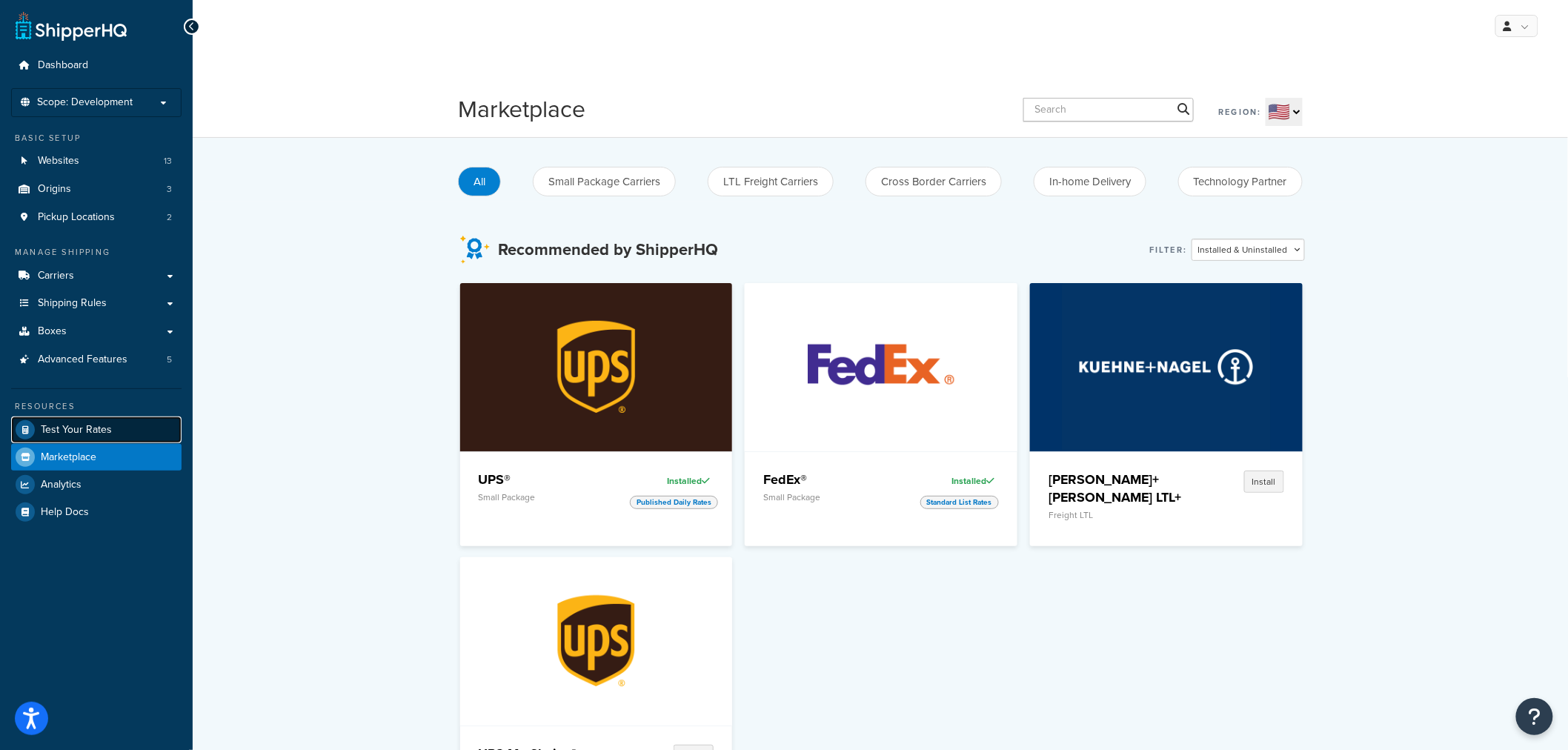
click at [61, 432] on span "Test Your Rates" at bounding box center [76, 430] width 71 height 12
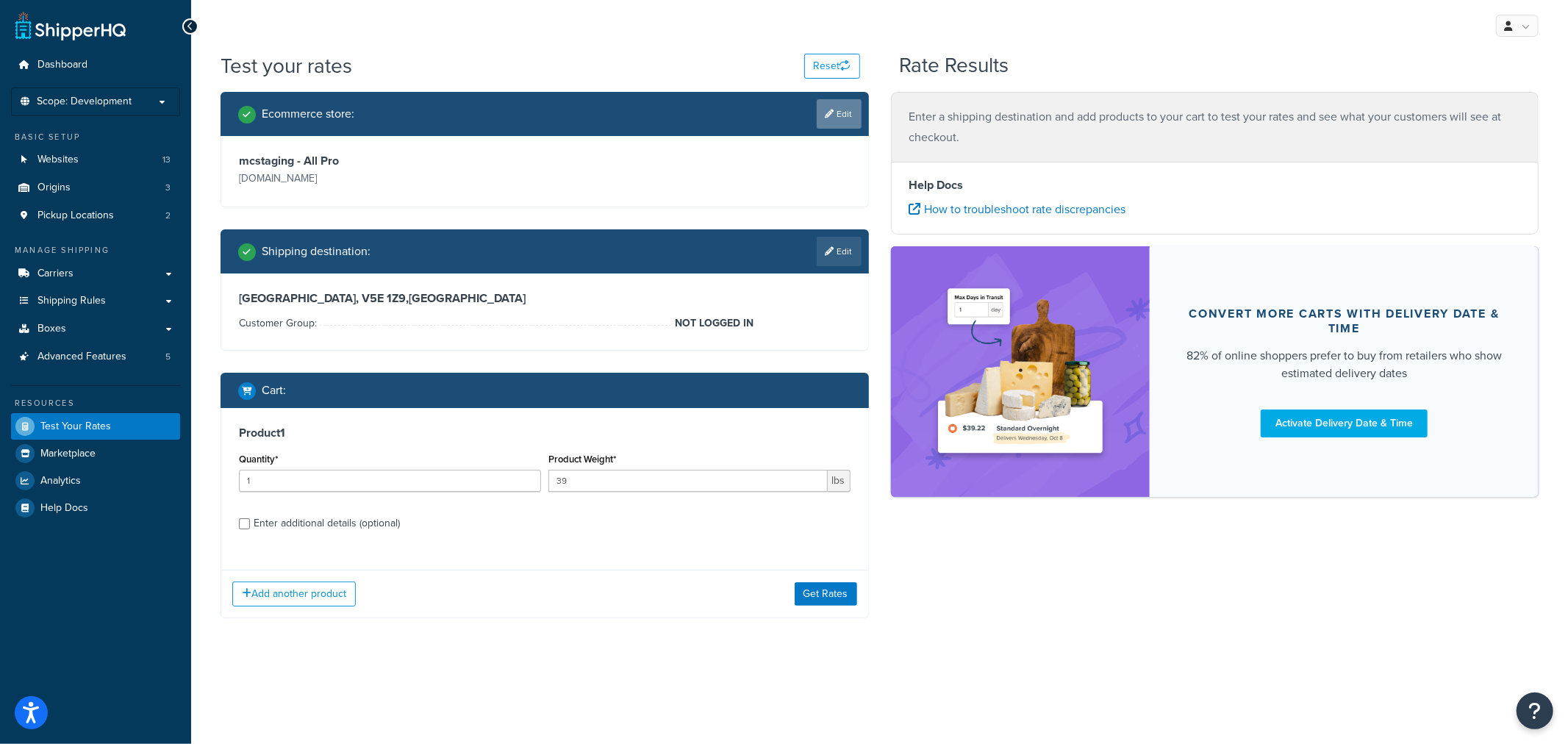
click at [834, 120] on link "Edit" at bounding box center [839, 114] width 45 height 29
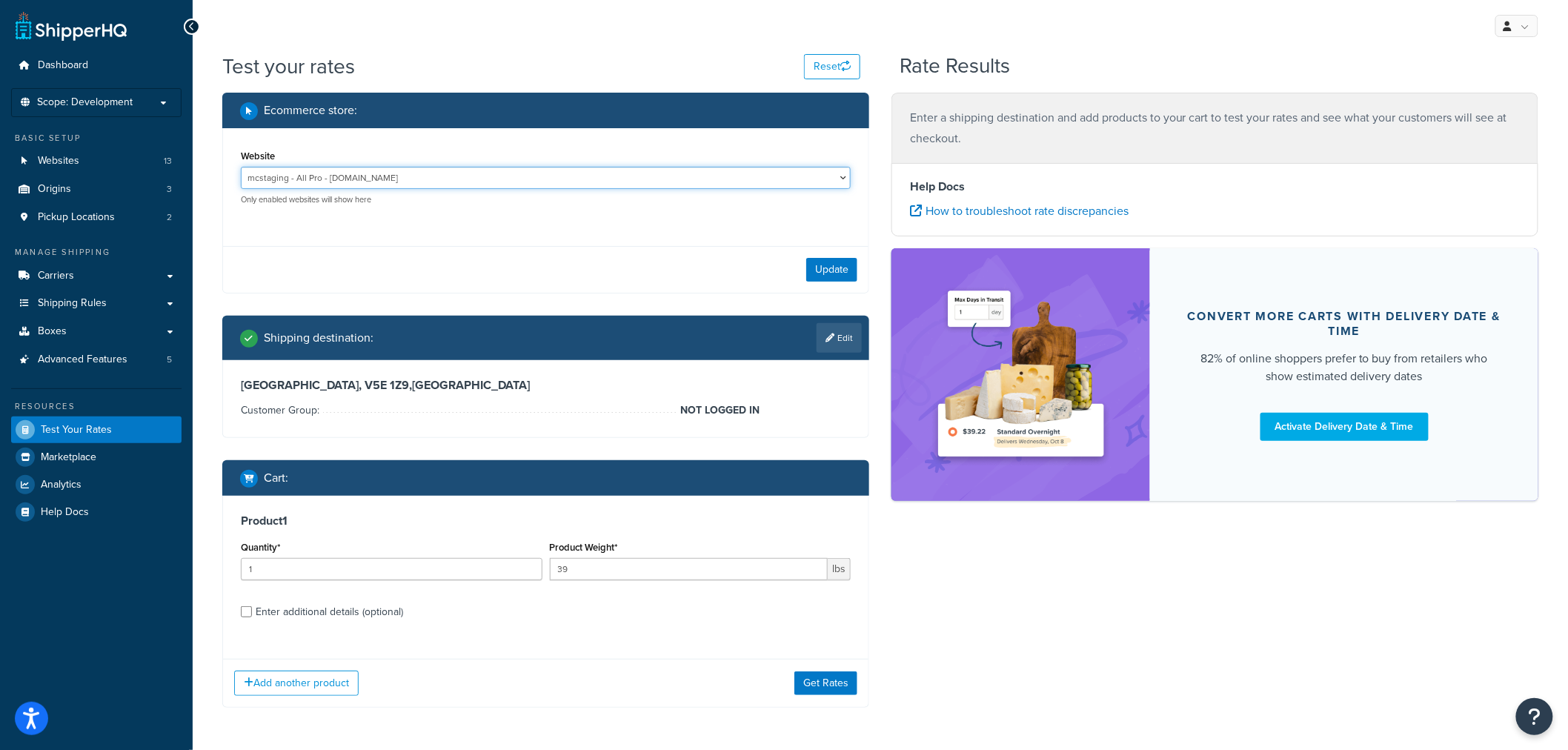
click at [379, 183] on select "Erpsbx All-Pro Storefront - erpsandbox.allprooffroad.com Erpsbx Low Range Store…" at bounding box center [546, 177] width 610 height 22
select select "971514c48e9a65941dce60416e86ca48"
click at [241, 167] on select "Erpsbx All-Pro Storefront - erpsandbox.allprooffroad.com Erpsbx Low Range Store…" at bounding box center [546, 177] width 610 height 22
click at [812, 683] on button "Get Rates" at bounding box center [826, 683] width 63 height 24
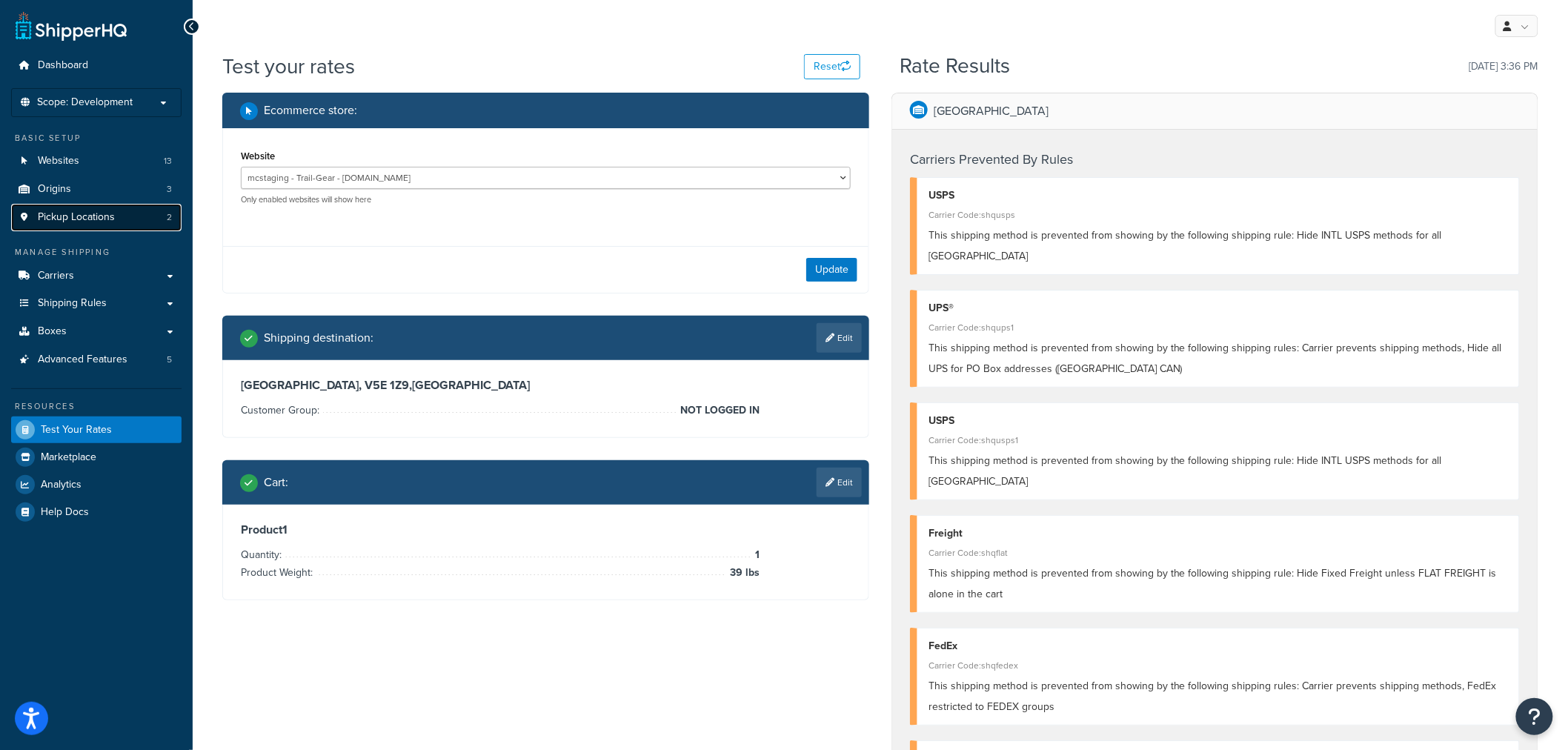
click at [33, 223] on link "Pickup Locations 2" at bounding box center [96, 217] width 170 height 27
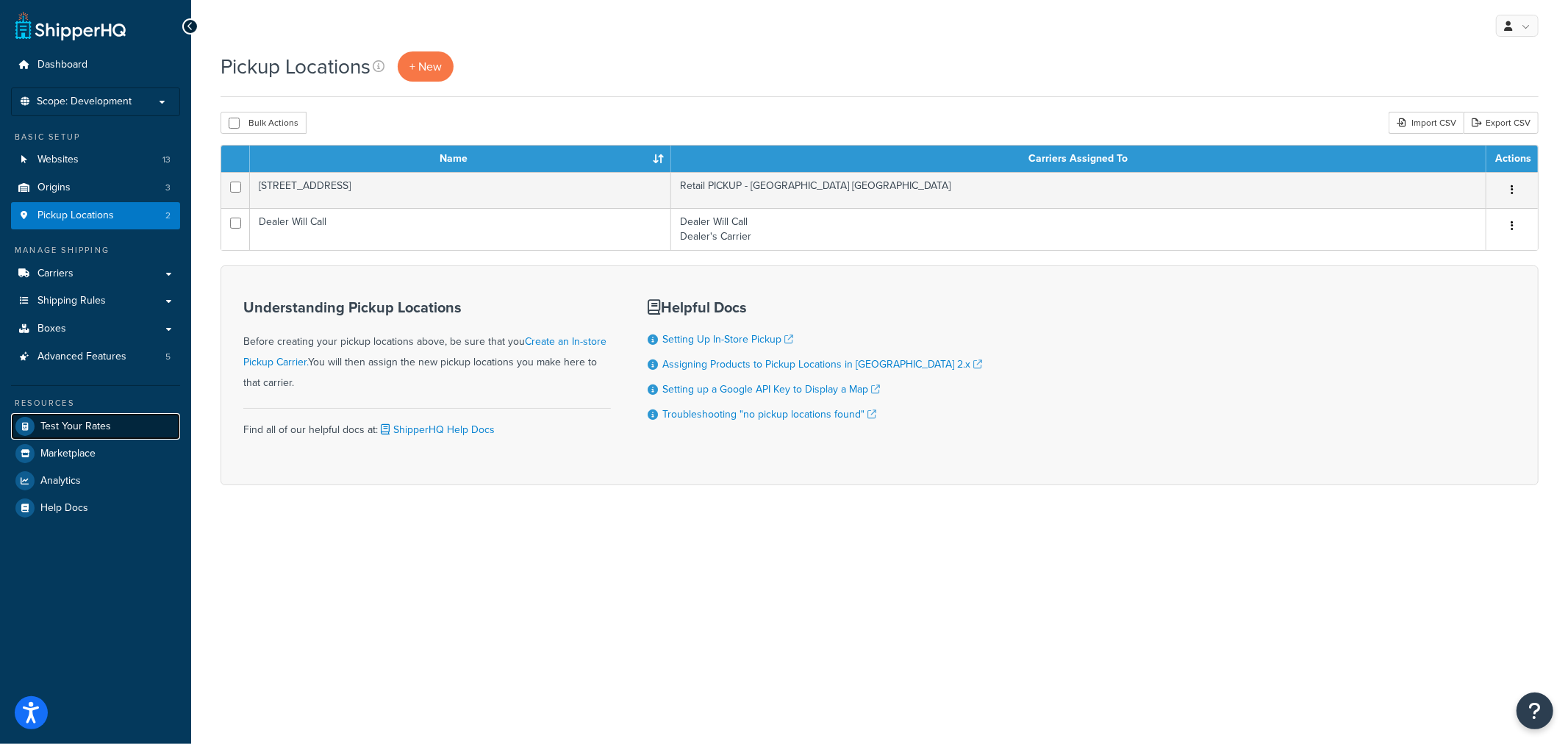
click at [86, 430] on span "Test Your Rates" at bounding box center [75, 426] width 70 height 12
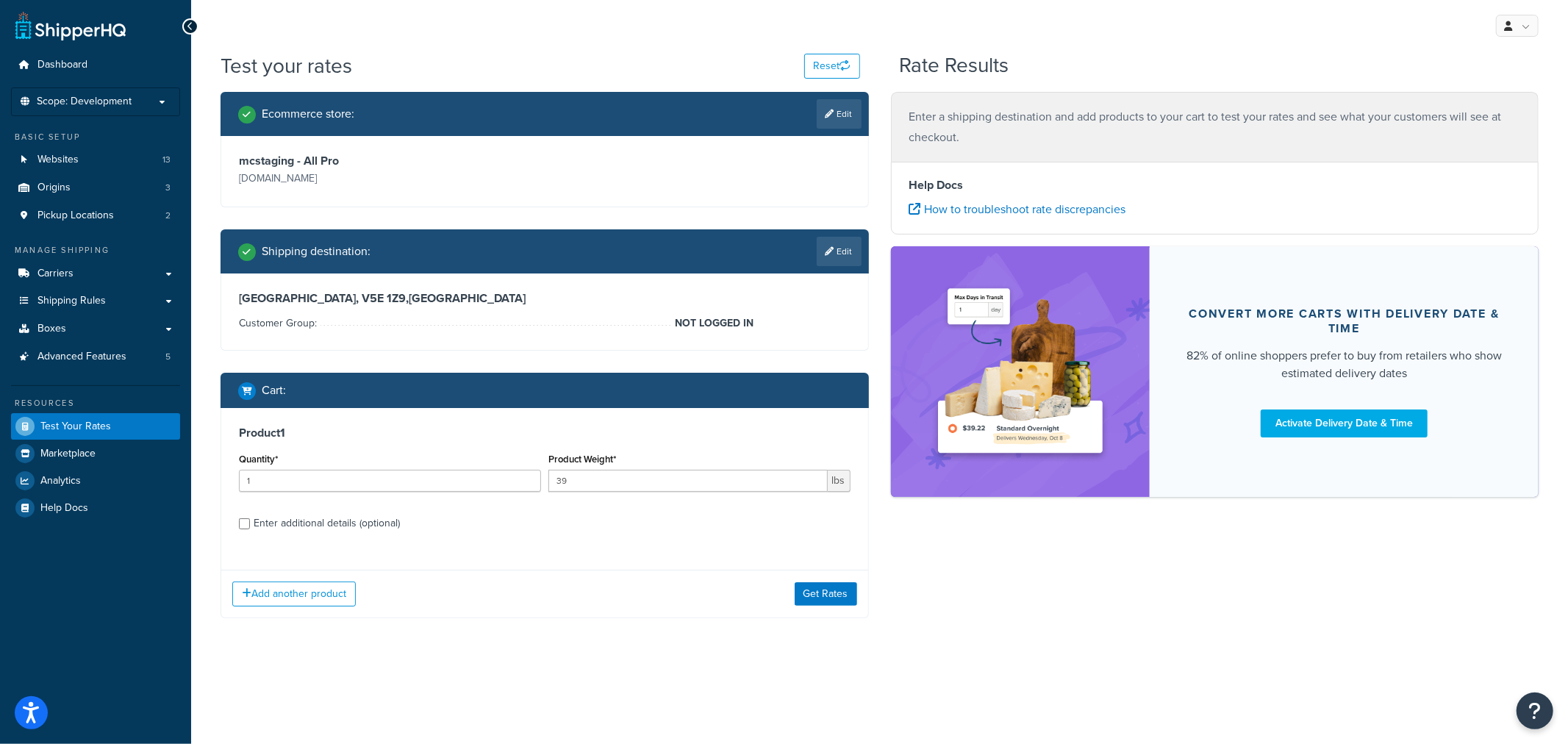
click at [274, 517] on div "Enter additional details (optional)" at bounding box center [327, 523] width 146 height 21
click at [249, 518] on input "Enter additional details (optional)" at bounding box center [244, 523] width 11 height 11
checkbox input "true"
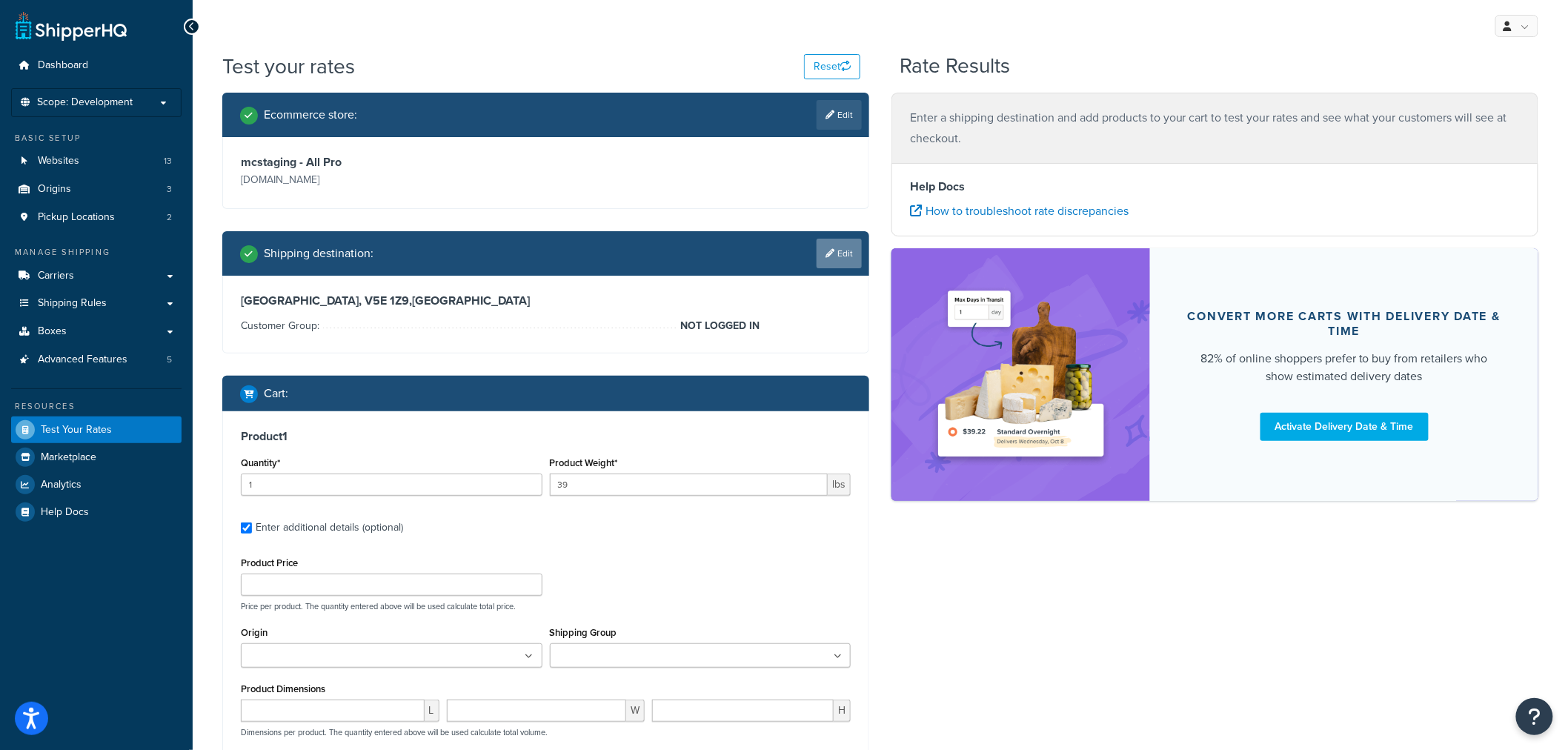
click at [823, 254] on link "Edit" at bounding box center [839, 253] width 45 height 30
select select "CA"
select select "BC"
select select "NOT LOGGED IN"
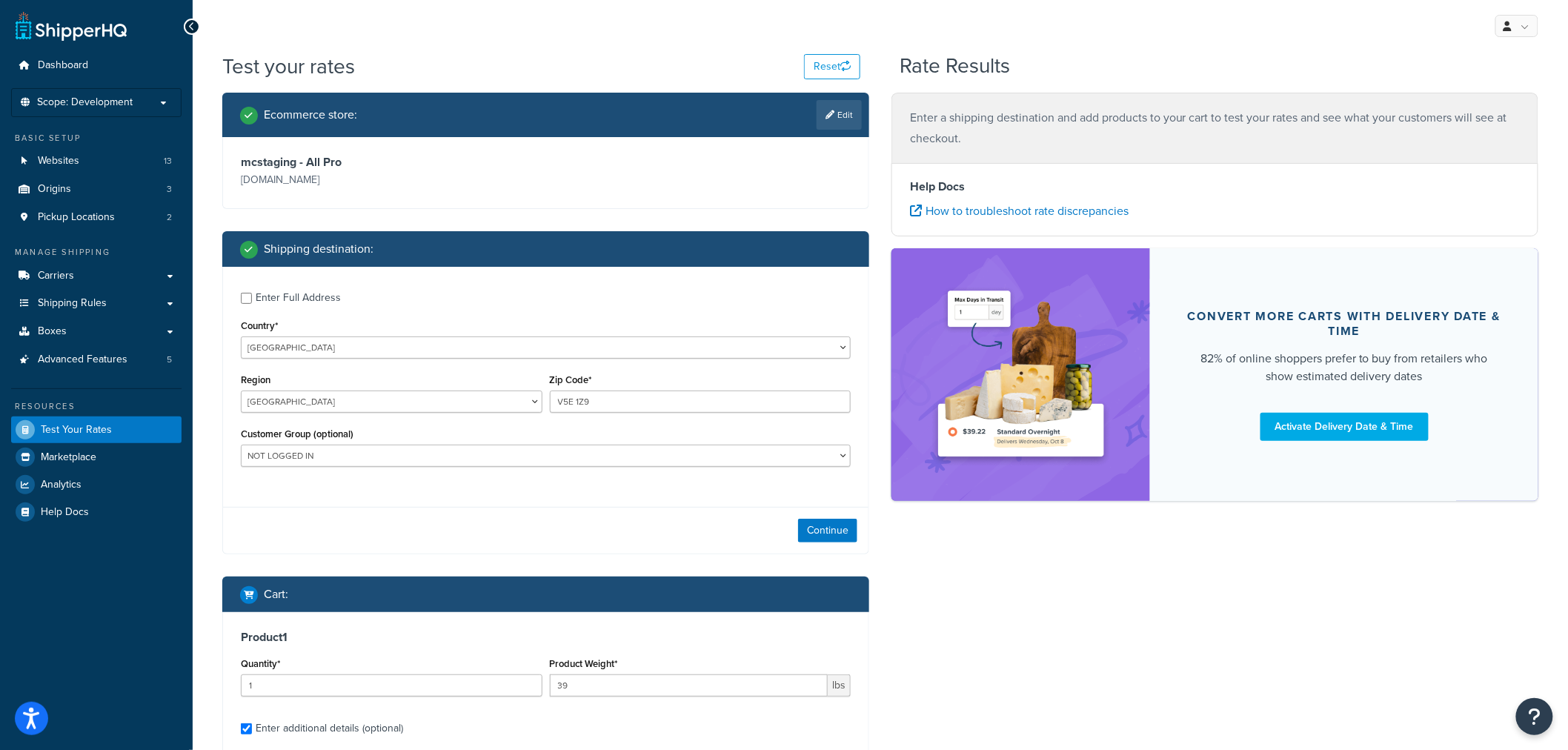
click at [257, 294] on div "Enter Full Address" at bounding box center [299, 298] width 86 height 21
click at [252, 294] on input "Enter Full Address" at bounding box center [246, 298] width 11 height 11
checkbox input "true"
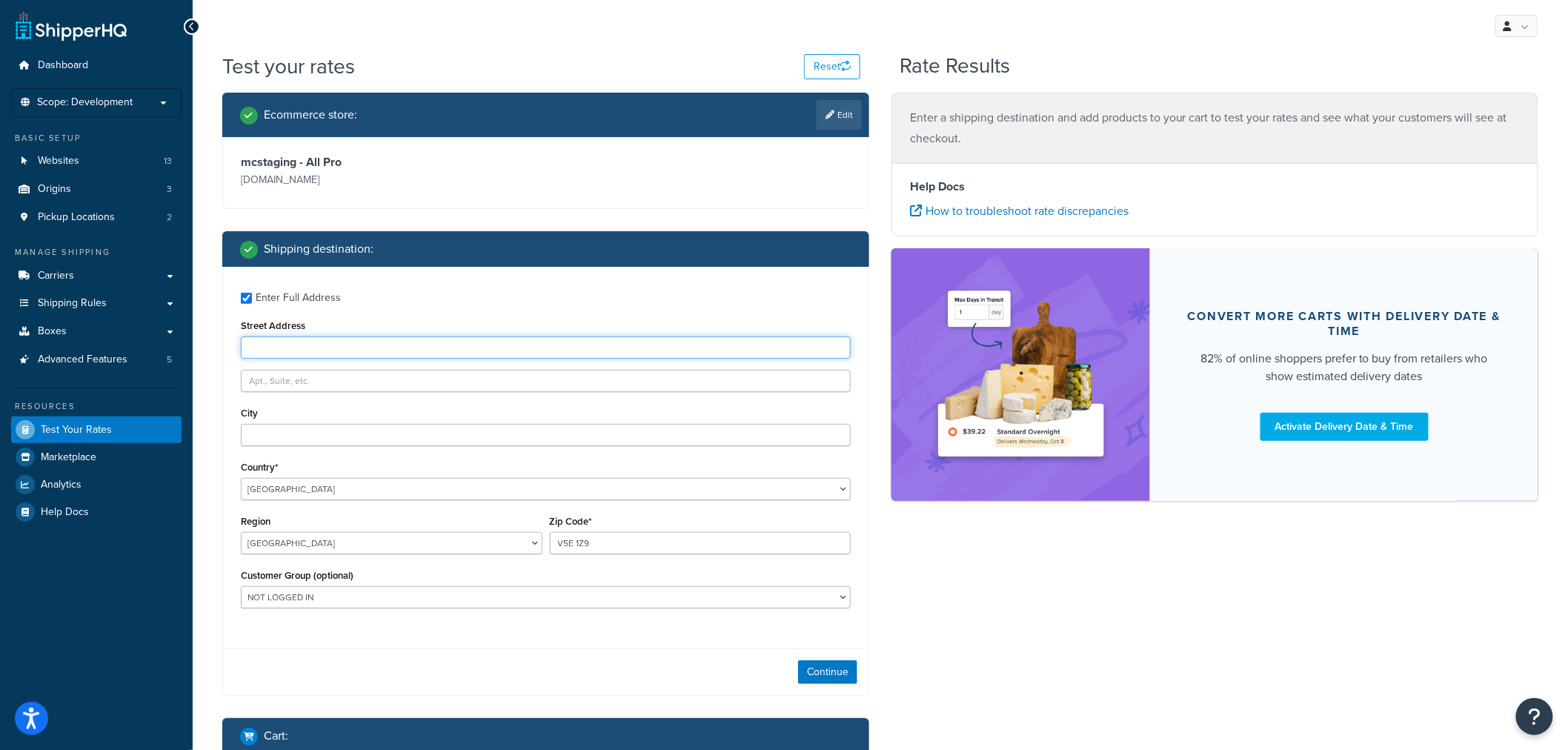
click at [312, 339] on input "Street Address" at bounding box center [546, 347] width 610 height 22
paste input "5455 Buckingham Ave"
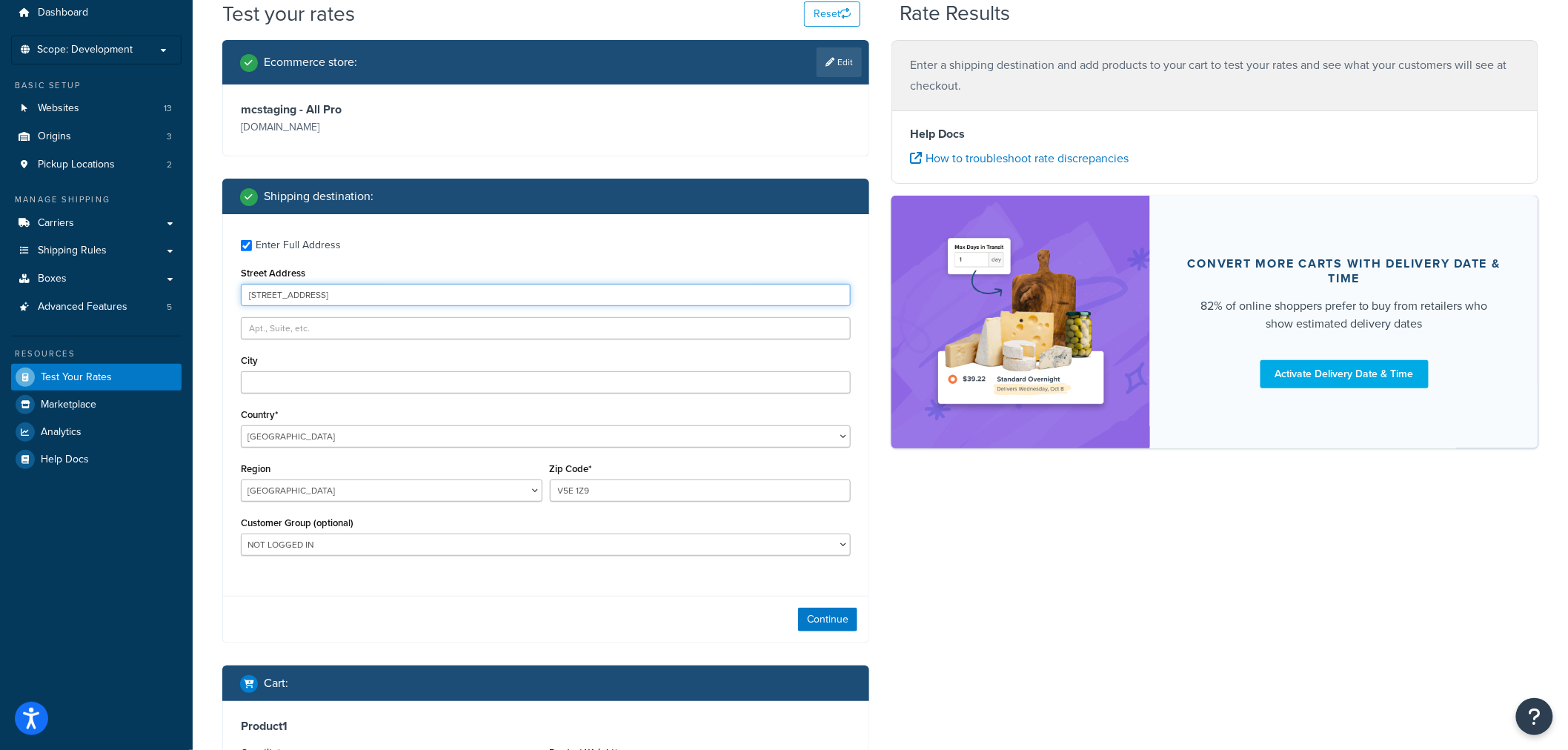
scroll to position [82, 0]
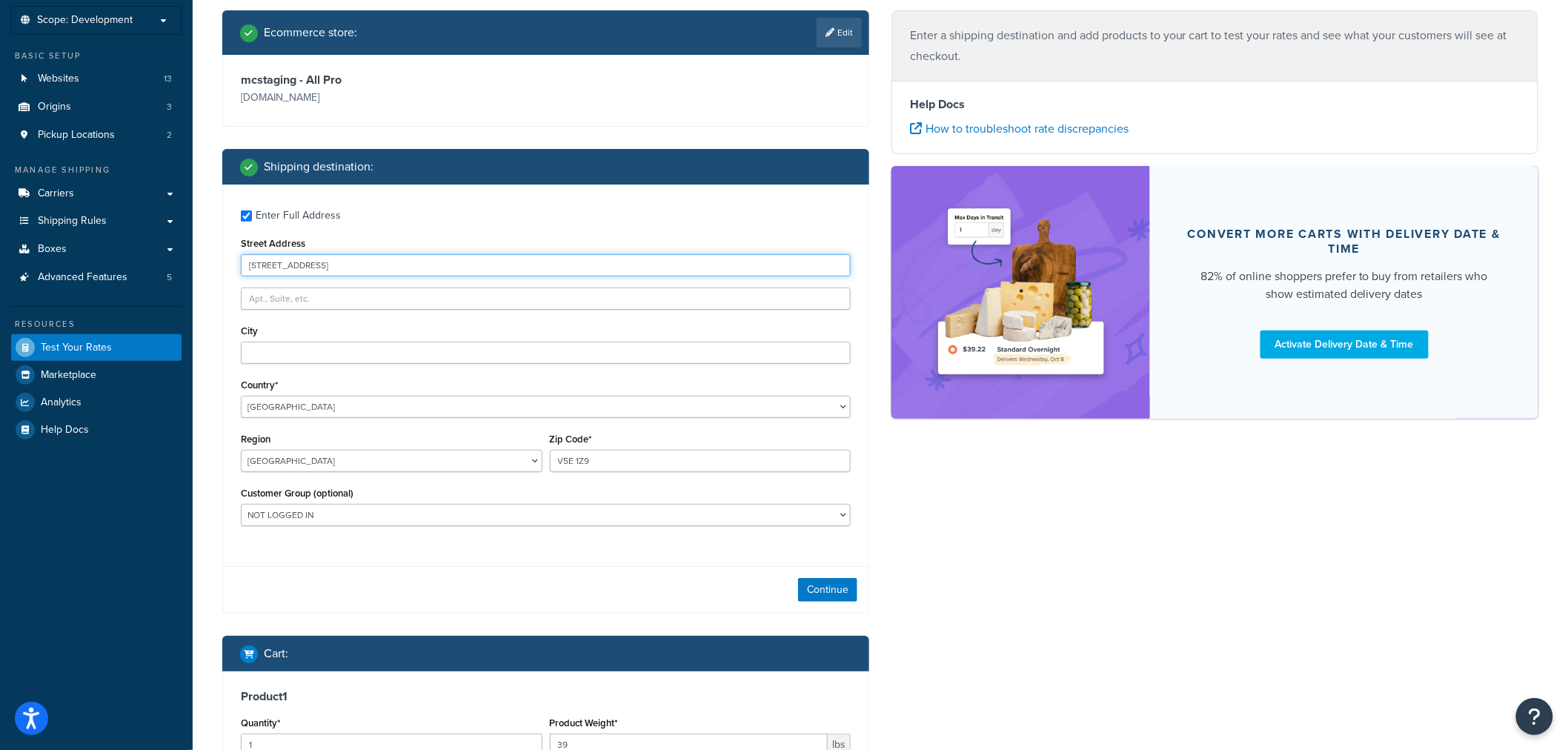
type input "5455 Buckingham Ave"
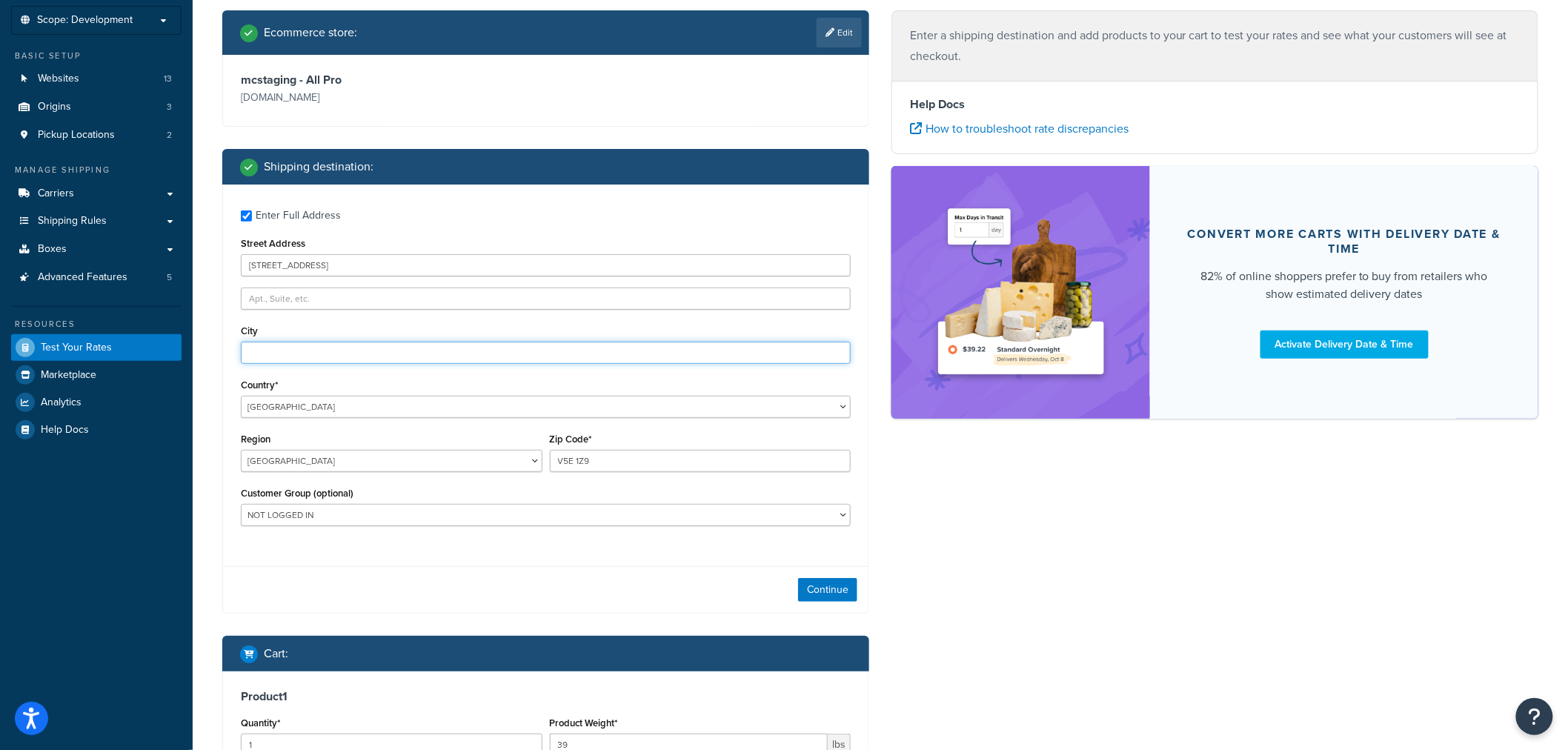
click at [307, 349] on input "City" at bounding box center [546, 352] width 610 height 22
paste input "Burnaby"
type input "Burnaby"
click at [833, 590] on button "Continue" at bounding box center [828, 589] width 59 height 24
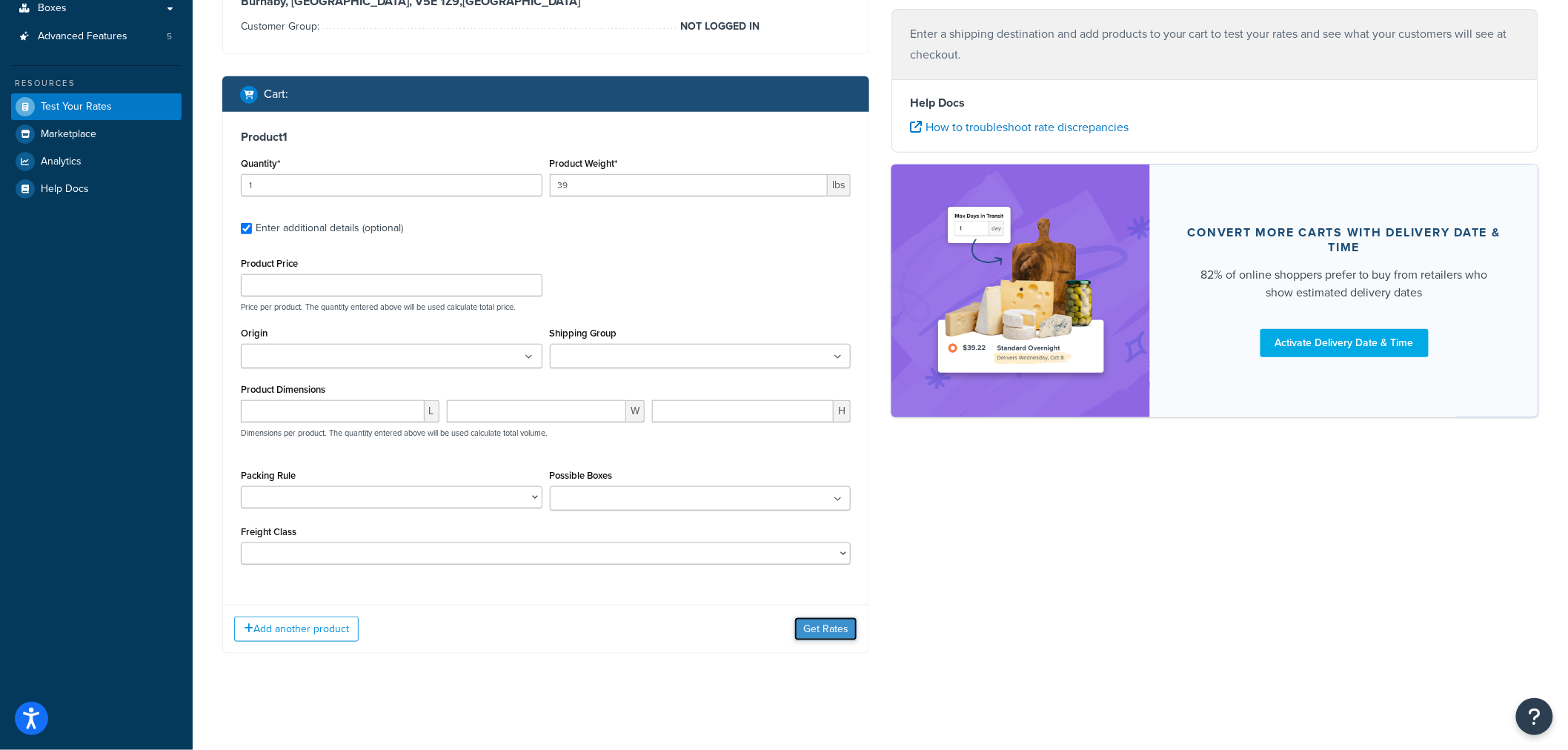
click at [824, 630] on button "Get Rates" at bounding box center [826, 629] width 63 height 24
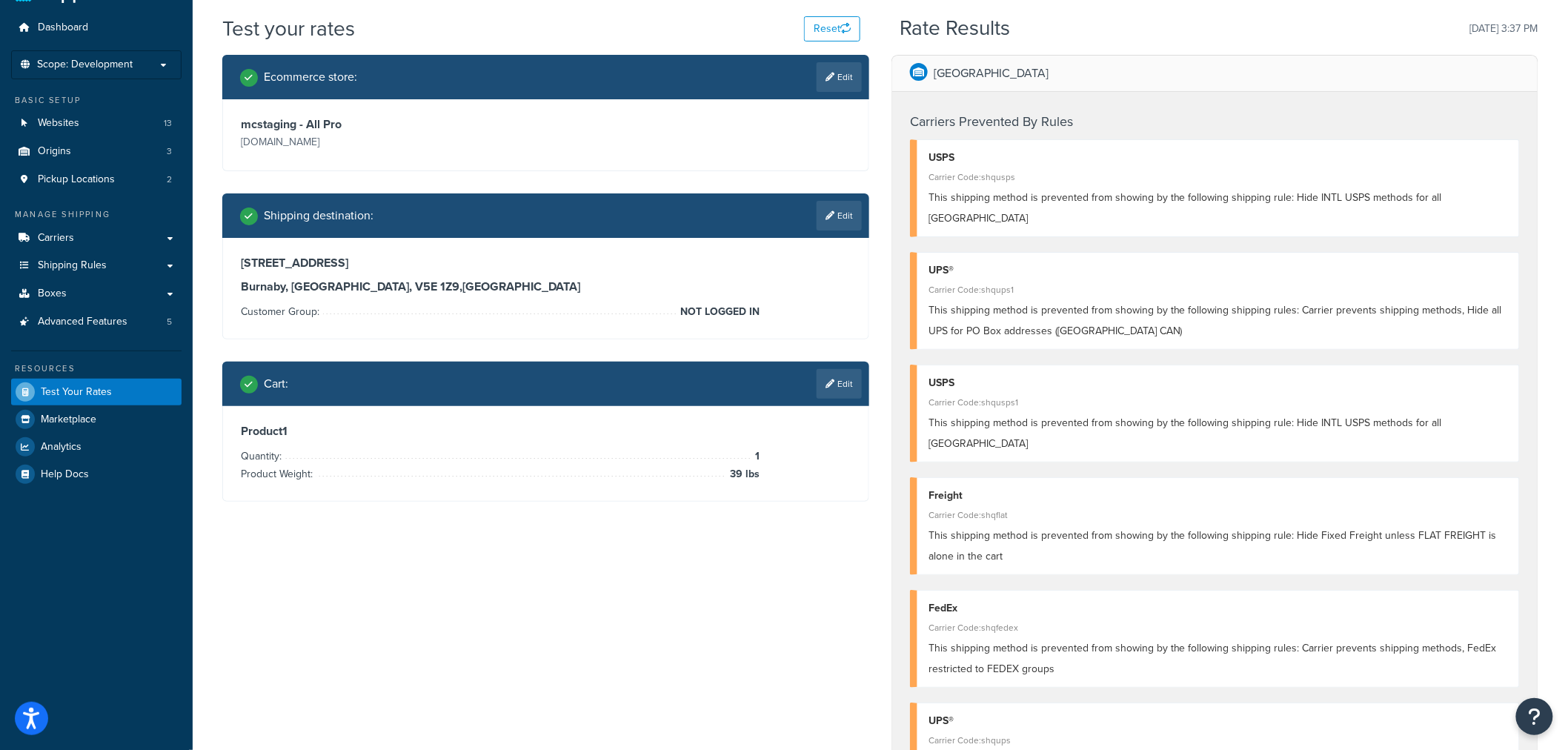
scroll to position [0, 0]
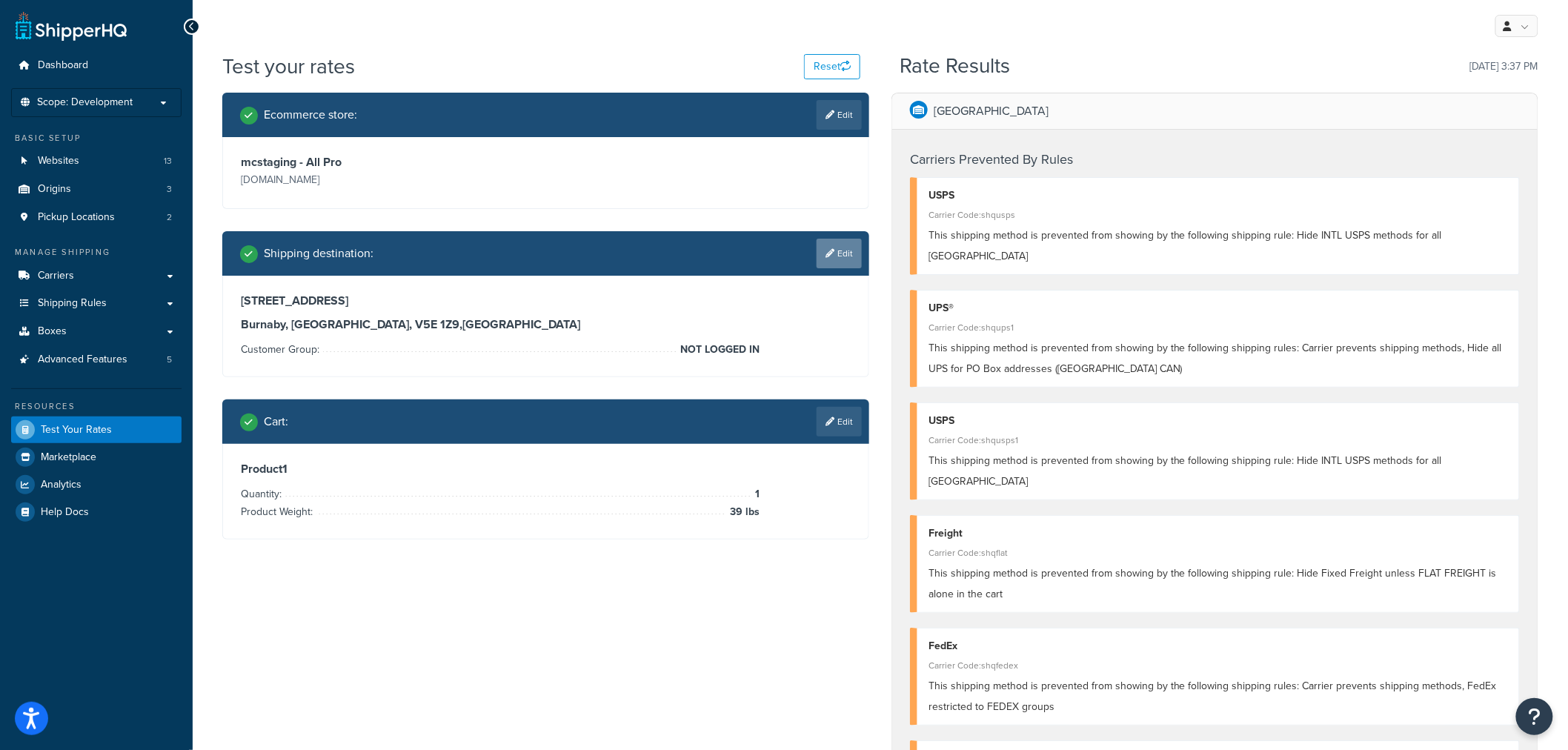
click at [850, 260] on link "Edit" at bounding box center [839, 253] width 45 height 30
select select "CA"
select select "BC"
select select "NOT LOGGED IN"
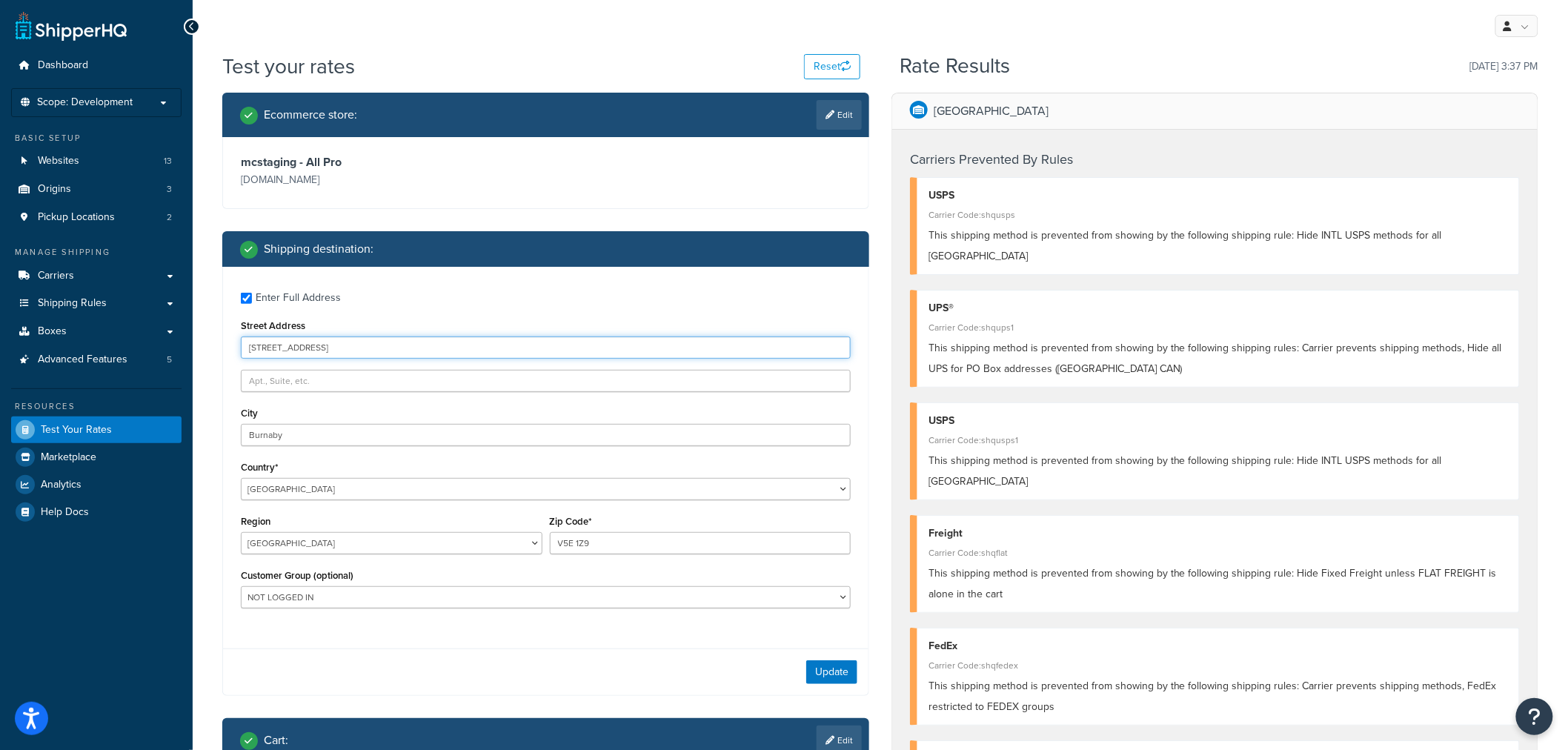
click at [324, 350] on input "5455 Buckingham Ave" at bounding box center [546, 347] width 610 height 22
paste input "6661 Empress"
type input "6661 Empress Ave"
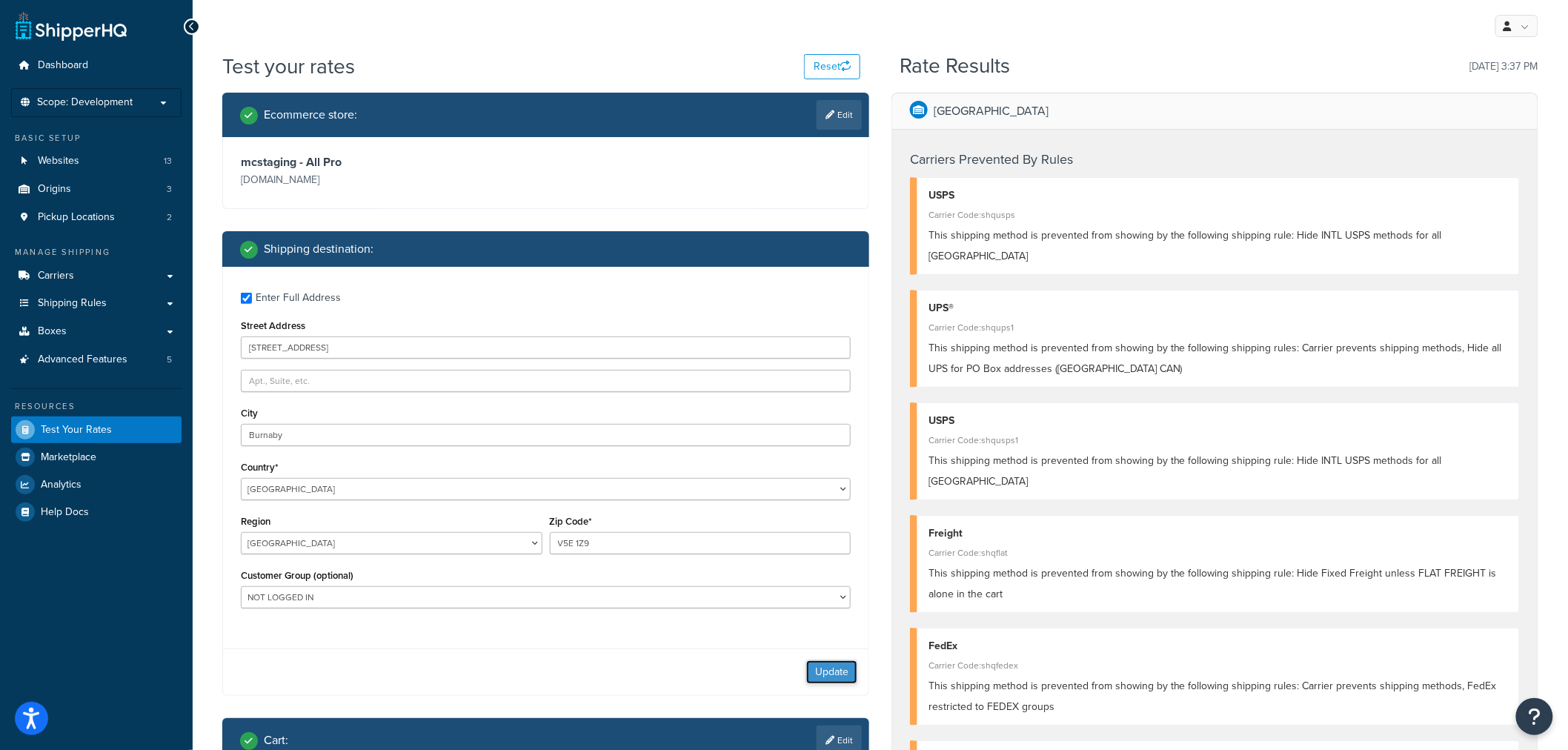
click at [827, 669] on button "Update" at bounding box center [832, 671] width 52 height 24
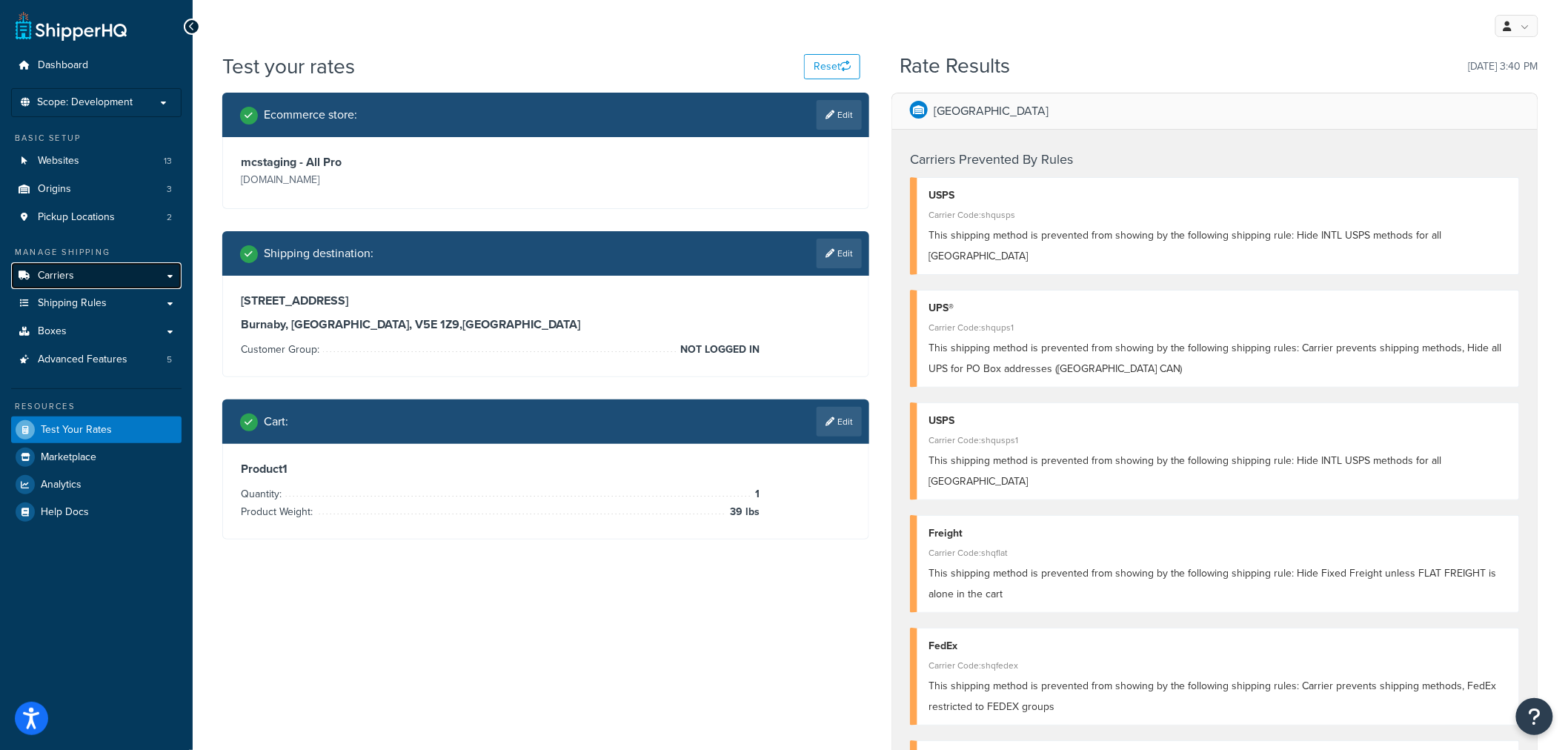
click at [65, 283] on link "Carriers" at bounding box center [96, 275] width 170 height 27
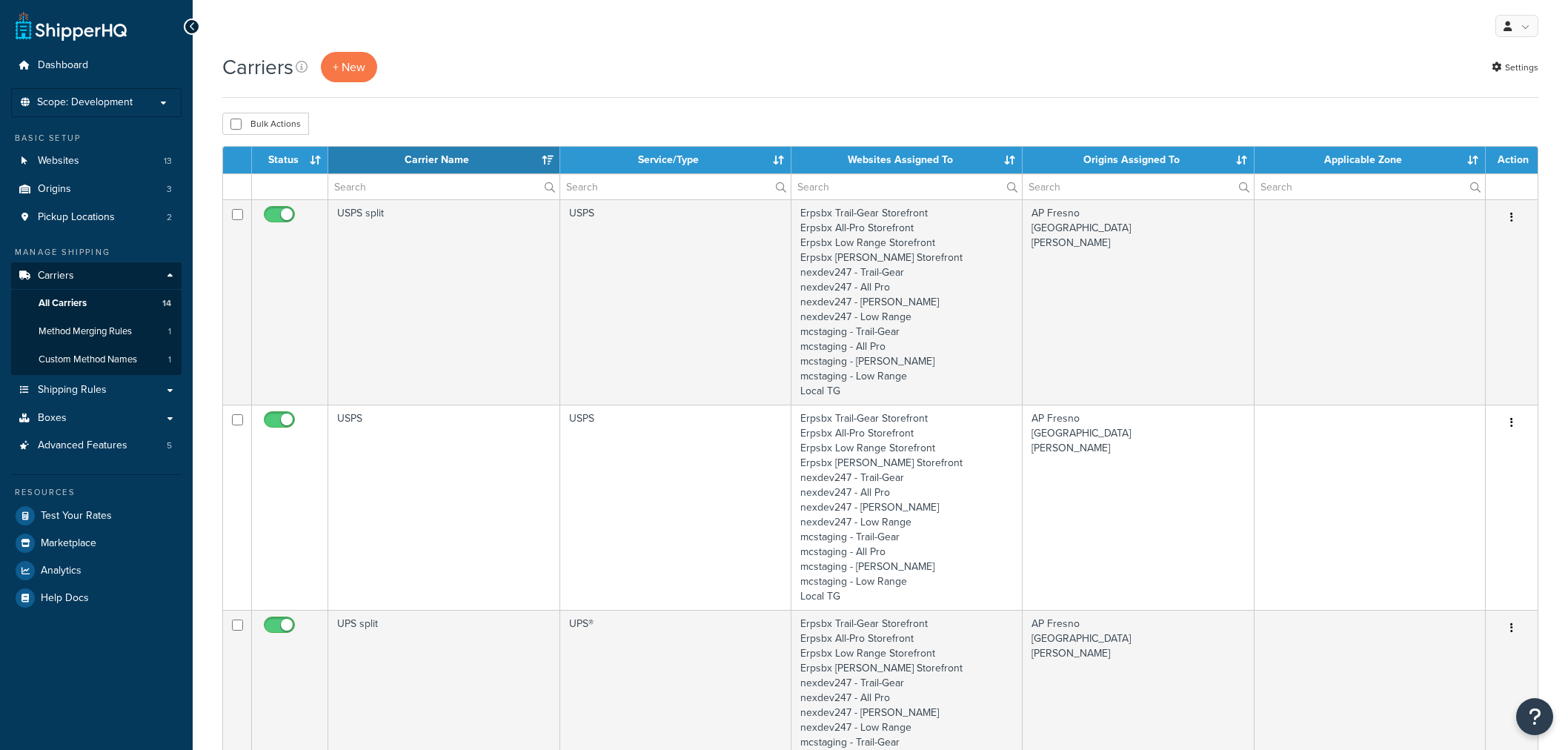
select select "15"
click at [108, 337] on span "Method Merging Rules" at bounding box center [85, 331] width 93 height 12
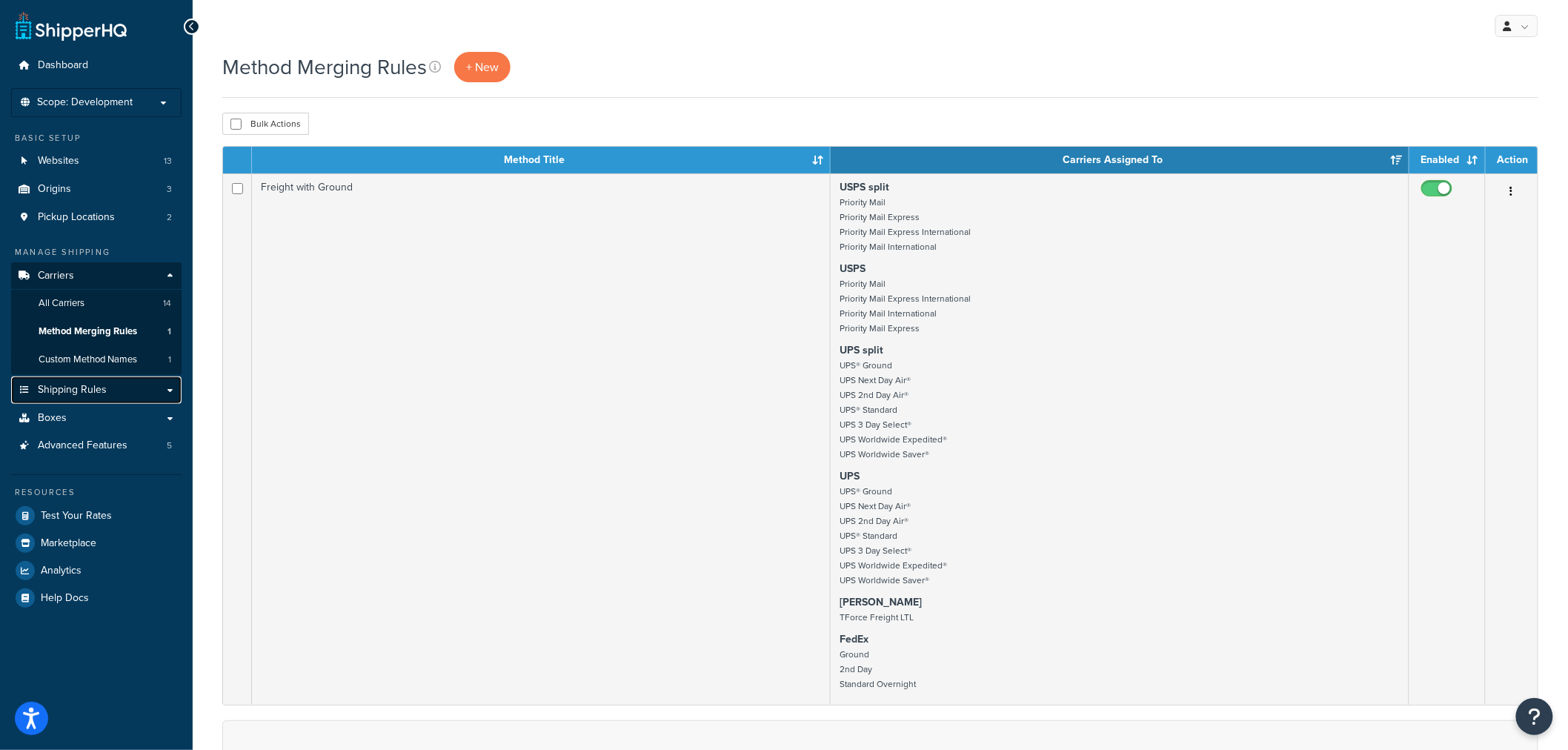
click at [66, 395] on span "Shipping Rules" at bounding box center [72, 389] width 69 height 12
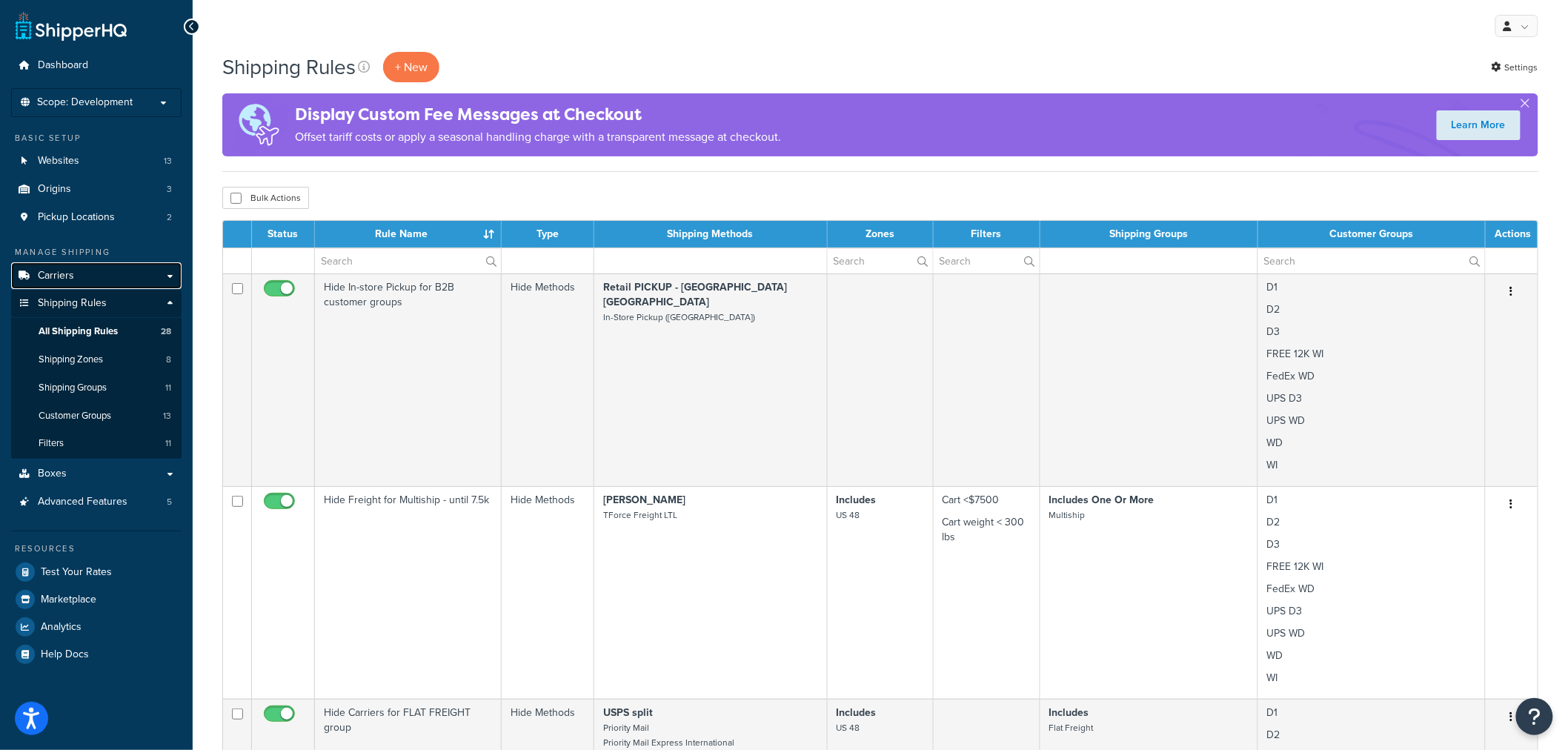
click at [77, 276] on link "Carriers" at bounding box center [96, 275] width 170 height 27
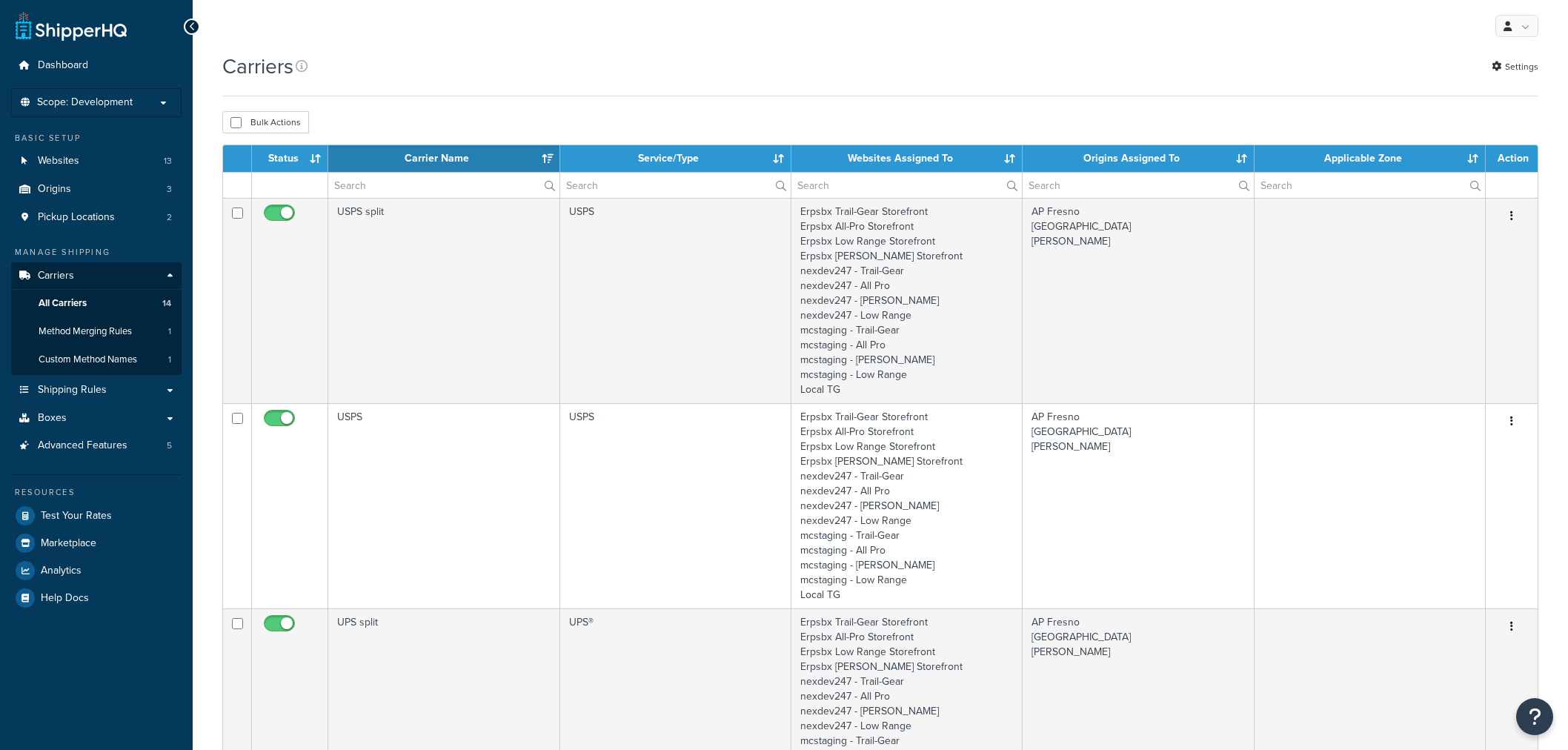
select select "15"
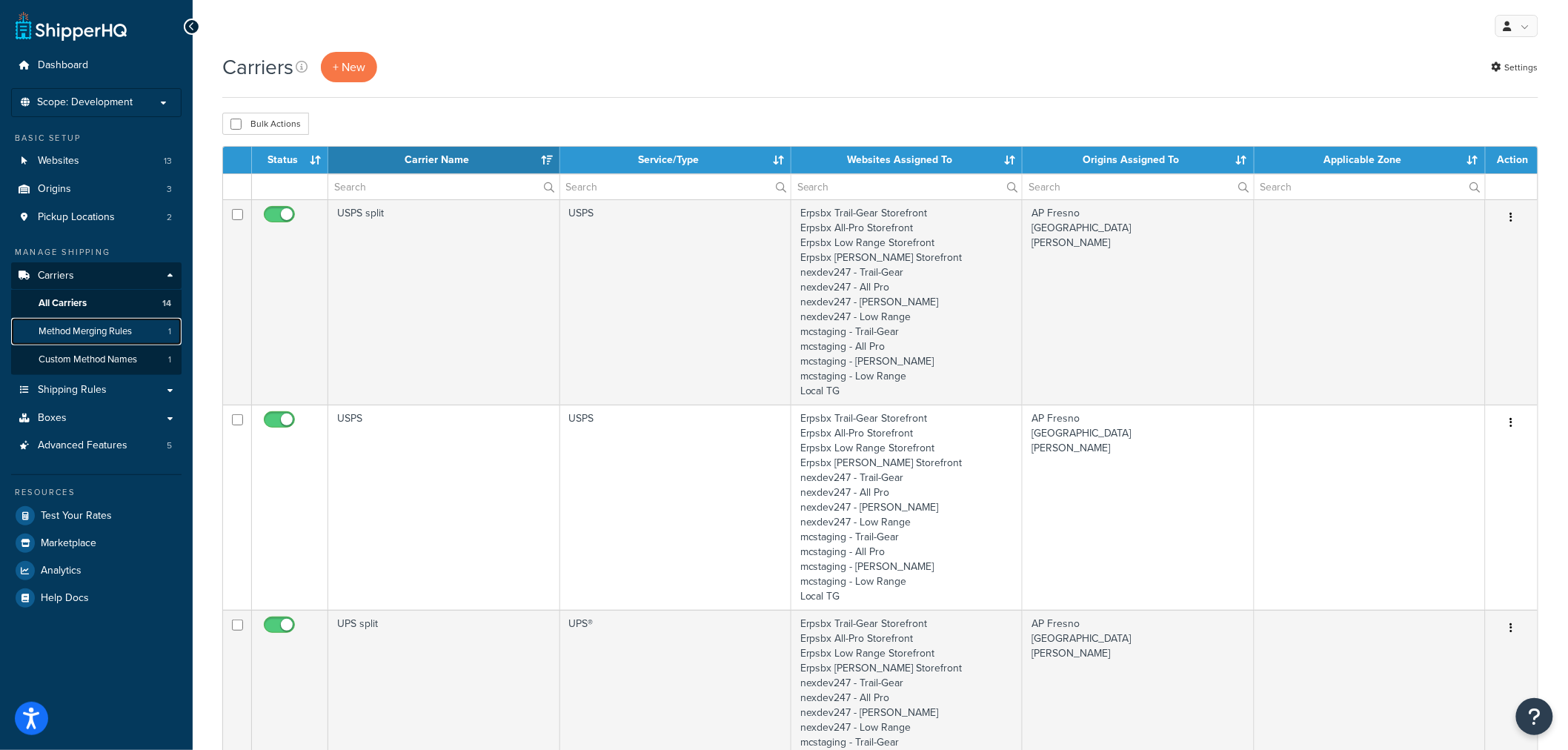
click at [61, 329] on span "Method Merging Rules" at bounding box center [85, 331] width 93 height 12
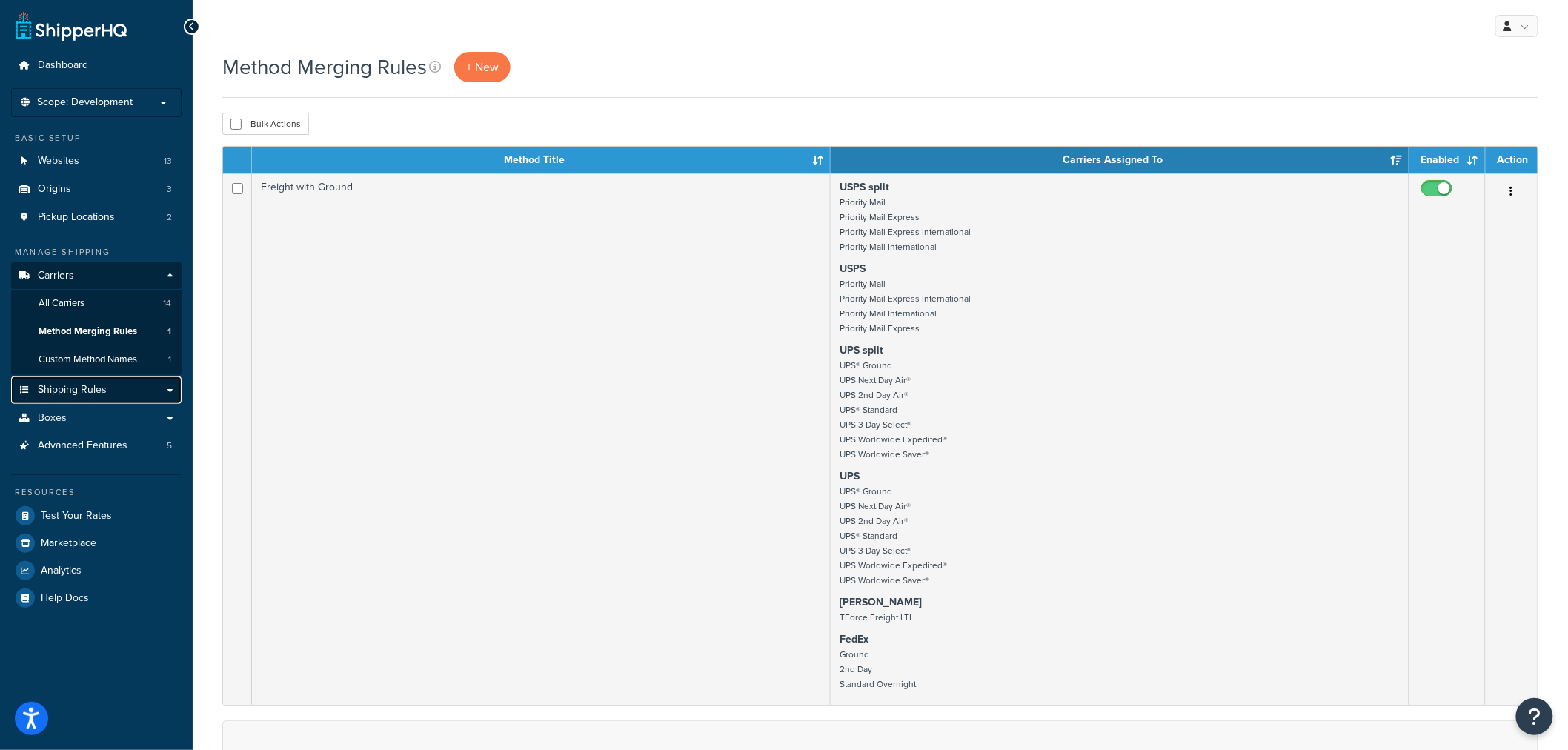
click at [76, 390] on span "Shipping Rules" at bounding box center [72, 389] width 69 height 12
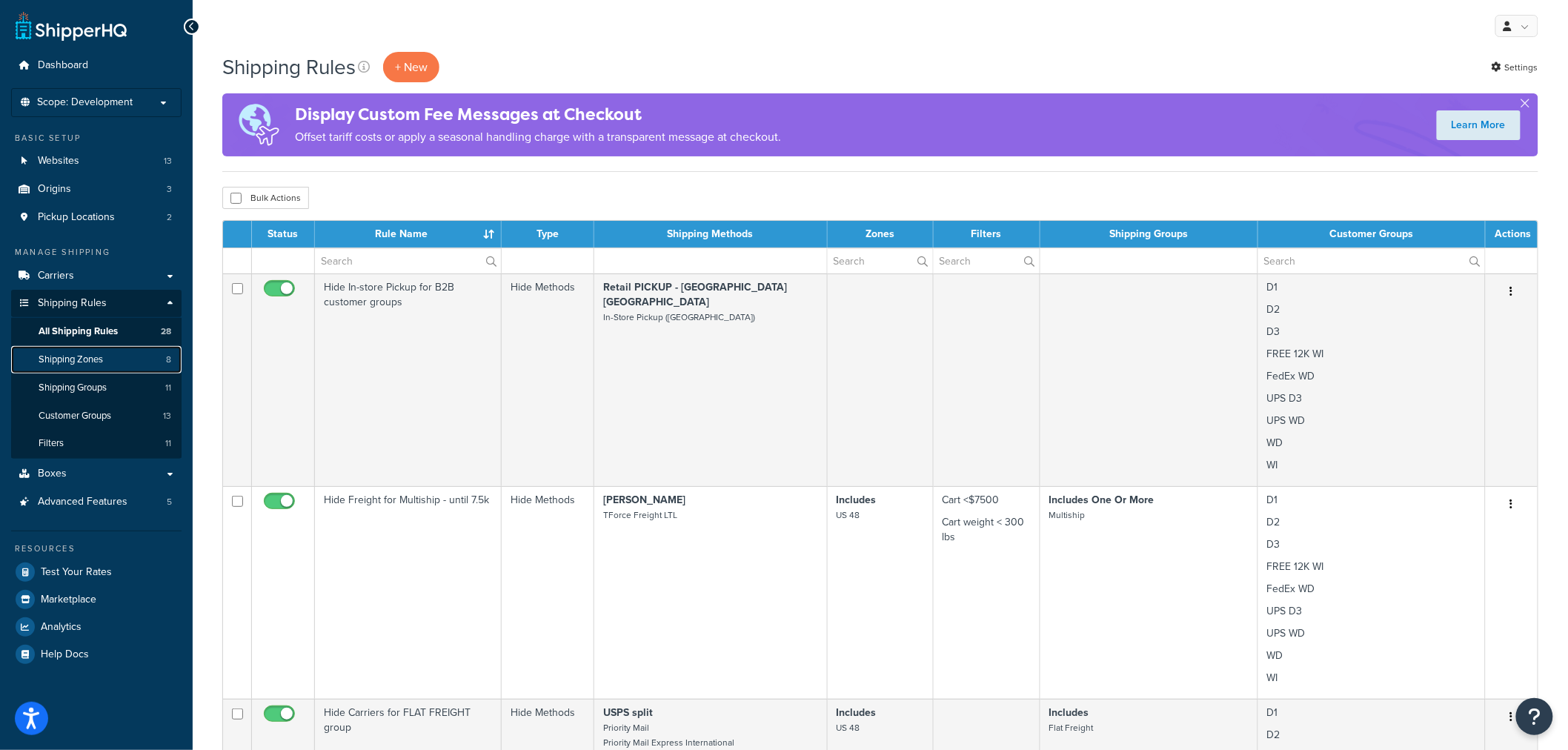
click at [95, 365] on span "Shipping Zones" at bounding box center [71, 360] width 65 height 12
